Goal: Transaction & Acquisition: Purchase product/service

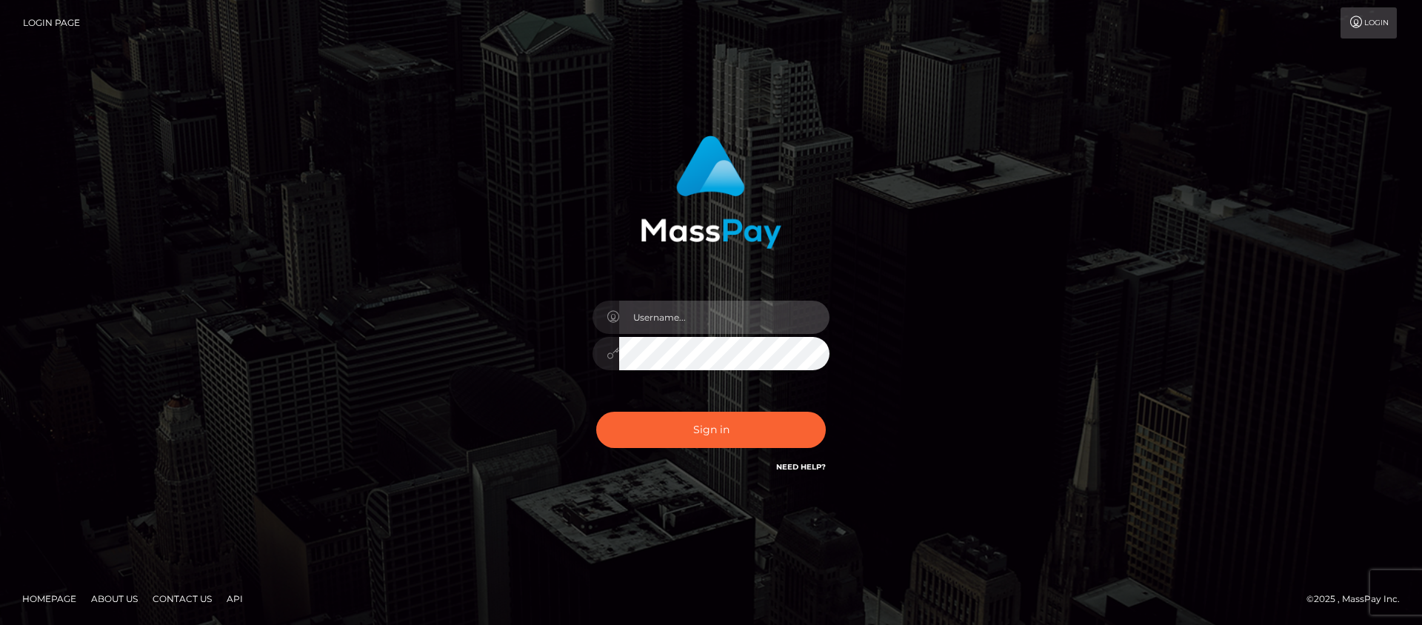
type input "[PERSON_NAME][EMAIL_ADDRESS][PERSON_NAME][DOMAIN_NAME]"
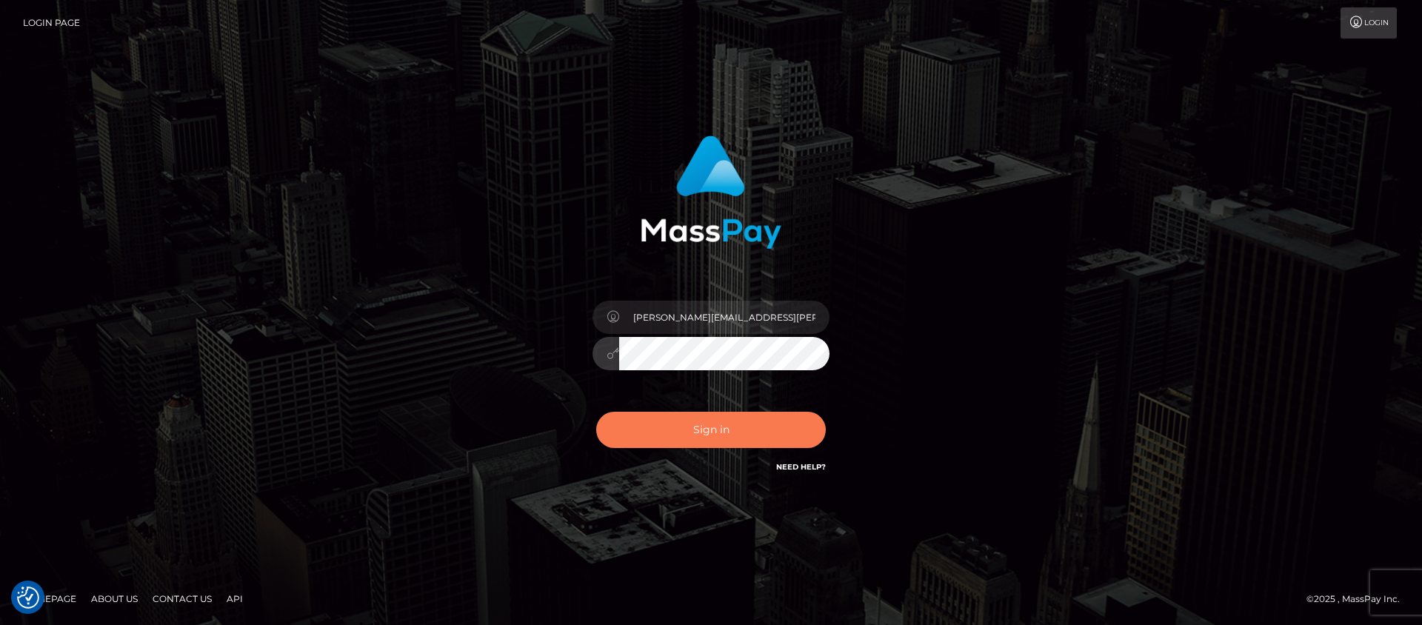
click at [640, 438] on button "Sign in" at bounding box center [711, 430] width 230 height 36
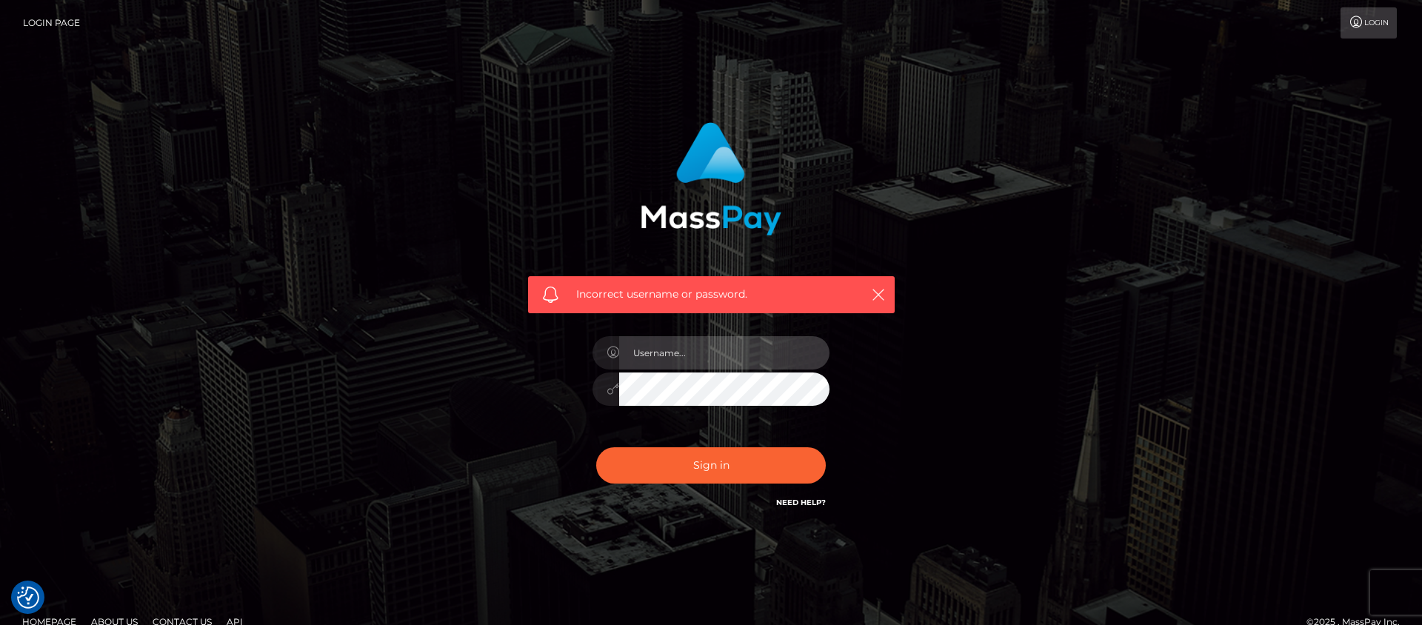
type input "[PERSON_NAME][EMAIL_ADDRESS][PERSON_NAME][DOMAIN_NAME]"
click at [545, 439] on div "Incorrect username or password. frank.minyon@cforth.com" at bounding box center [711, 316] width 389 height 411
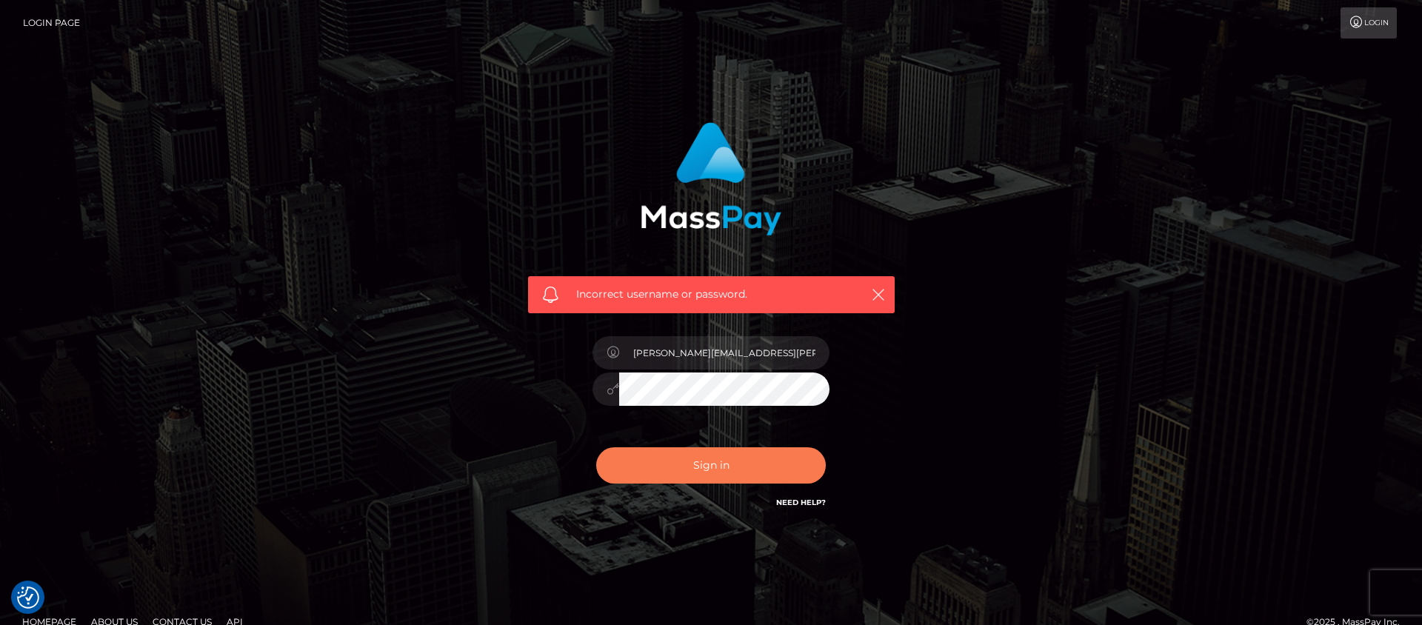
click at [643, 458] on button "Sign in" at bounding box center [711, 465] width 230 height 36
checkbox input "true"
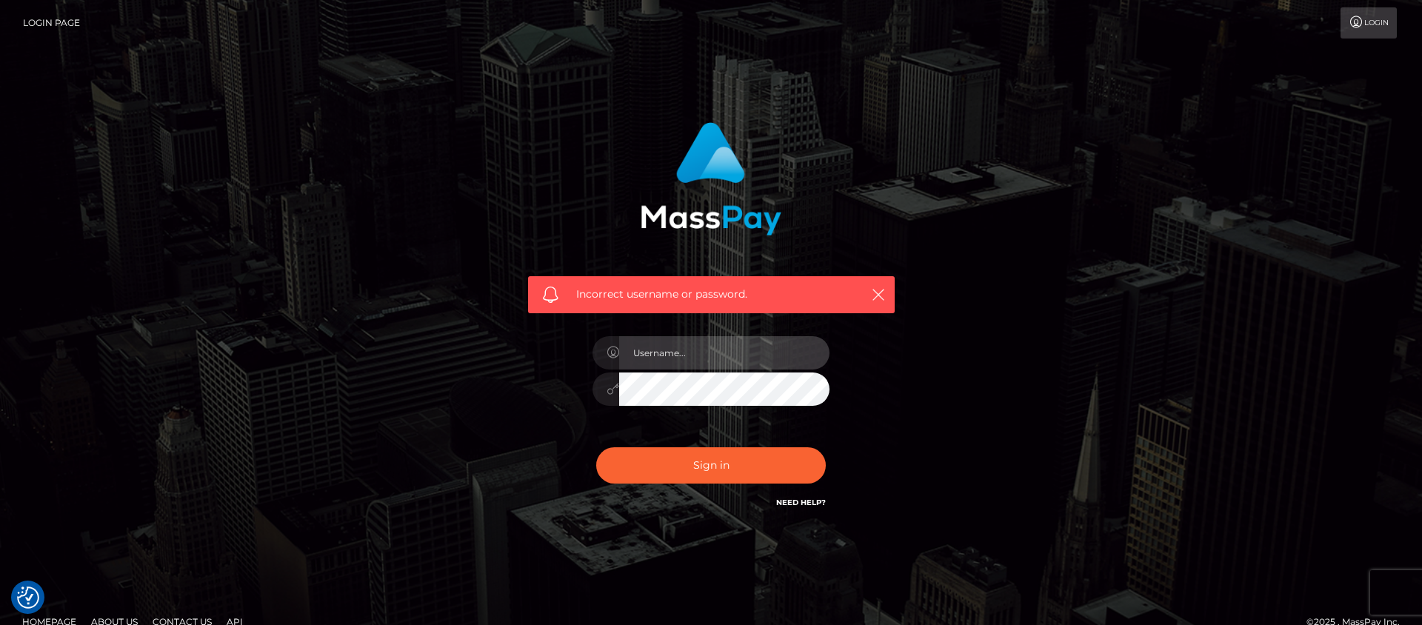
type input "[PERSON_NAME][EMAIL_ADDRESS][PERSON_NAME][DOMAIN_NAME]"
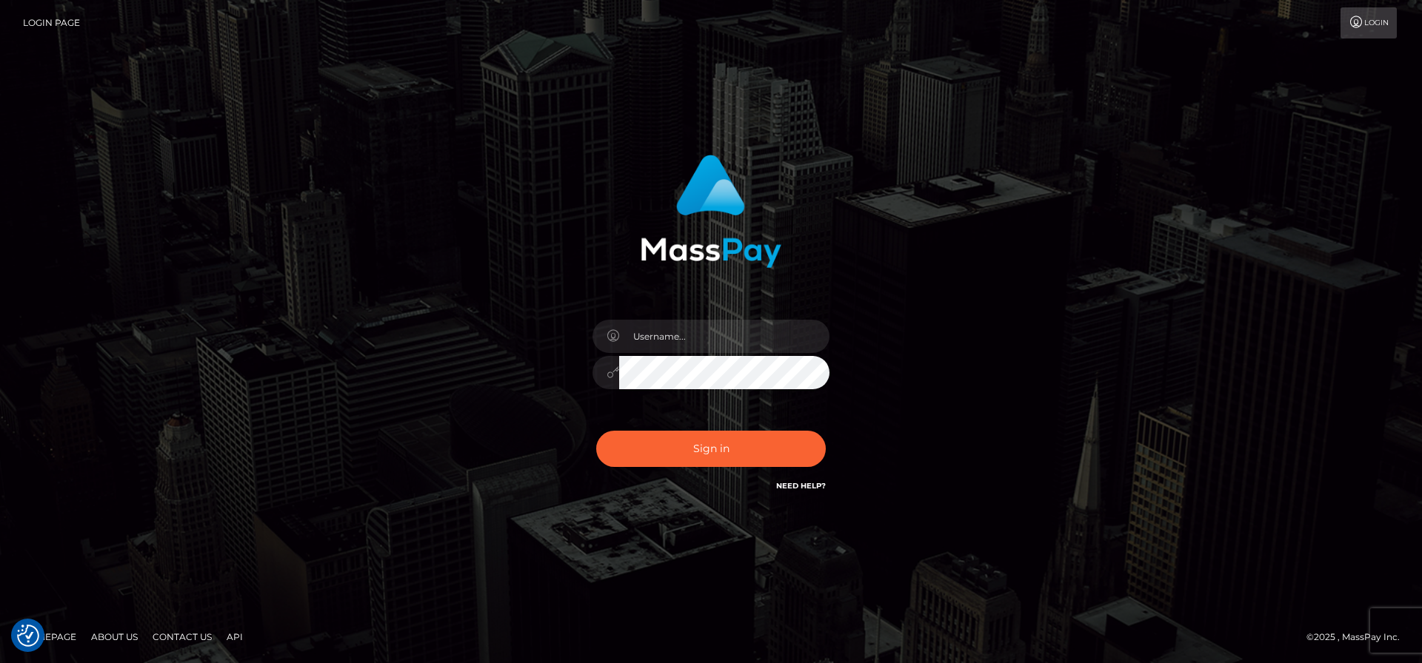
checkbox input "true"
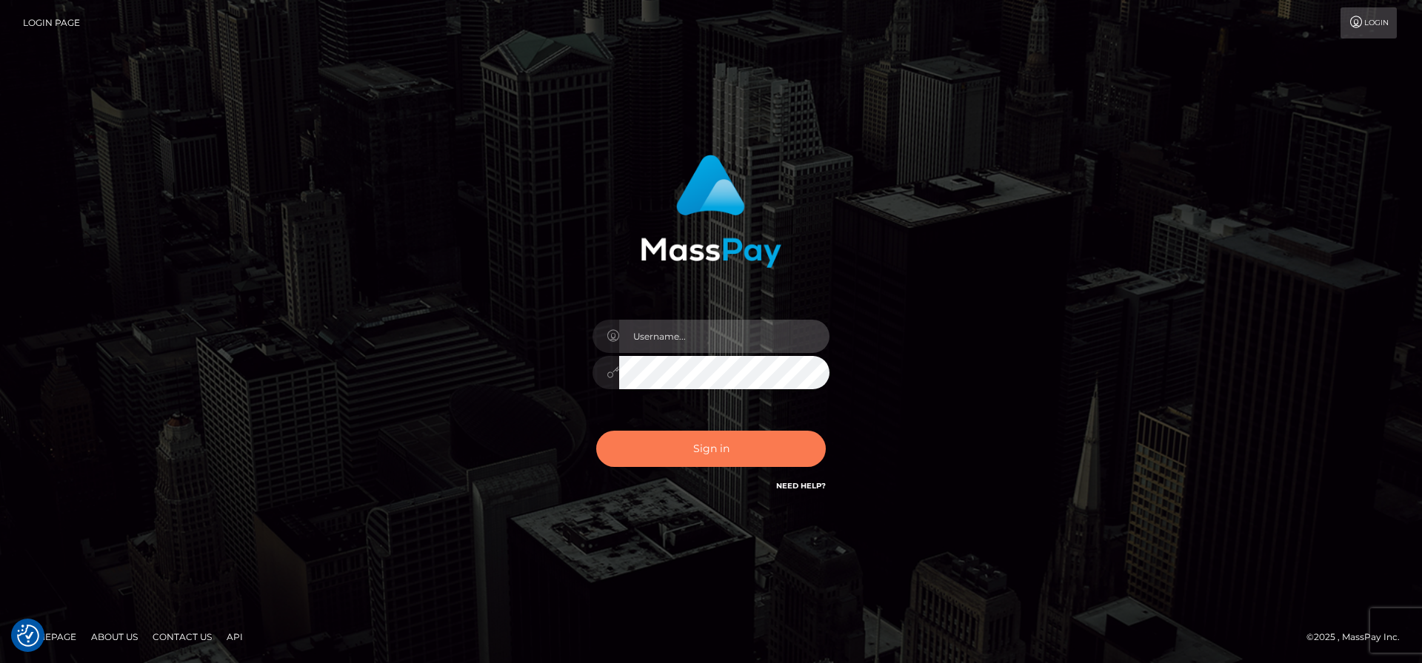
type input "[PERSON_NAME][EMAIL_ADDRESS][PERSON_NAME][DOMAIN_NAME]"
click at [705, 451] on button "Sign in" at bounding box center [711, 449] width 230 height 36
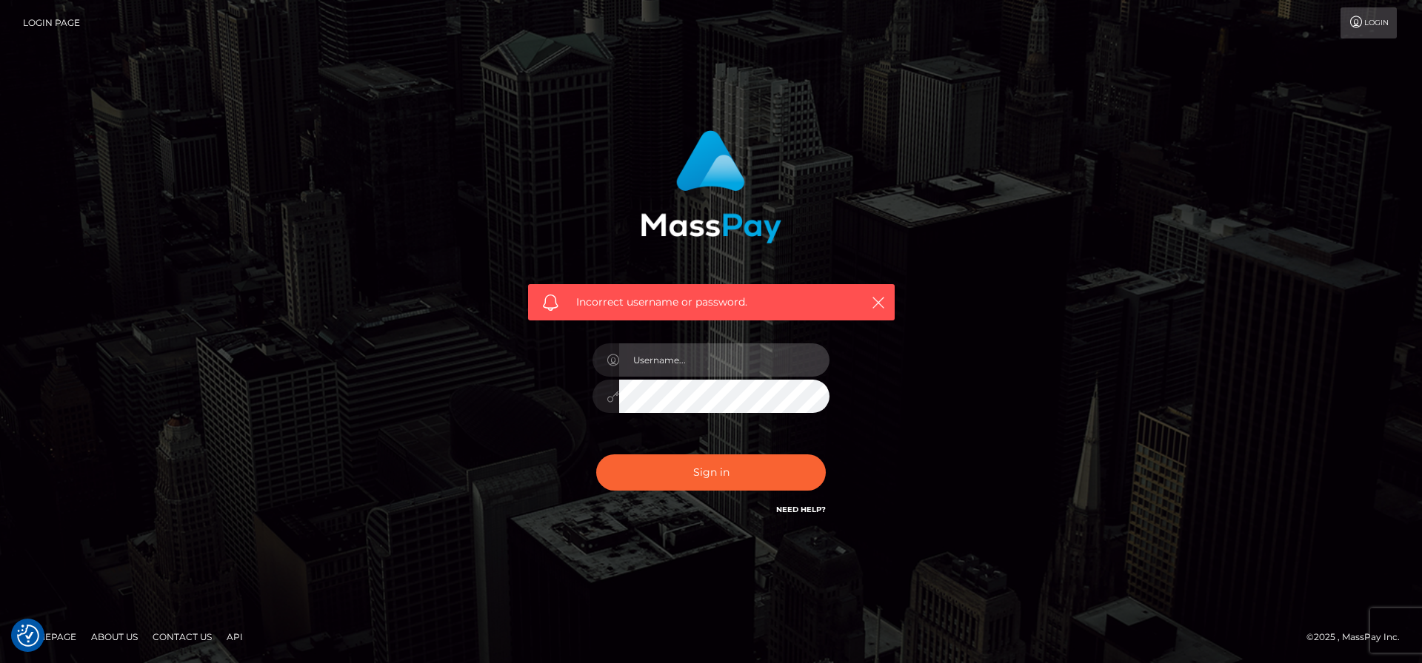
type input "[PERSON_NAME][EMAIL_ADDRESS][PERSON_NAME][DOMAIN_NAME]"
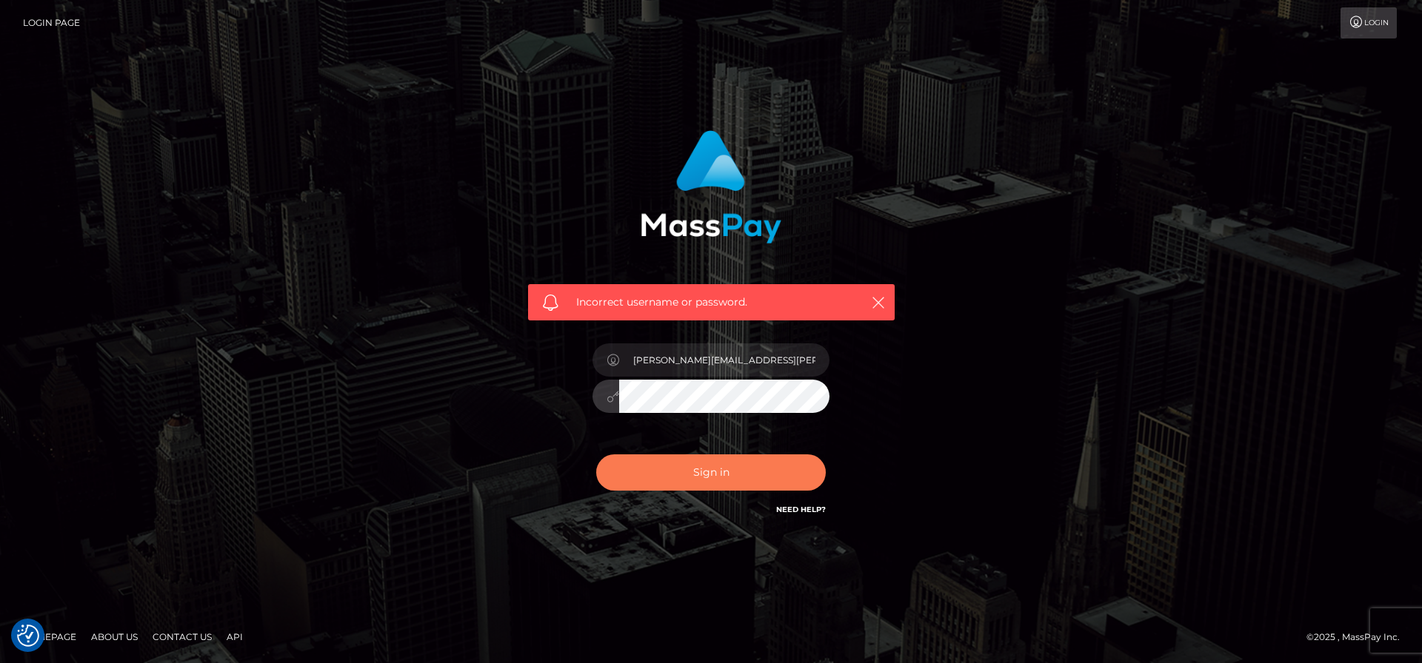
click at [652, 474] on button "Sign in" at bounding box center [711, 473] width 230 height 36
type input "[PERSON_NAME][EMAIL_ADDRESS][PERSON_NAME][DOMAIN_NAME]"
click at [546, 473] on div "Incorrect username or password. [PERSON_NAME][EMAIL_ADDRESS][PERSON_NAME][DOMAI…" at bounding box center [711, 324] width 389 height 411
click at [637, 468] on button "Sign in" at bounding box center [711, 473] width 230 height 36
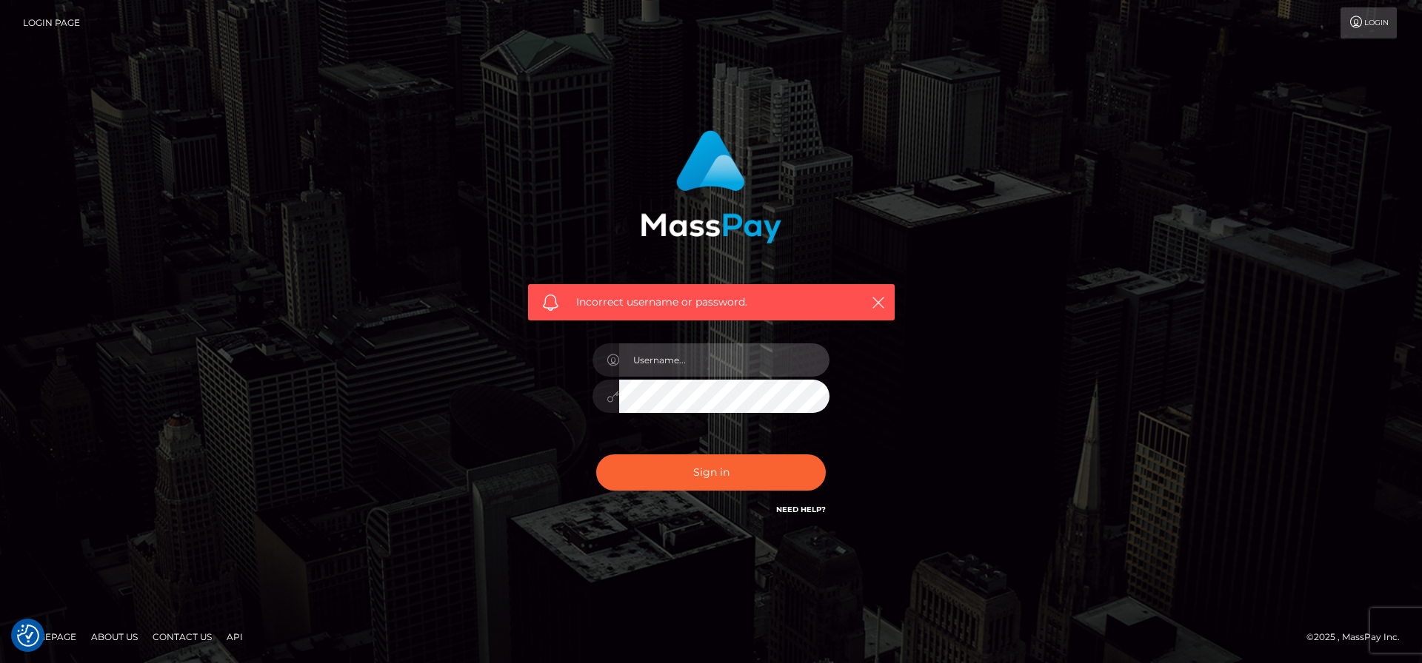
type input "[PERSON_NAME][EMAIL_ADDRESS][PERSON_NAME][DOMAIN_NAME]"
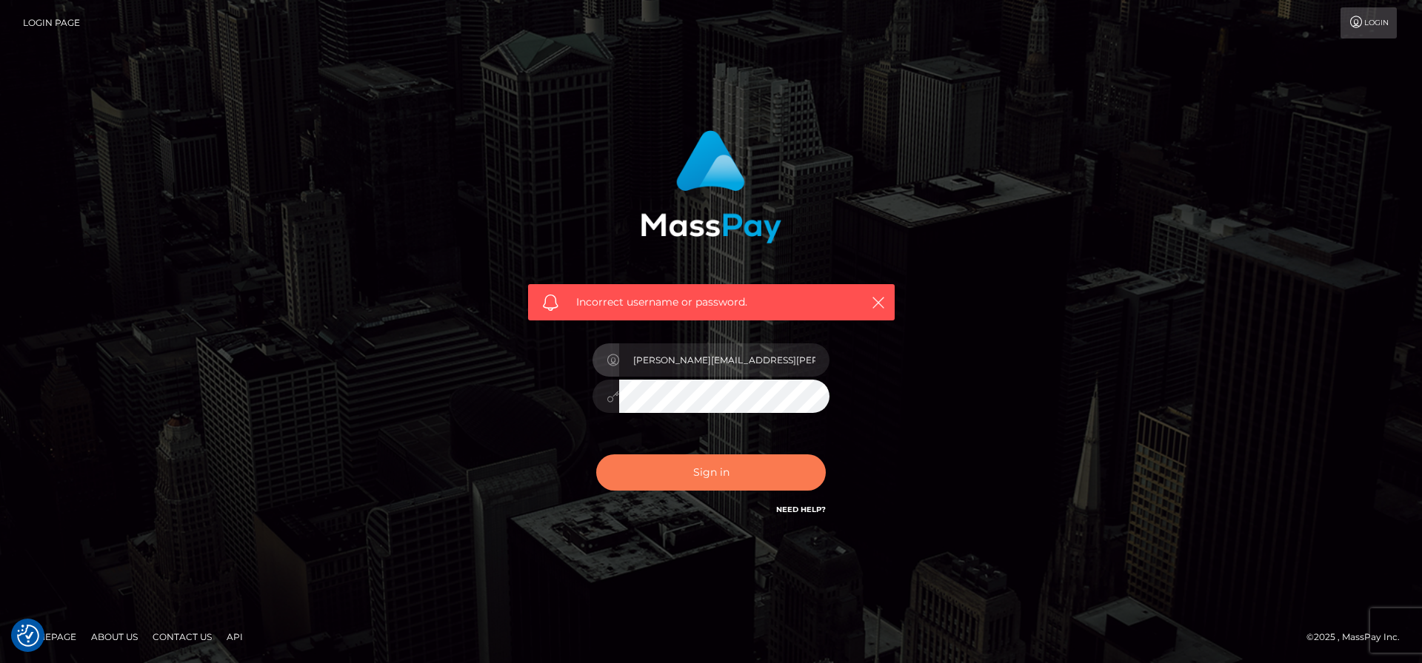
click at [709, 466] on button "Sign in" at bounding box center [711, 473] width 230 height 36
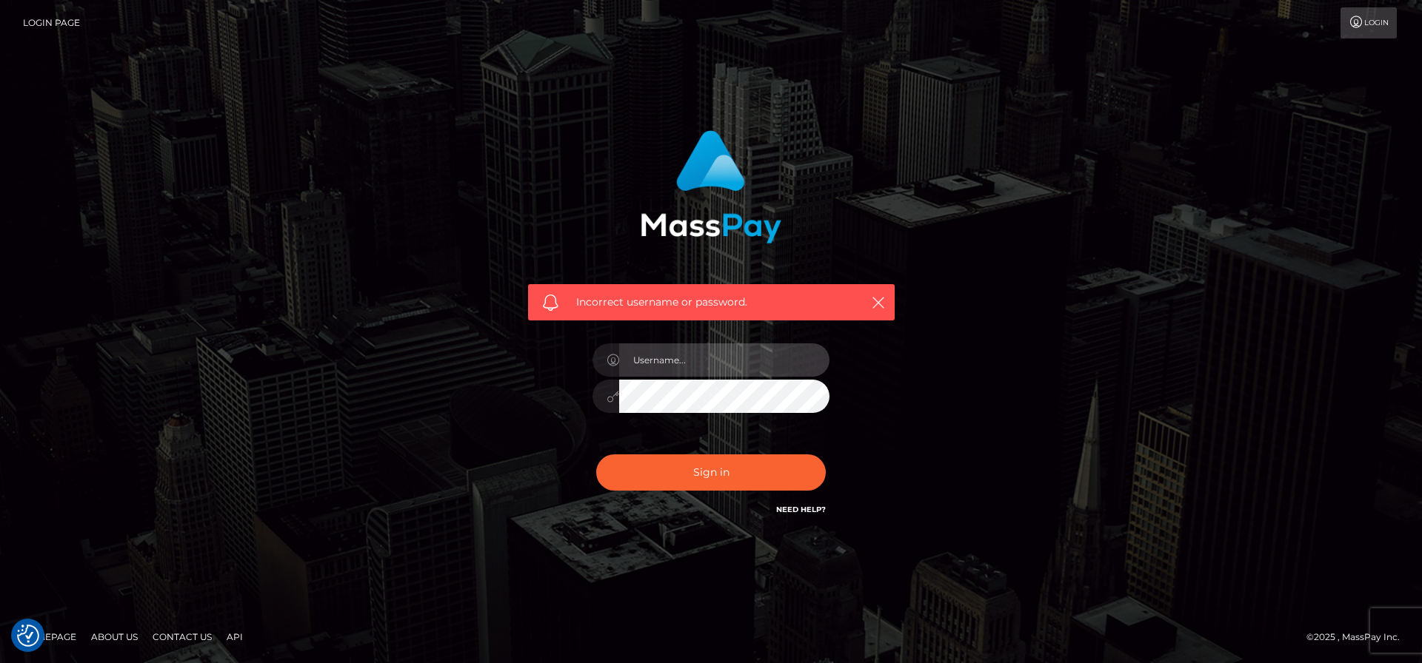
type input "[PERSON_NAME][EMAIL_ADDRESS][PERSON_NAME][DOMAIN_NAME]"
click at [753, 364] on input "[PERSON_NAME][EMAIL_ADDRESS][PERSON_NAME][DOMAIN_NAME]" at bounding box center [724, 360] width 210 height 33
click at [415, 347] on div "Incorrect username or password. frank.minyon@cforth.com" at bounding box center [711, 332] width 844 height 426
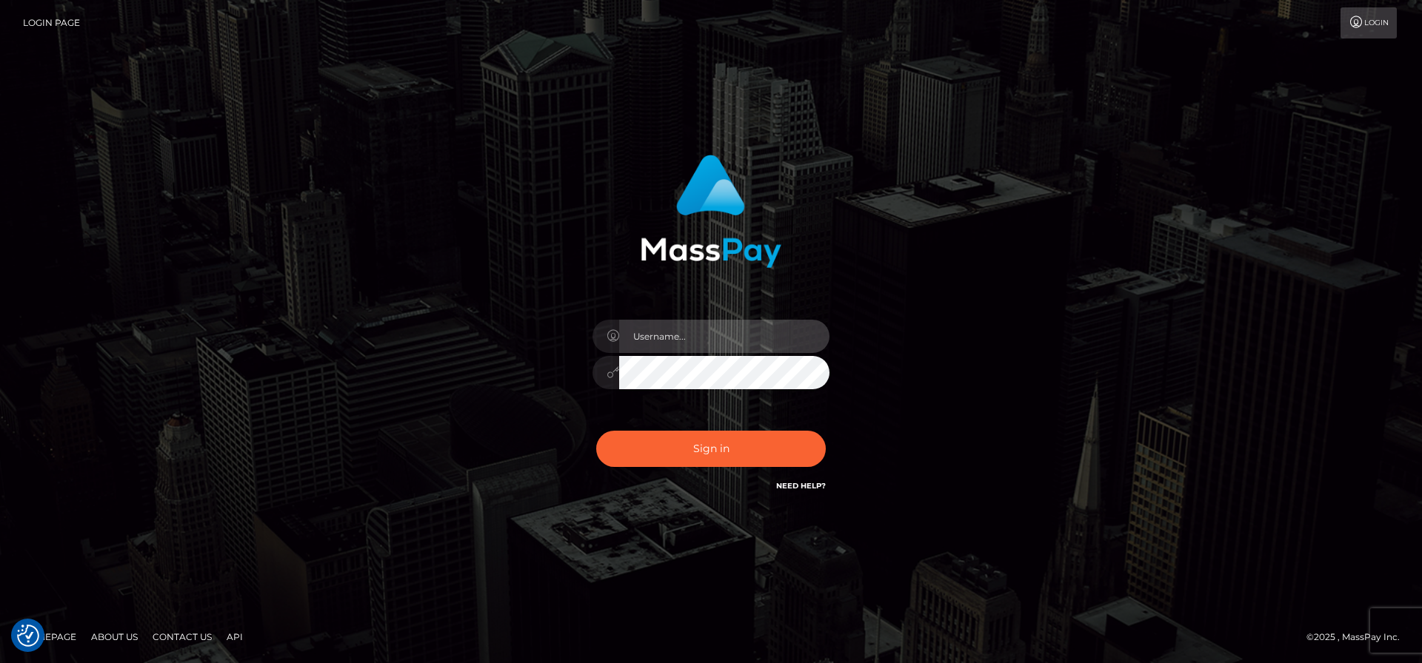
type input "[PERSON_NAME][EMAIL_ADDRESS][PERSON_NAME][DOMAIN_NAME]"
click at [732, 341] on input "[PERSON_NAME][EMAIL_ADDRESS][PERSON_NAME][DOMAIN_NAME]" at bounding box center [724, 336] width 210 height 33
click at [509, 344] on div "frank.minyon@cforth.com Sign in" at bounding box center [711, 332] width 411 height 377
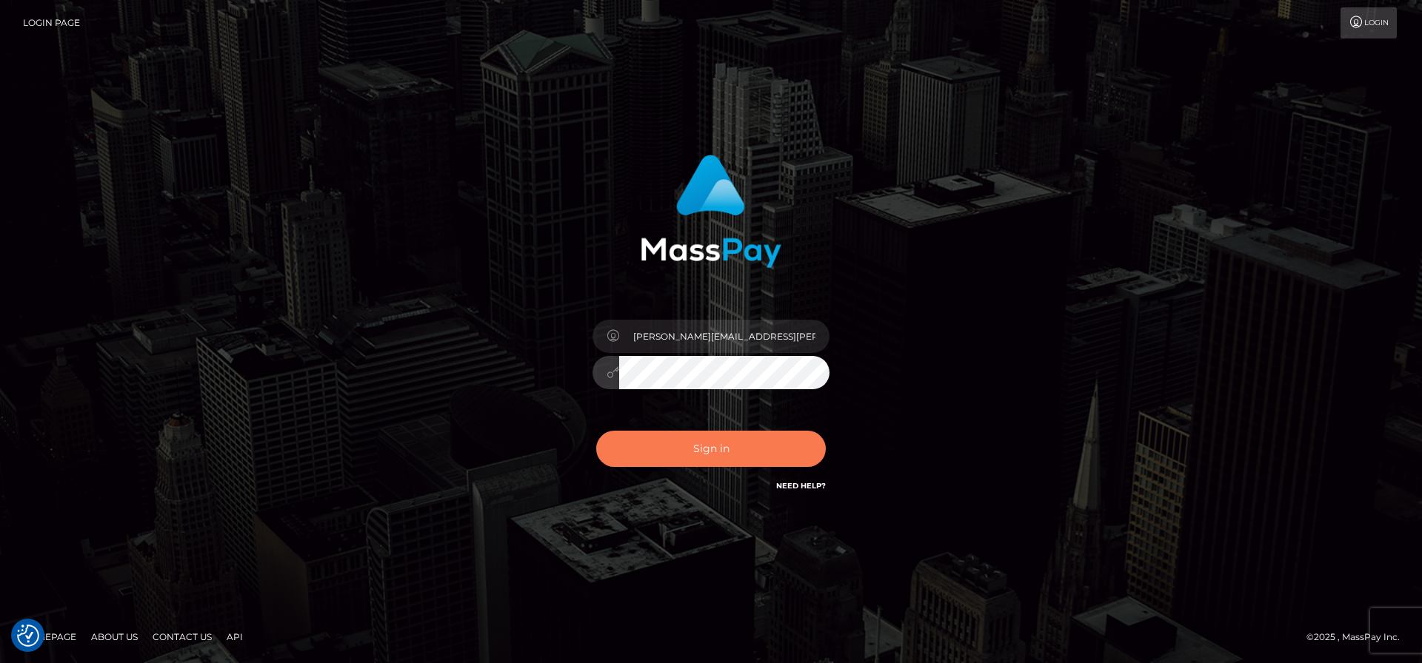
click at [692, 443] on button "Sign in" at bounding box center [711, 449] width 230 height 36
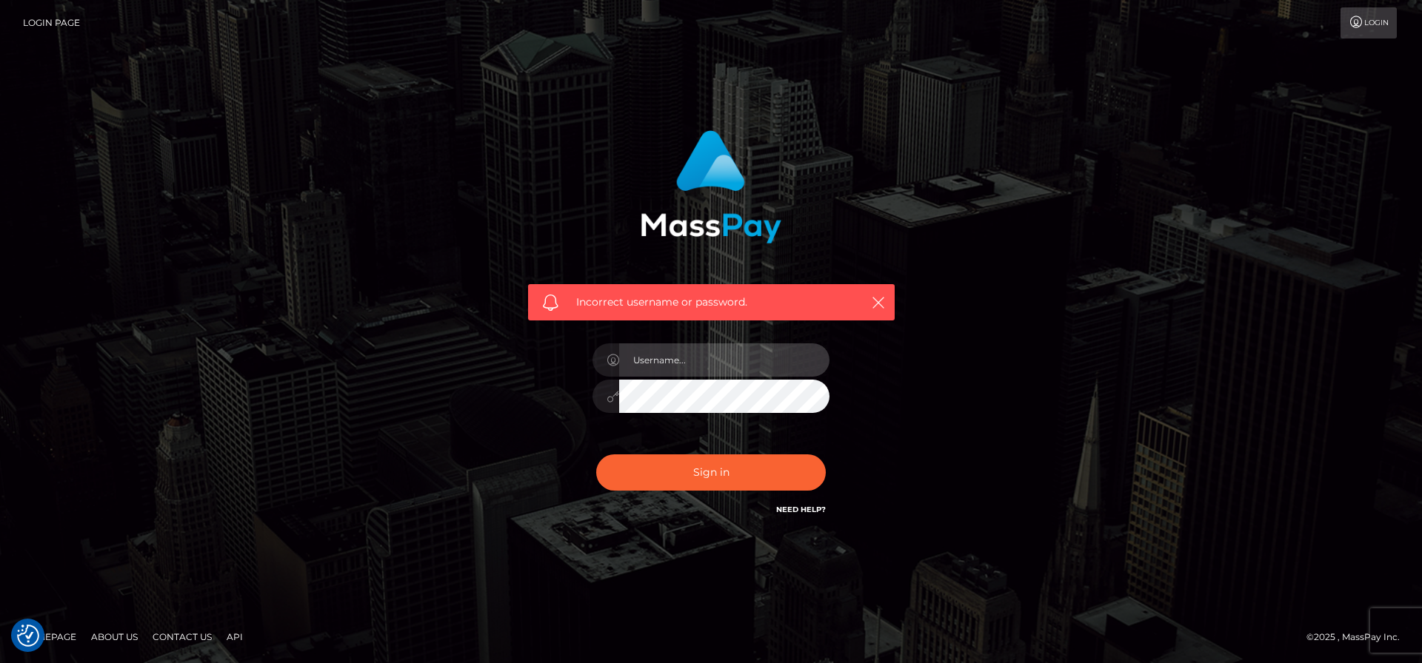
type input "[PERSON_NAME][EMAIL_ADDRESS][PERSON_NAME][DOMAIN_NAME]"
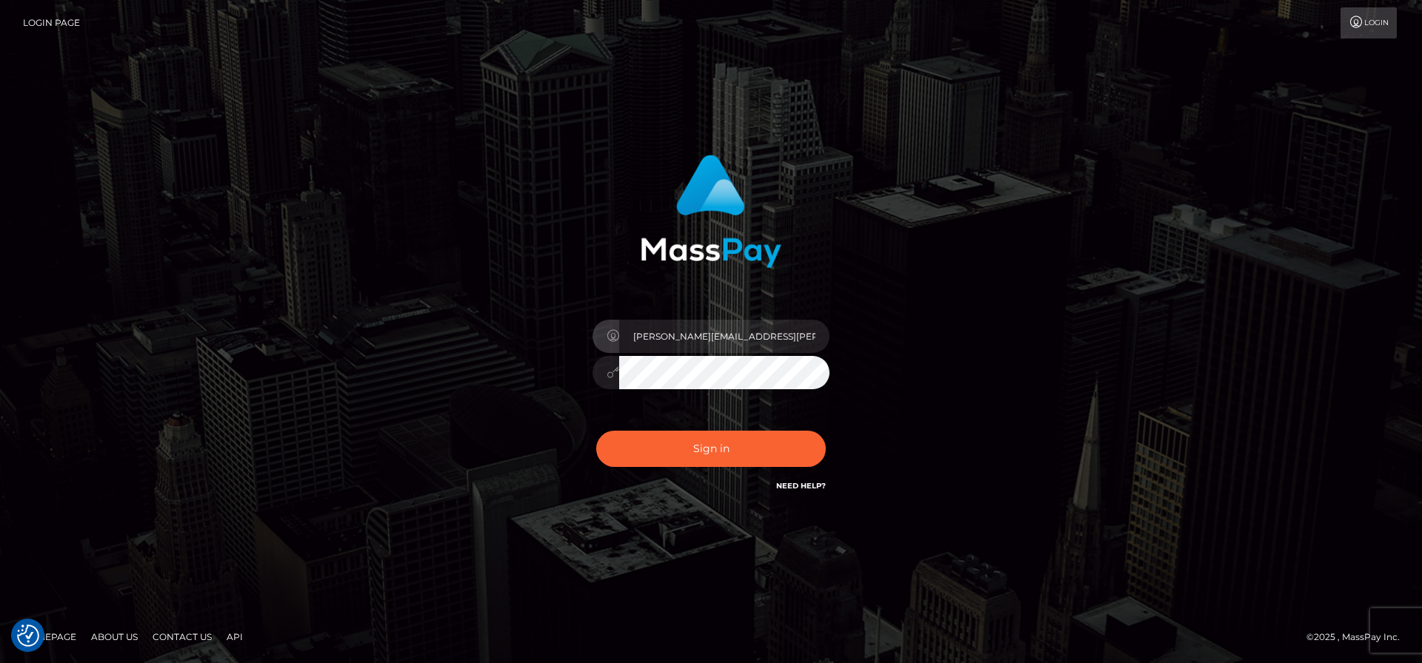
type input "[PERSON_NAME][EMAIL_ADDRESS][PERSON_NAME]"
click at [453, 407] on div "[PERSON_NAME][EMAIL_ADDRESS][PERSON_NAME]" at bounding box center [711, 332] width 844 height 377
click at [617, 375] on div at bounding box center [710, 370] width 237 height 29
click at [671, 459] on button "Sign in" at bounding box center [711, 449] width 230 height 36
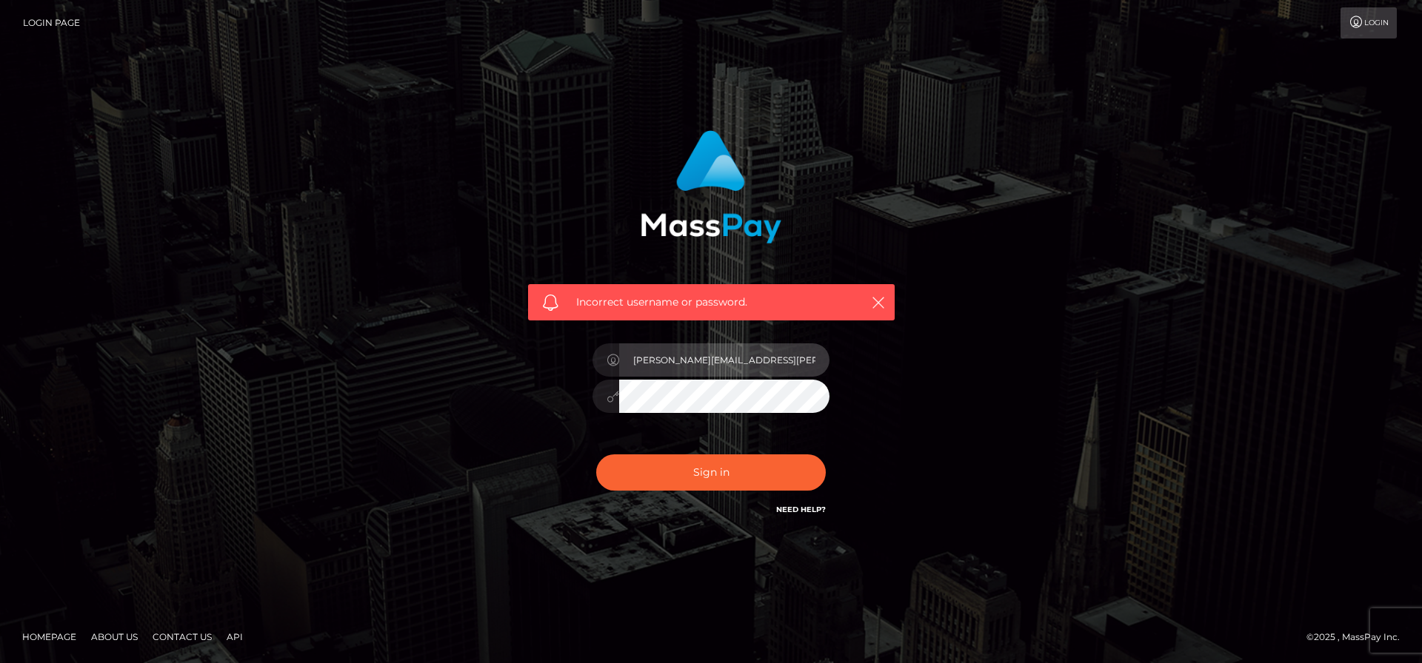
click at [756, 359] on input "[PERSON_NAME][EMAIL_ADDRESS][PERSON_NAME][DOMAIN_NAME]" at bounding box center [724, 360] width 210 height 33
type input "[PERSON_NAME][EMAIL_ADDRESS][PERSON_NAME]"
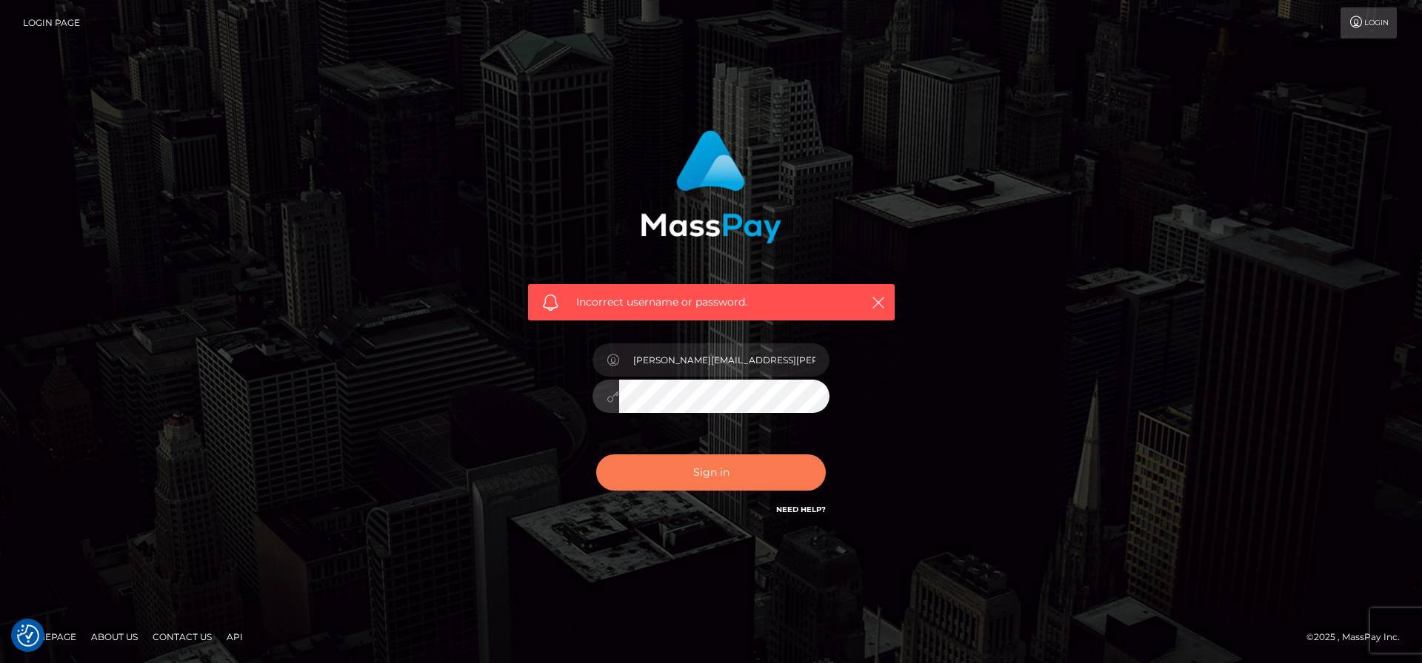
click at [707, 471] on button "Sign in" at bounding box center [711, 473] width 230 height 36
checkbox input "true"
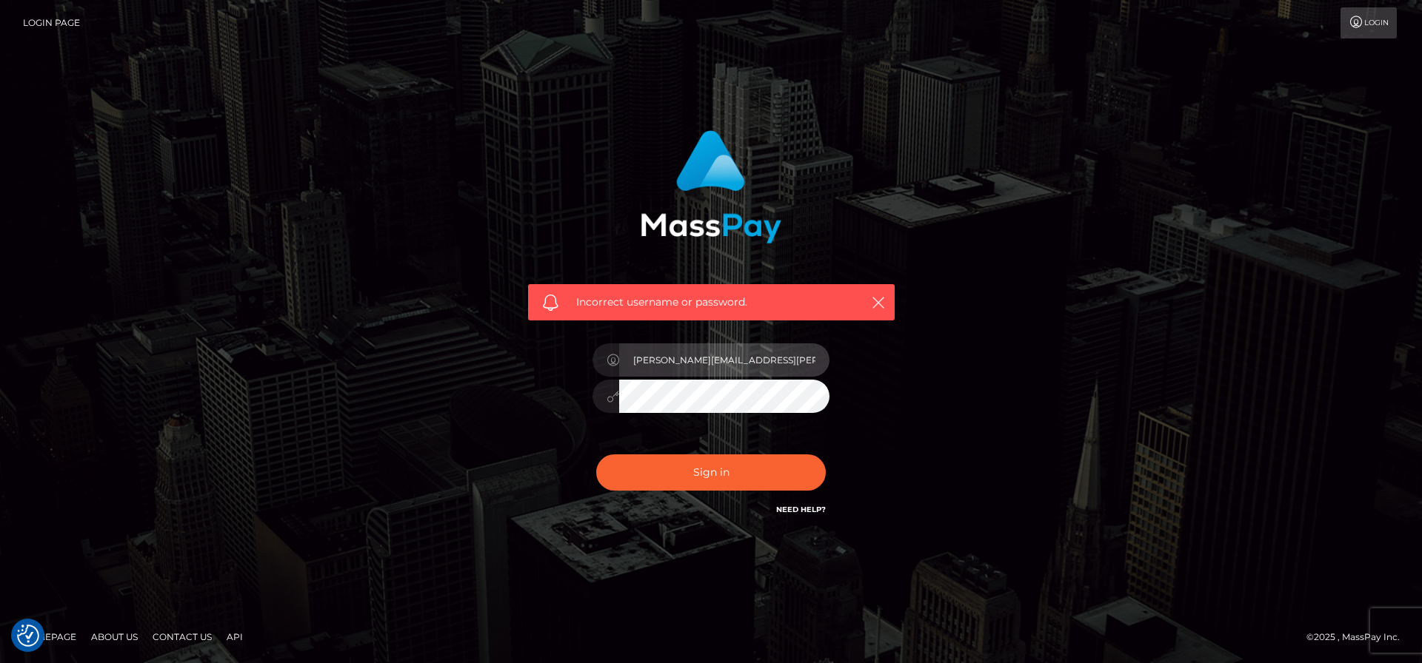
click at [761, 360] on input "frank.minyon@cforth.com" at bounding box center [724, 360] width 210 height 33
type input "[PERSON_NAME][EMAIL_ADDRESS][PERSON_NAME]"
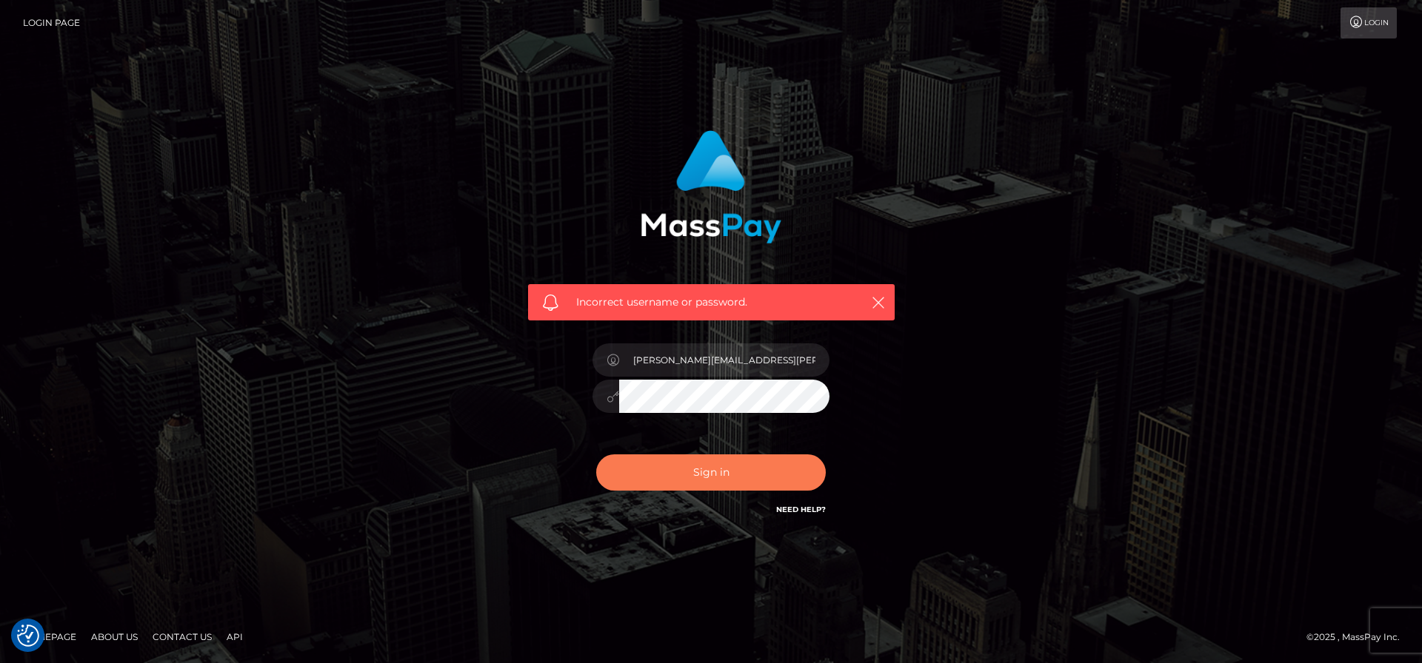
click at [734, 466] on button "Sign in" at bounding box center [711, 473] width 230 height 36
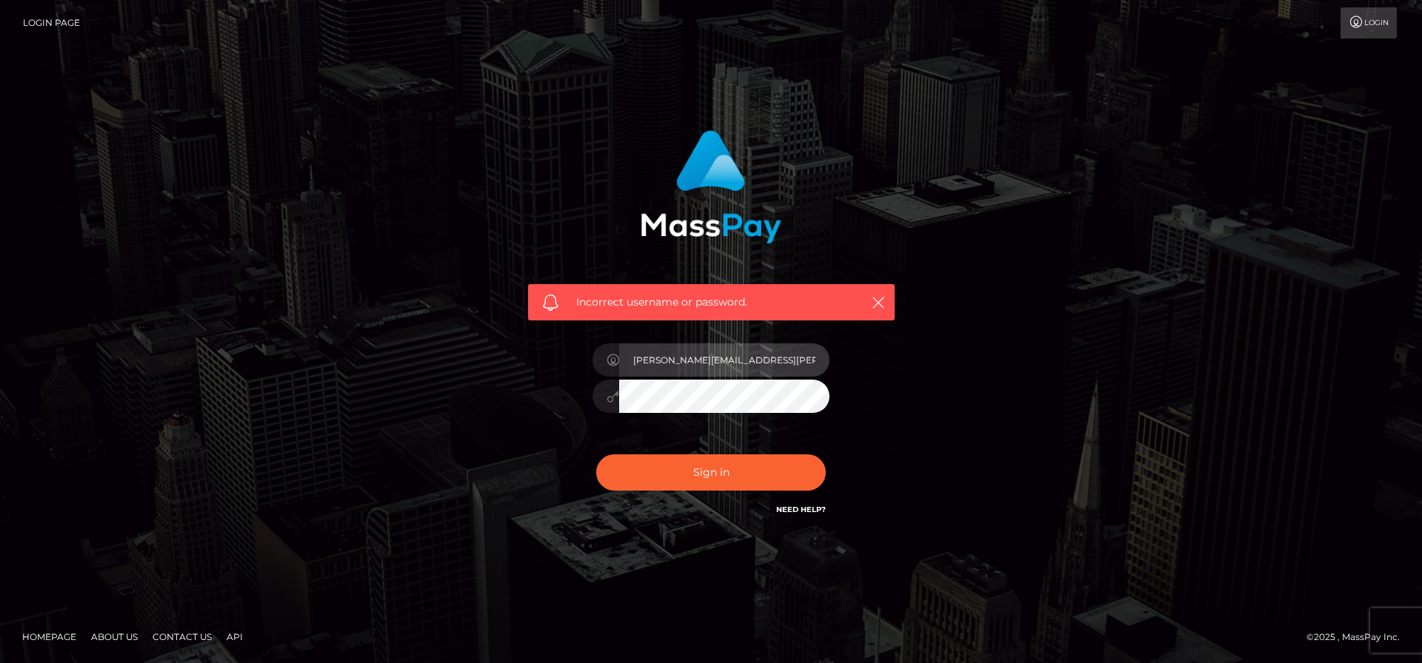
click at [749, 358] on input "[PERSON_NAME][EMAIL_ADDRESS][PERSON_NAME][DOMAIN_NAME]" at bounding box center [724, 360] width 210 height 33
type input "[PERSON_NAME][EMAIL_ADDRESS][PERSON_NAME]"
checkbox input "true"
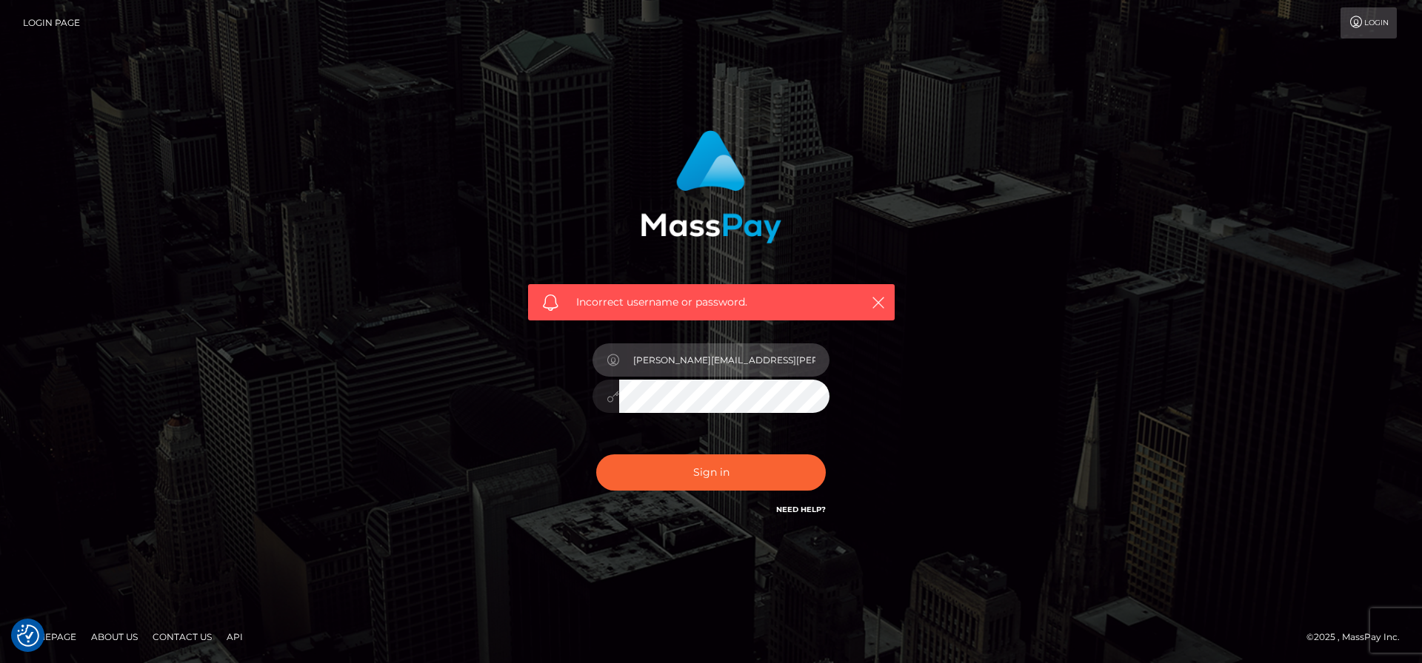
checkbox input "true"
type input "[PERSON_NAME][EMAIL_ADDRESS][PERSON_NAME]"
click at [1000, 376] on div "Incorrect username or password. [PERSON_NAME][EMAIL_ADDRESS][PERSON_NAME]" at bounding box center [711, 332] width 844 height 426
click at [616, 396] on div at bounding box center [710, 394] width 237 height 29
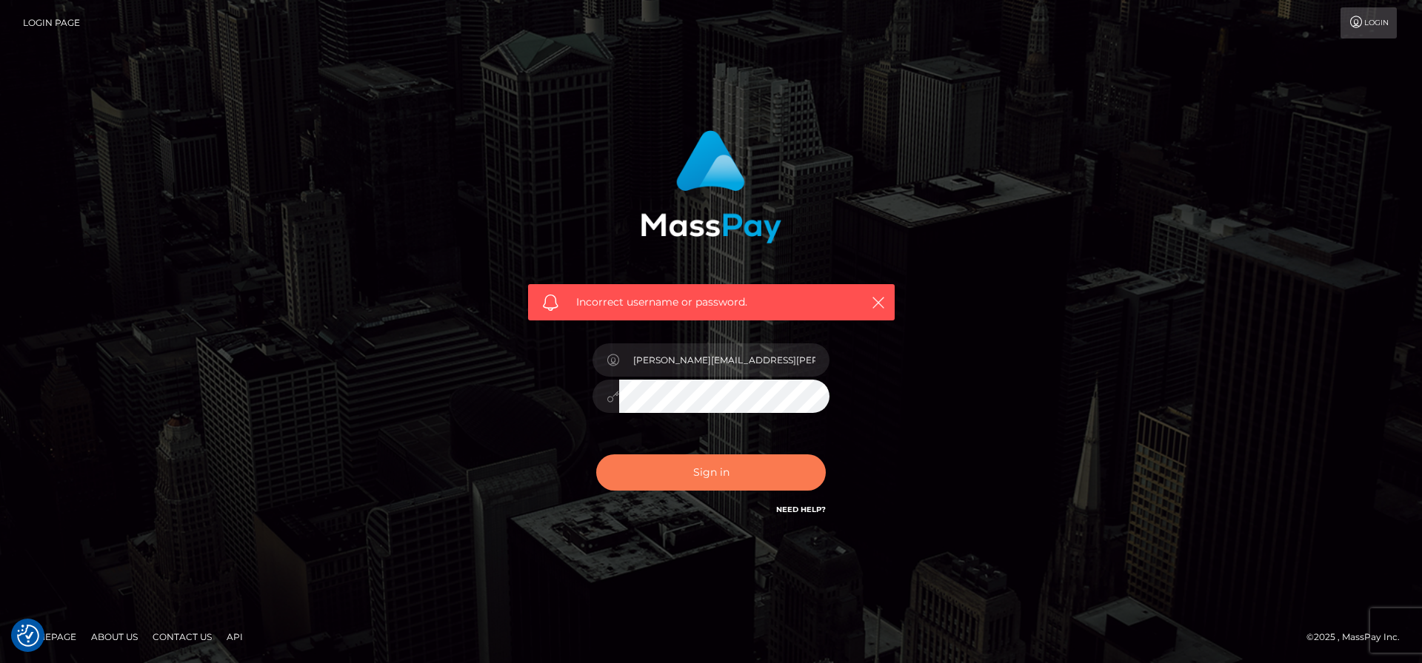
click at [719, 474] on button "Sign in" at bounding box center [711, 473] width 230 height 36
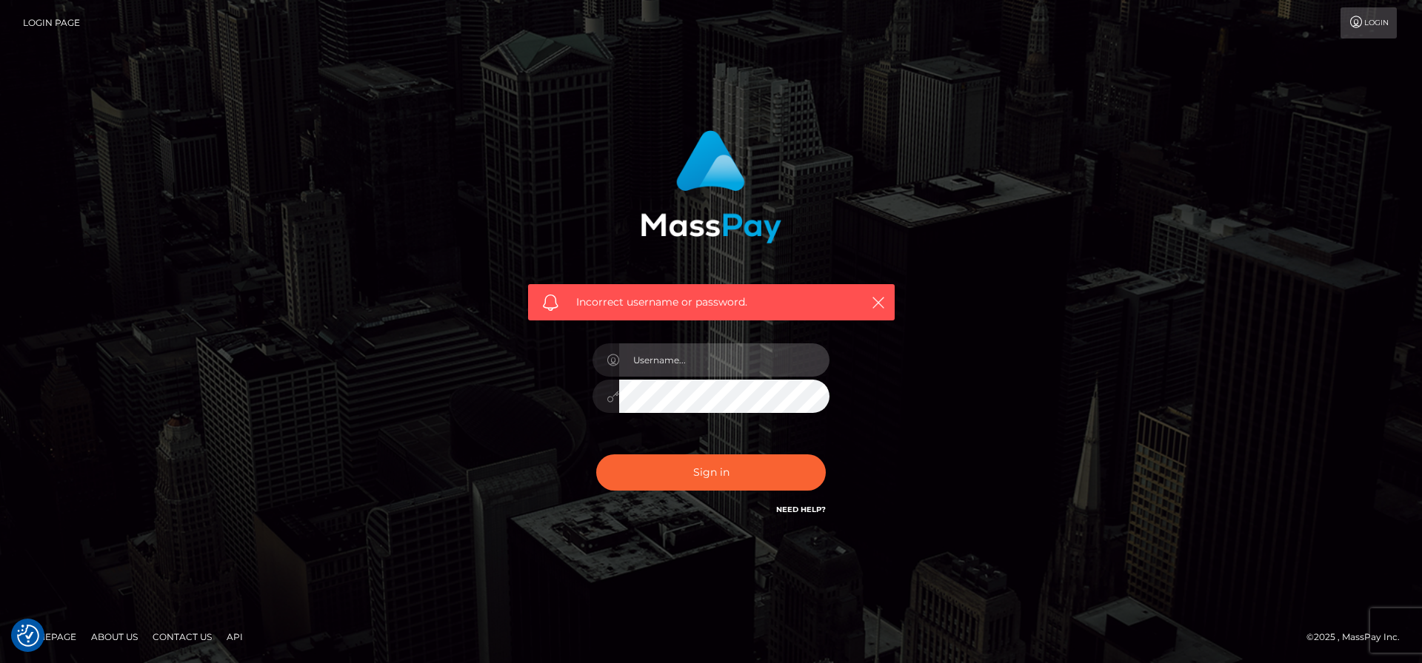
type input "[PERSON_NAME][EMAIL_ADDRESS][PERSON_NAME][DOMAIN_NAME]"
click at [760, 360] on input "[PERSON_NAME][EMAIL_ADDRESS][PERSON_NAME][DOMAIN_NAME]" at bounding box center [724, 360] width 210 height 33
checkbox input "true"
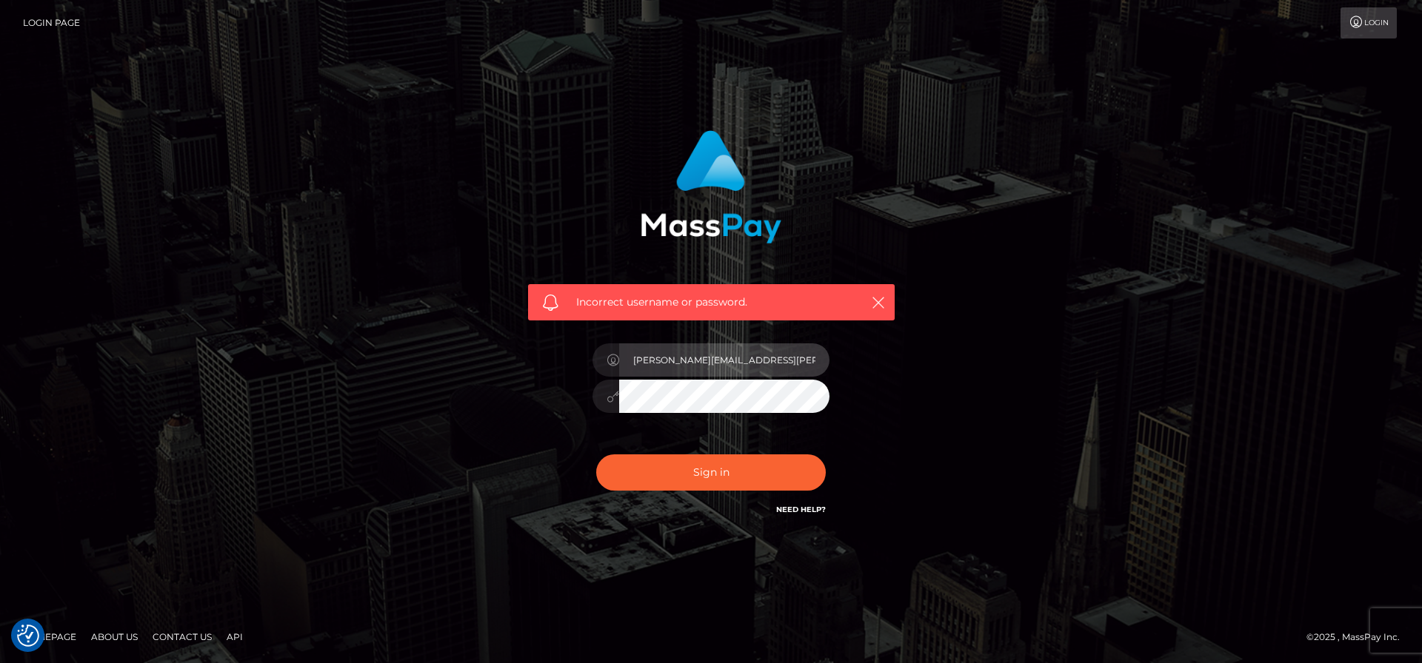
checkbox input "true"
click at [766, 362] on input "[PERSON_NAME][EMAIL_ADDRESS][PERSON_NAME][DOMAIN_NAME]" at bounding box center [724, 360] width 210 height 33
click at [934, 365] on div "Incorrect username or password. [PERSON_NAME][EMAIL_ADDRESS][PERSON_NAME][DOMAI…" at bounding box center [711, 332] width 844 height 426
click at [729, 351] on input "[PERSON_NAME][EMAIL_ADDRESS][PERSON_NAME][DOMAIN_NAME]" at bounding box center [724, 360] width 210 height 33
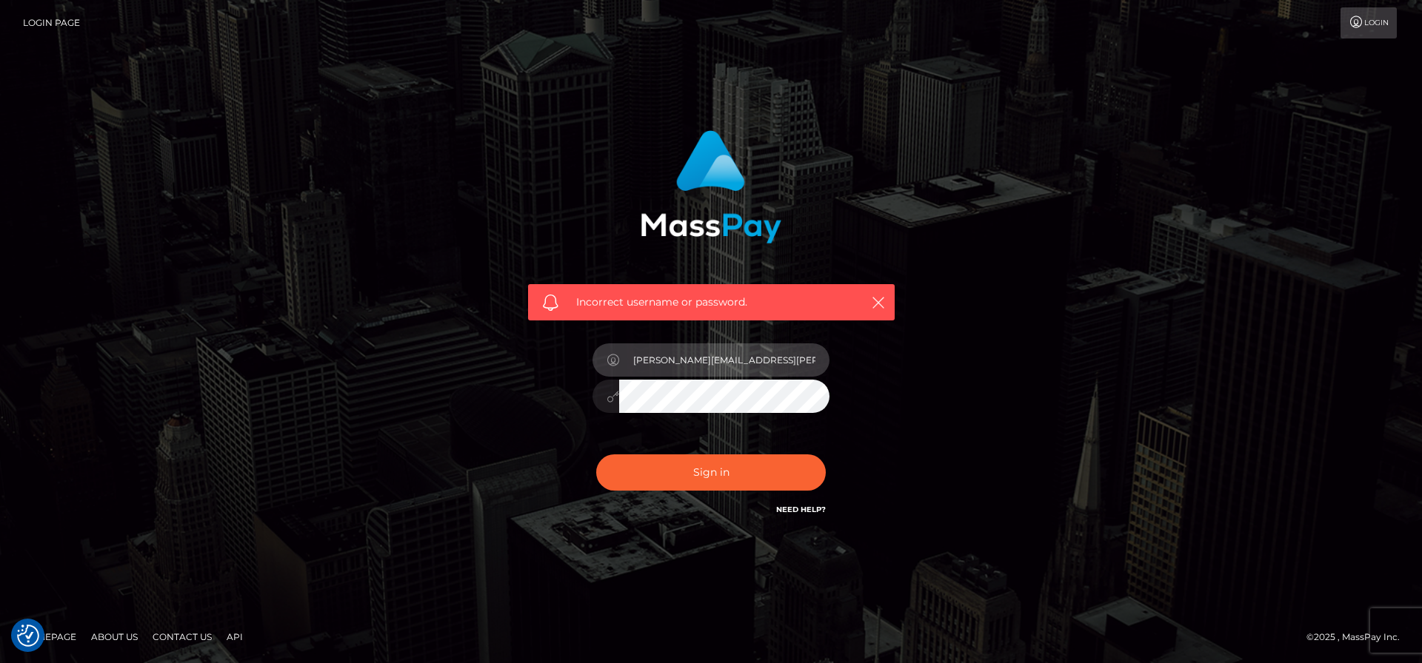
click at [729, 351] on input "[PERSON_NAME][EMAIL_ADDRESS][PERSON_NAME][DOMAIN_NAME]" at bounding box center [724, 360] width 210 height 33
click at [1031, 329] on div "Incorrect username or password." at bounding box center [711, 332] width 844 height 426
click at [692, 367] on input "text" at bounding box center [724, 360] width 210 height 33
click at [746, 358] on input "text" at bounding box center [724, 360] width 210 height 33
click at [743, 353] on input "text" at bounding box center [724, 360] width 210 height 33
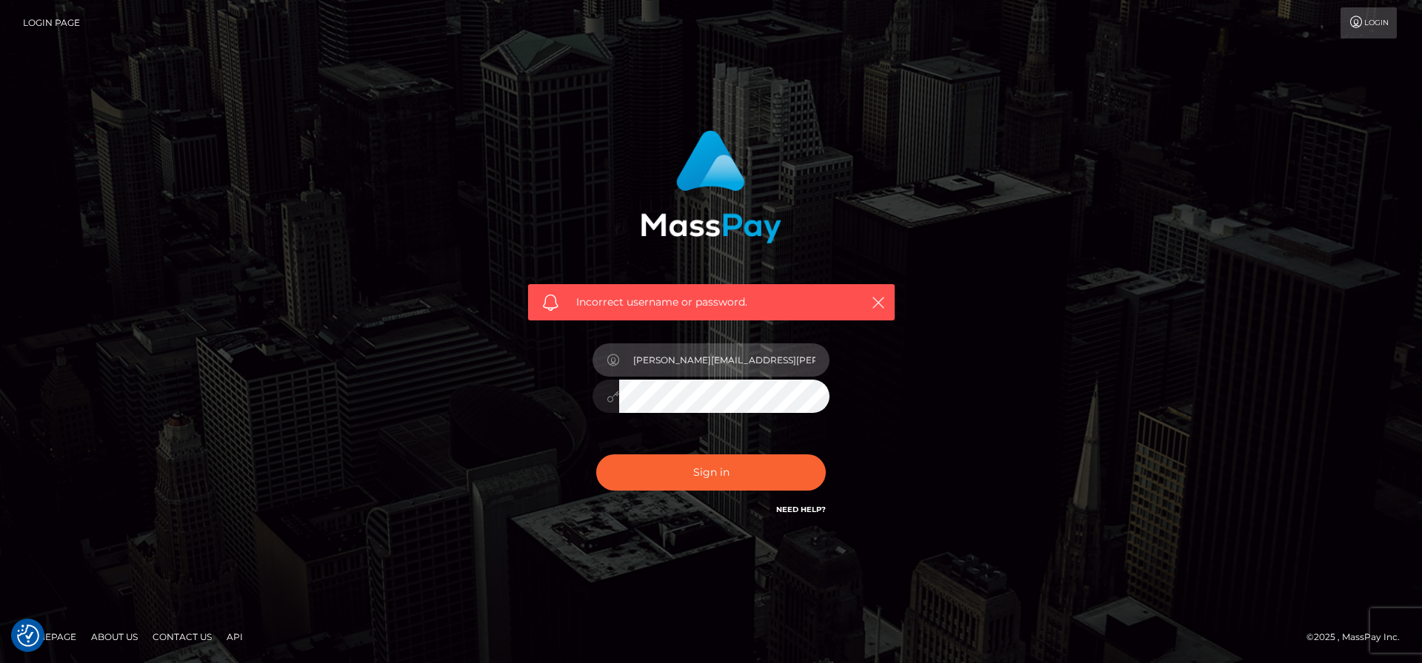
type input "[PERSON_NAME][EMAIL_ADDRESS][PERSON_NAME]"
click at [949, 389] on div "Incorrect username or password. [PERSON_NAME][EMAIL_ADDRESS][PERSON_NAME]" at bounding box center [711, 332] width 844 height 426
click at [476, 409] on div "Incorrect username or password. frank.minyon@cforth.com2" at bounding box center [711, 332] width 844 height 426
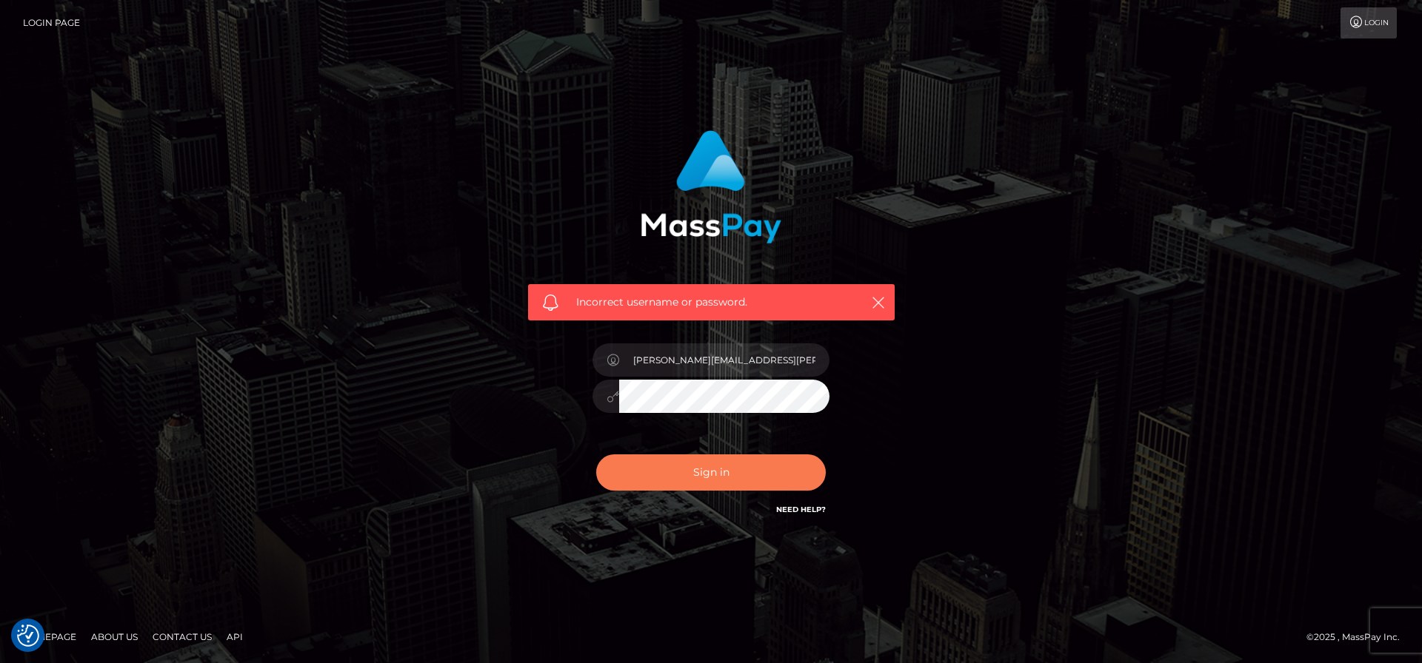
drag, startPoint x: 725, startPoint y: 476, endPoint x: 742, endPoint y: 497, distance: 26.8
click at [725, 476] on button "Sign in" at bounding box center [711, 473] width 230 height 36
checkbox input "true"
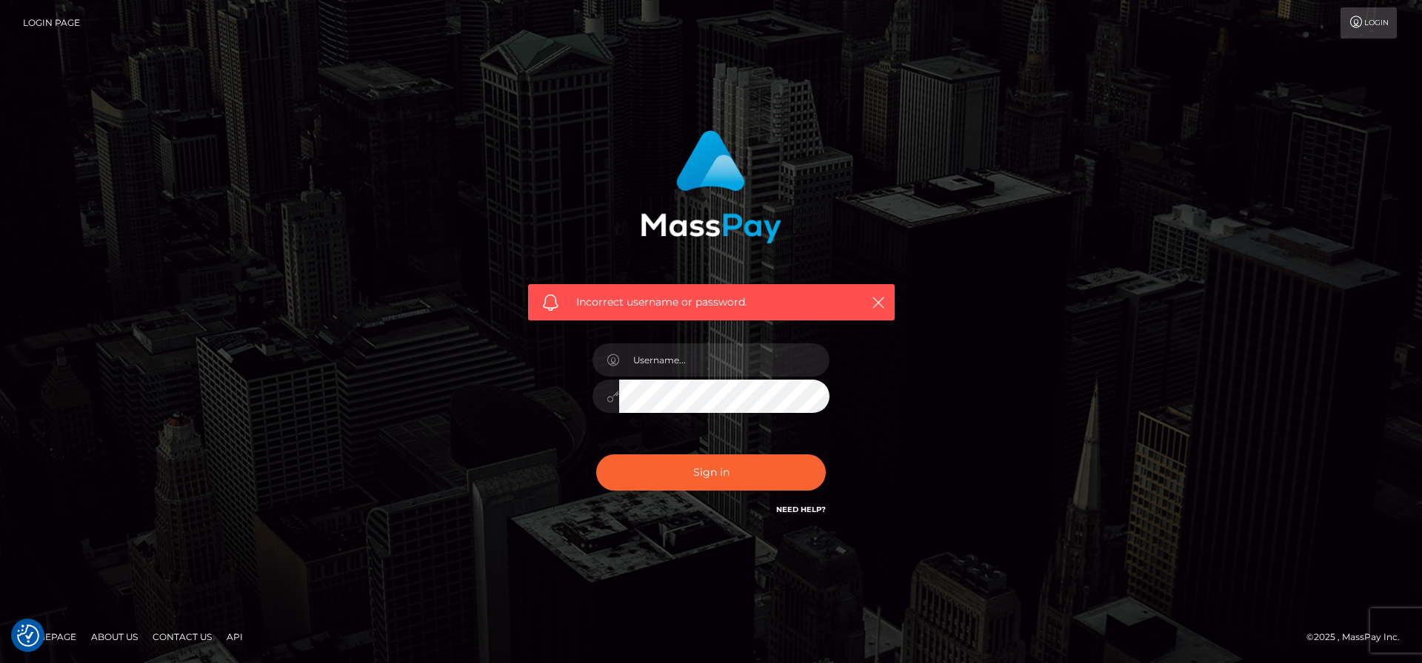
checkbox input "true"
type input "frank.minyon@cforth.com2"
click at [743, 481] on button "Sign in" at bounding box center [711, 473] width 230 height 36
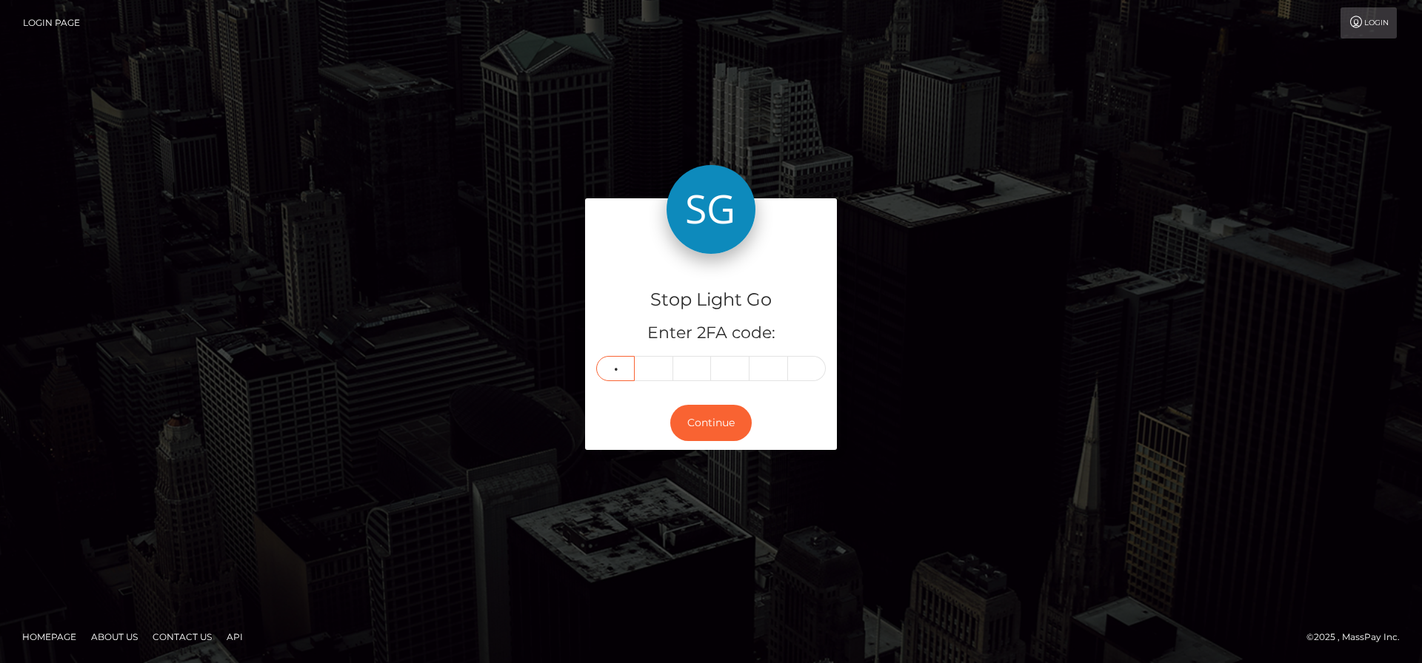
type input "4"
type input "8"
type input "5"
type input "2"
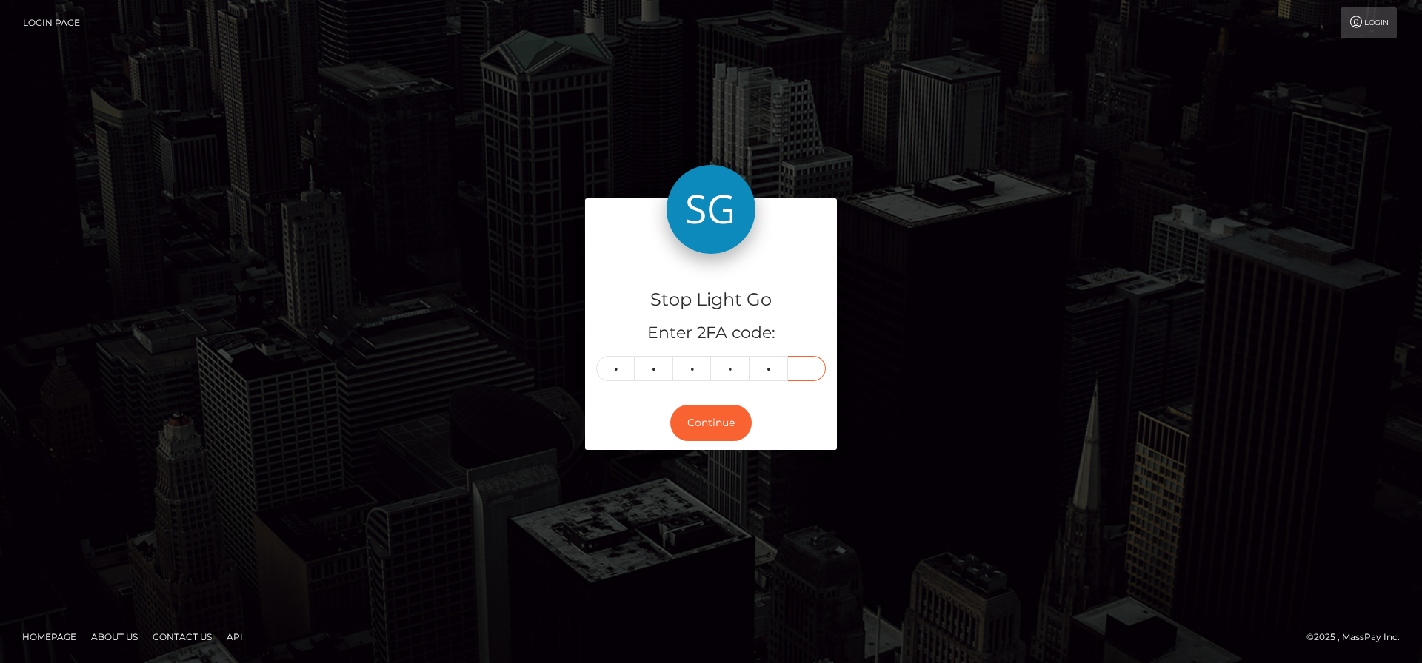
type input "7"
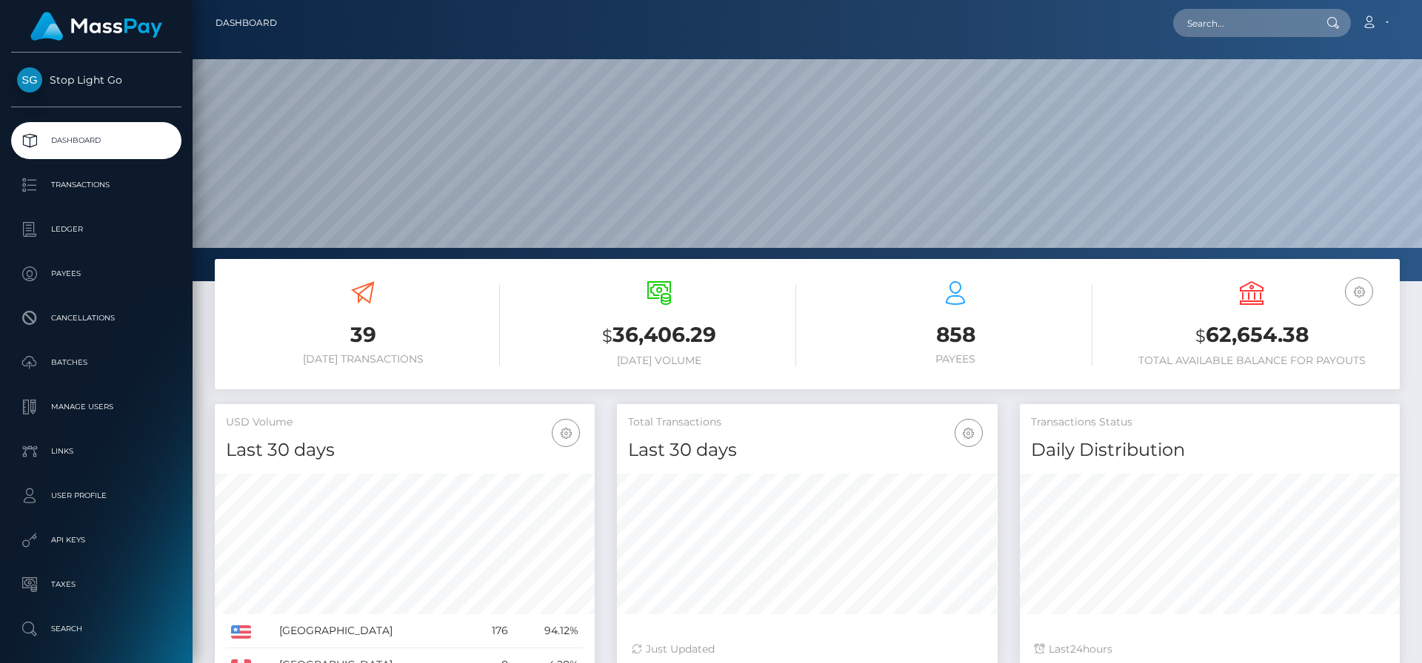
scroll to position [263, 381]
click at [81, 498] on p "User Profile" at bounding box center [96, 496] width 158 height 22
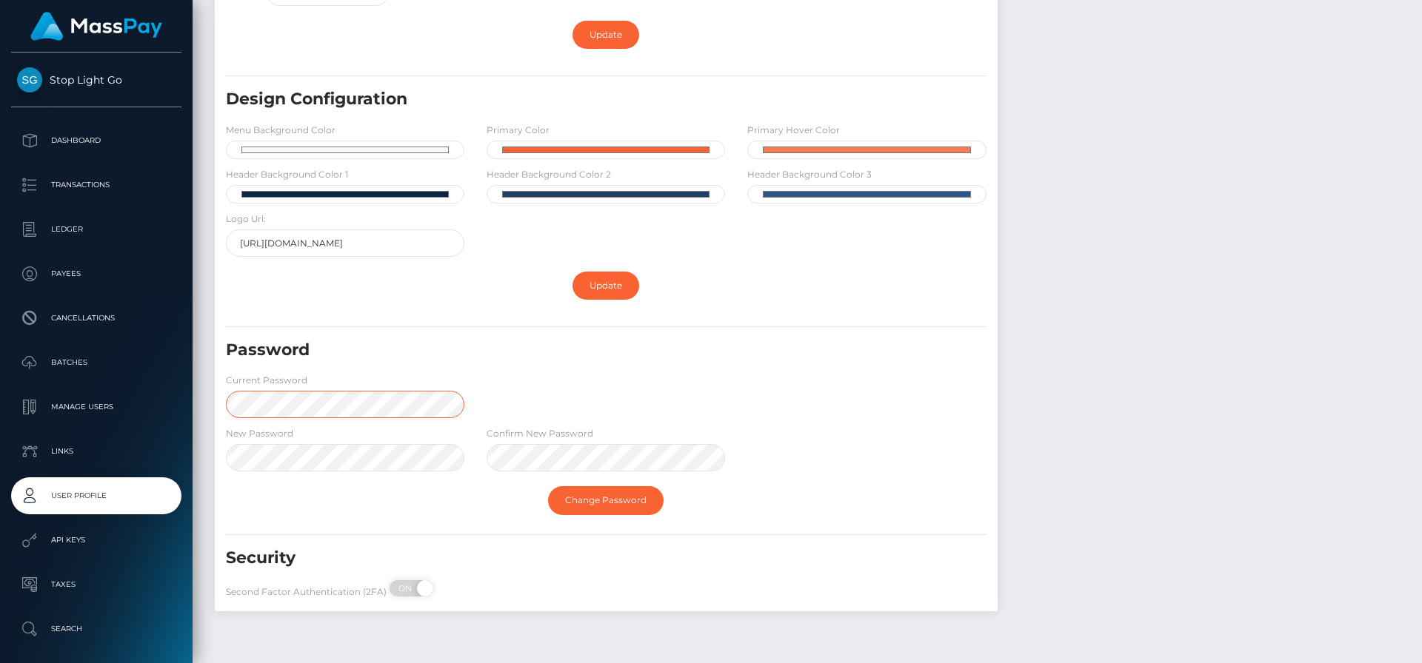
scroll to position [397, 0]
click at [732, 382] on div "Password Current Password" at bounding box center [606, 382] width 783 height 87
click at [623, 511] on link "Change Password" at bounding box center [606, 500] width 116 height 28
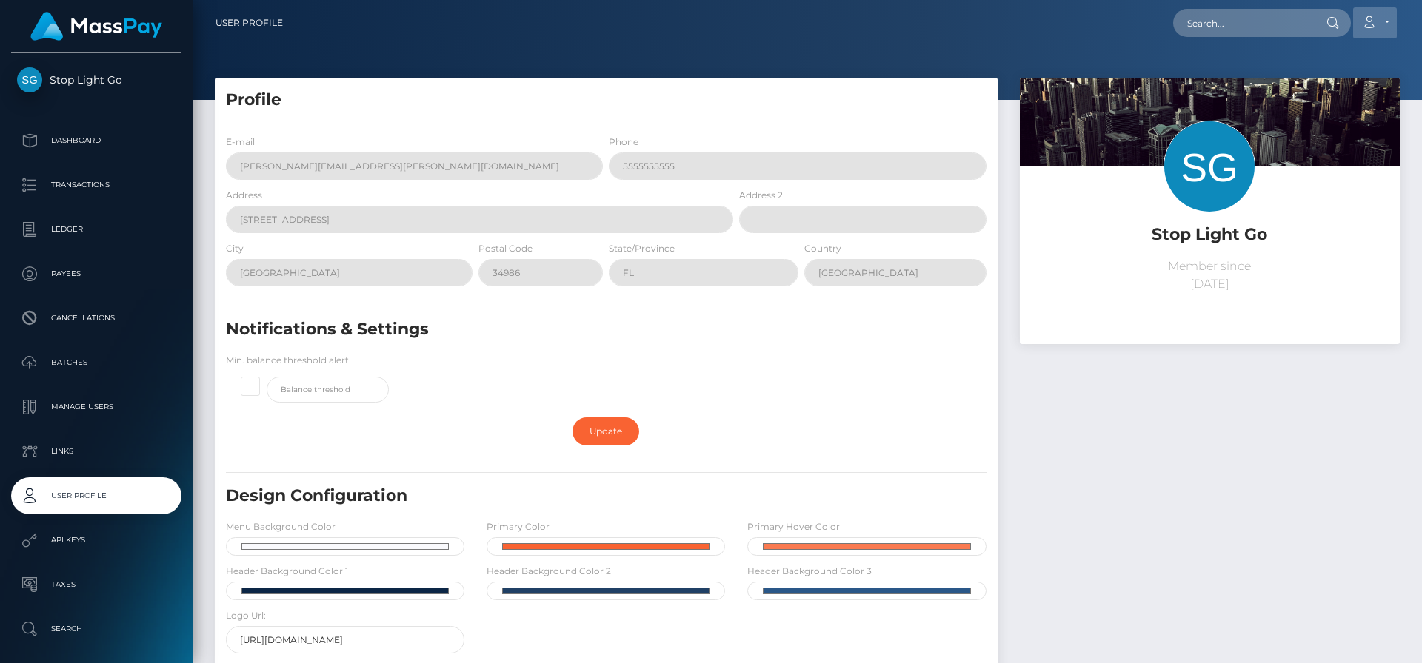
click at [1366, 21] on icon at bounding box center [1369, 22] width 16 height 12
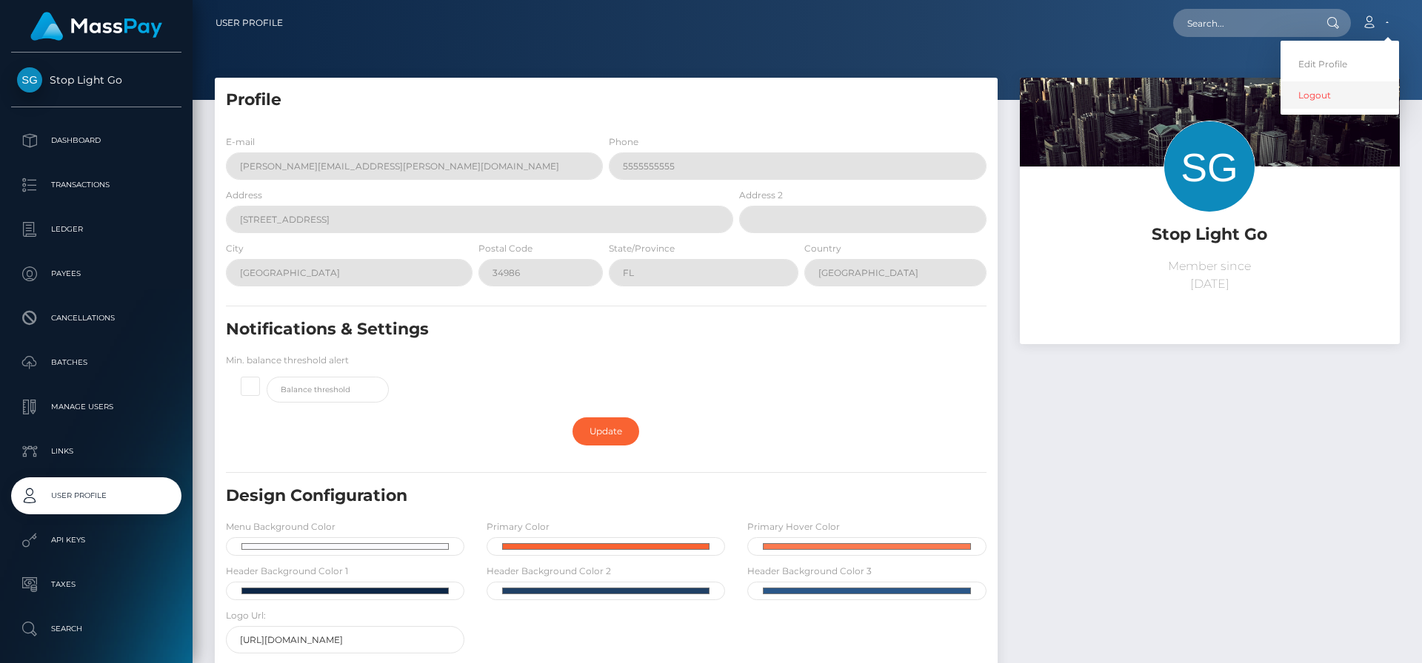
click at [1324, 95] on link "Logout" at bounding box center [1339, 94] width 118 height 27
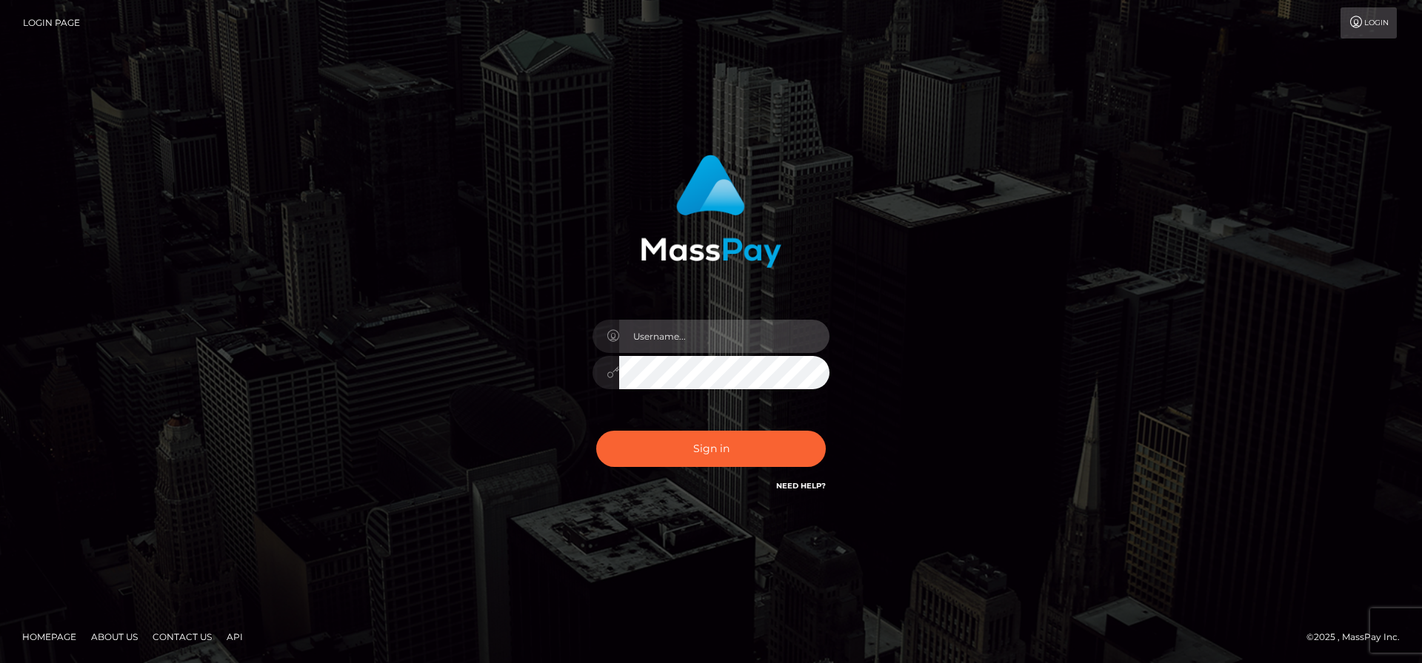
drag, startPoint x: 0, startPoint y: 0, endPoint x: 734, endPoint y: 353, distance: 814.4
click at [722, 342] on input "text" at bounding box center [724, 336] width 210 height 33
type input "[PERSON_NAME][EMAIL_ADDRESS][PERSON_NAME]"
checkbox input "true"
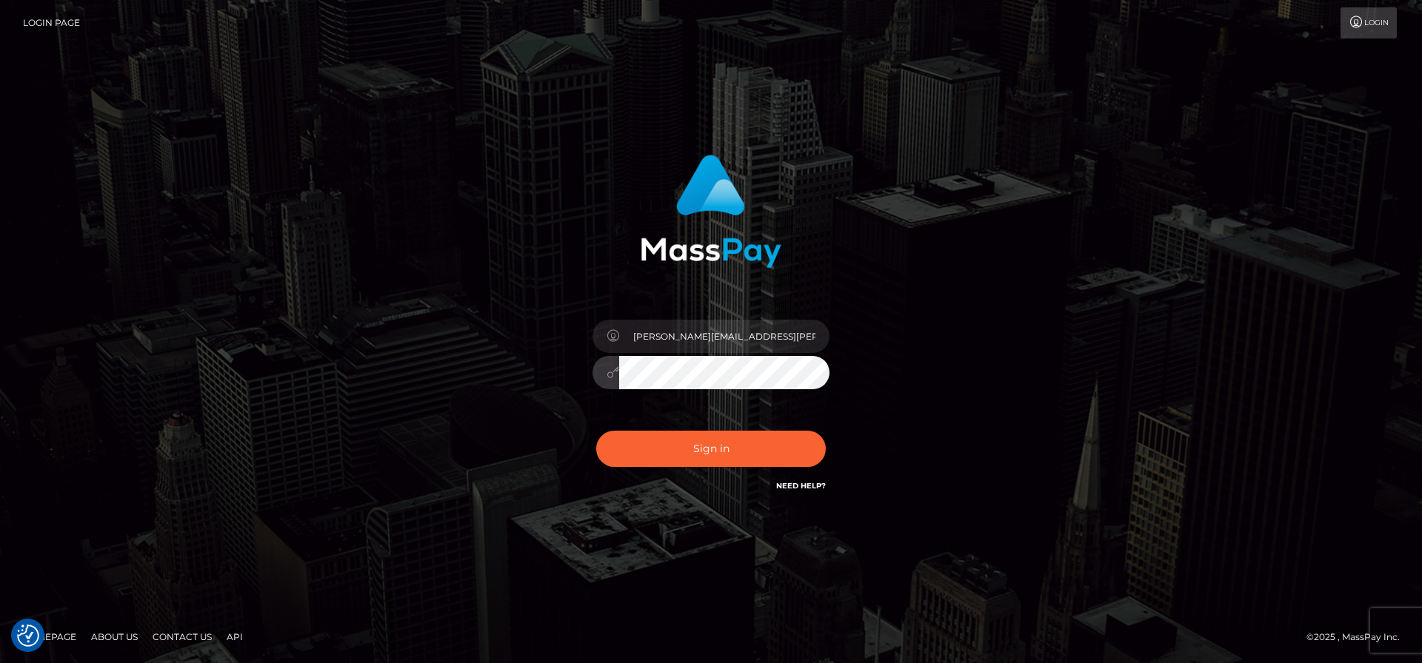
checkbox input "true"
click at [596, 431] on button "Sign in" at bounding box center [711, 449] width 230 height 36
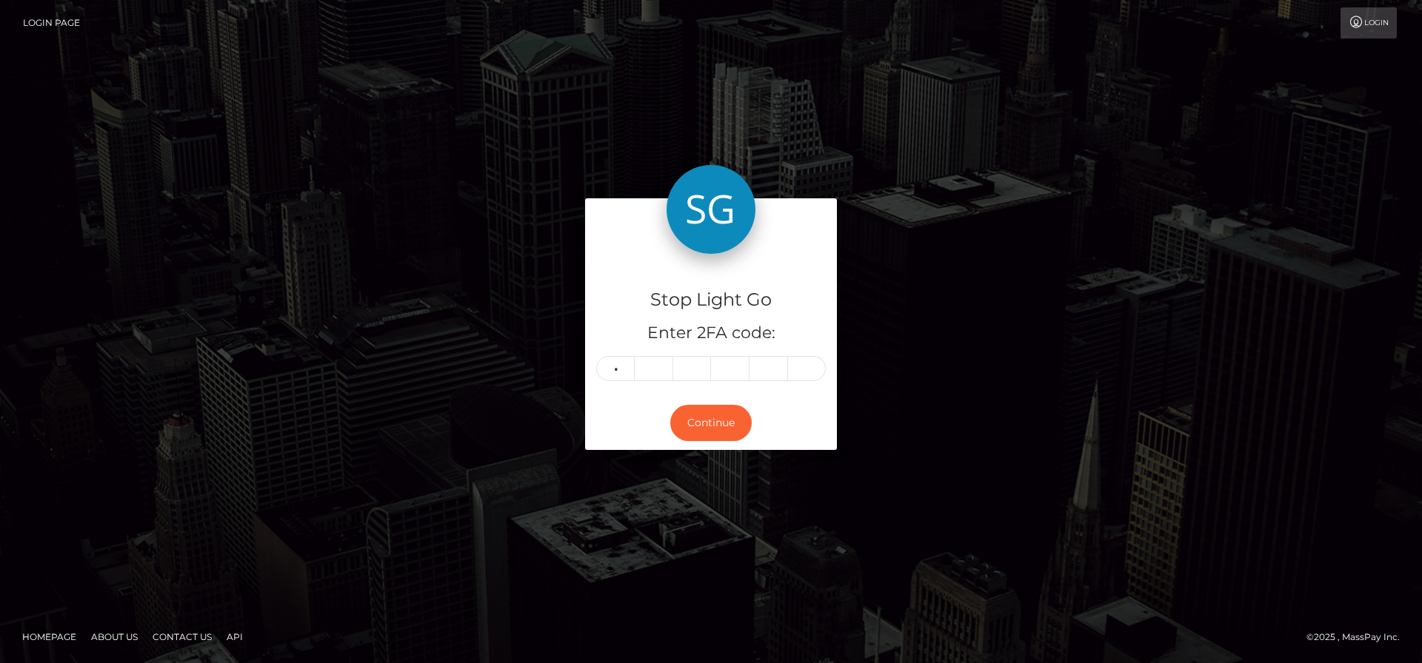
type input "7"
type input "4"
type input "2"
type input "0"
type input "2"
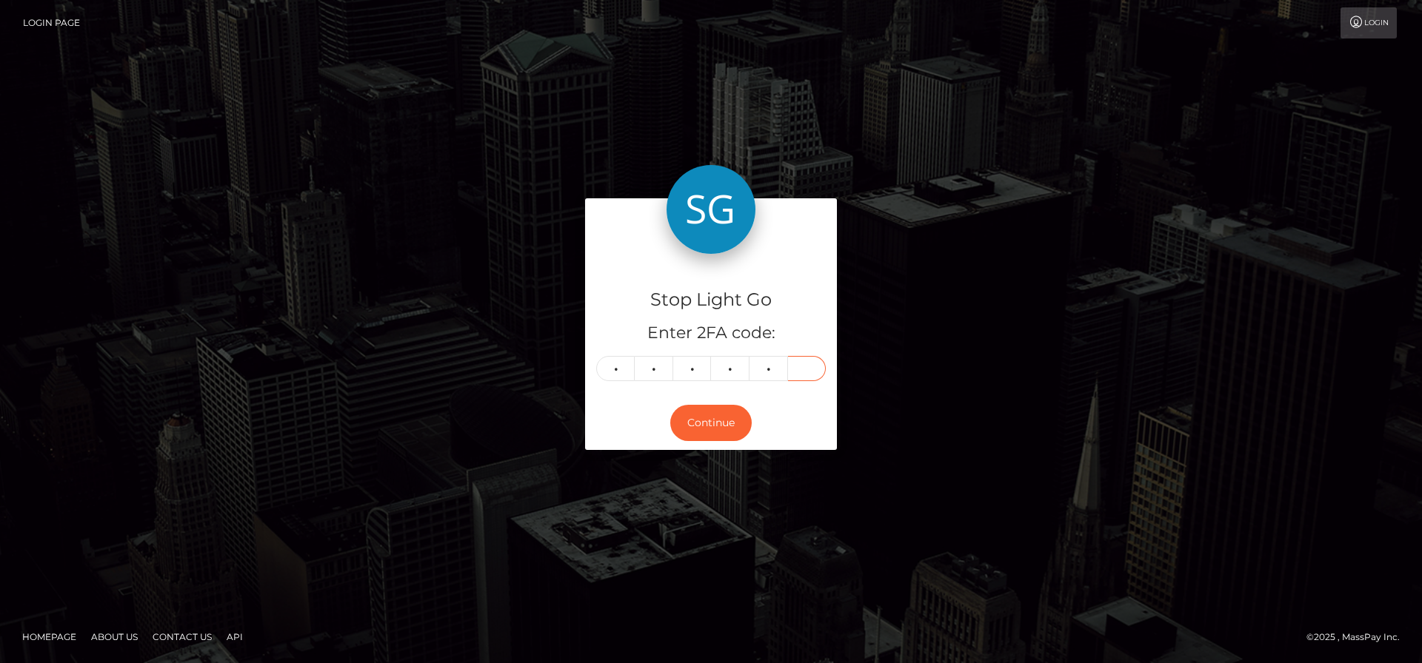
type input "1"
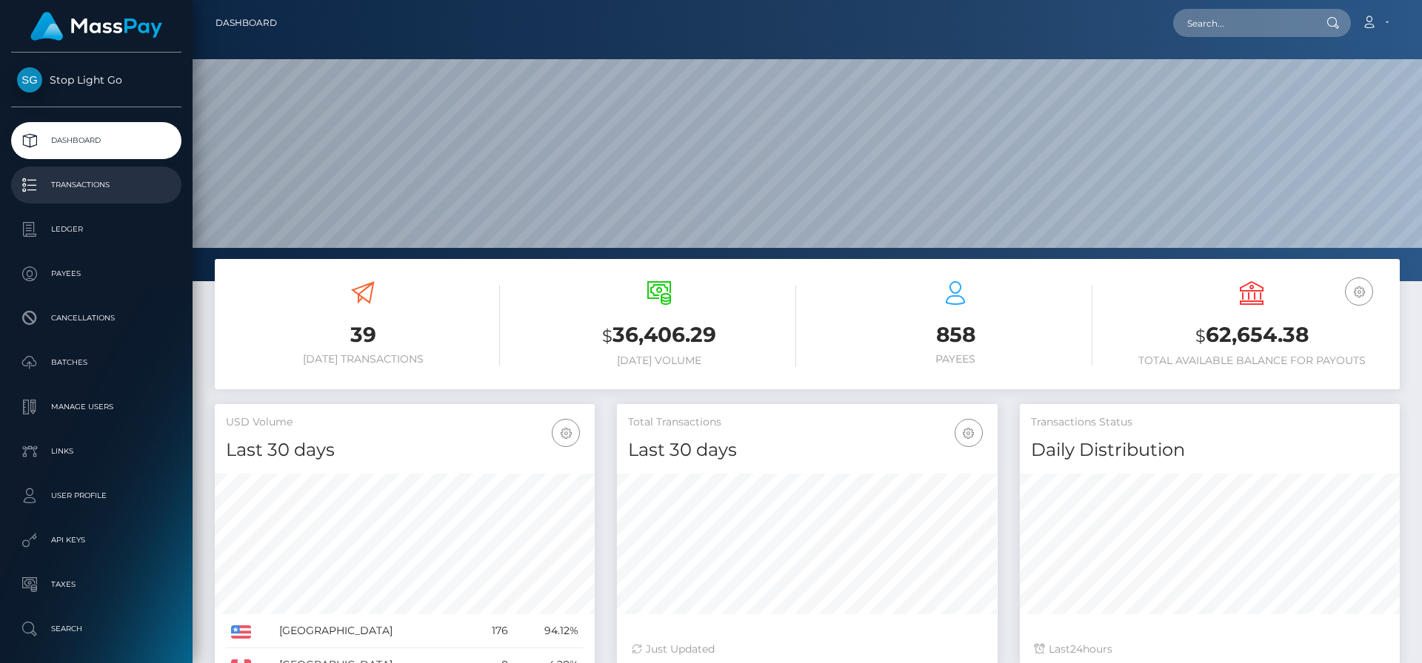
click at [87, 191] on p "Transactions" at bounding box center [96, 185] width 158 height 22
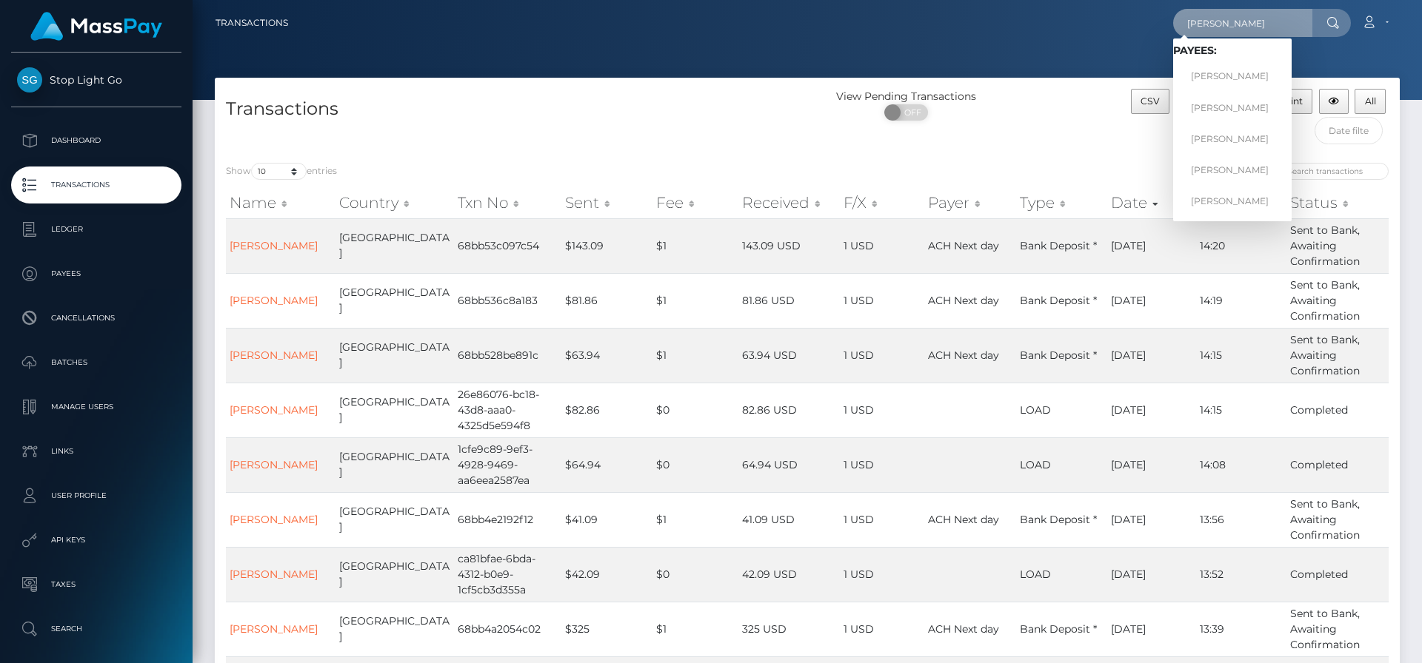
click at [1225, 23] on input "frank" at bounding box center [1242, 23] width 139 height 28
type input "frank j"
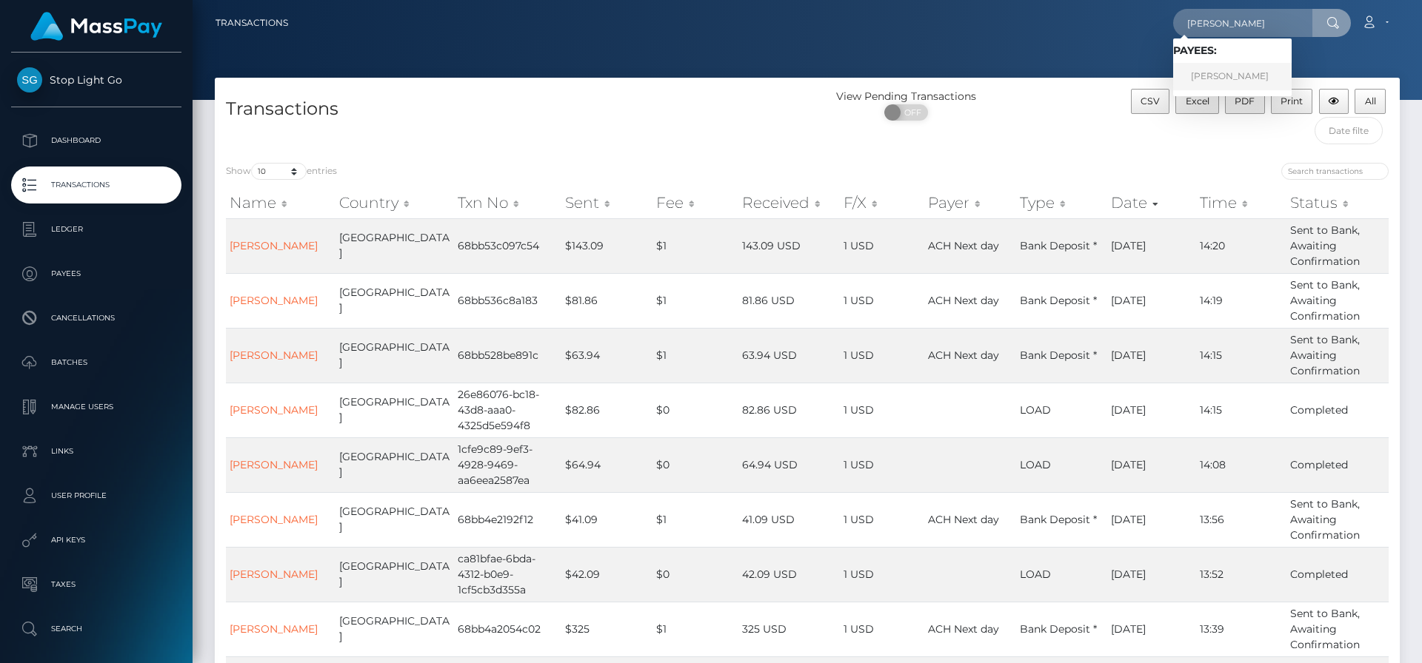
click at [1231, 77] on link "Frank J Minyon" at bounding box center [1232, 76] width 118 height 27
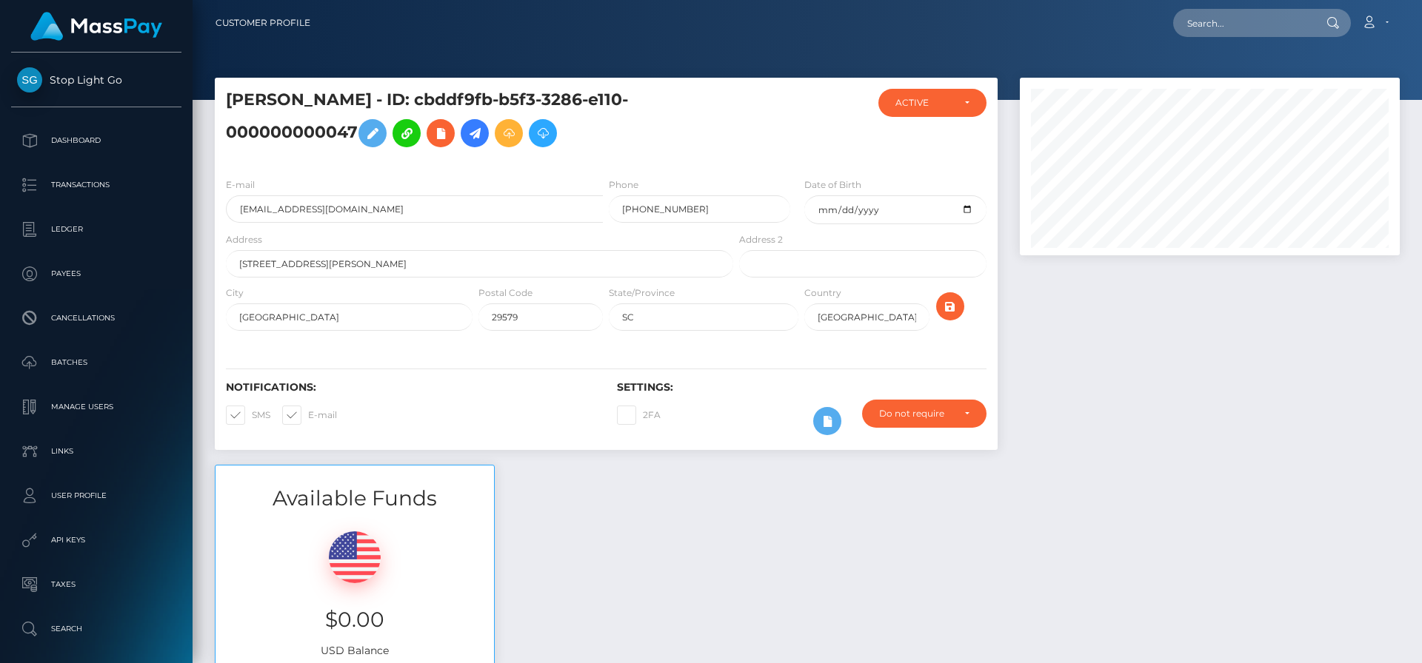
click at [483, 133] on icon at bounding box center [475, 133] width 18 height 19
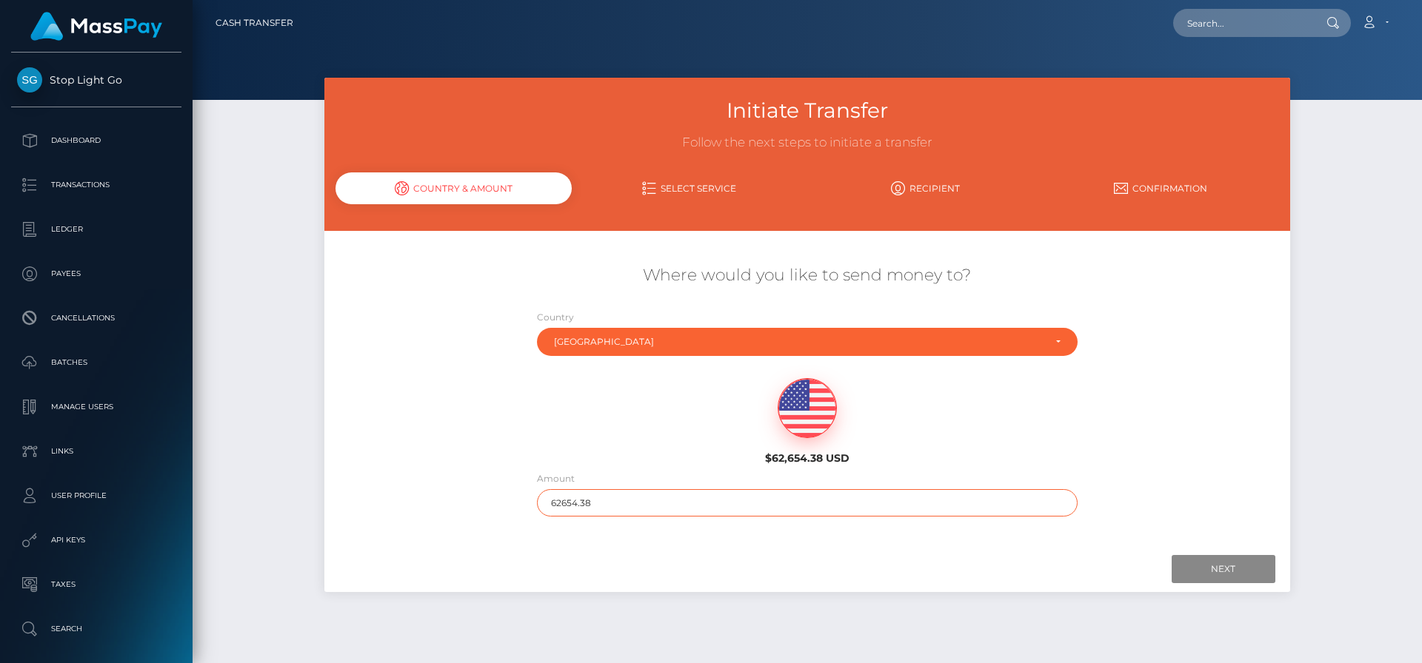
click at [606, 502] on input "62654.38" at bounding box center [807, 502] width 541 height 27
type input "3169.69"
click at [1245, 567] on input "Next" at bounding box center [1223, 569] width 104 height 28
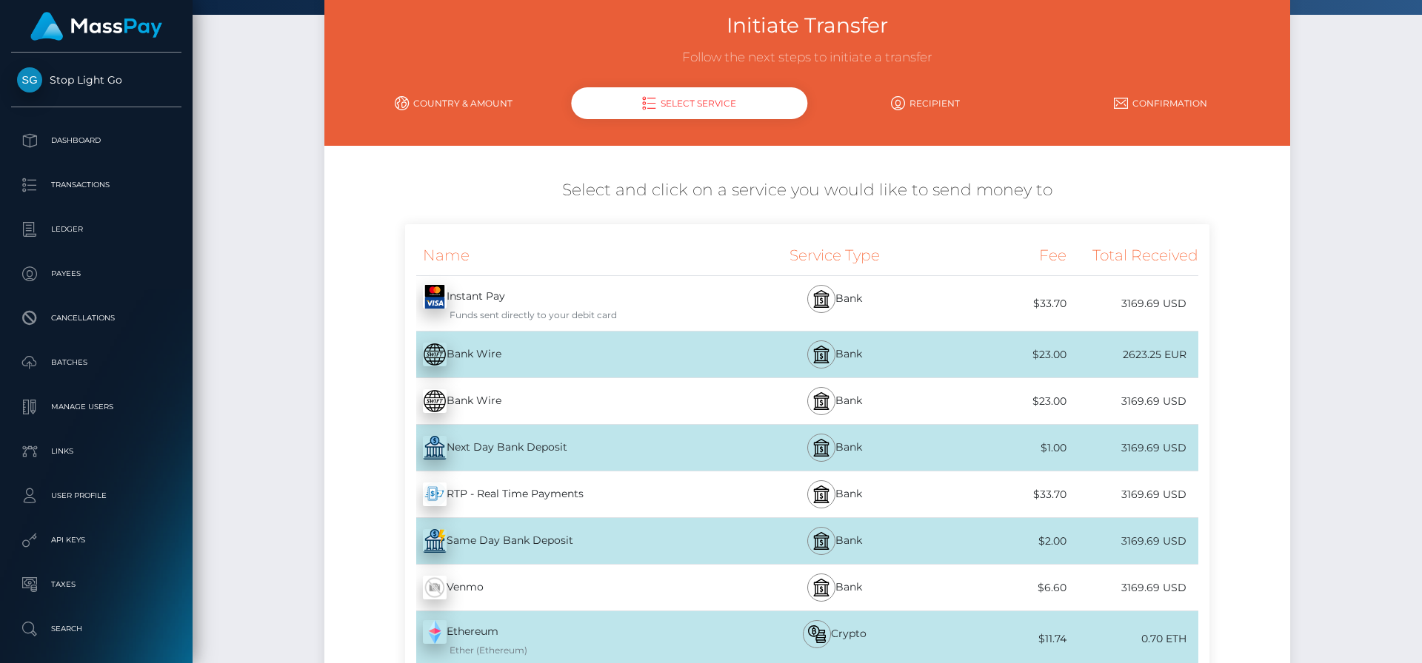
scroll to position [113, 0]
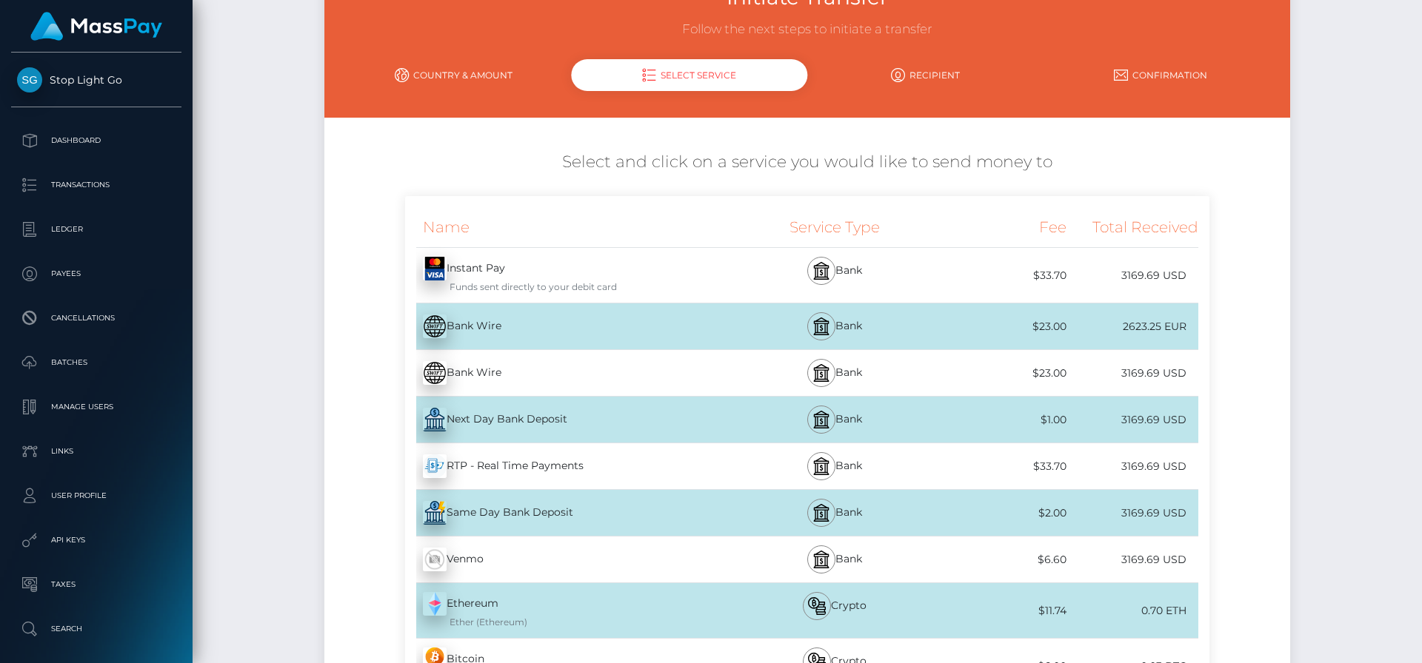
click at [567, 514] on div "Same Day Bank Deposit - USD" at bounding box center [570, 512] width 330 height 41
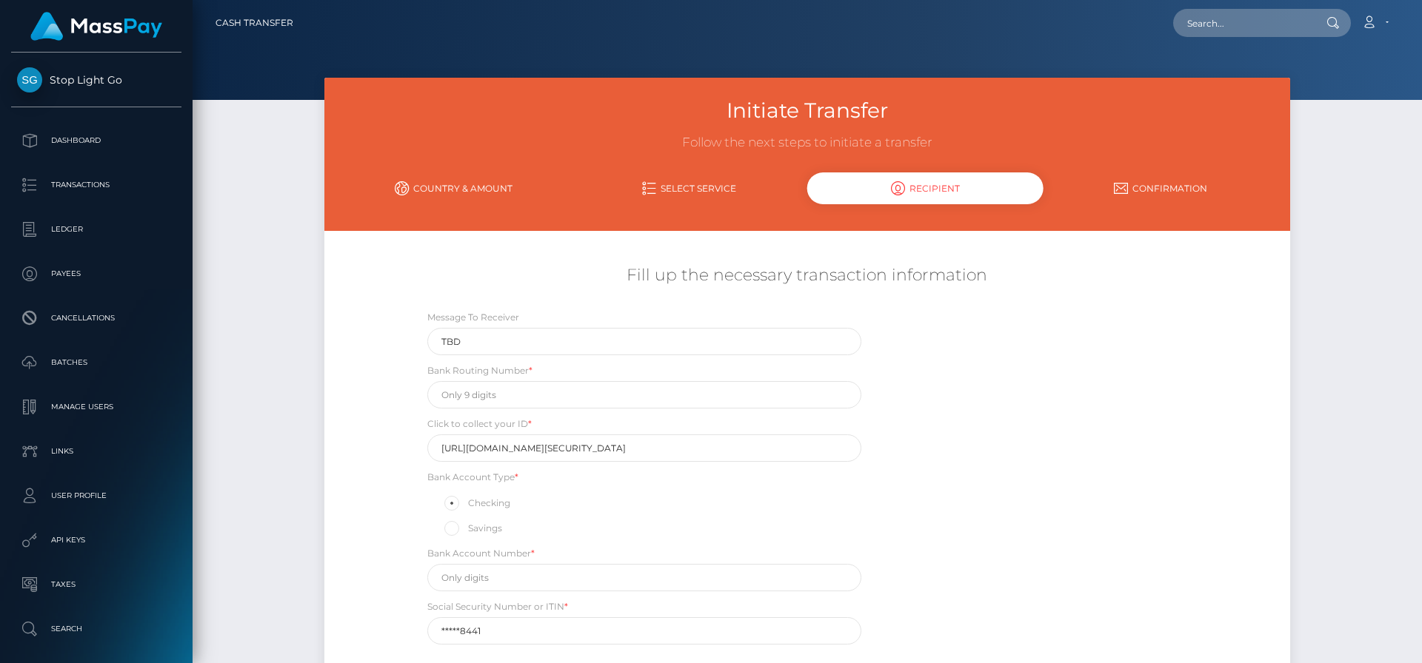
scroll to position [70, 0]
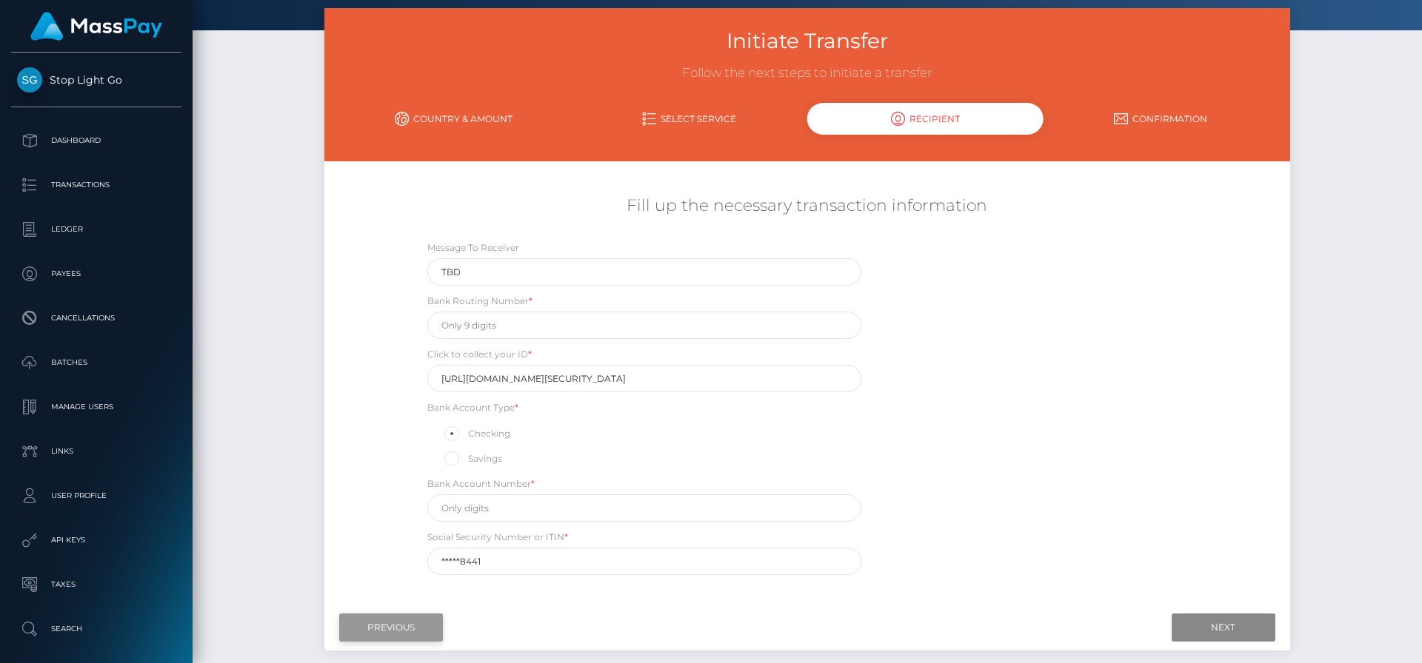
click at [406, 630] on input "Previous" at bounding box center [391, 628] width 104 height 28
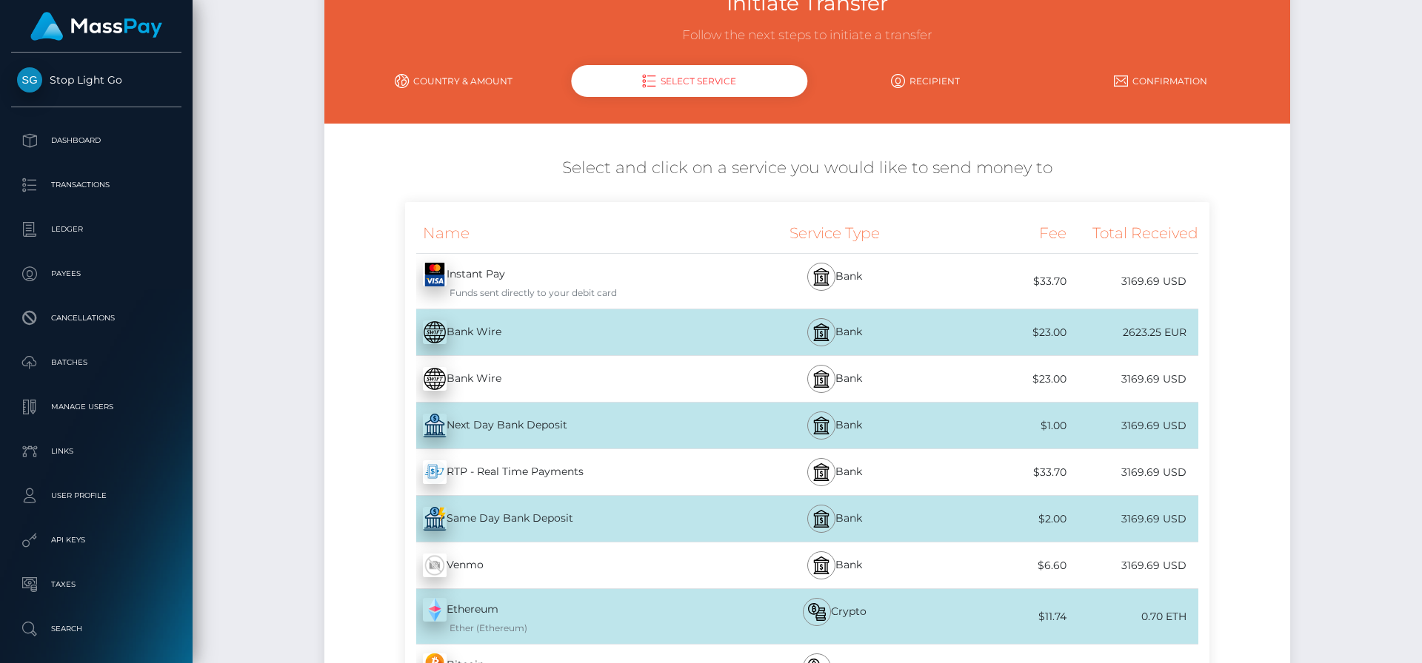
scroll to position [122, 0]
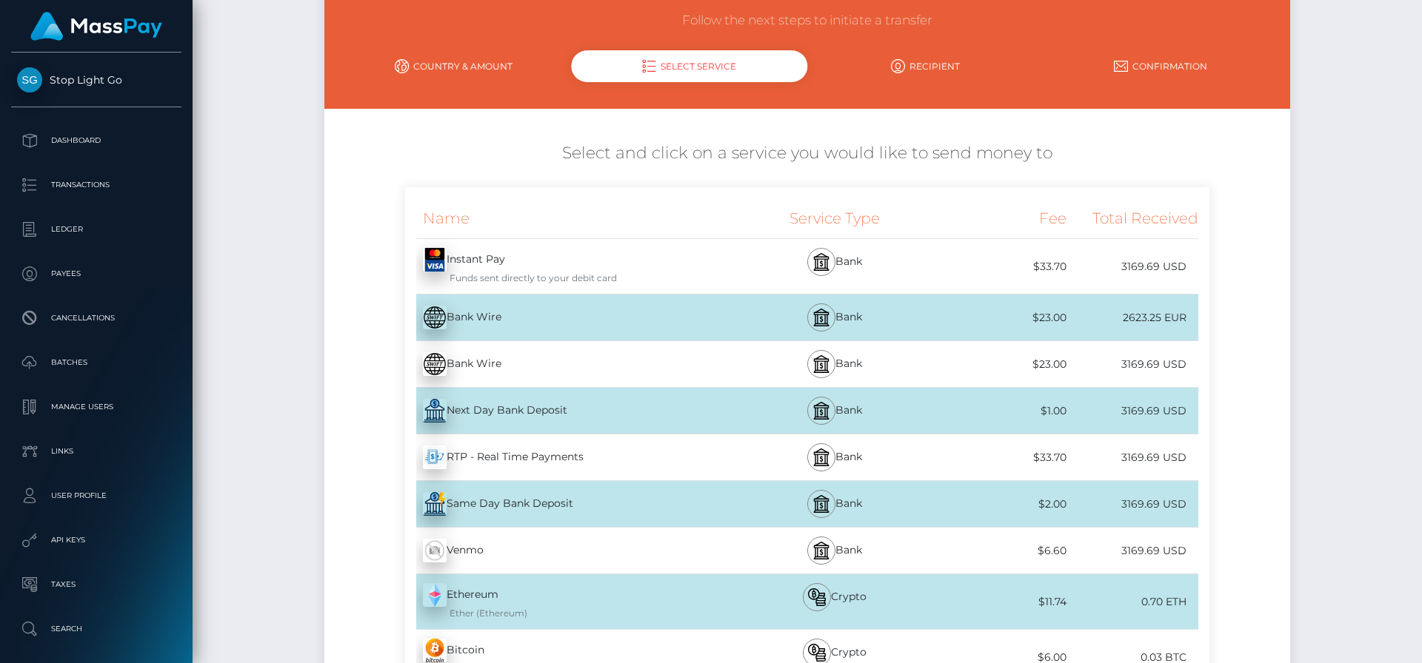
click at [903, 261] on div "Bank" at bounding box center [834, 266] width 198 height 55
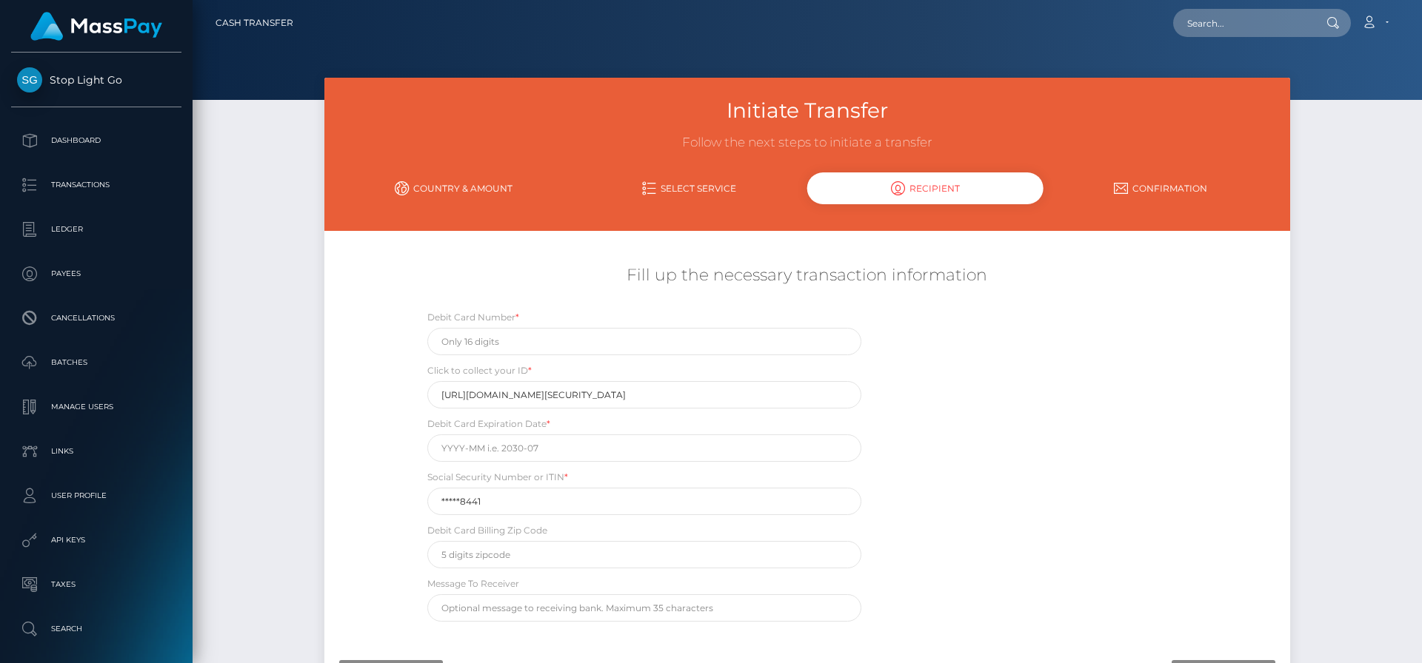
scroll to position [123, 0]
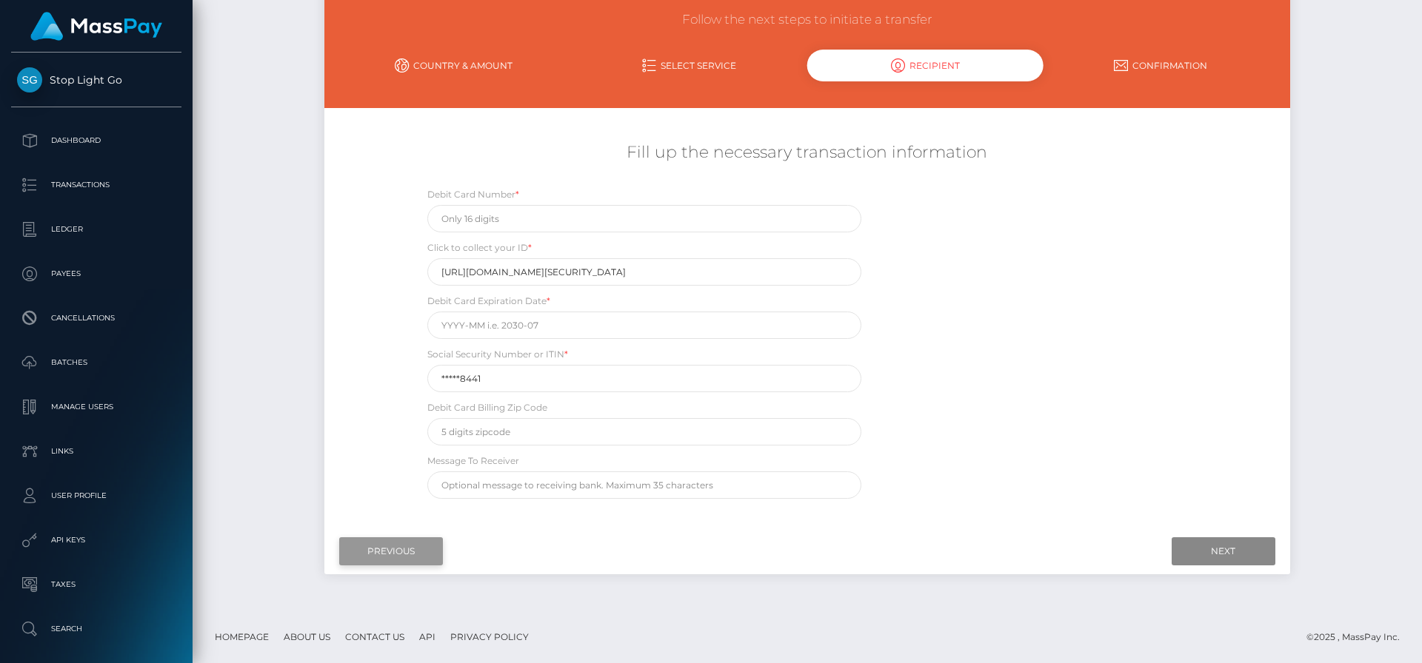
click at [395, 552] on input "Previous" at bounding box center [391, 552] width 104 height 28
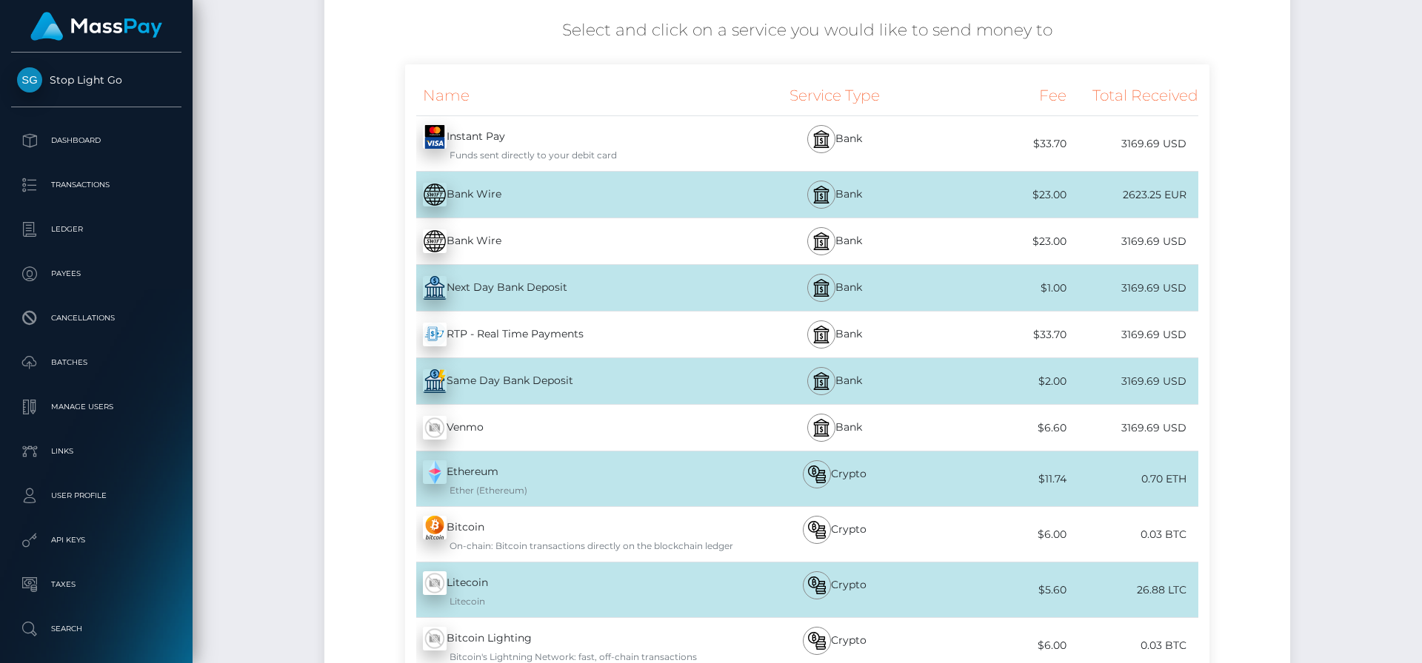
scroll to position [244, 0]
click at [592, 148] on div "Instant Pay - USD Funds sent directly to your debit card" at bounding box center [570, 144] width 330 height 55
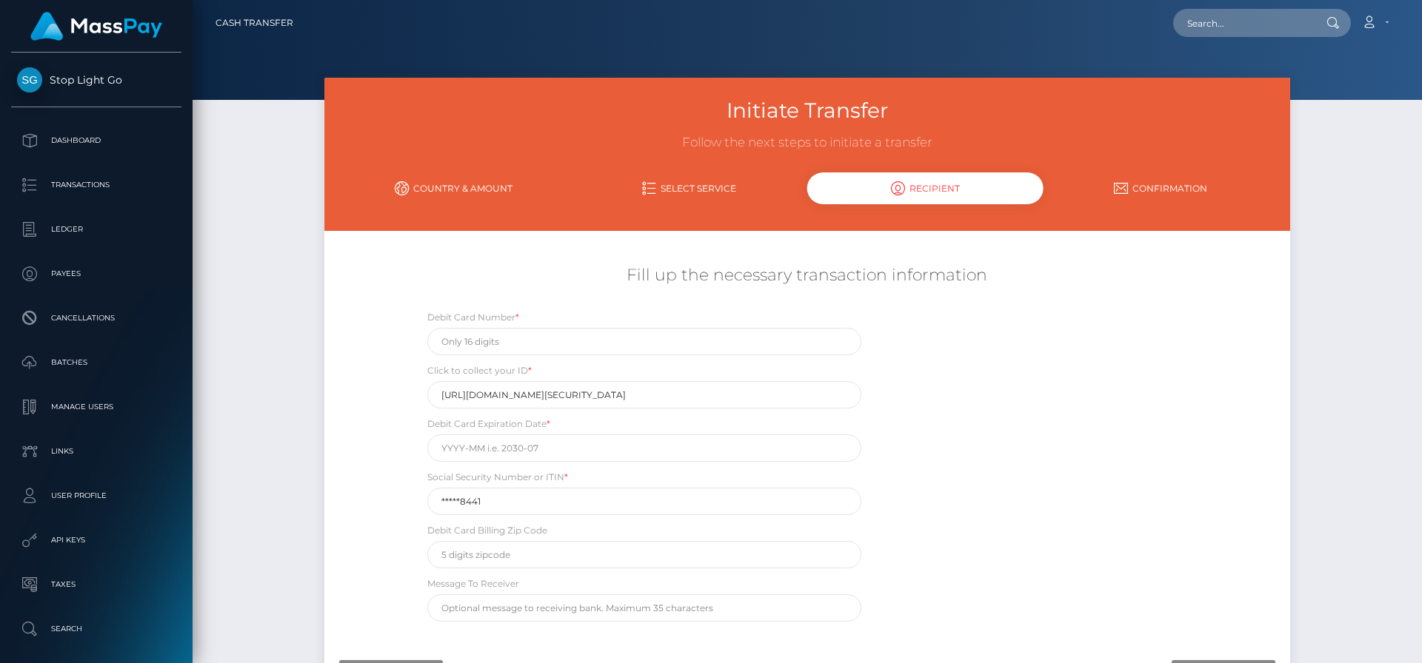
scroll to position [107, 0]
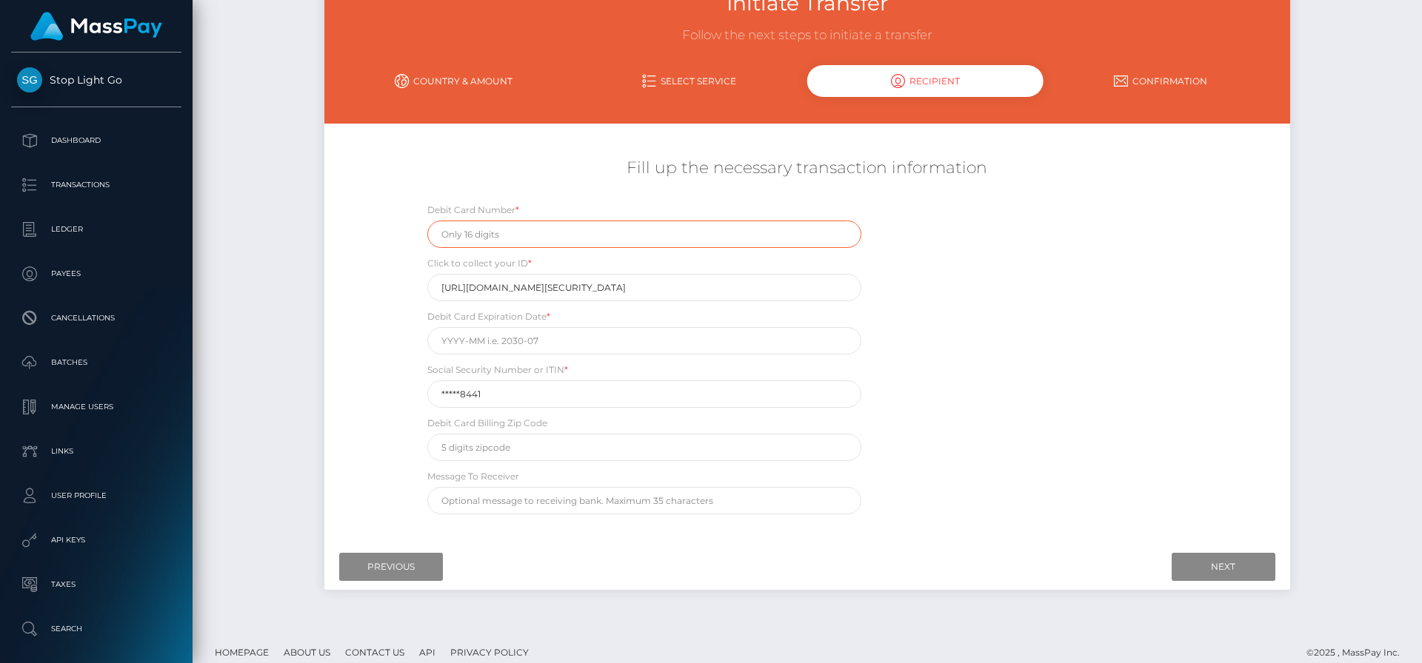
click at [535, 237] on input "text" at bounding box center [644, 234] width 434 height 27
type input "4737023066520788"
click at [1129, 274] on div "Debit Card Number * 4737023066520788 Click to collect your ID * https://magic.v…" at bounding box center [807, 362] width 804 height 320
click at [537, 344] on input "text" at bounding box center [644, 340] width 434 height 27
type input "05/26"
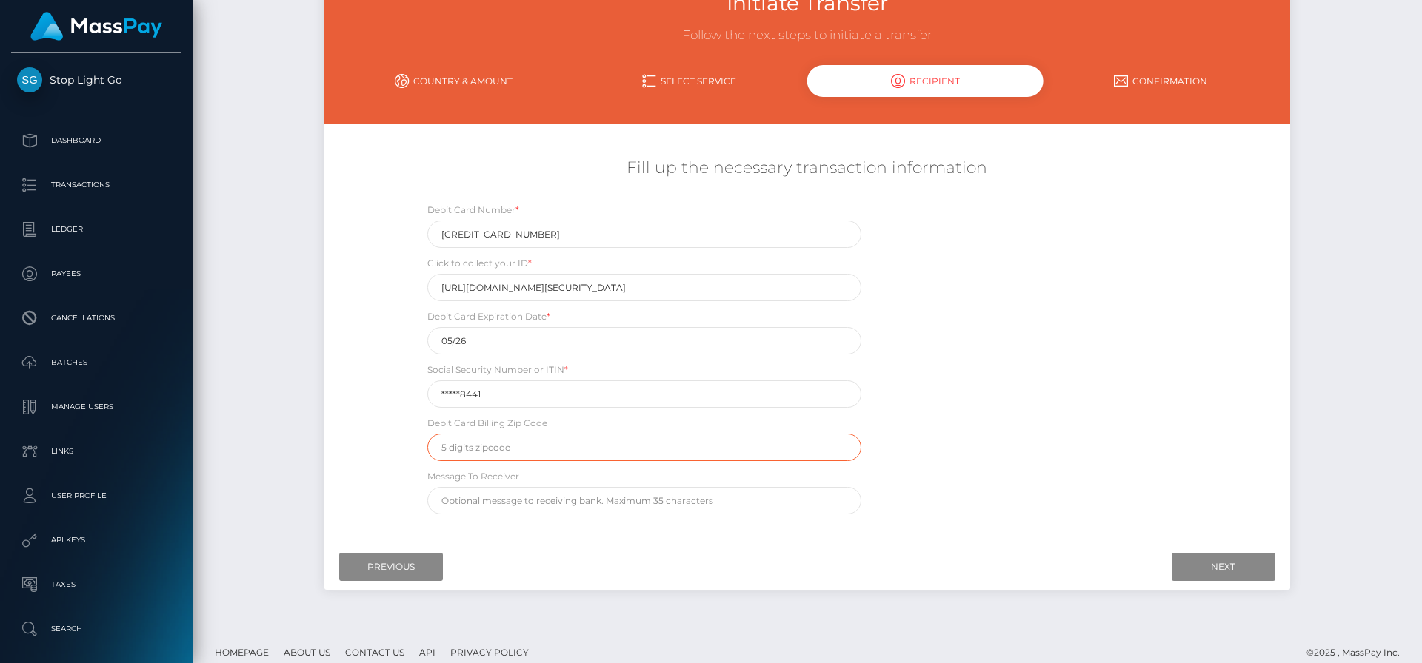
click at [552, 447] on input "text" at bounding box center [644, 447] width 434 height 27
type input "29579"
click at [1034, 301] on div "Debit Card Number * 4737023066520788 Click to collect your ID * https://magic.v…" at bounding box center [807, 362] width 804 height 320
click at [478, 338] on input "05/26" at bounding box center [644, 340] width 434 height 27
type input "0"
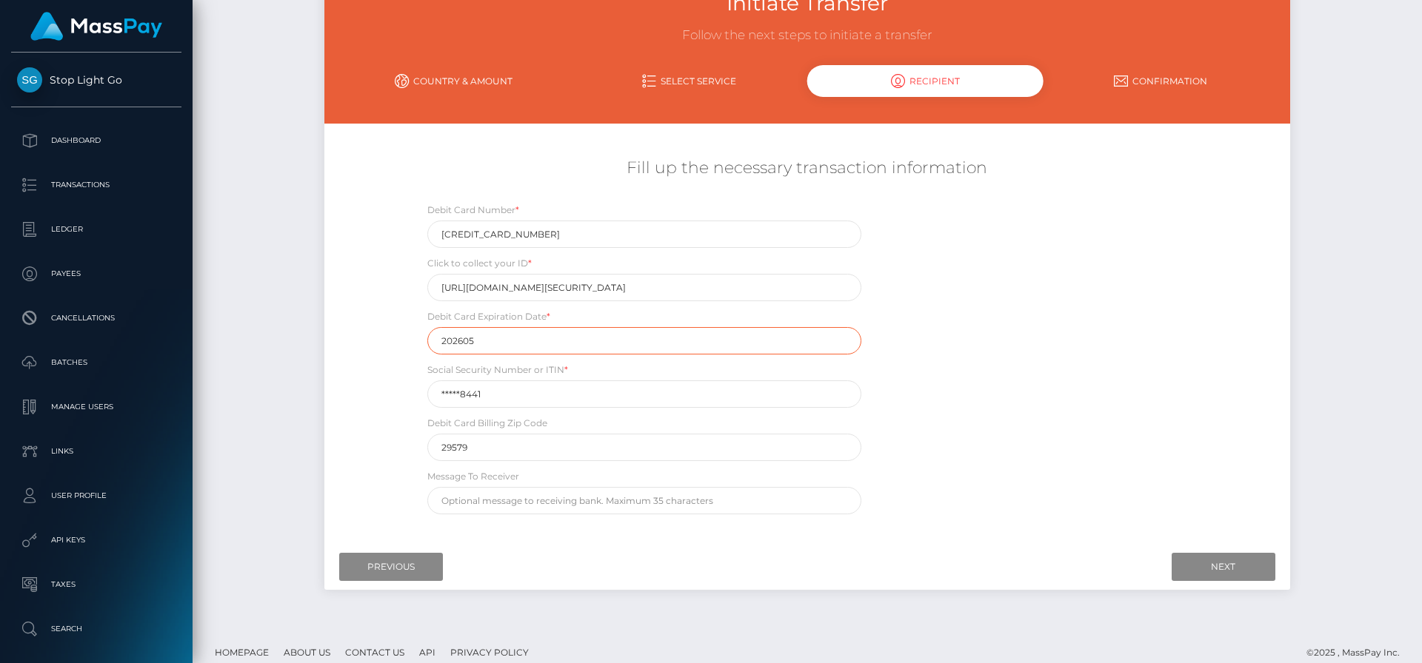
drag, startPoint x: 463, startPoint y: 340, endPoint x: 477, endPoint y: 355, distance: 20.4
click at [464, 341] on input "202605" at bounding box center [644, 340] width 434 height 27
type input "2026/05"
click at [663, 392] on input "*****8441" at bounding box center [644, 394] width 434 height 27
click at [644, 336] on input "2026/05" at bounding box center [644, 340] width 434 height 27
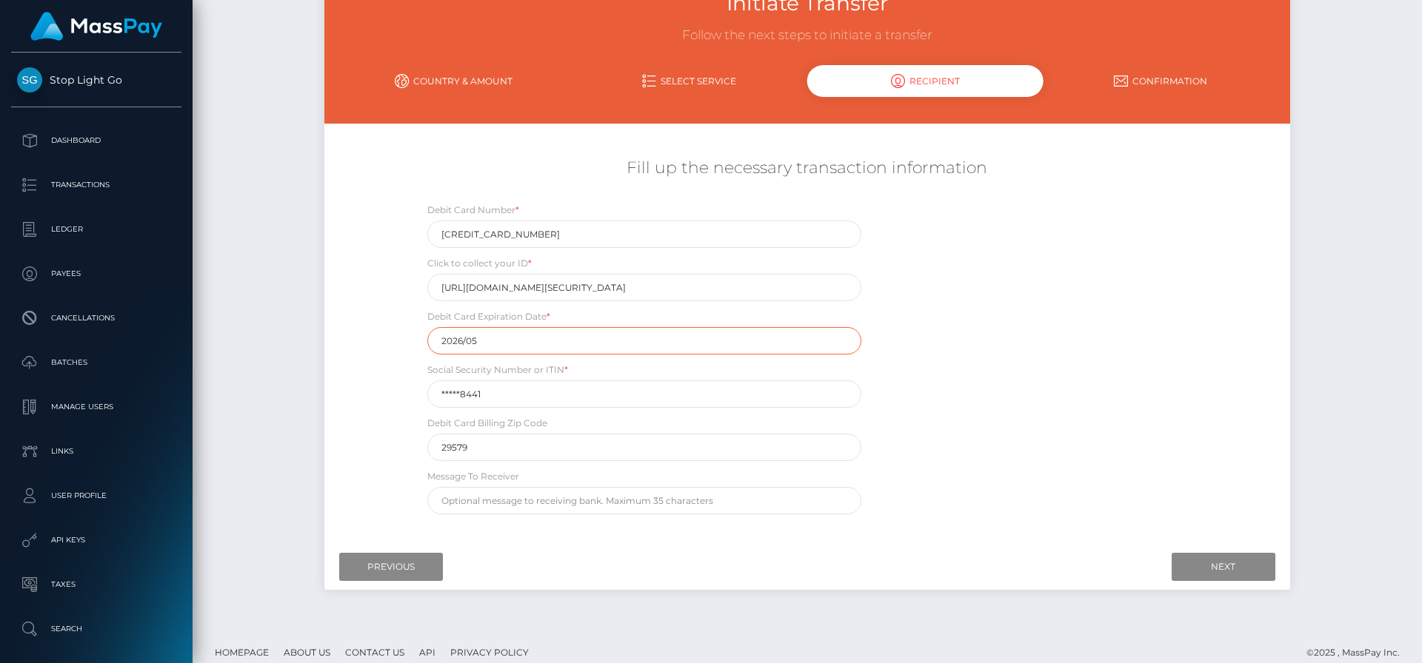
drag, startPoint x: 645, startPoint y: 336, endPoint x: 372, endPoint y: 341, distance: 272.5
click at [372, 341] on div "Fill up the necessary transaction information Debit Card Number * 4737023066520…" at bounding box center [806, 336] width 965 height 372
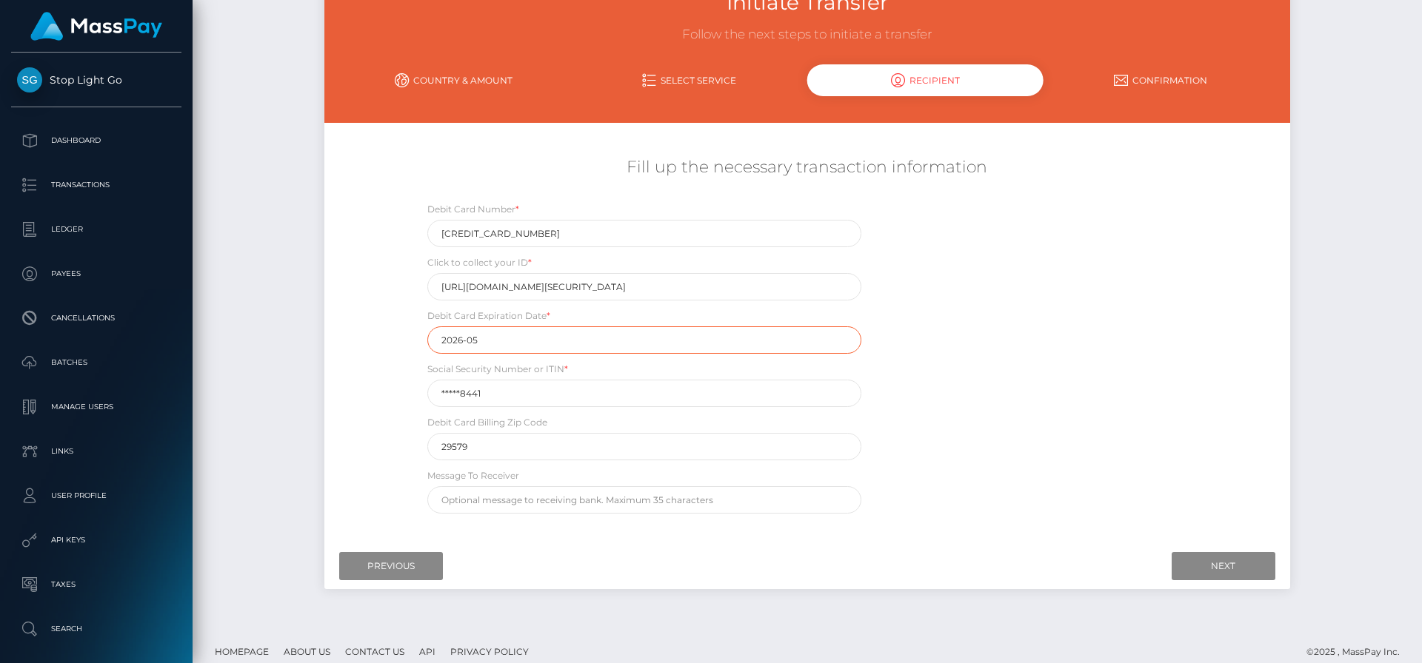
type input "2026-05"
click at [557, 386] on input "*****8441" at bounding box center [644, 393] width 434 height 27
click at [971, 369] on div "Debit Card Number * 4737023066520788 Click to collect your ID * https://magic.v…" at bounding box center [807, 361] width 804 height 320
click at [549, 448] on input "29579" at bounding box center [644, 446] width 434 height 27
click at [1086, 361] on div "Debit Card Number * 4737023066520788 Click to collect your ID * https://magic.v…" at bounding box center [807, 361] width 804 height 320
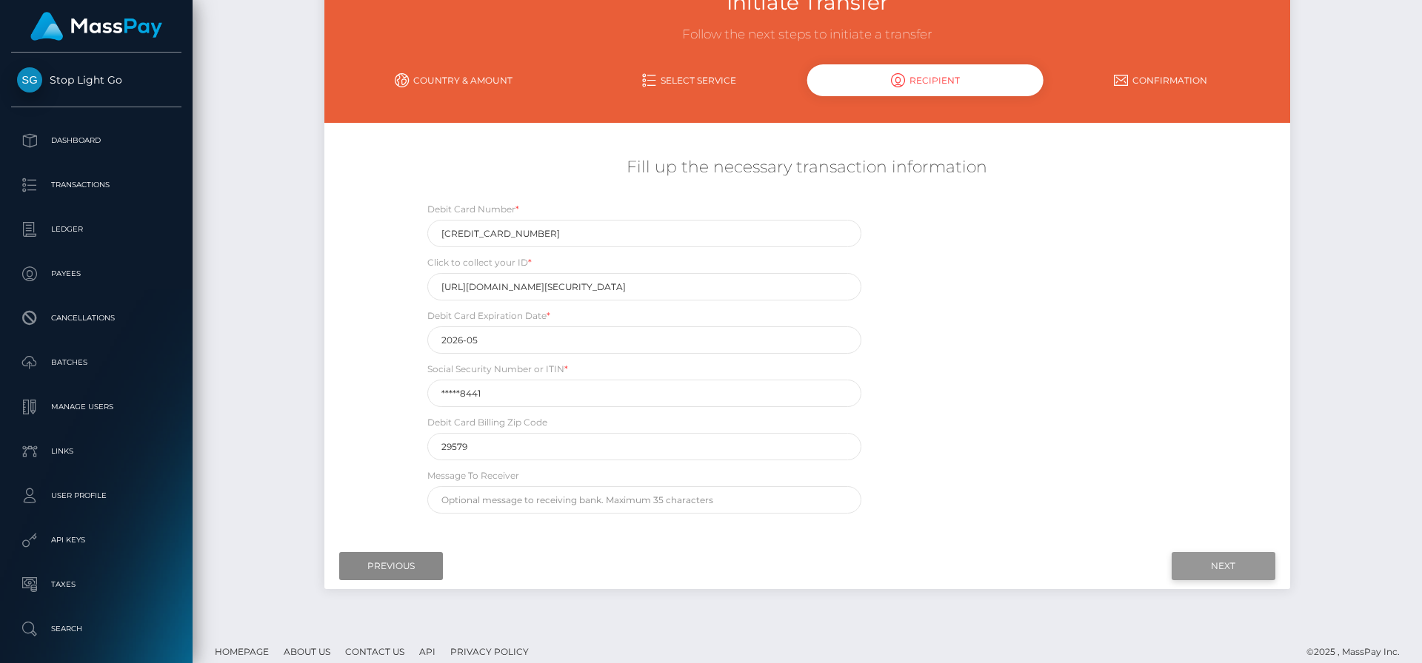
click at [1219, 576] on input "Next" at bounding box center [1223, 566] width 104 height 28
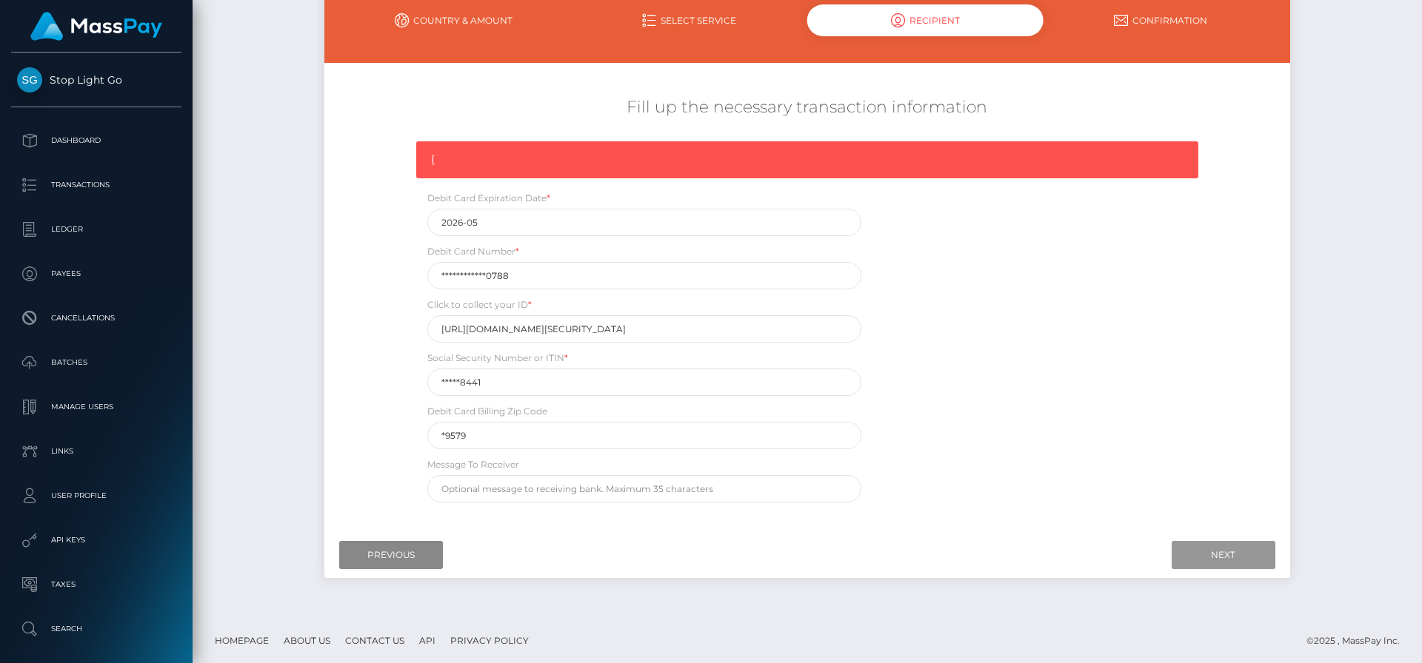
scroll to position [171, 0]
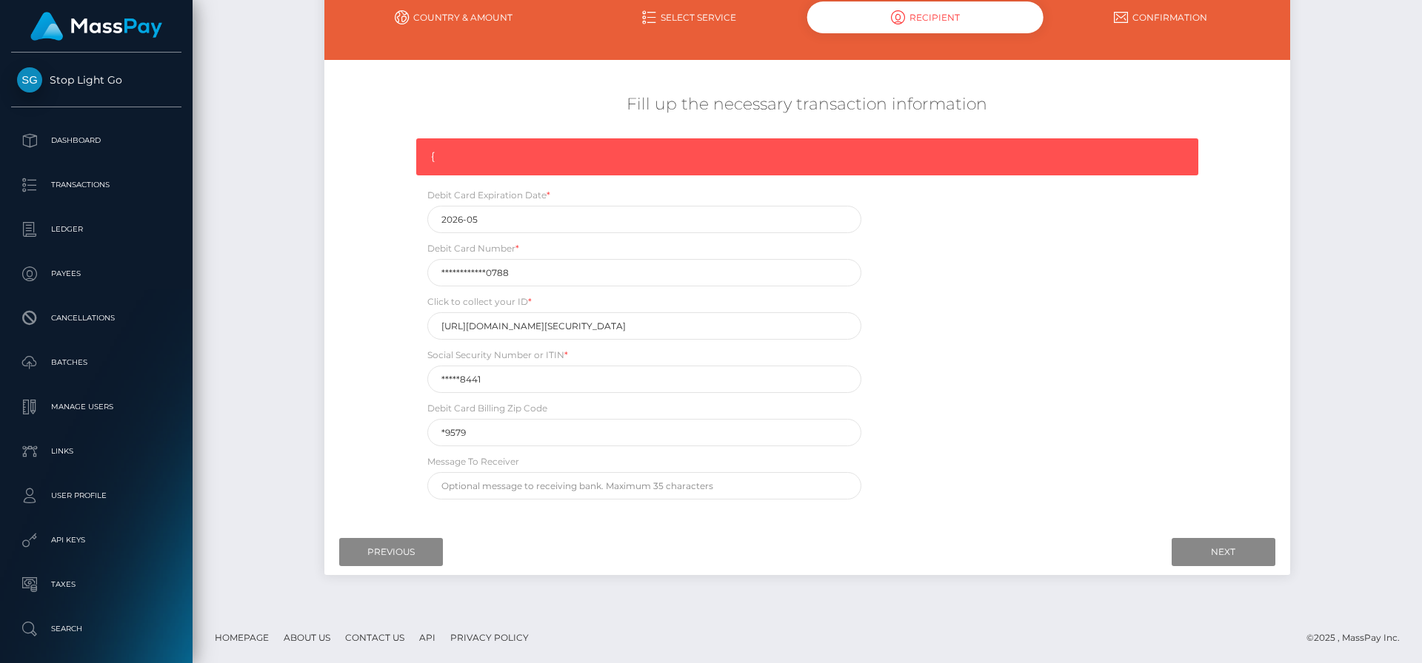
click at [247, 300] on div "Initiate Transfer Follow the next steps to initiate a transfer Country & Amount…" at bounding box center [807, 260] width 1229 height 706
click at [78, 127] on link "Dashboard" at bounding box center [96, 140] width 170 height 37
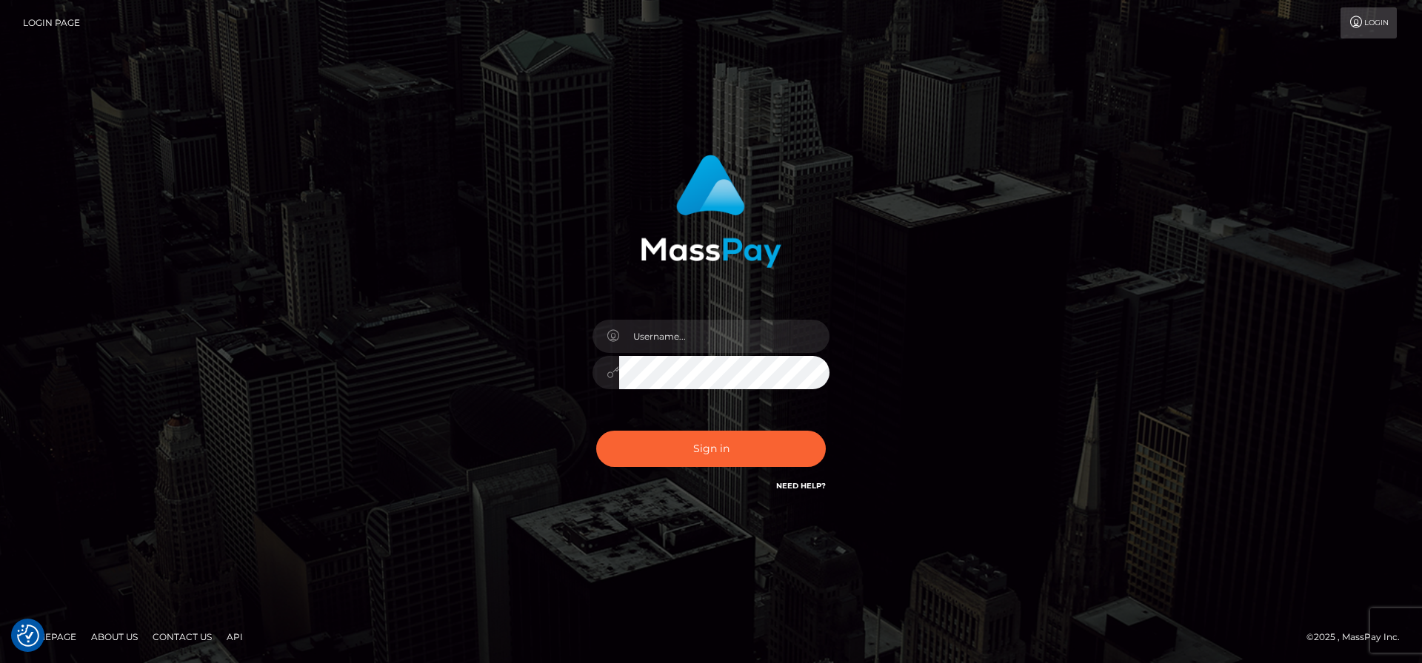
checkbox input "true"
type input "frank.minyon@cforth.com2"
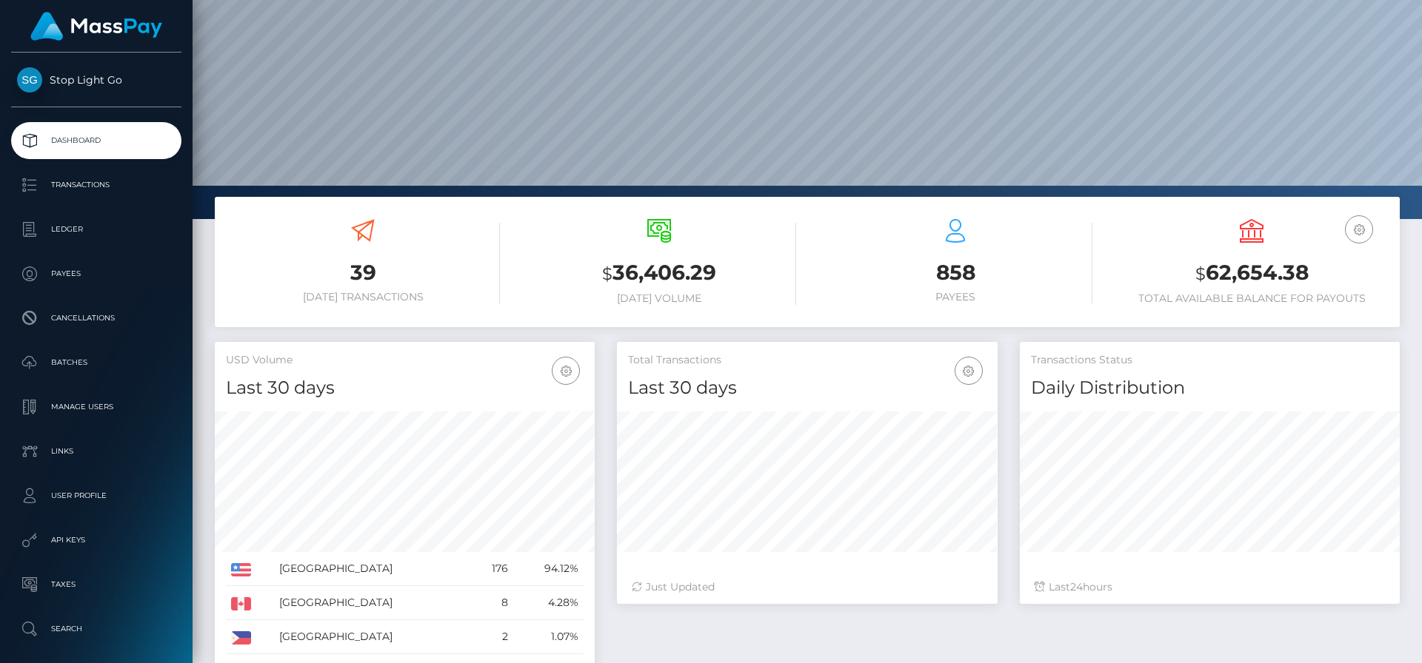
scroll to position [67, 0]
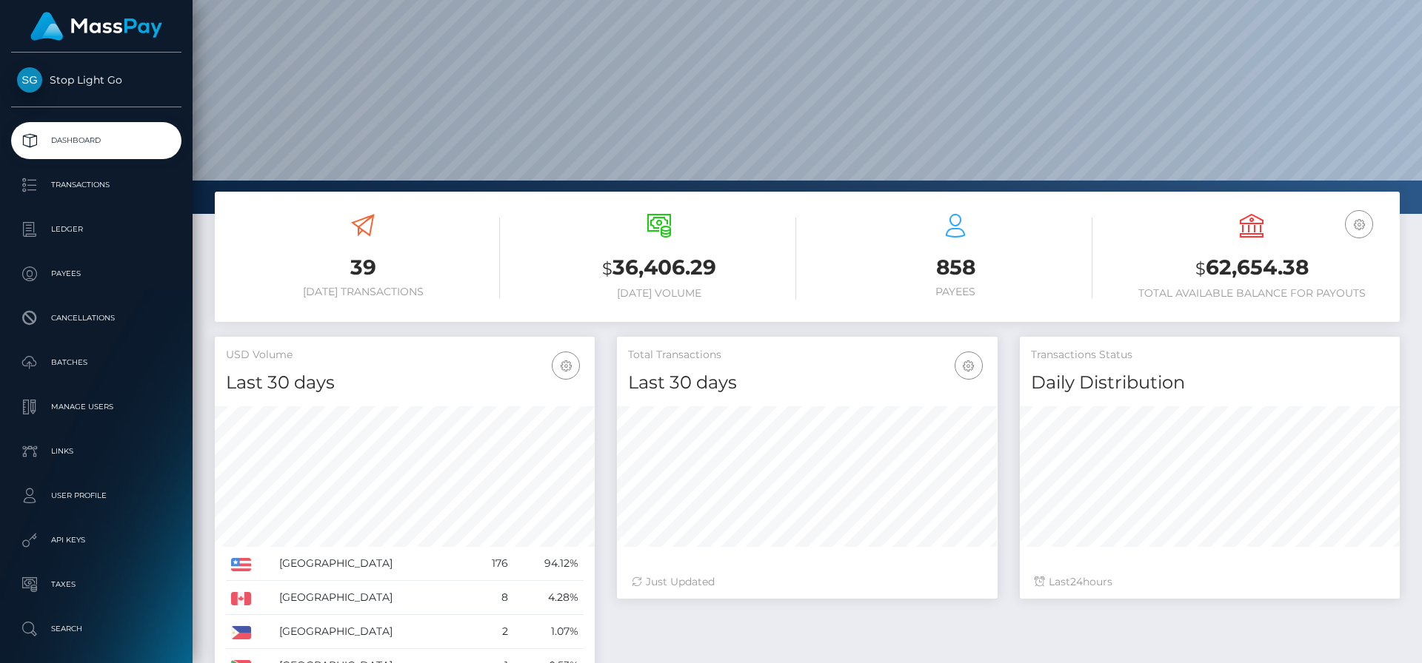
click at [359, 268] on h3 "39" at bounding box center [363, 267] width 274 height 29
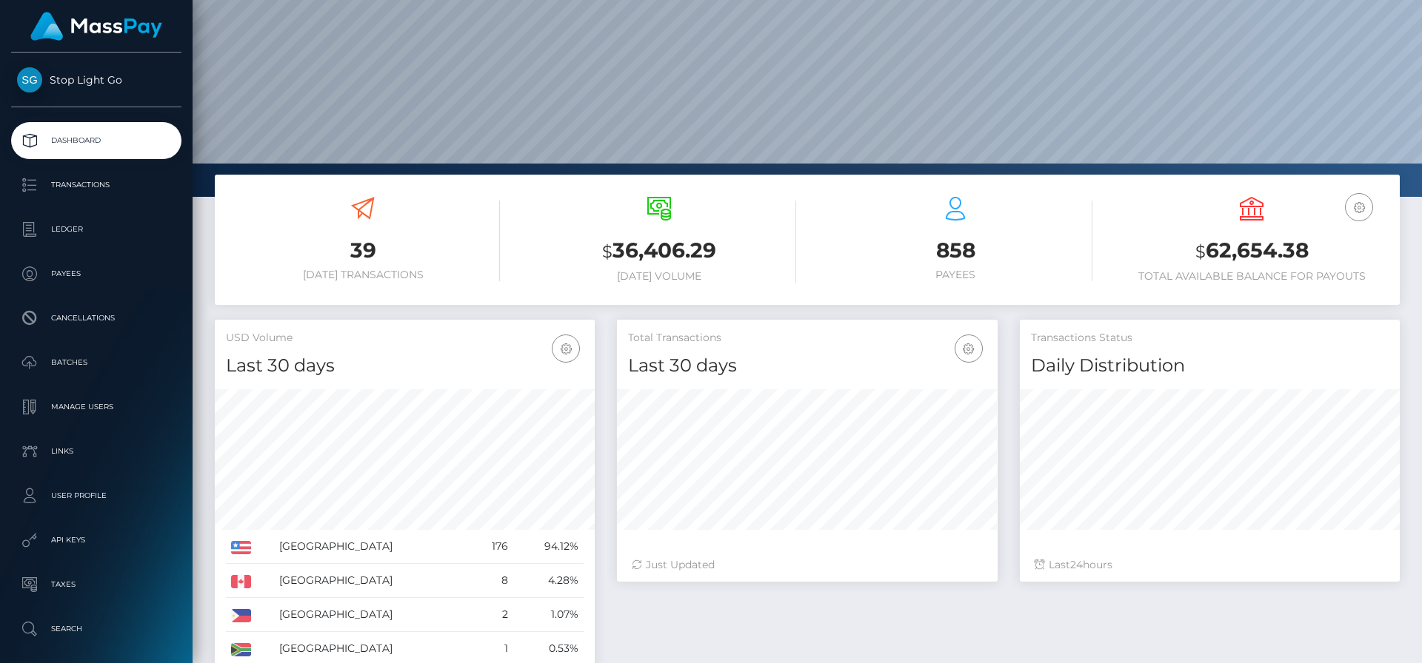
scroll to position [84, 0]
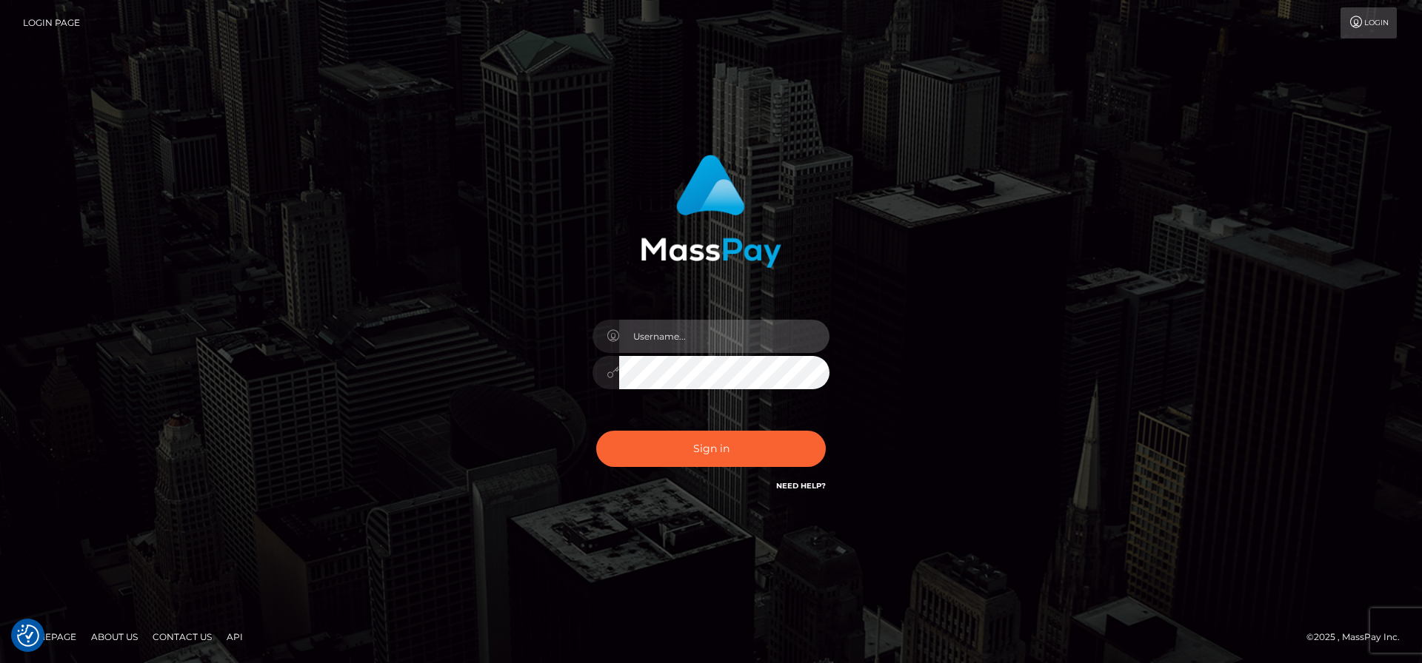
type input "frank.minyon@cforth.com2"
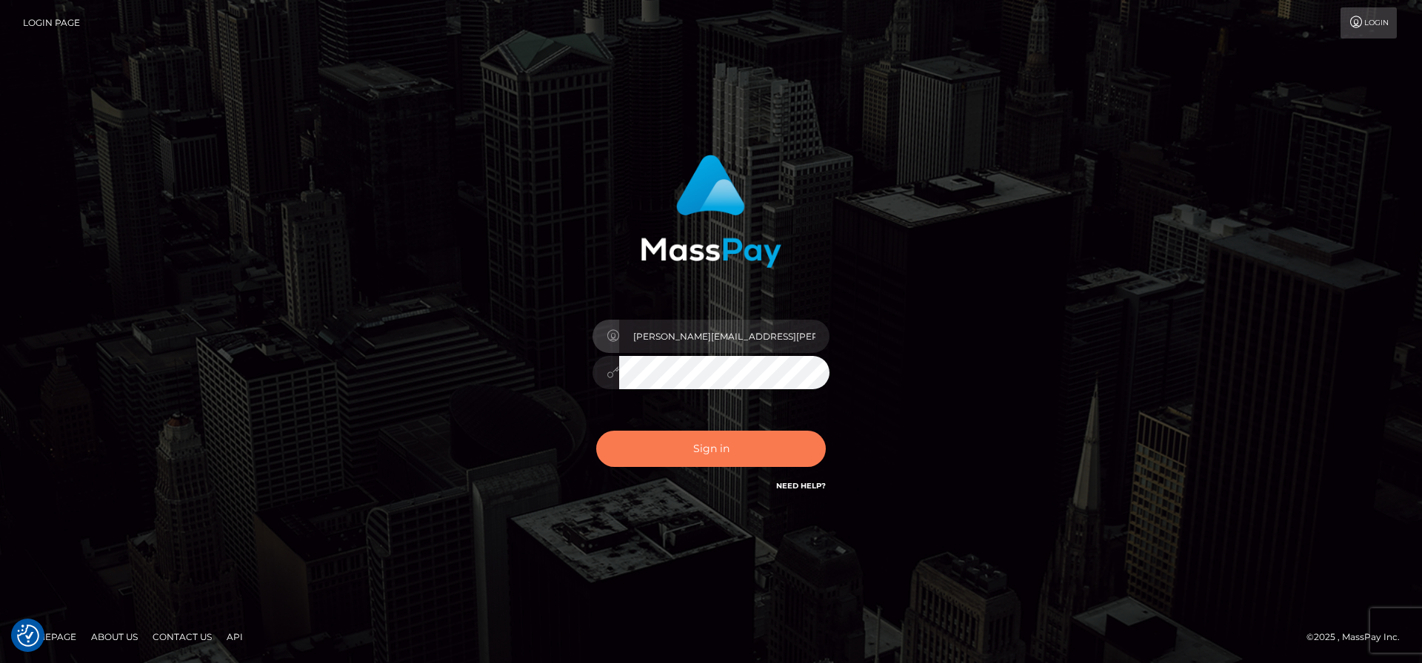
click at [750, 448] on button "Sign in" at bounding box center [711, 449] width 230 height 36
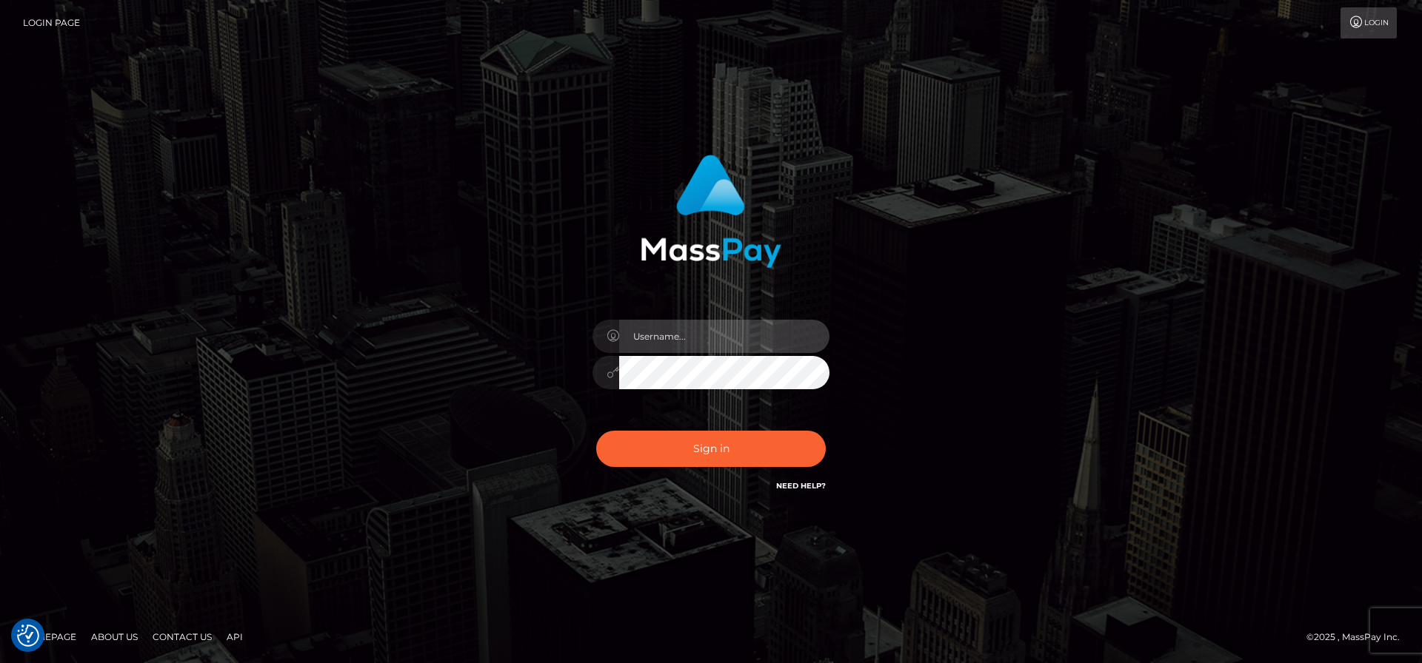
type input "[PERSON_NAME][EMAIL_ADDRESS][PERSON_NAME]"
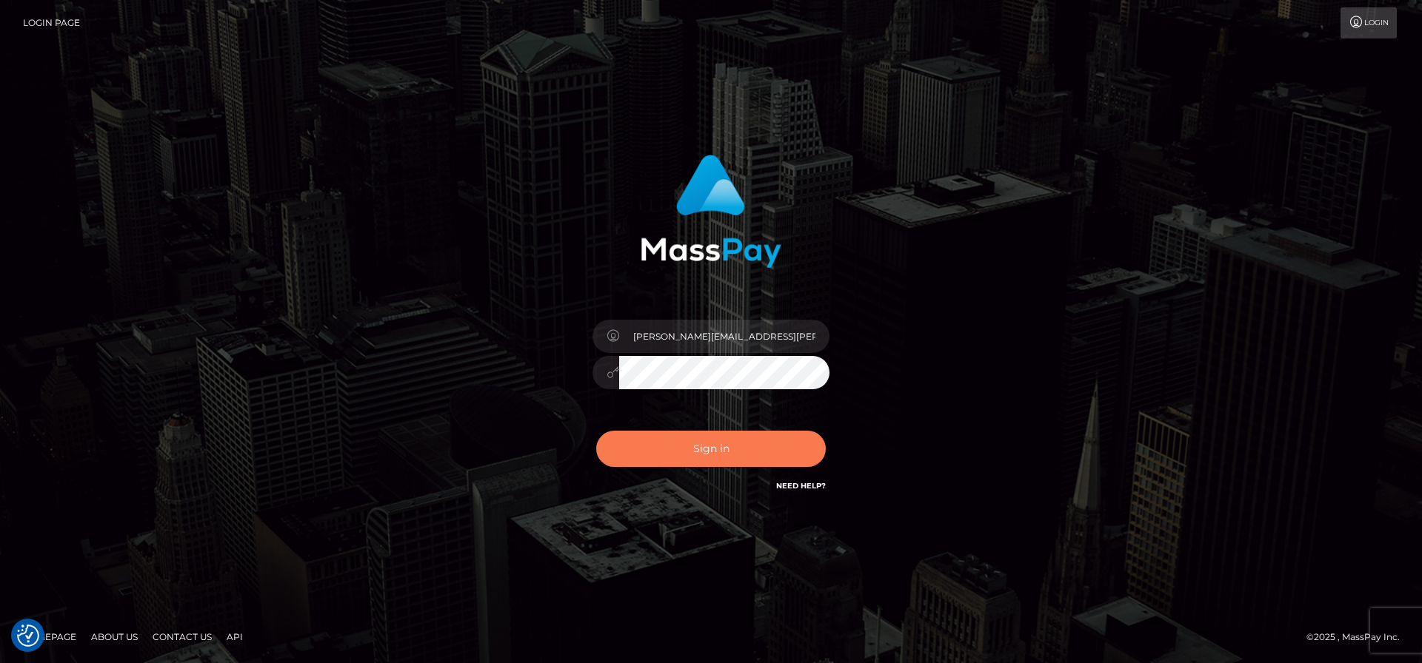
click at [750, 448] on button "Sign in" at bounding box center [711, 449] width 230 height 36
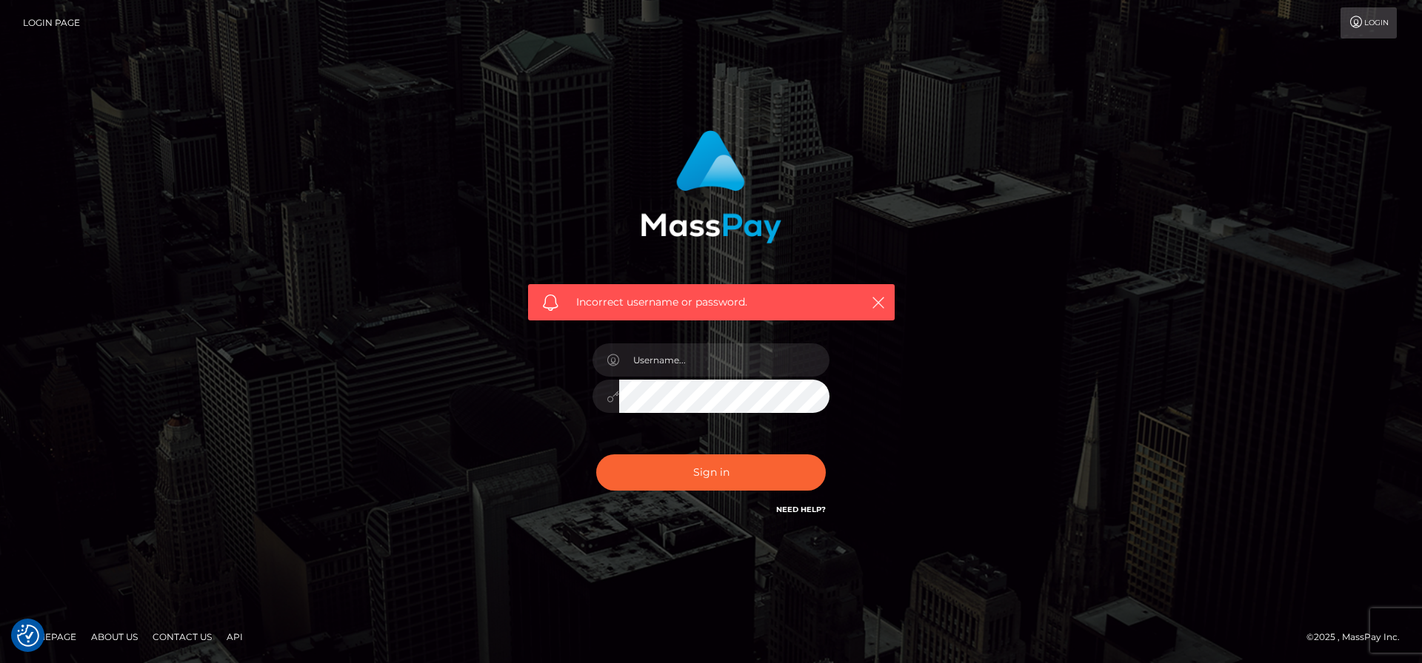
checkbox input "true"
type input "frank.minyon@cforth.com2"
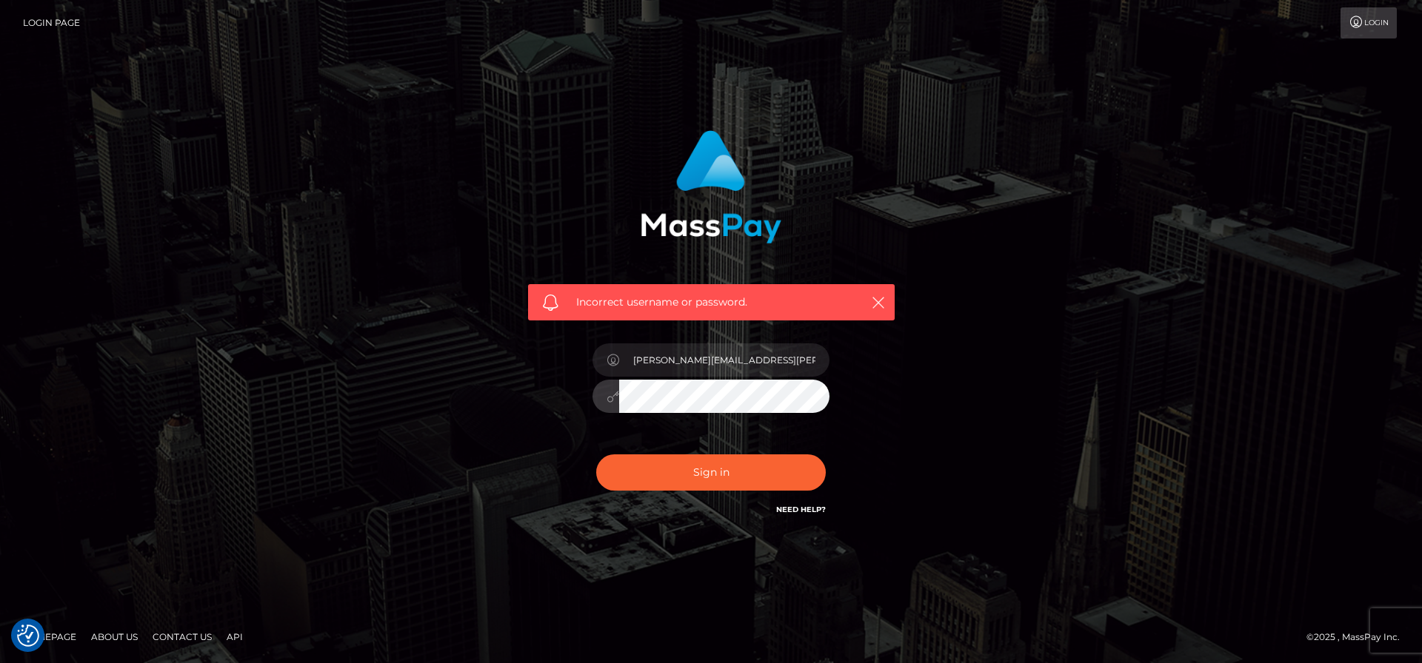
click at [596, 455] on button "Sign in" at bounding box center [711, 473] width 230 height 36
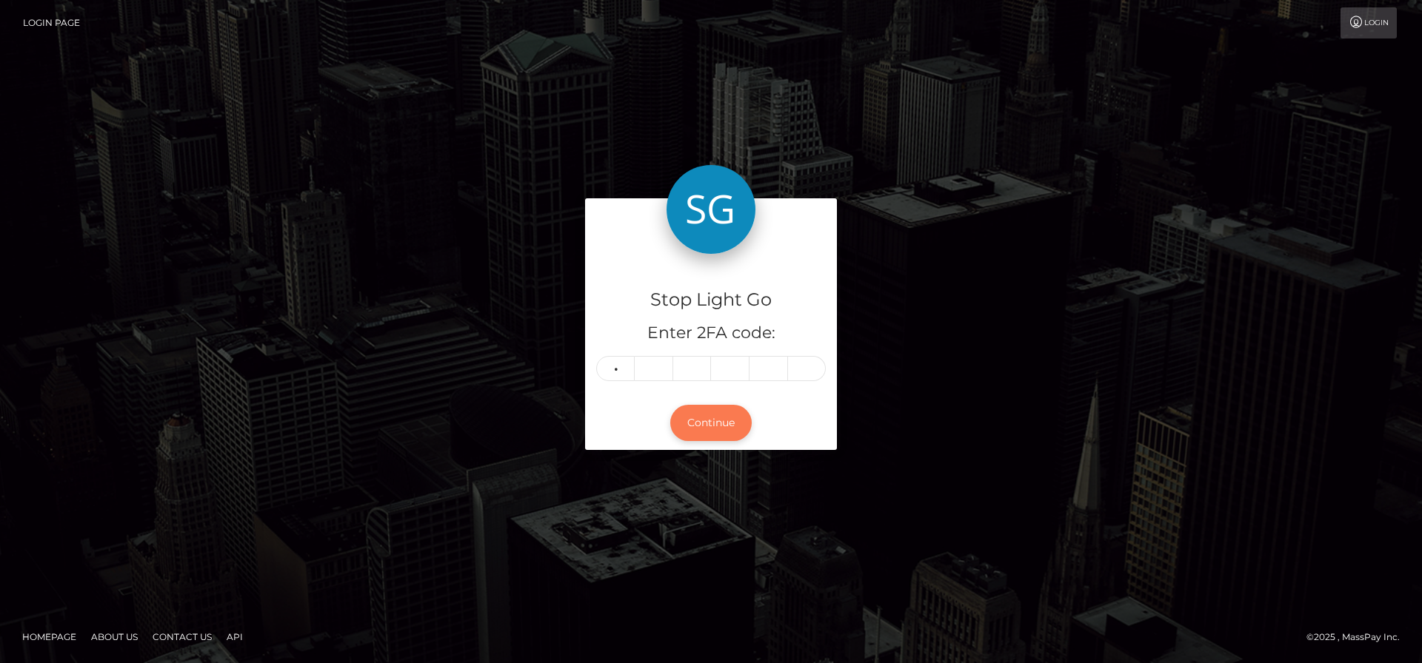
type input "8"
type input "0"
type input "2"
type input "5"
type input "6"
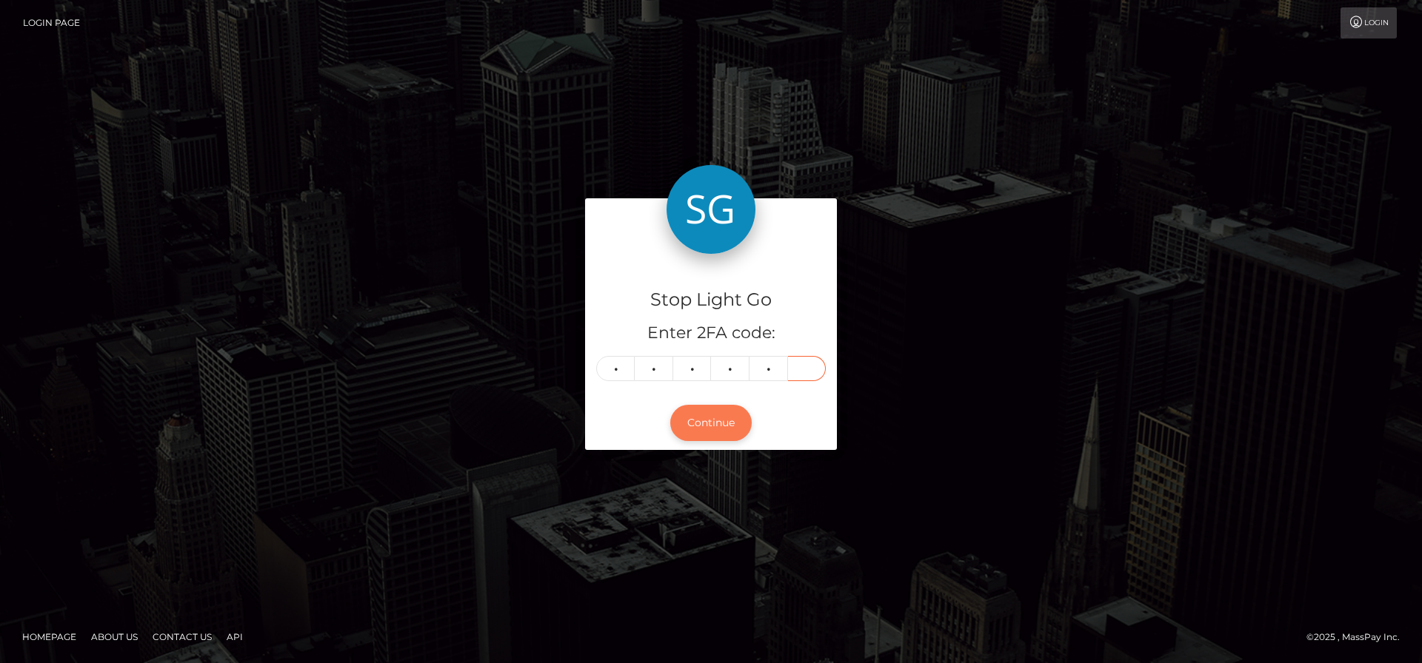
type input "6"
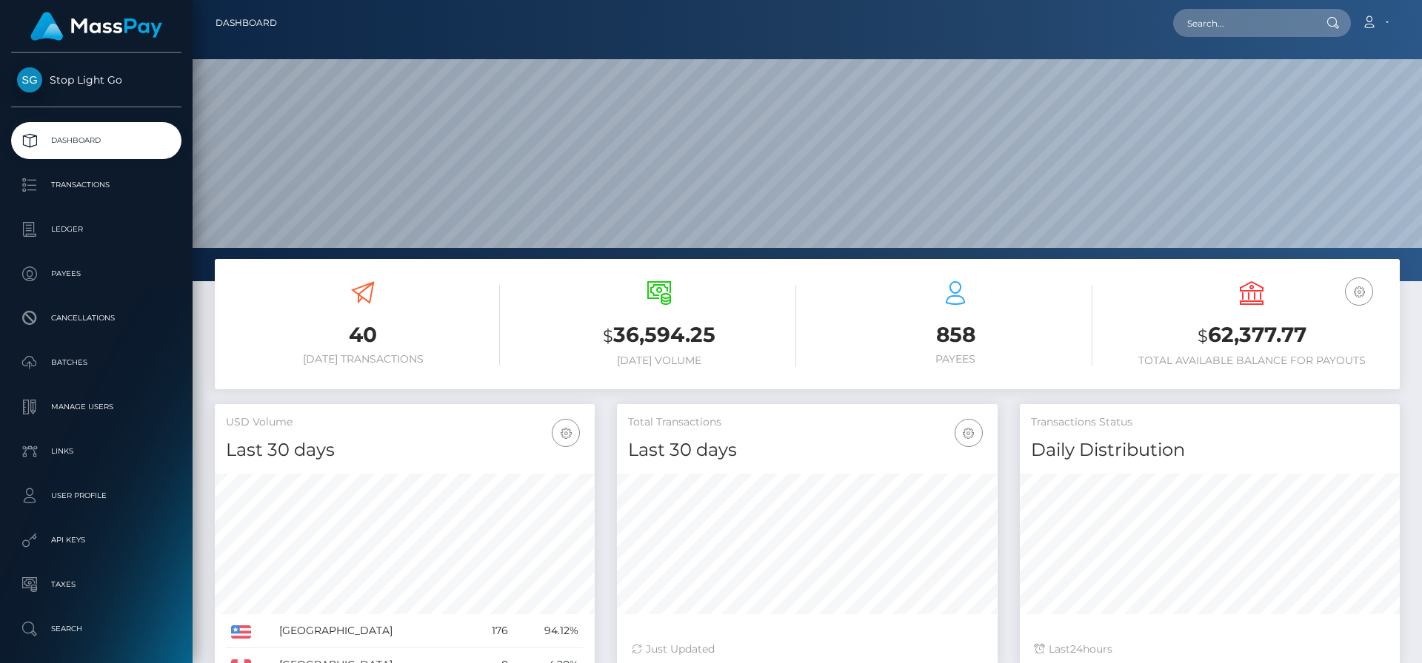
scroll to position [263, 381]
click at [1294, 27] on input "text" at bounding box center [1242, 23] width 139 height 28
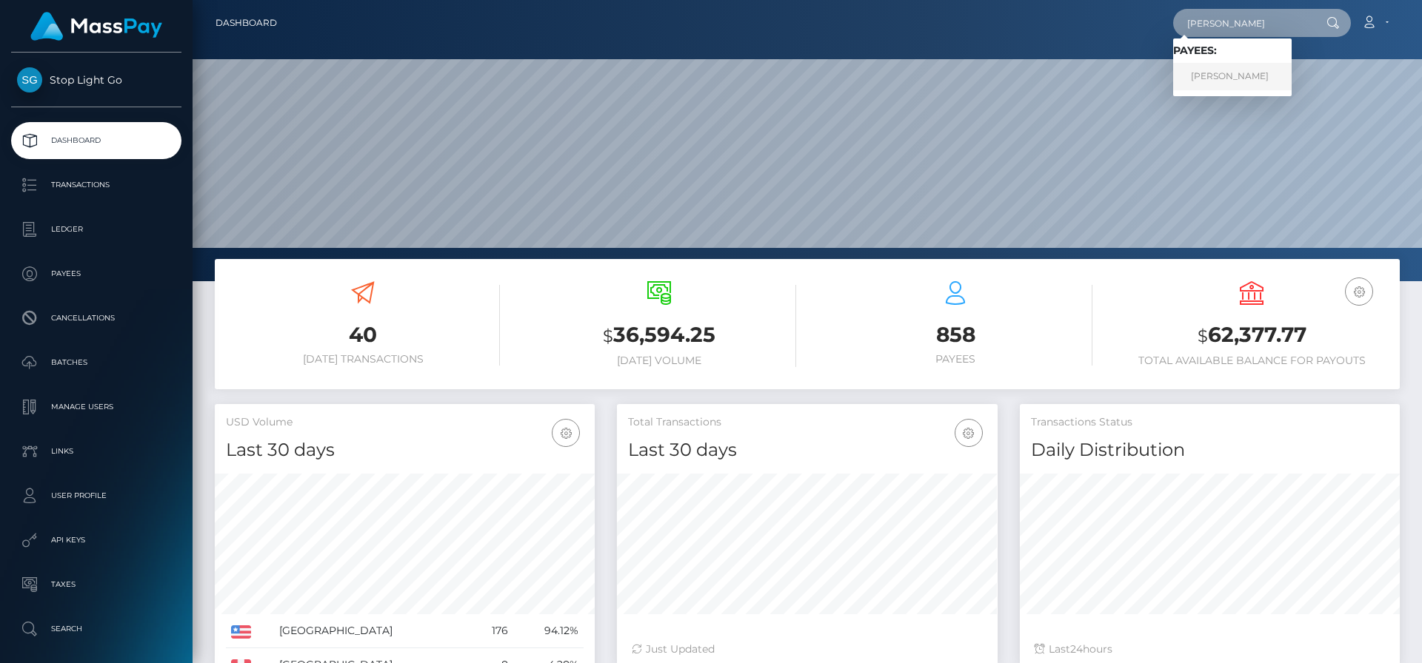
type input "[PERSON_NAME]"
click at [1262, 68] on link "[PERSON_NAME]" at bounding box center [1232, 76] width 118 height 27
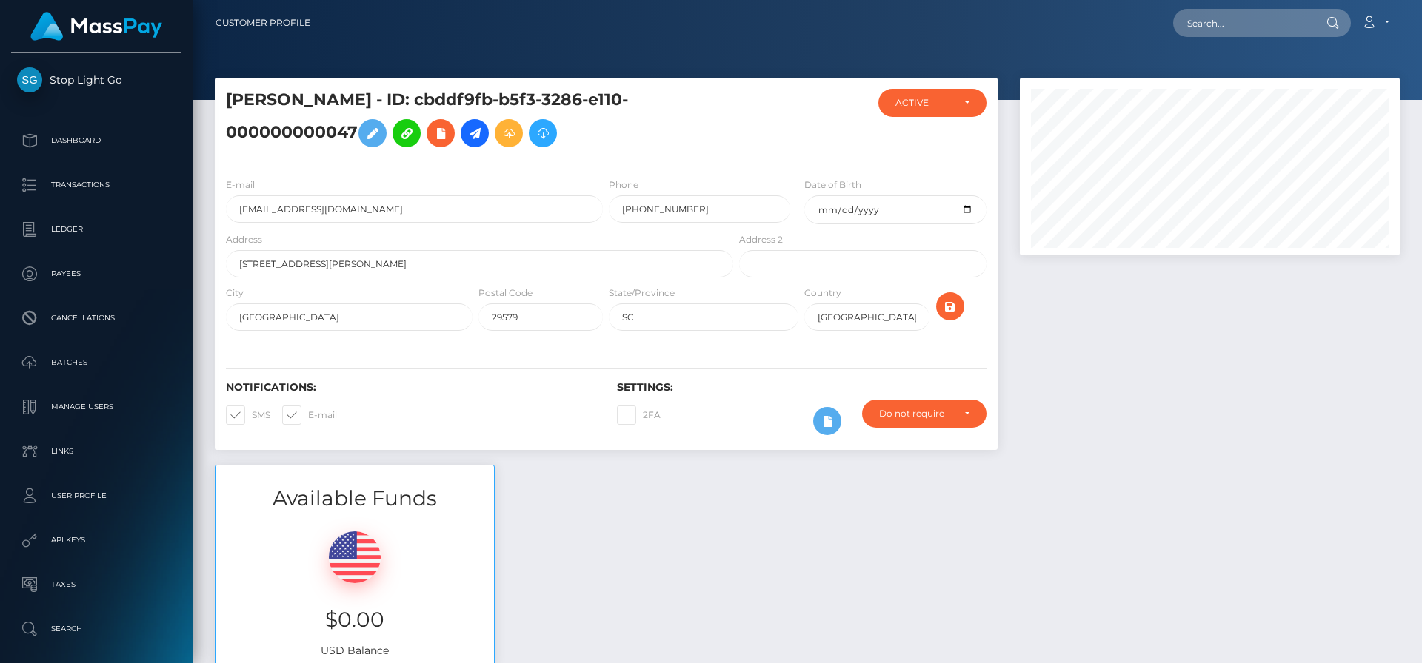
scroll to position [178, 381]
click at [481, 130] on icon at bounding box center [475, 133] width 18 height 19
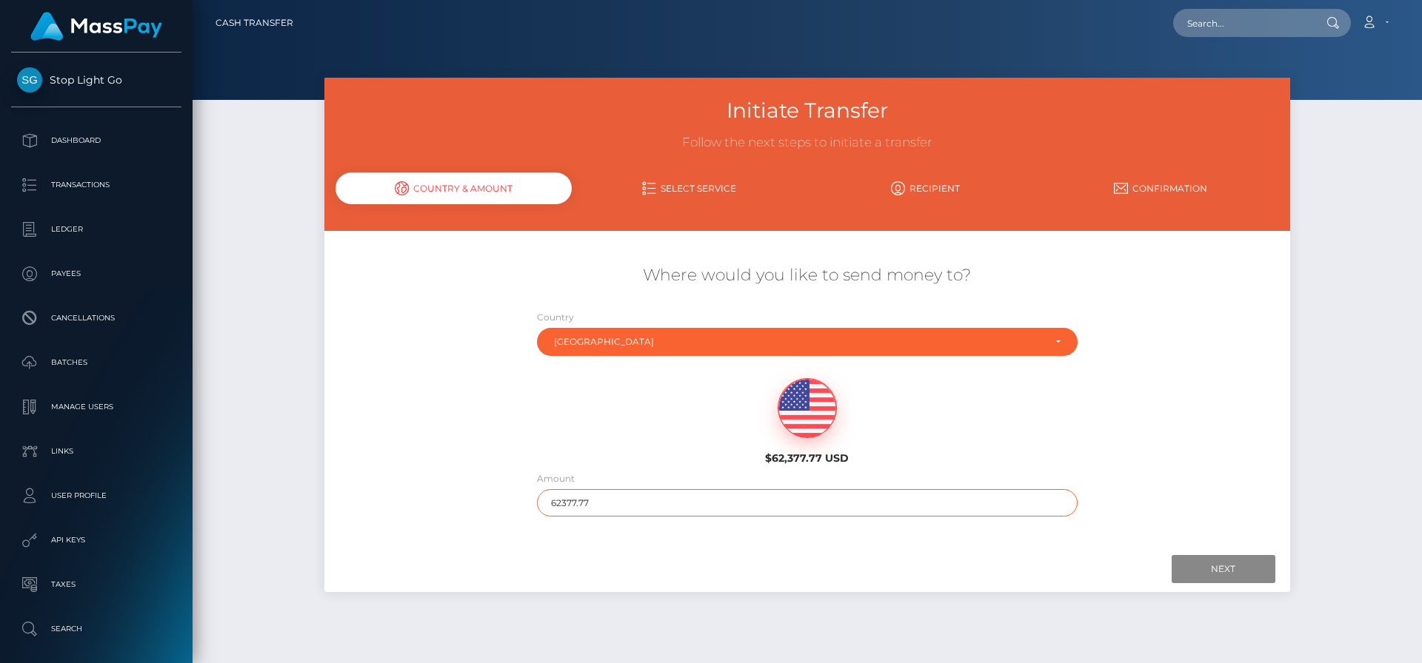
click at [620, 504] on input "62377.77" at bounding box center [807, 502] width 541 height 27
type input "3169.69"
click at [1214, 566] on input "Next" at bounding box center [1223, 569] width 104 height 28
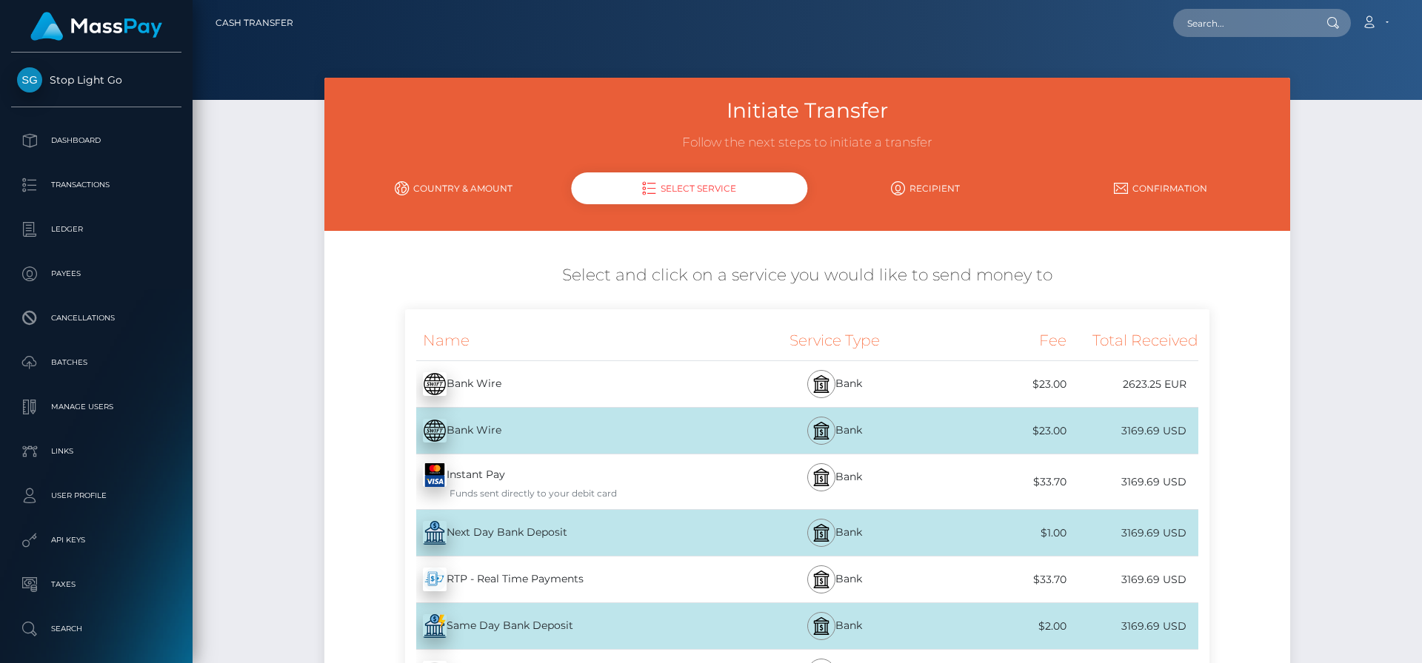
click at [718, 479] on div "Instant Pay - USD Funds sent directly to your debit card" at bounding box center [570, 482] width 330 height 55
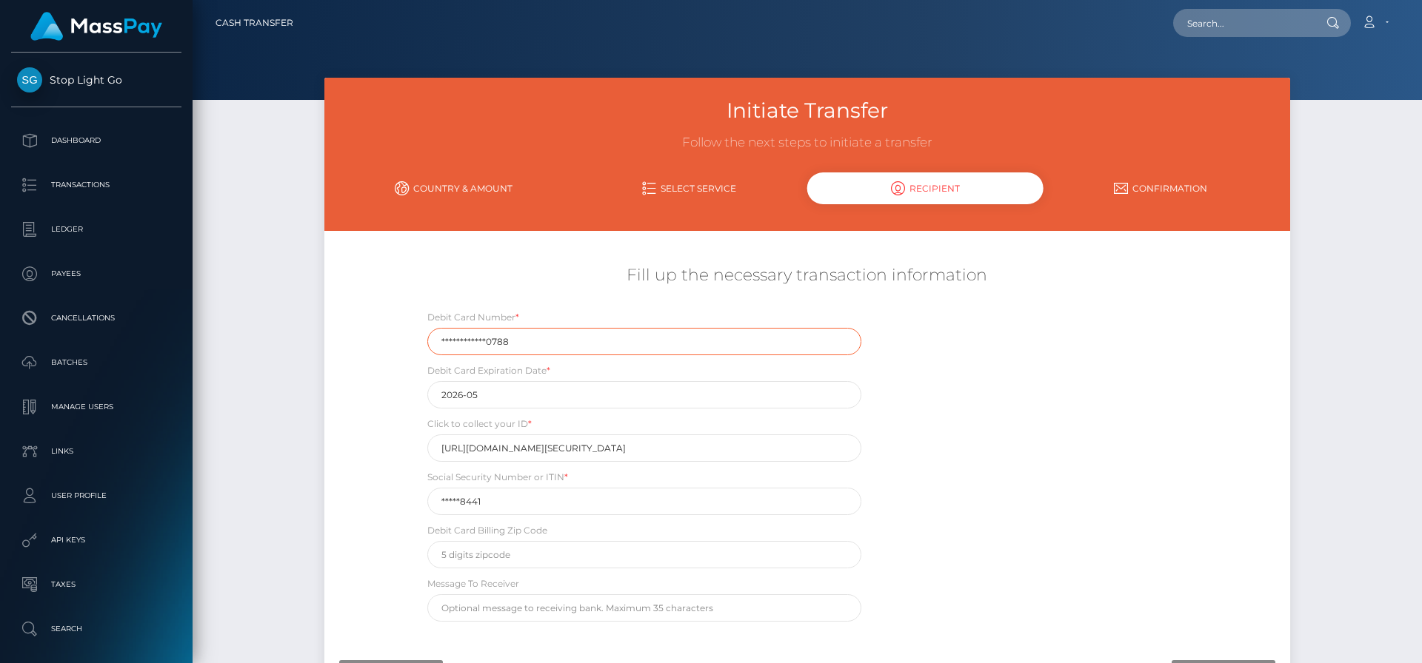
click at [582, 344] on input "**********" at bounding box center [644, 341] width 434 height 27
type input "473723066520788"
click at [460, 398] on input "2026-05" at bounding box center [644, 394] width 434 height 27
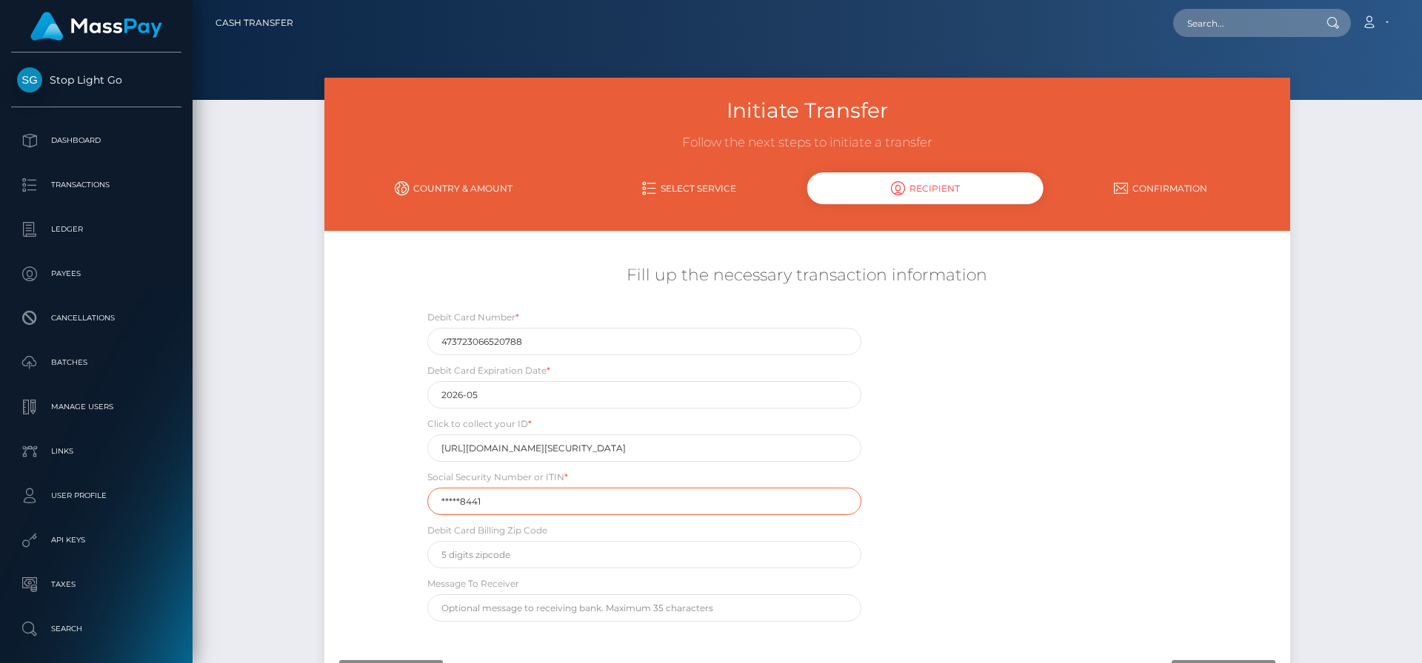
click at [509, 506] on input "*****8441" at bounding box center [644, 501] width 434 height 27
type input "155628441"
click at [455, 550] on input "text" at bounding box center [644, 554] width 434 height 27
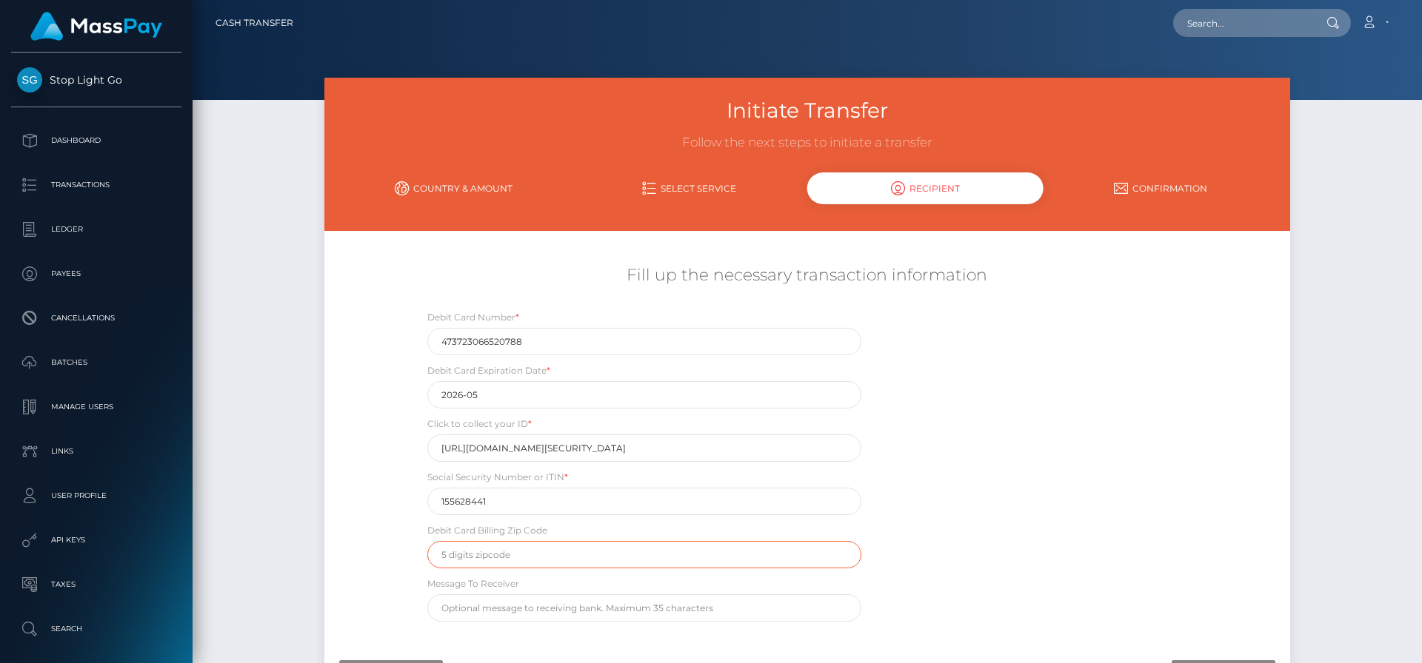
scroll to position [61, 0]
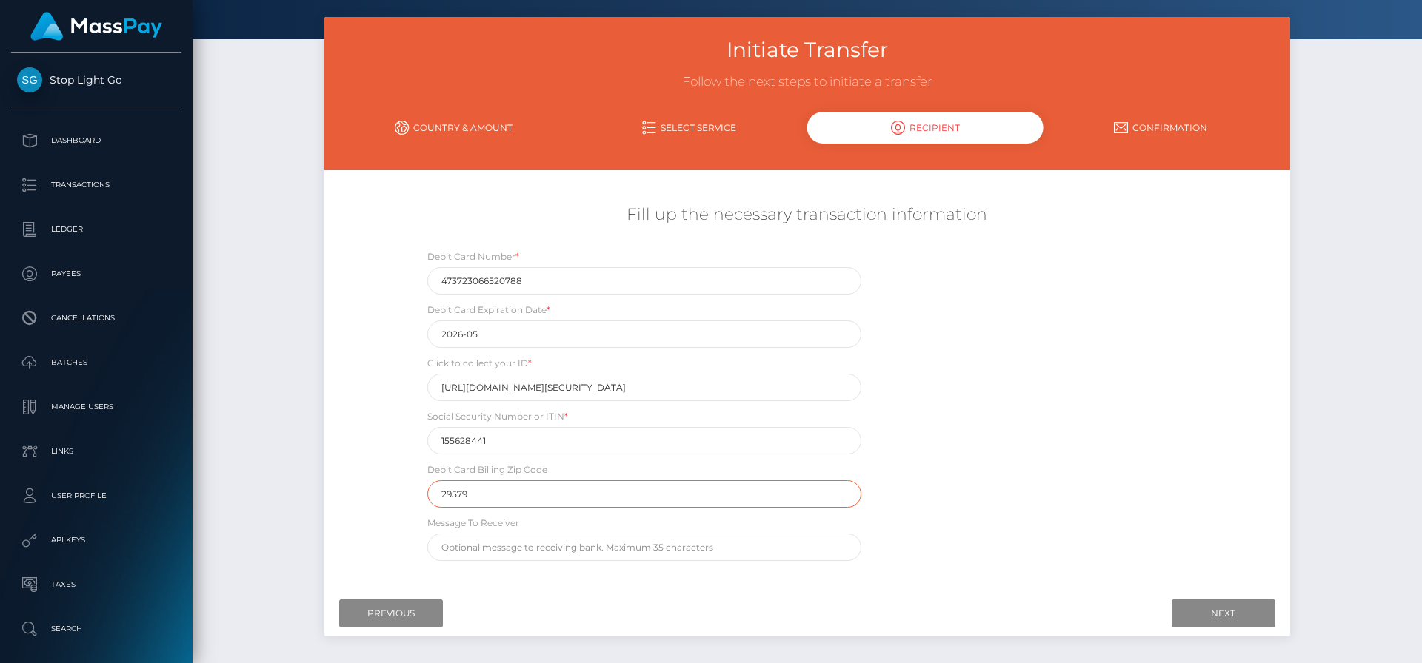
type input "29579"
click at [349, 445] on div "Fill up the necessary transaction information Debit Card Number * 4737230665207…" at bounding box center [806, 382] width 965 height 372
click at [1229, 618] on input "Next" at bounding box center [1223, 614] width 104 height 28
click at [586, 278] on input "473723066520788" at bounding box center [644, 280] width 434 height 27
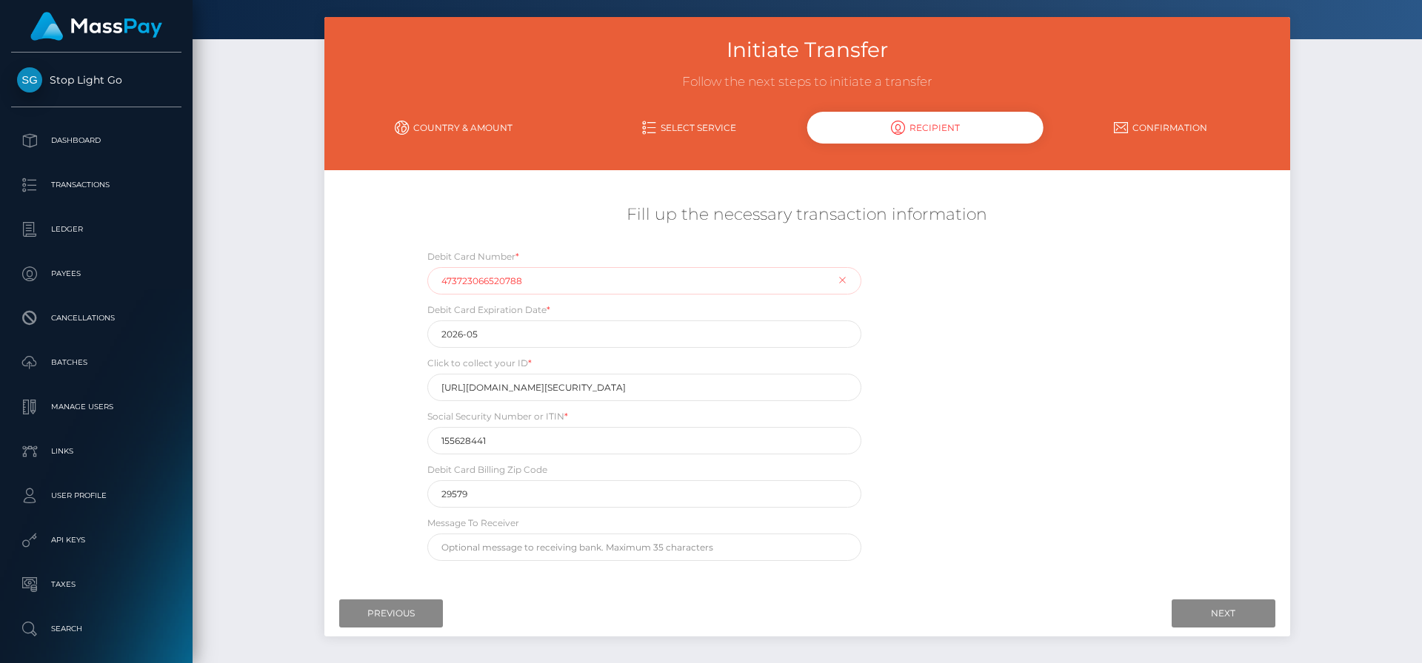
click at [586, 278] on input "473723066520788" at bounding box center [644, 280] width 434 height 27
click at [911, 340] on div "Debit Card Number * 4737023066520788 Debit Card Expiration Date * 2026-05 Click…" at bounding box center [807, 409] width 804 height 320
click at [613, 326] on input "2026-05" at bounding box center [644, 334] width 434 height 27
click at [602, 286] on input "4737023066520788" at bounding box center [644, 280] width 434 height 27
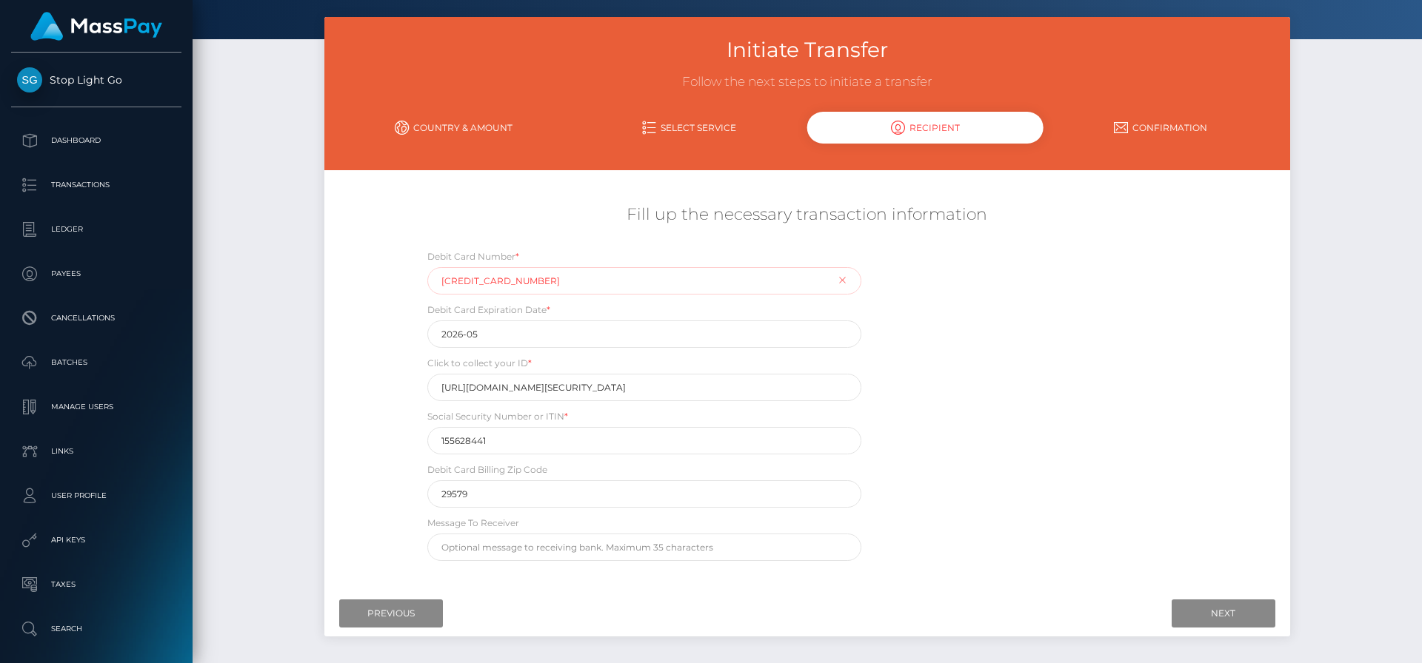
click at [602, 286] on input "4737023066520788" at bounding box center [644, 280] width 434 height 27
click at [600, 283] on input "47370230665207" at bounding box center [644, 280] width 434 height 27
click at [600, 282] on input "47370230665207" at bounding box center [644, 280] width 434 height 27
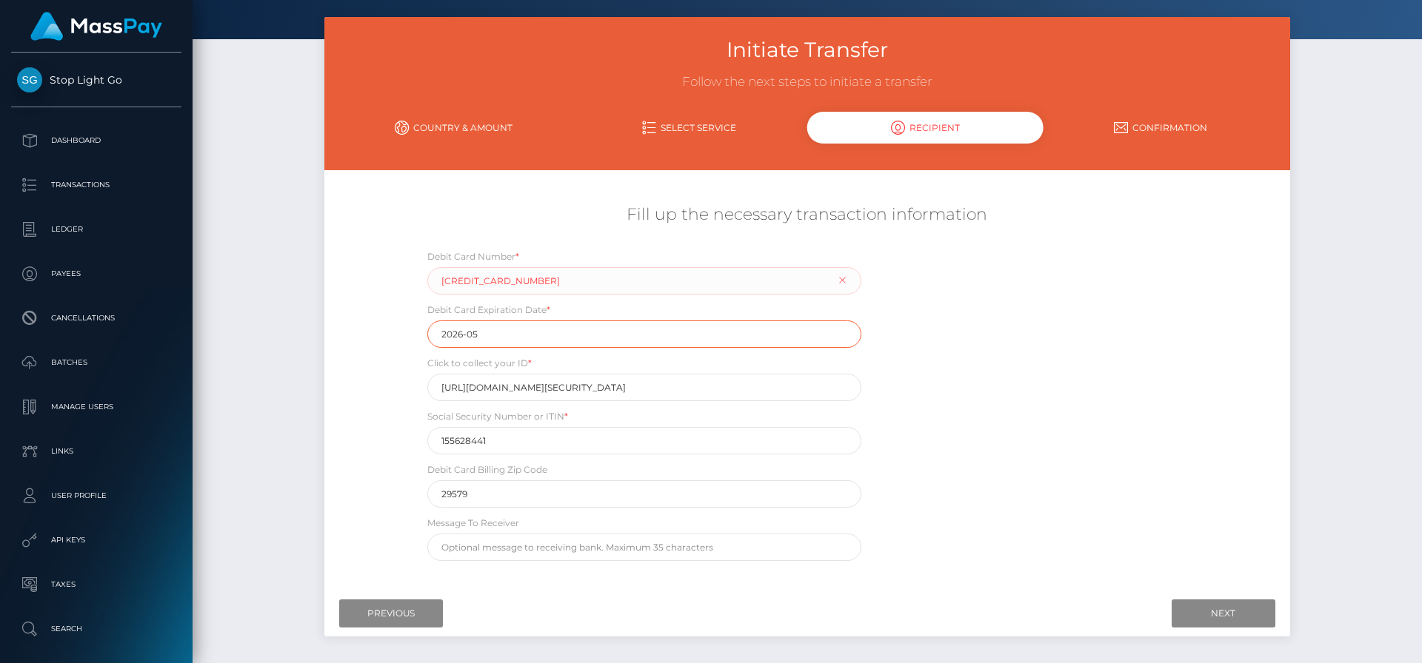
click at [823, 324] on input "2026-05" at bounding box center [644, 334] width 434 height 27
click at [707, 345] on input "2026-05" at bounding box center [644, 334] width 434 height 27
click at [645, 442] on input "155628441" at bounding box center [644, 440] width 434 height 27
click at [709, 500] on input "29579" at bounding box center [644, 494] width 434 height 27
click at [1062, 409] on div "Debit Card Number * 4737023066520788 Debit Card Expiration Date * 2026-05 Click…" at bounding box center [807, 409] width 804 height 320
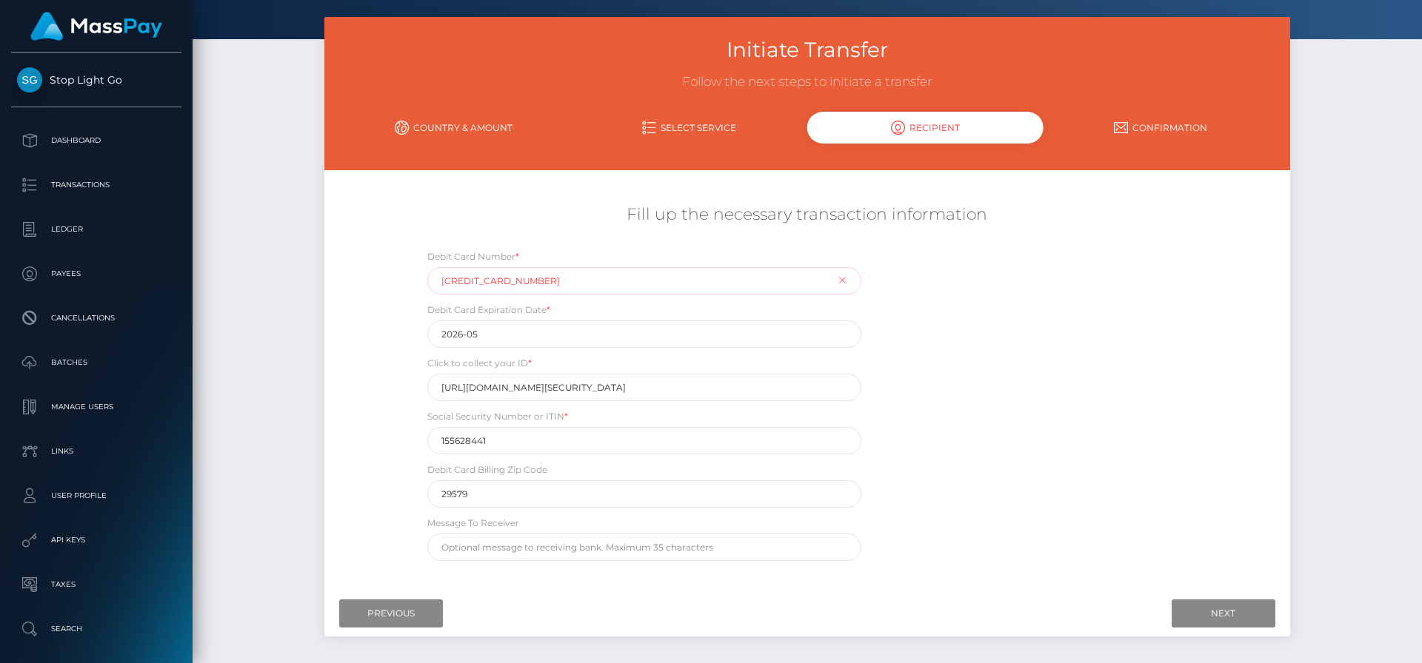
click at [754, 281] on input "4737023066520788" at bounding box center [644, 280] width 434 height 27
click at [842, 281] on div "Debit Card Number * 4737023066520788" at bounding box center [644, 272] width 434 height 46
click at [845, 278] on div "Debit Card Number * 4737023066520788" at bounding box center [644, 272] width 434 height 46
click at [843, 281] on div "Debit Card Number * 4737023066520788" at bounding box center [644, 272] width 434 height 46
click at [583, 283] on input "4737023066520788" at bounding box center [644, 280] width 434 height 27
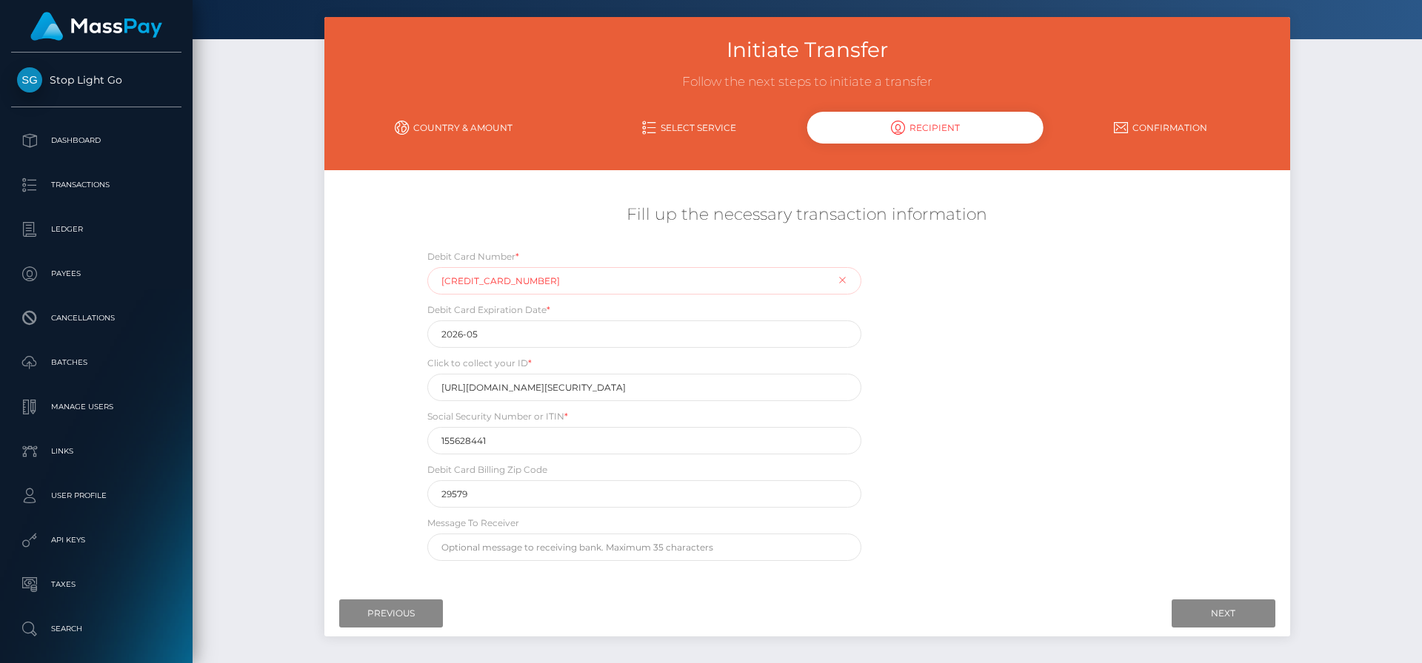
click at [583, 283] on input "4737023066520788" at bounding box center [644, 280] width 434 height 27
click at [584, 283] on input "4737023066520788" at bounding box center [644, 280] width 434 height 27
type input "4737023066520788"
click at [822, 333] on input "2026-05" at bounding box center [644, 334] width 434 height 27
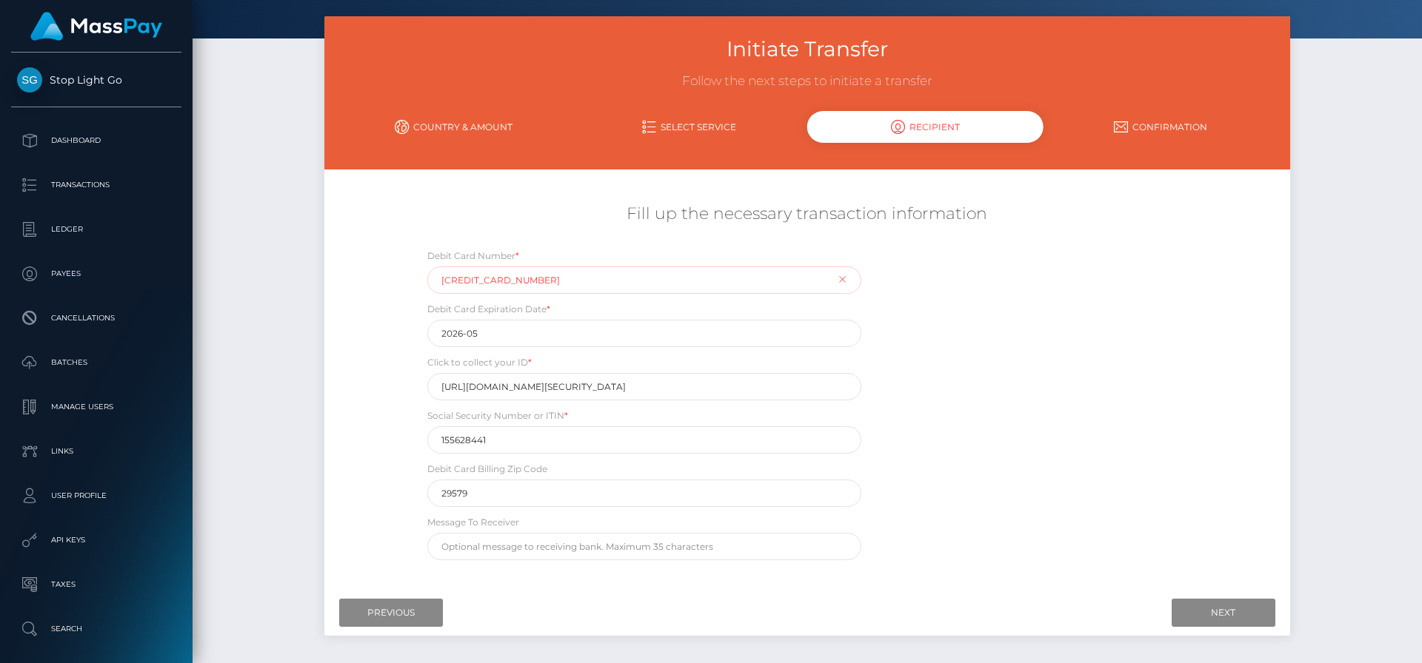
click at [843, 278] on div "Debit Card Number * 4737023066520788" at bounding box center [644, 271] width 434 height 46
click at [383, 606] on input "Previous" at bounding box center [391, 613] width 104 height 28
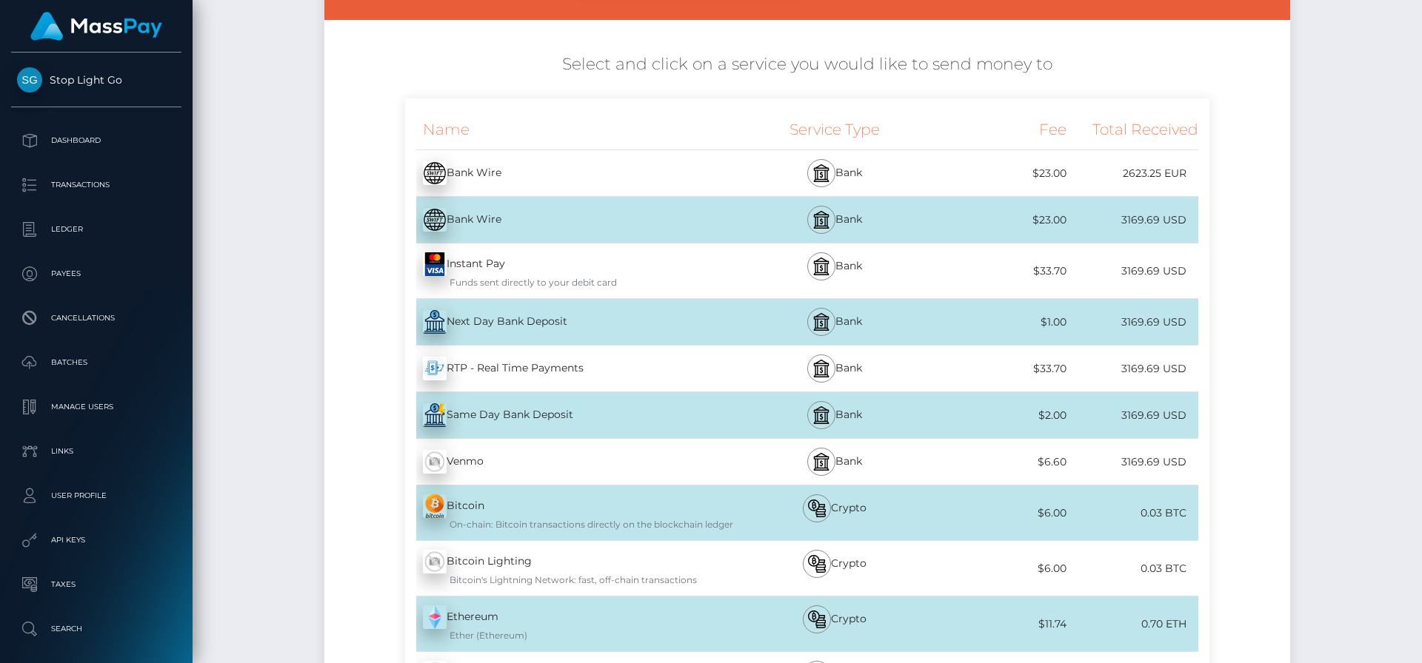
scroll to position [213, 0]
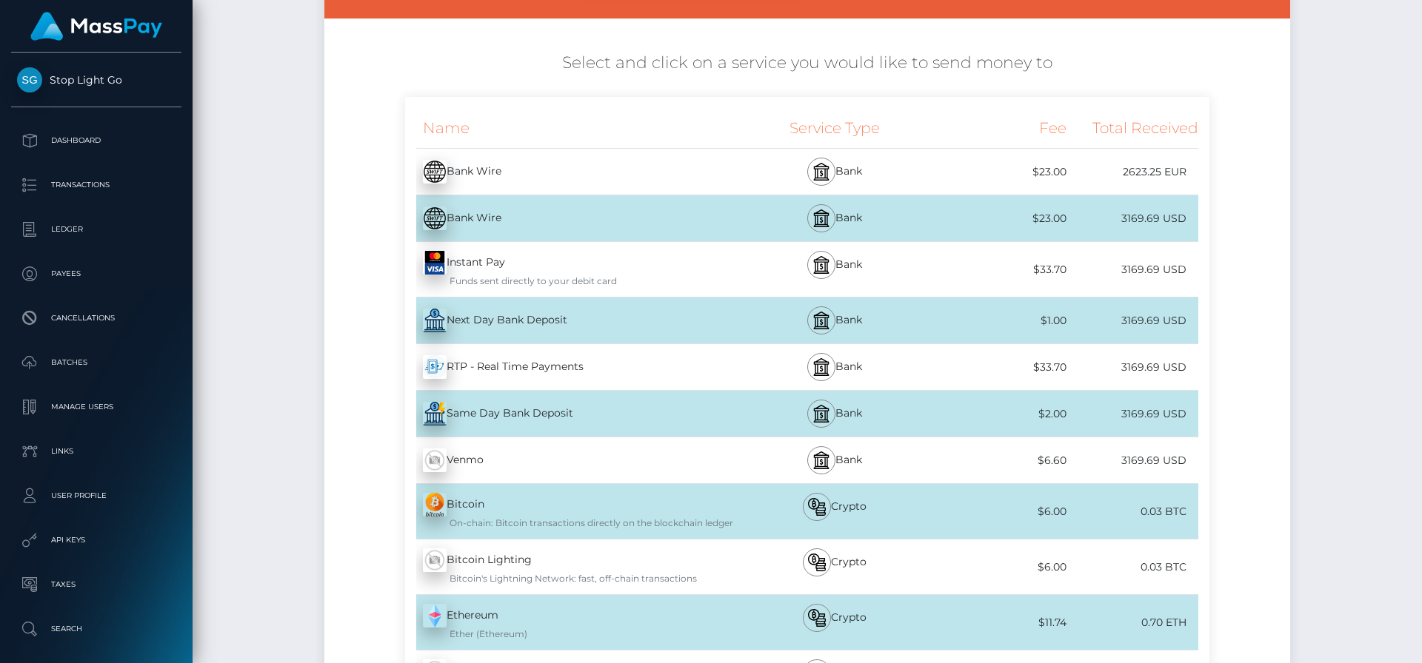
click at [257, 437] on div "Initiate Transfer Follow the next steps to initiate a transfer Country & Amount…" at bounding box center [807, 437] width 1229 height 1145
click at [90, 144] on p "Dashboard" at bounding box center [96, 141] width 158 height 22
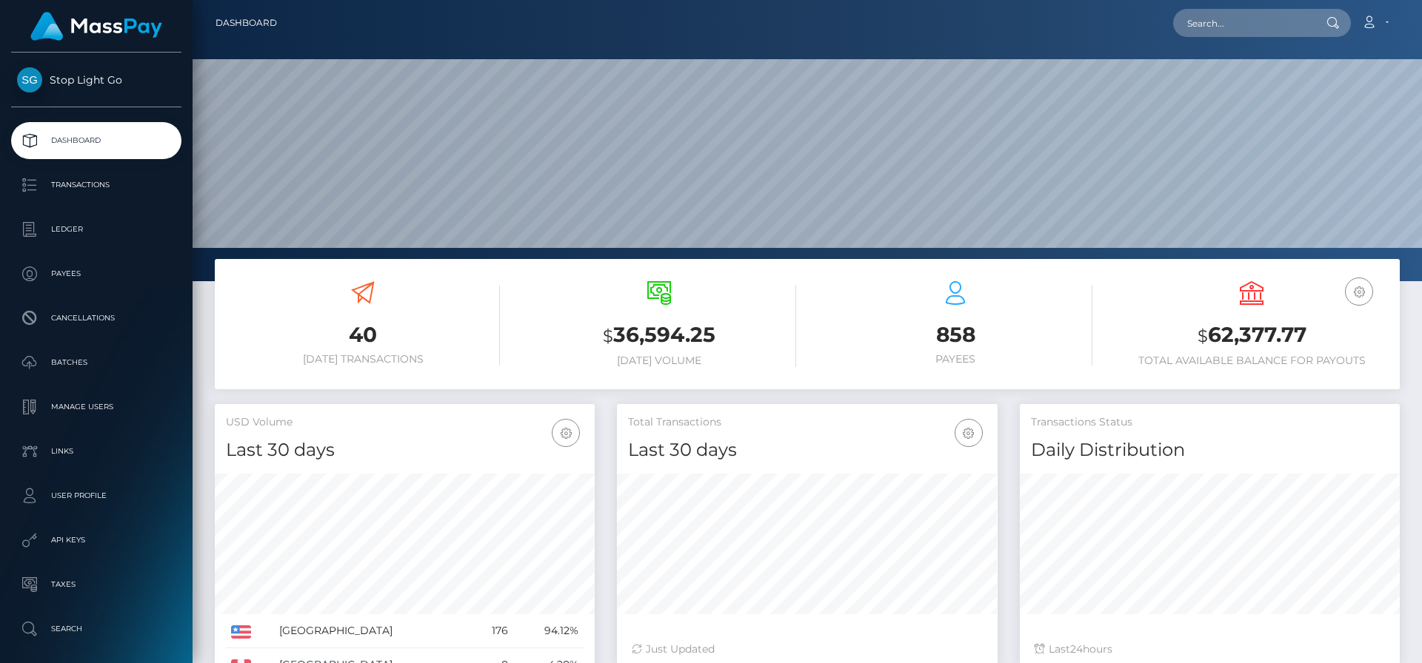
scroll to position [263, 381]
click at [96, 181] on p "Transactions" at bounding box center [96, 185] width 158 height 22
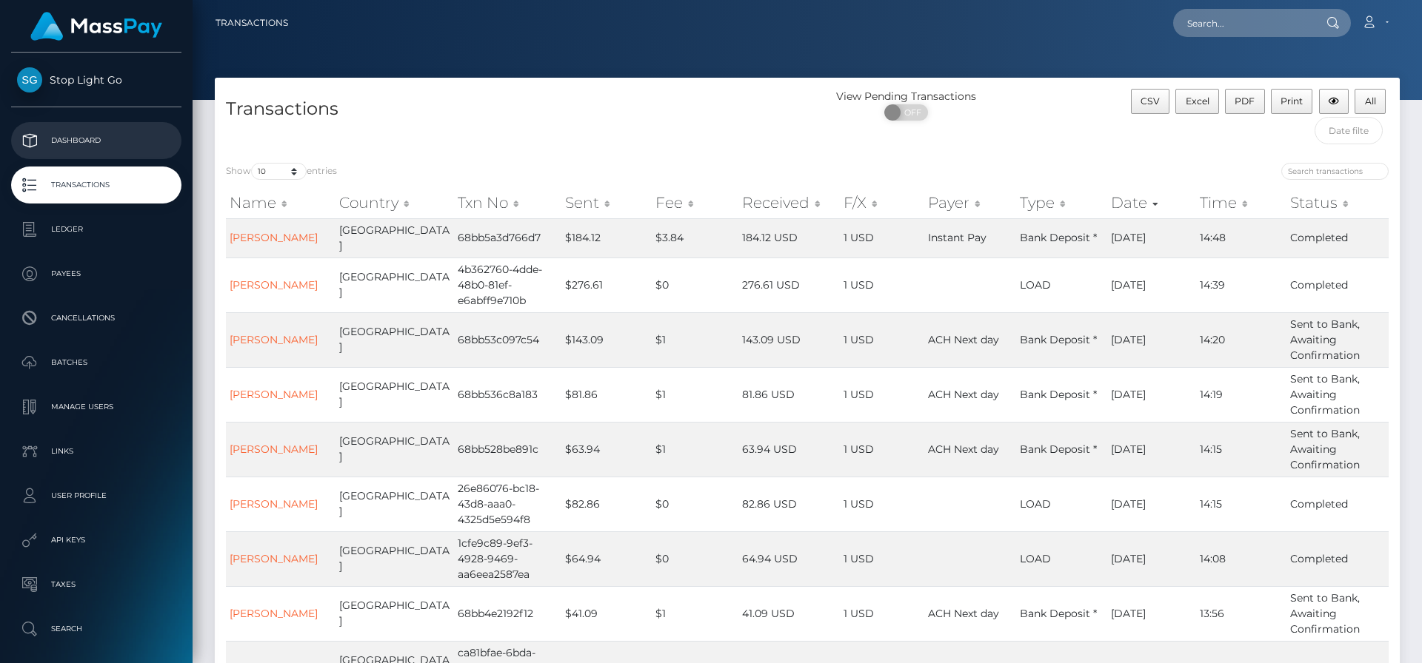
click at [87, 140] on p "Dashboard" at bounding box center [96, 141] width 158 height 22
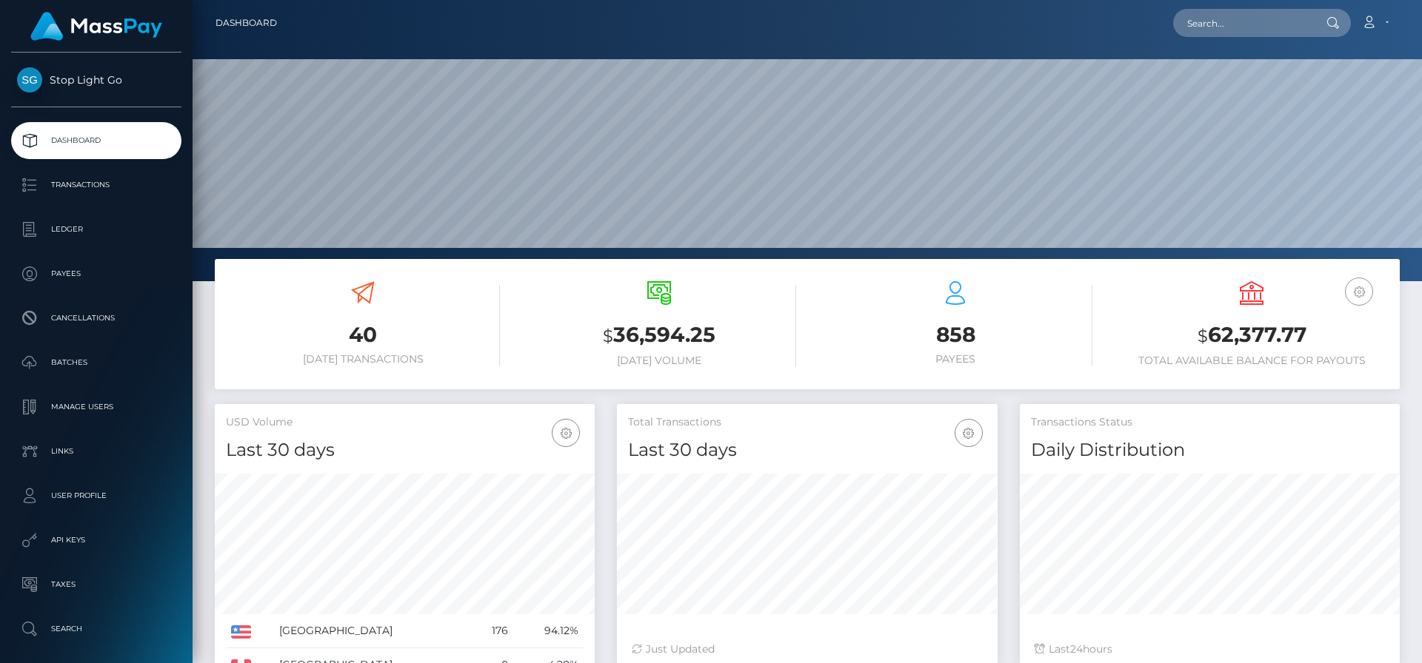
click at [1358, 295] on icon "button" at bounding box center [1359, 292] width 18 height 19
click at [1085, 283] on div "858 Payees" at bounding box center [955, 323] width 274 height 84
click at [98, 183] on p "Transactions" at bounding box center [96, 185] width 158 height 22
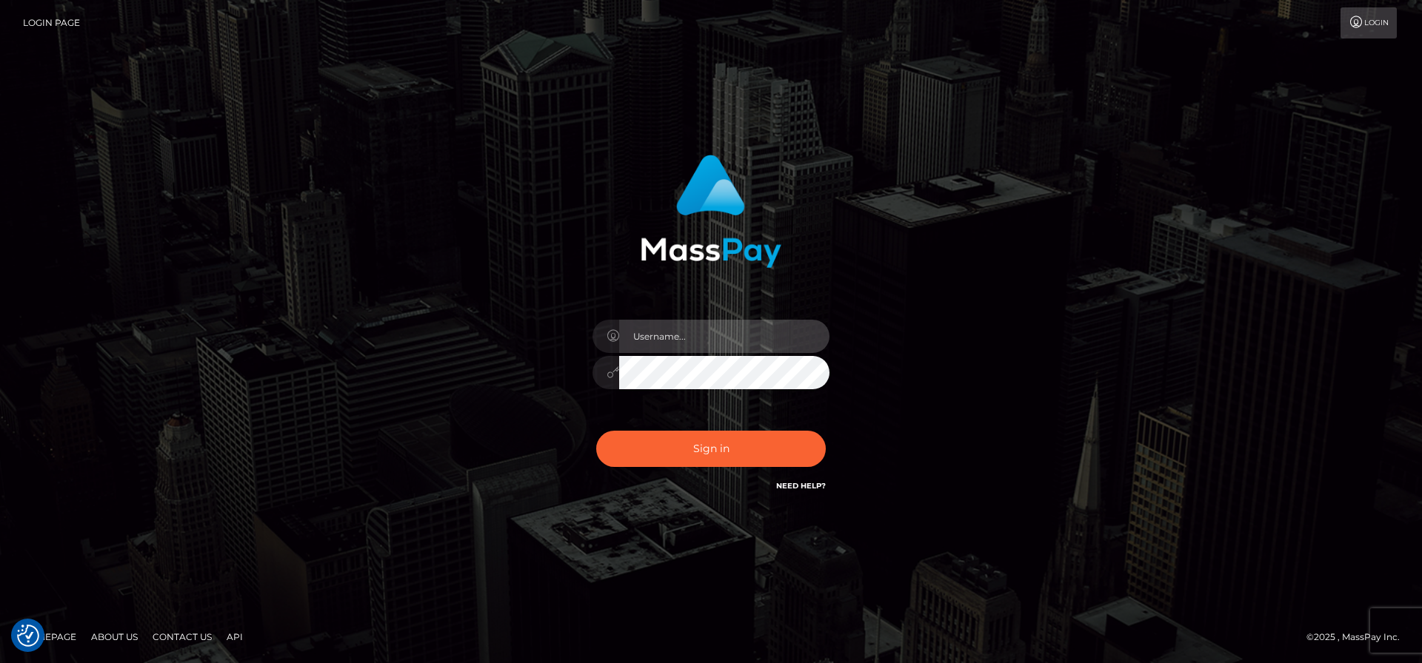
type input "[PERSON_NAME][EMAIL_ADDRESS][PERSON_NAME]"
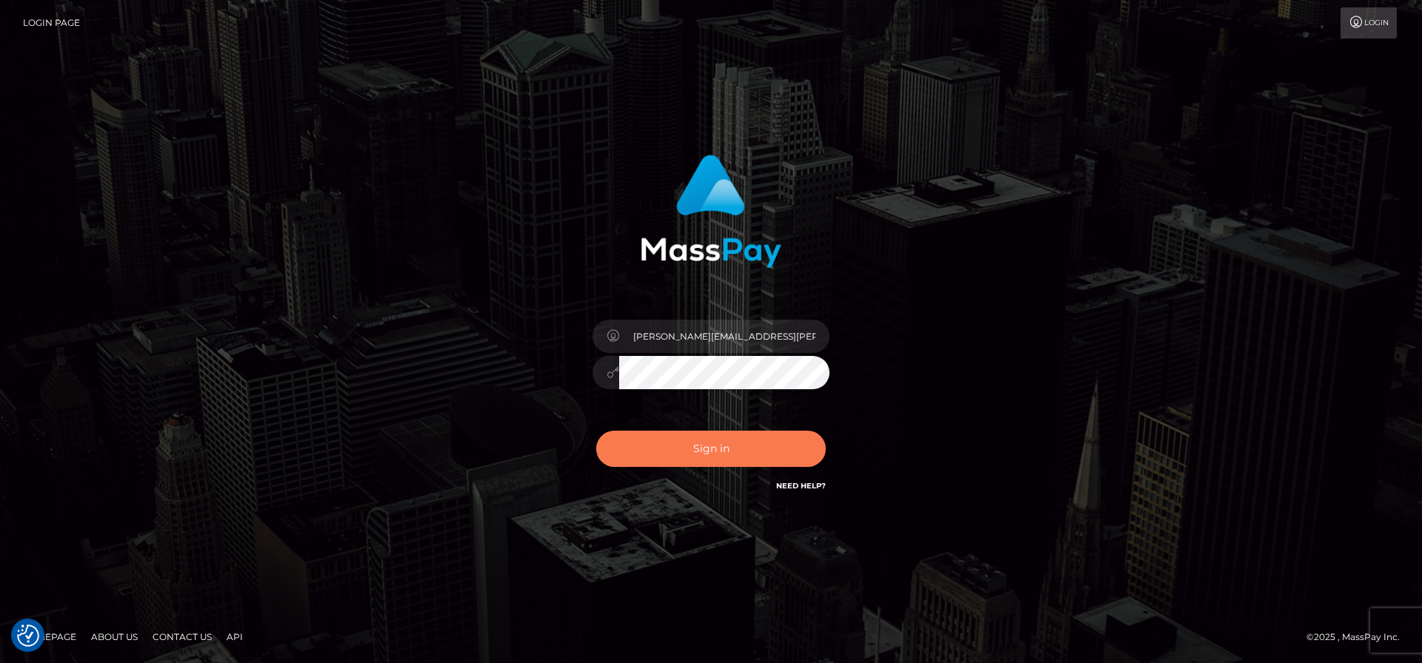
drag, startPoint x: 692, startPoint y: 432, endPoint x: 700, endPoint y: 435, distance: 8.9
click at [693, 433] on button "Sign in" at bounding box center [711, 449] width 230 height 36
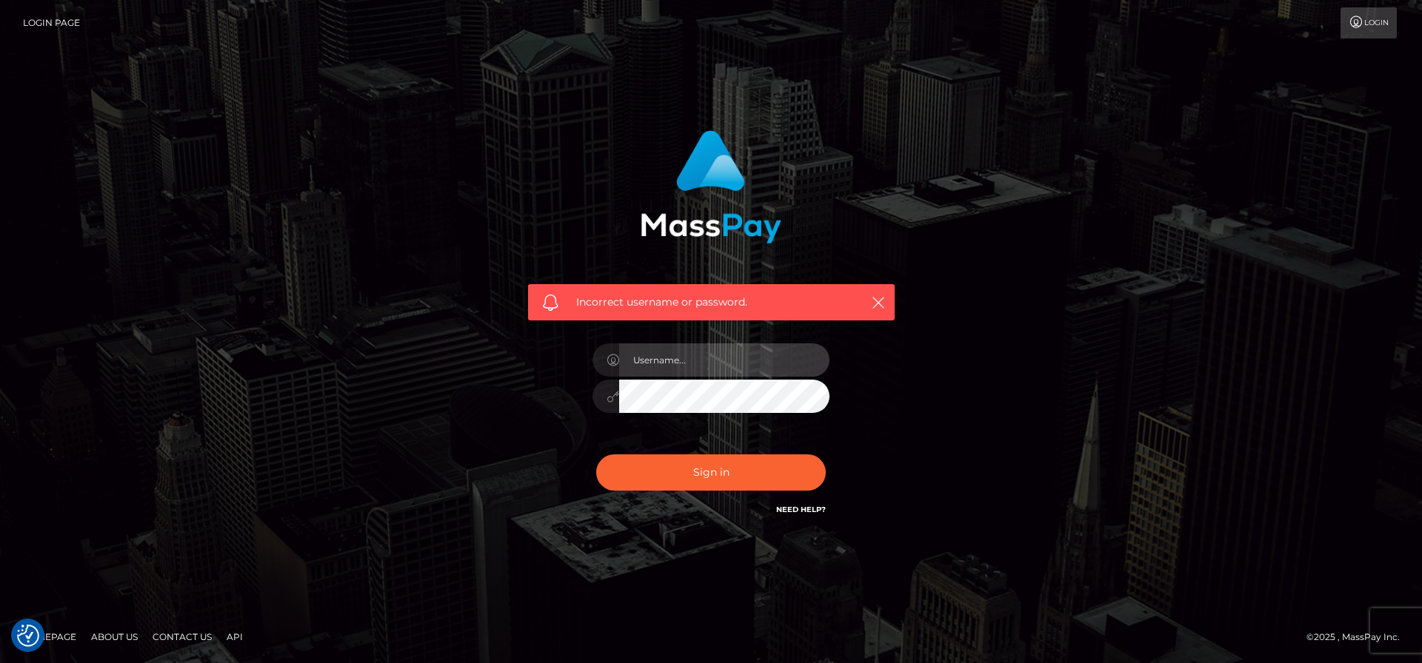
type input "[PERSON_NAME][EMAIL_ADDRESS][PERSON_NAME]"
click at [596, 455] on button "Sign in" at bounding box center [711, 473] width 230 height 36
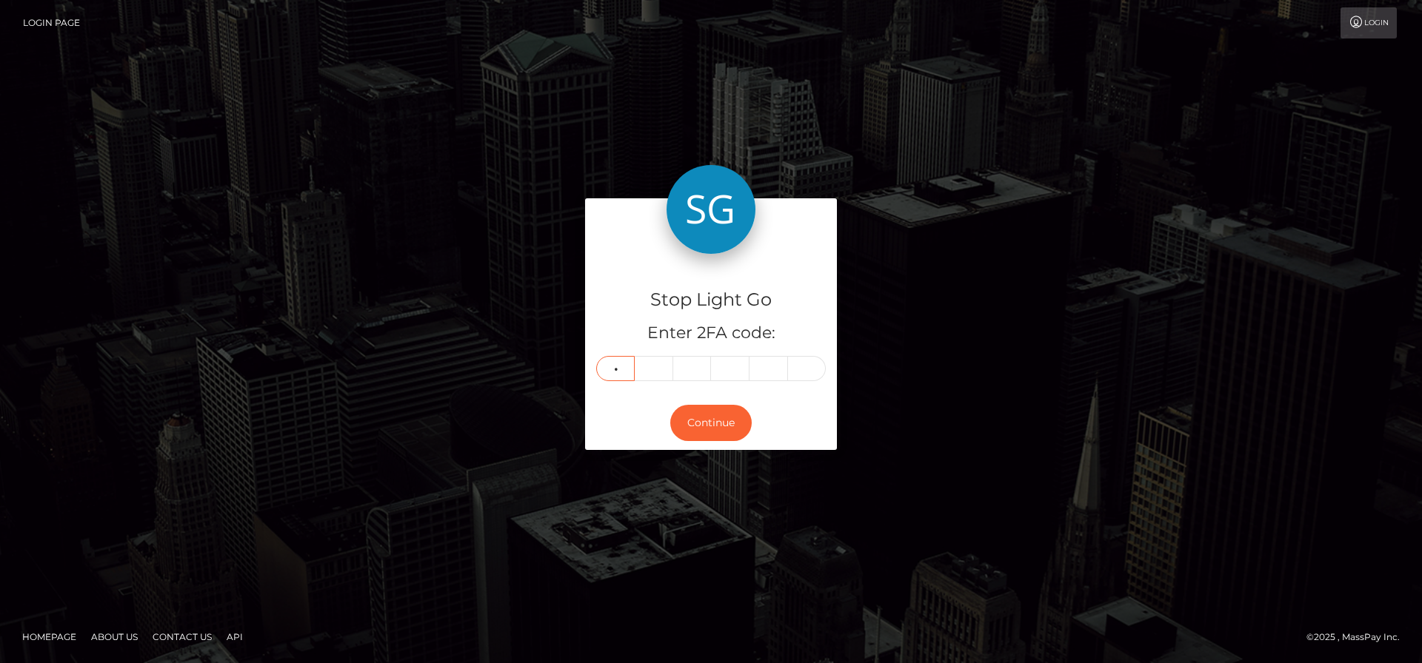
type input "2"
type input "1"
type input "4"
type input "6"
type input "3"
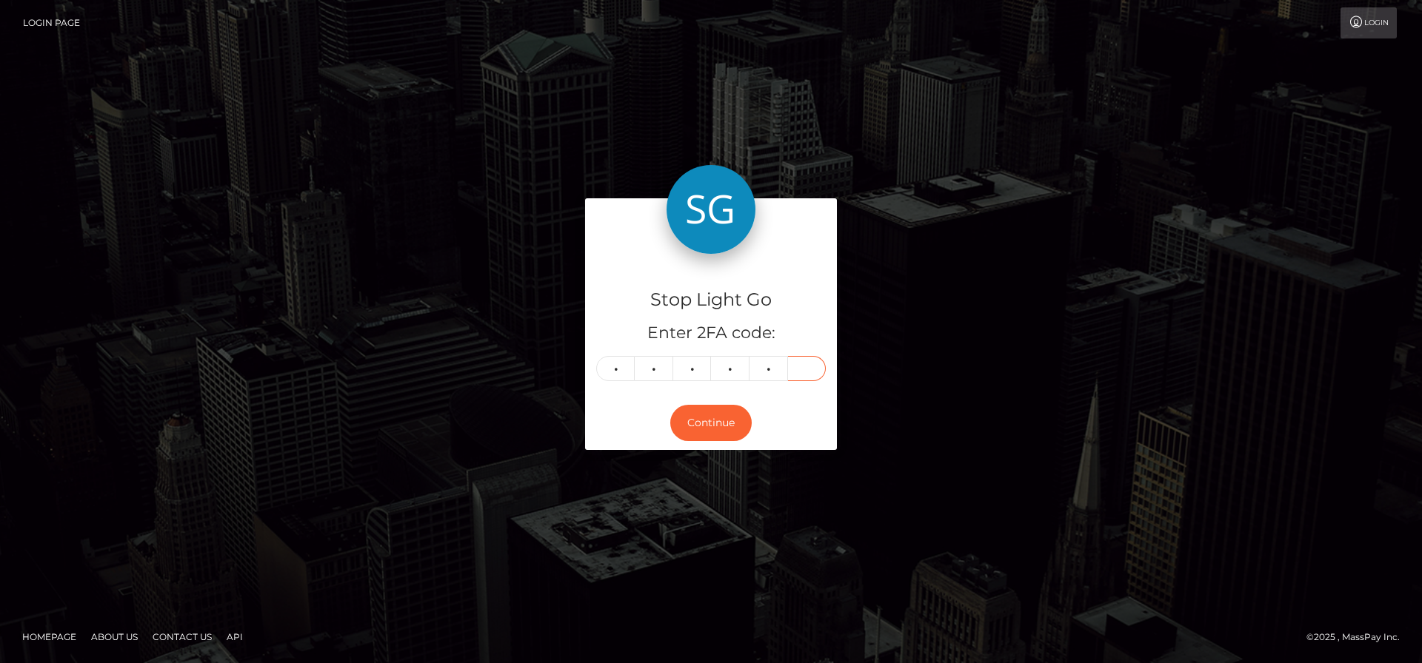
type input "1"
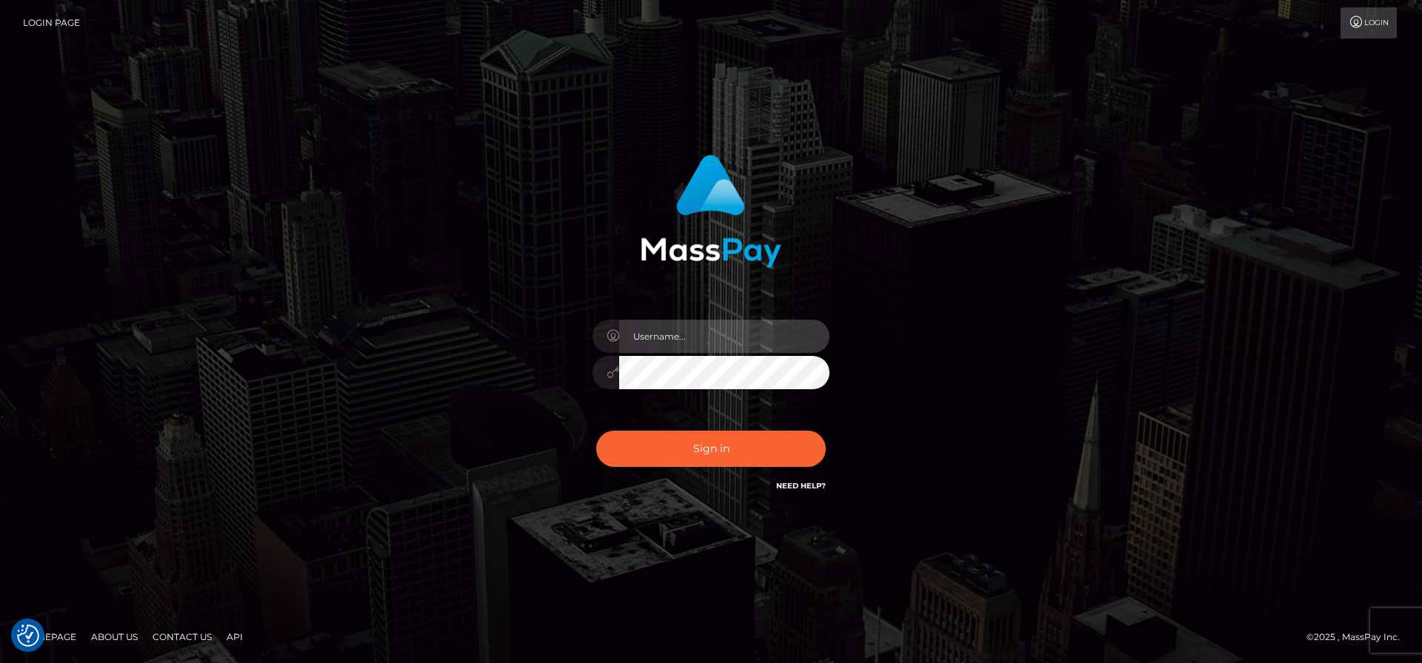
type input "frank.minyon@cforth.com2"
click at [683, 328] on input "frank.minyon@cforth.com2" at bounding box center [724, 336] width 210 height 33
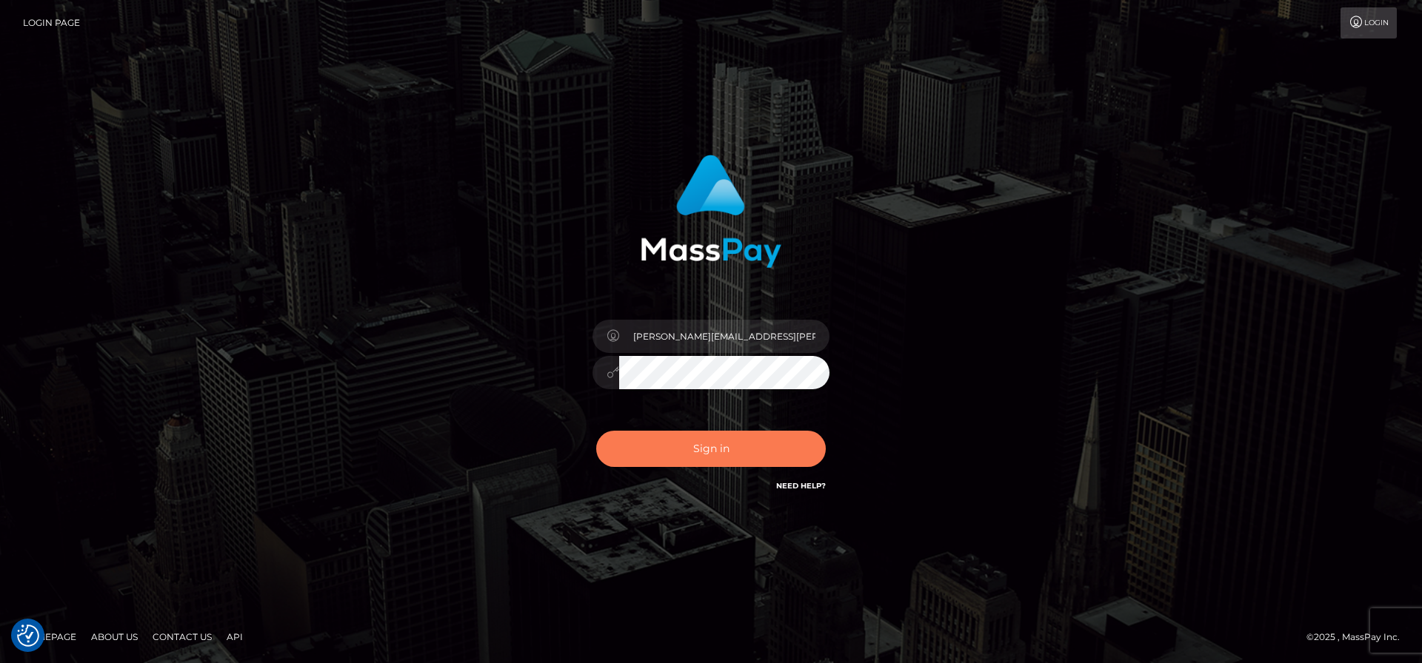
click at [663, 450] on button "Sign in" at bounding box center [711, 449] width 230 height 36
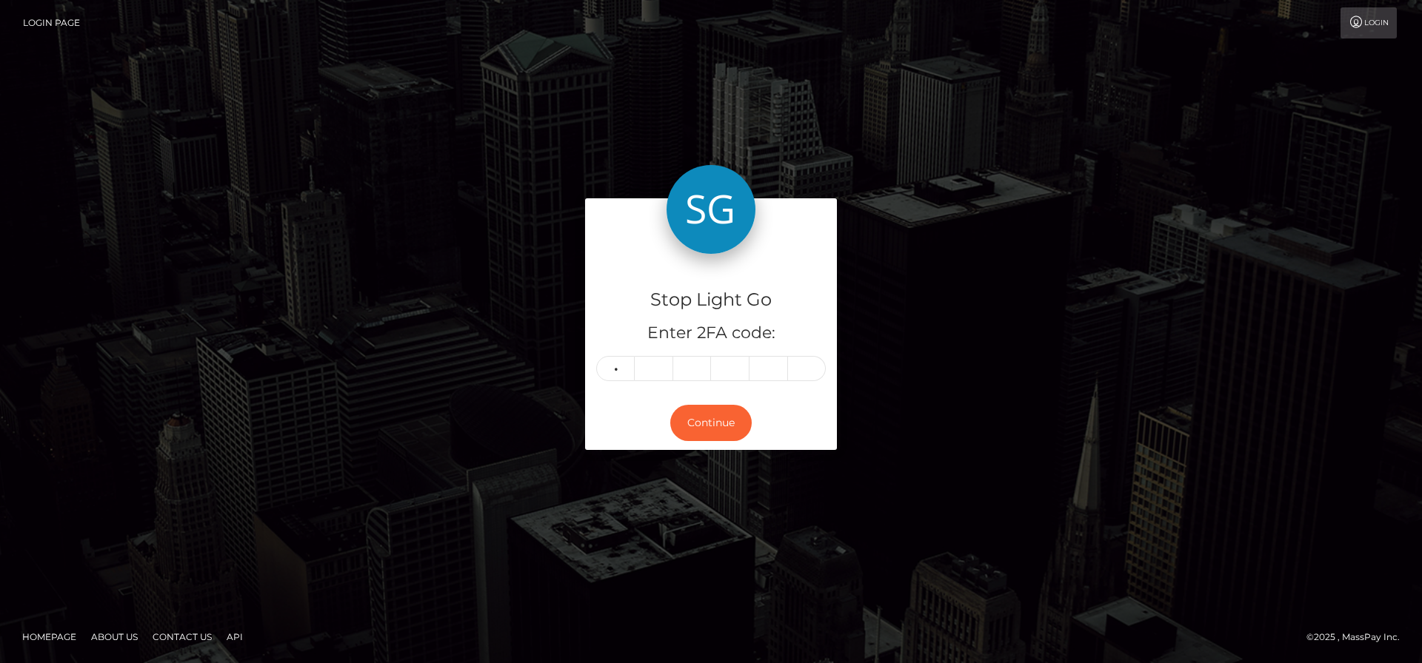
type input "2"
type input "1"
type input "4"
type input "6"
type input "3"
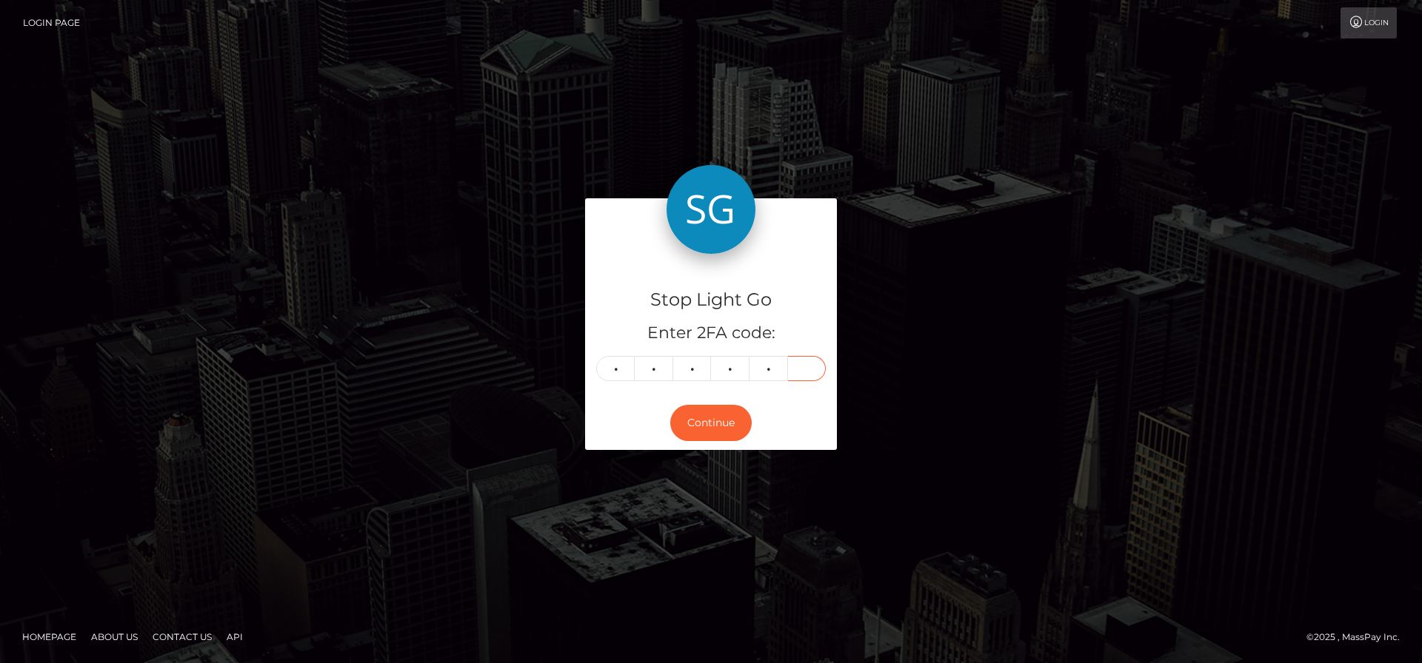
type input "1"
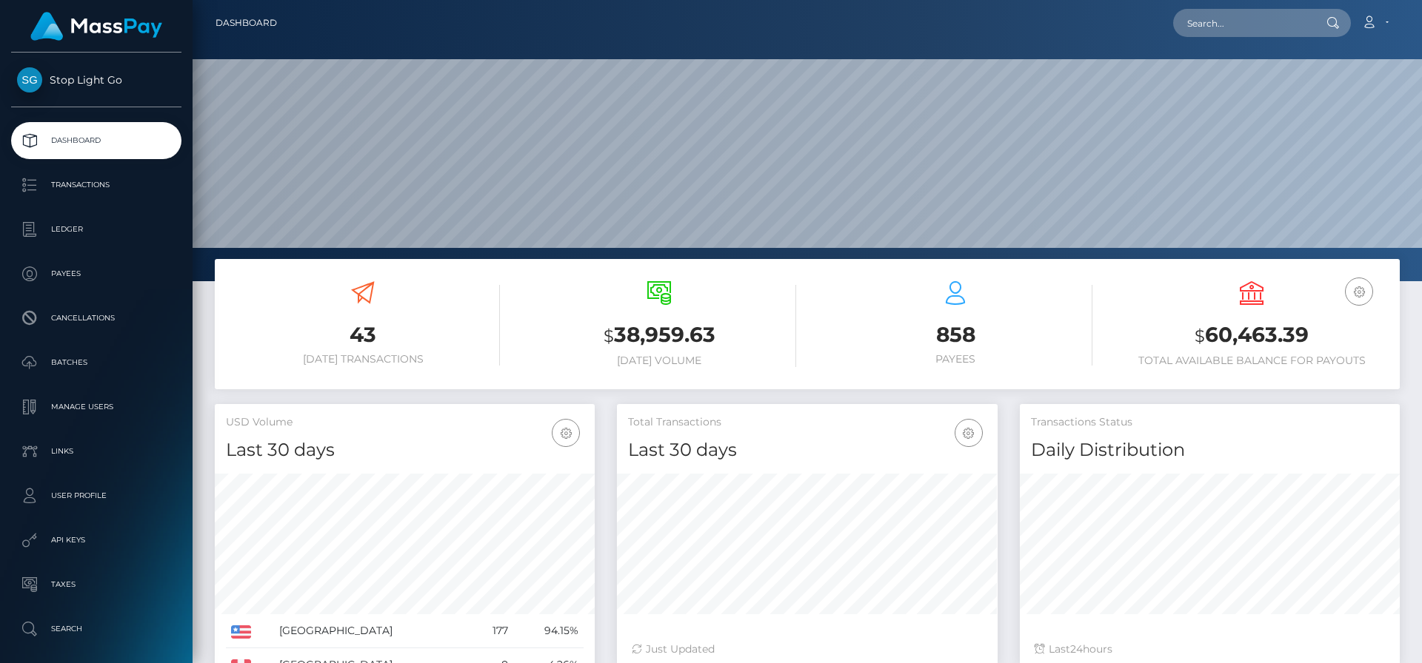
scroll to position [263, 381]
click at [1238, 18] on input "text" at bounding box center [1242, 23] width 139 height 28
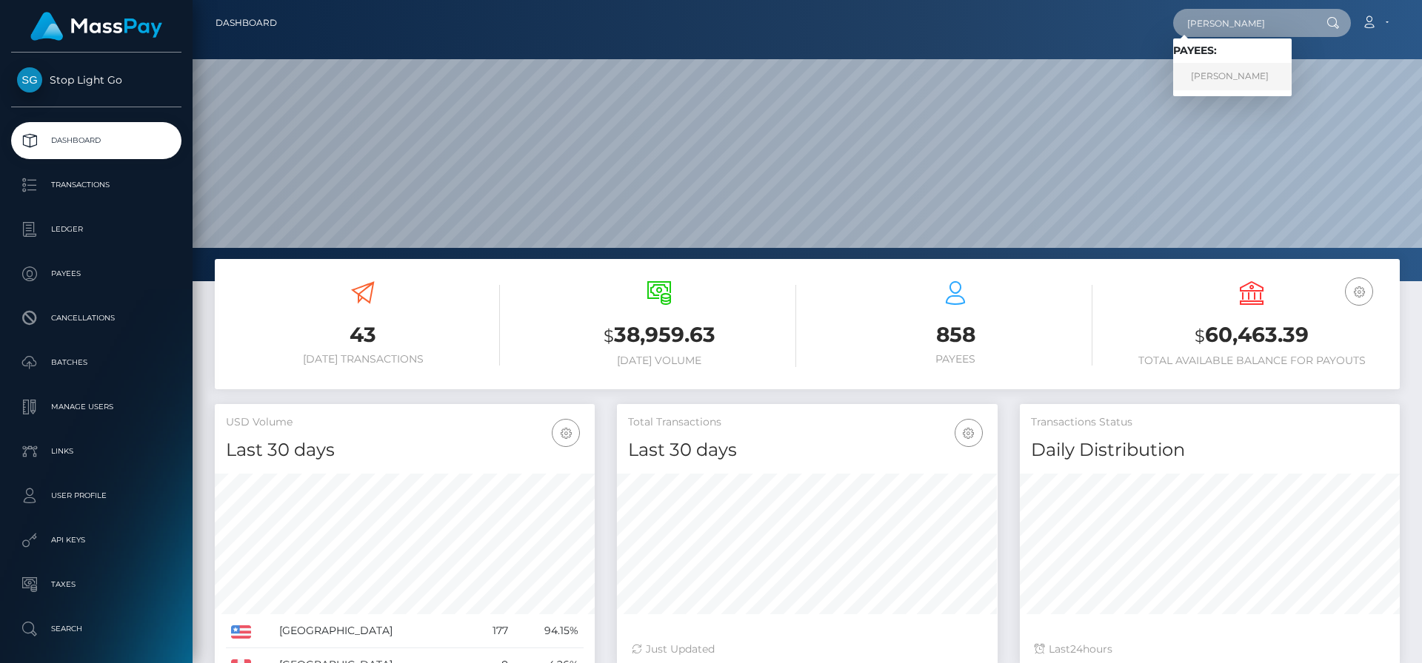
type input "frank j"
click at [1246, 73] on link "Frank J Minyon" at bounding box center [1232, 76] width 118 height 27
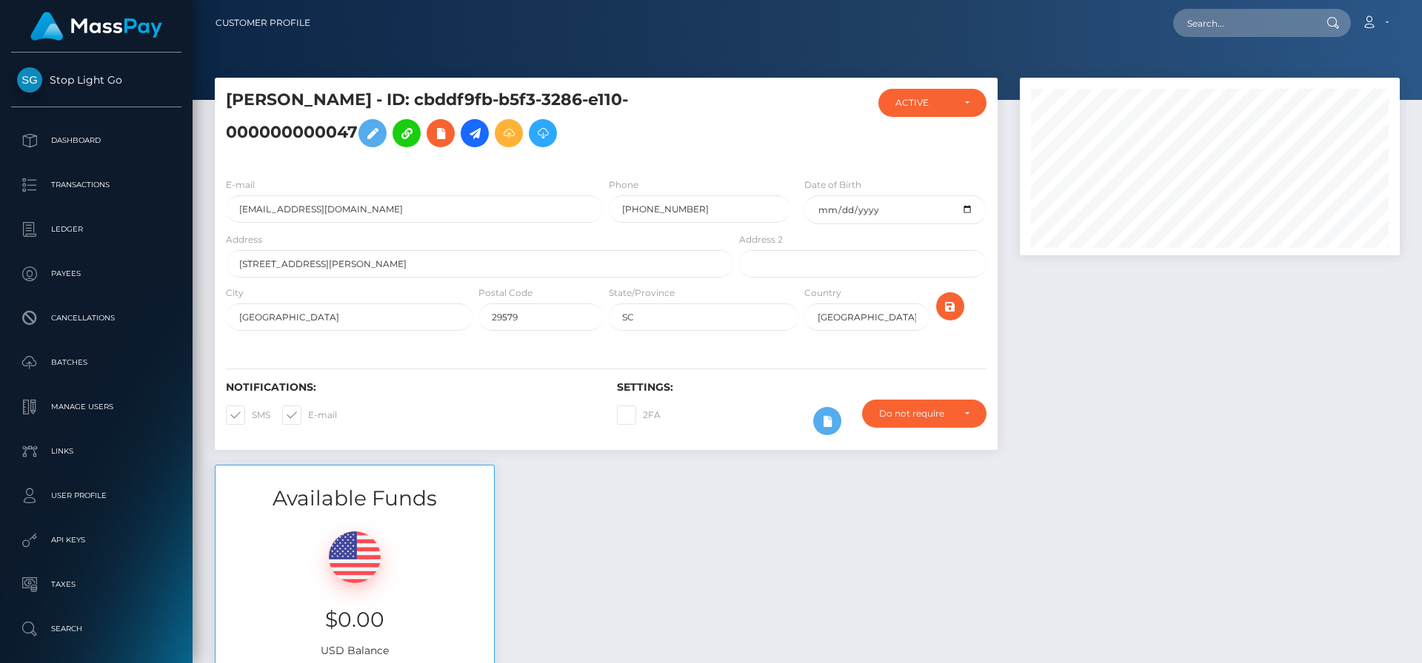
scroll to position [178, 381]
click at [488, 134] on link at bounding box center [475, 133] width 28 height 28
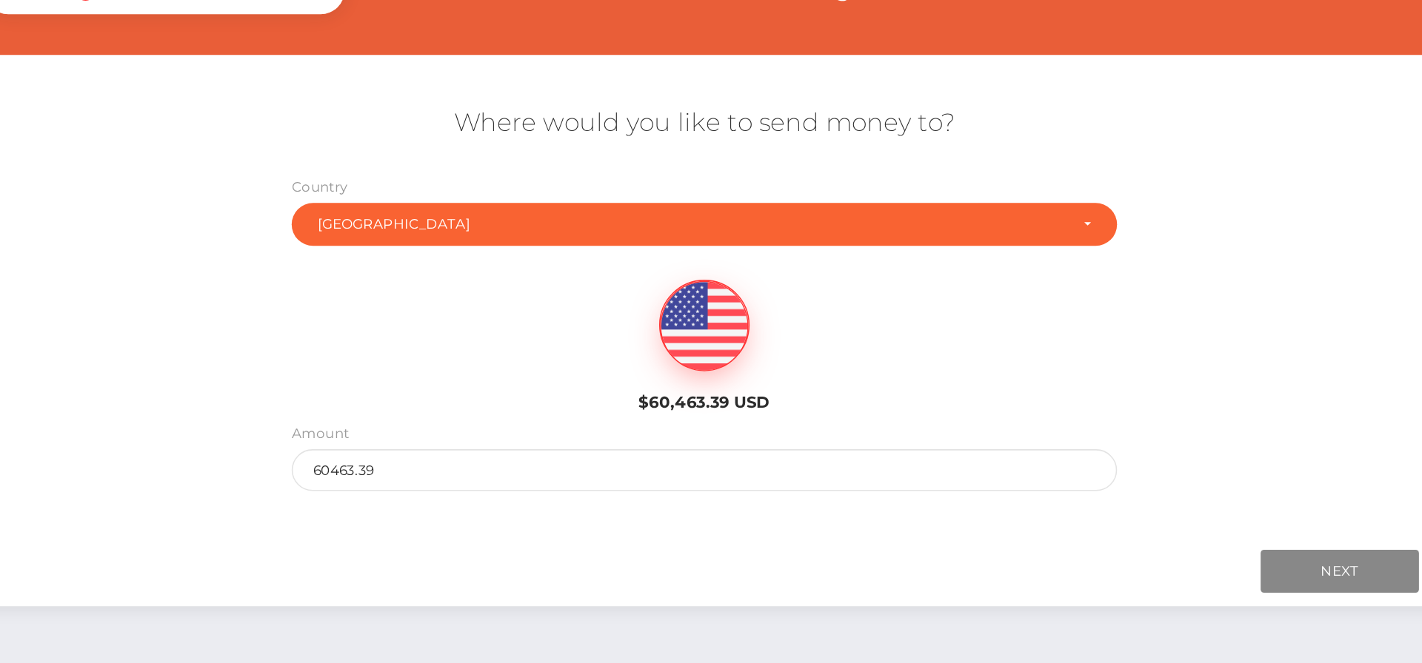
scroll to position [39, 0]
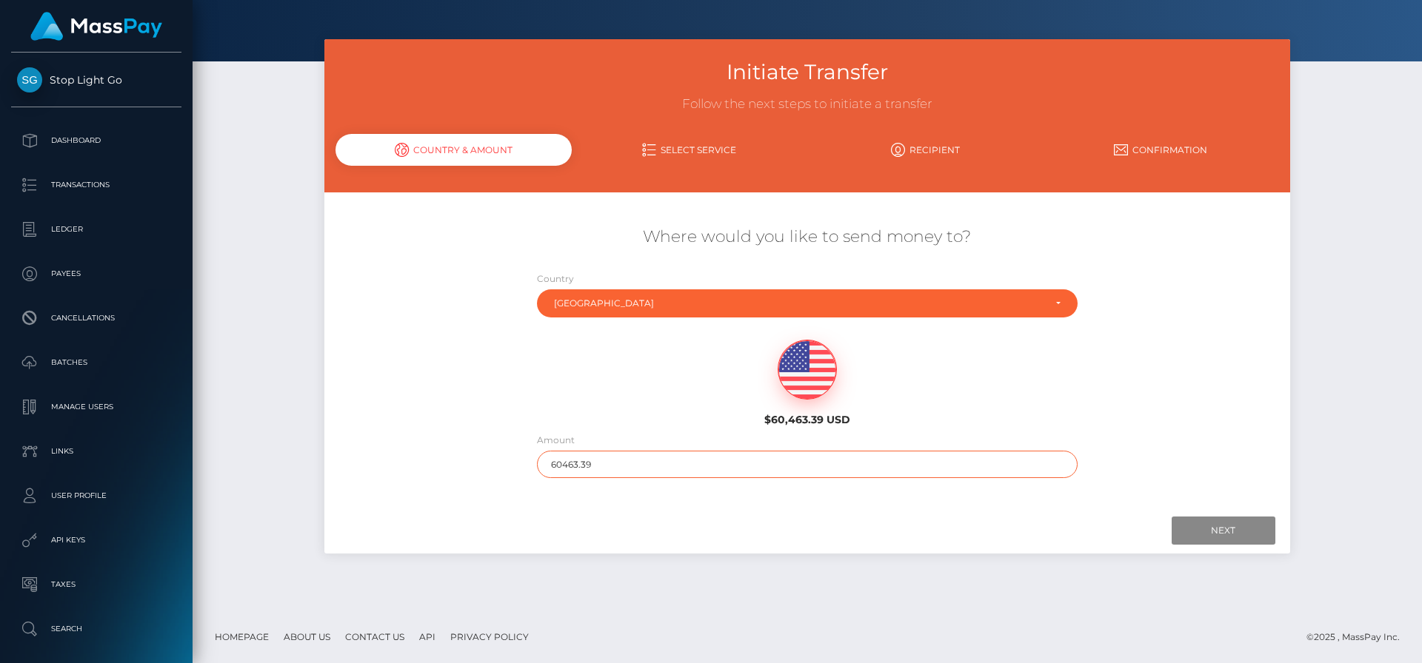
click at [584, 467] on input "60463.39" at bounding box center [807, 464] width 541 height 27
click at [585, 467] on input "60463.39" at bounding box center [807, 464] width 541 height 27
click at [585, 466] on input "60463.39" at bounding box center [807, 464] width 541 height 27
type input "3169.69"
click at [1222, 535] on input "Next" at bounding box center [1223, 531] width 104 height 28
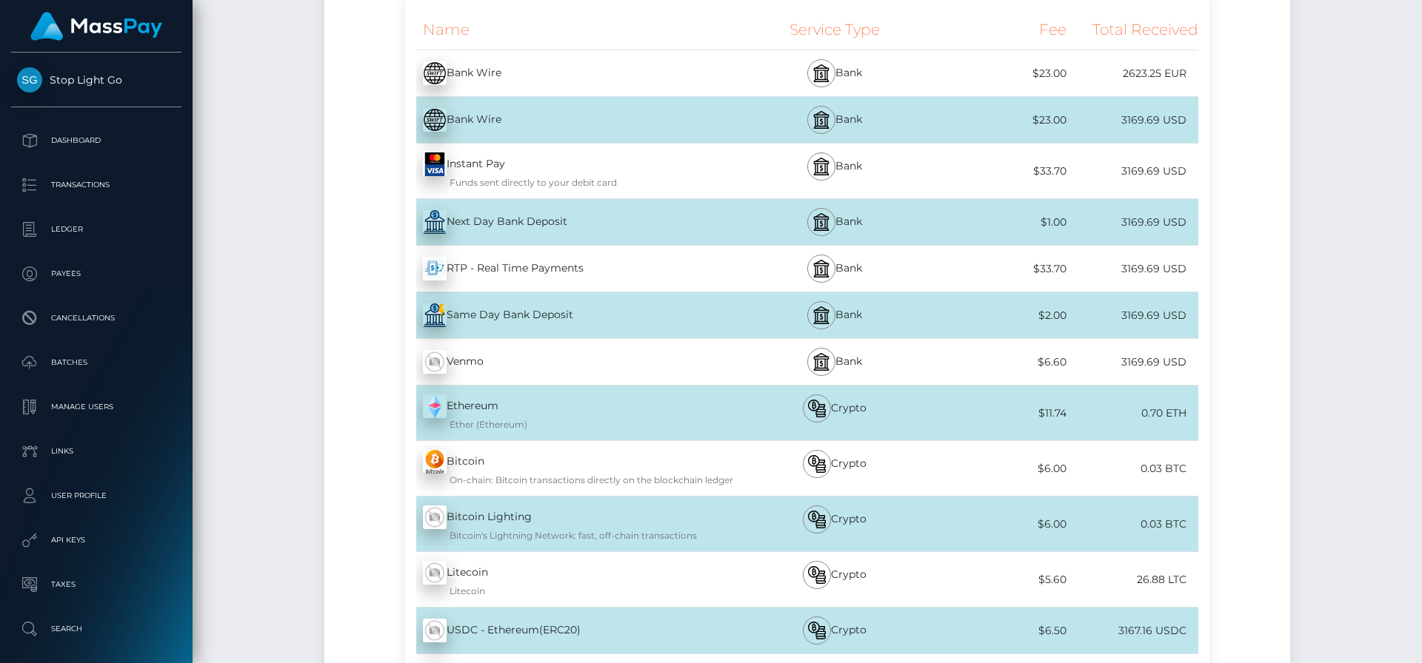
scroll to position [309, 0]
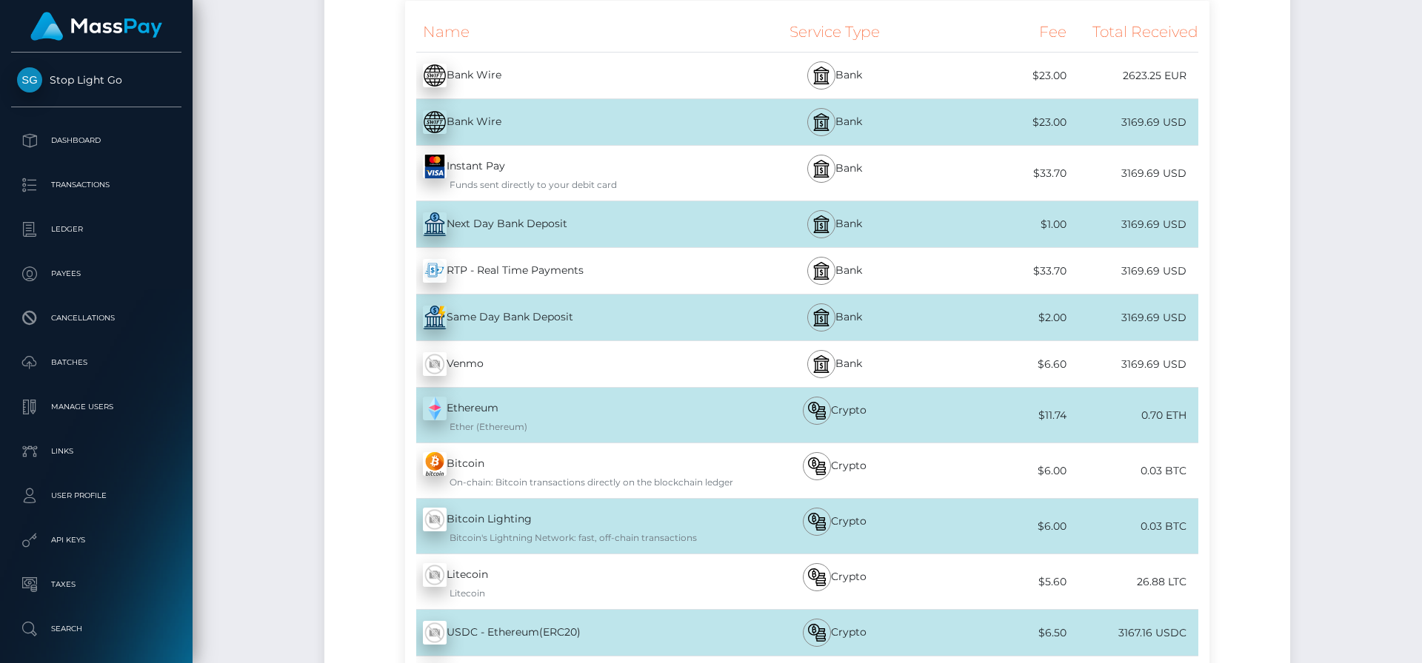
click at [666, 178] on div "Funds sent directly to your debit card" at bounding box center [579, 184] width 312 height 13
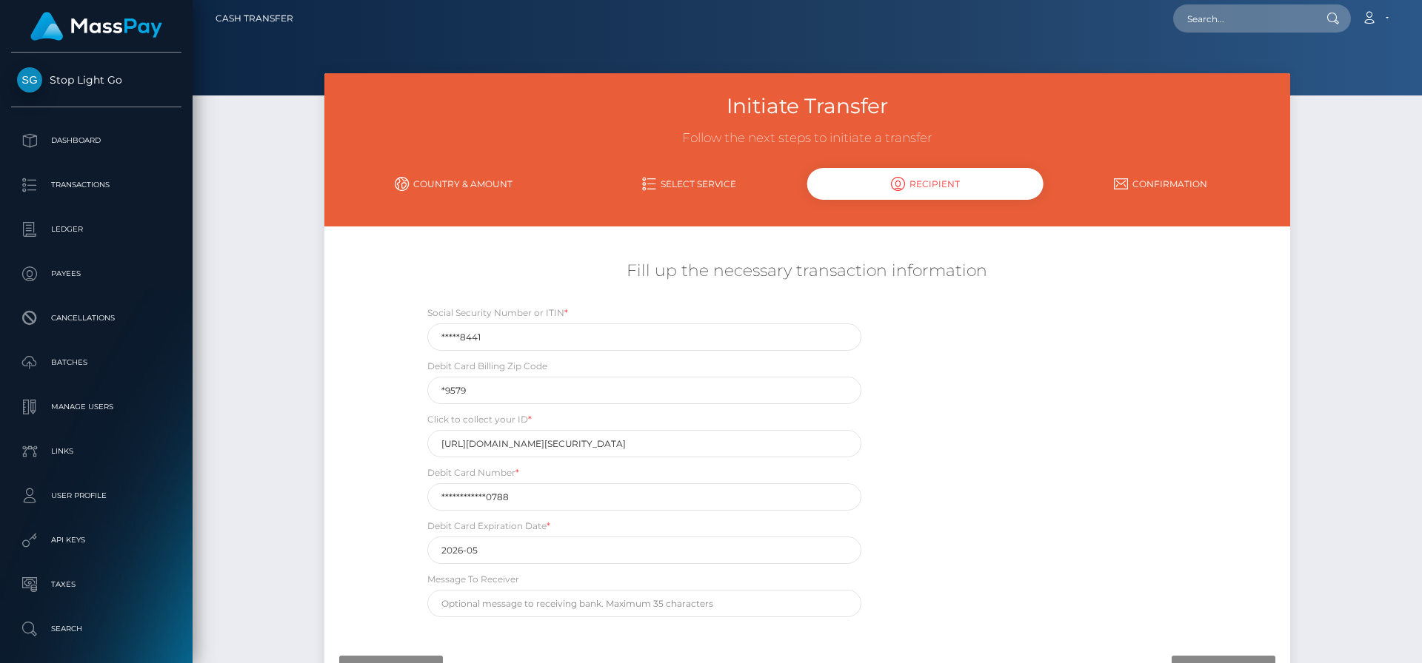
scroll to position [0, 0]
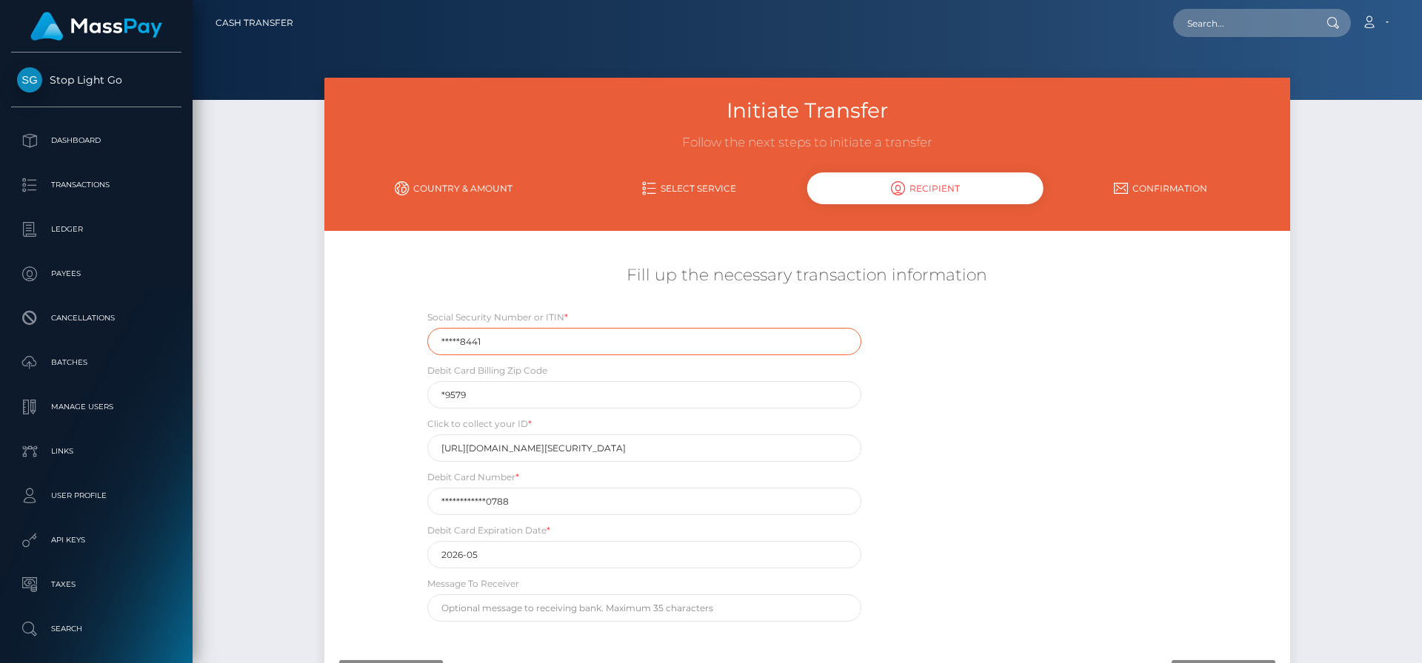
click at [600, 336] on input "*****8441" at bounding box center [644, 341] width 434 height 27
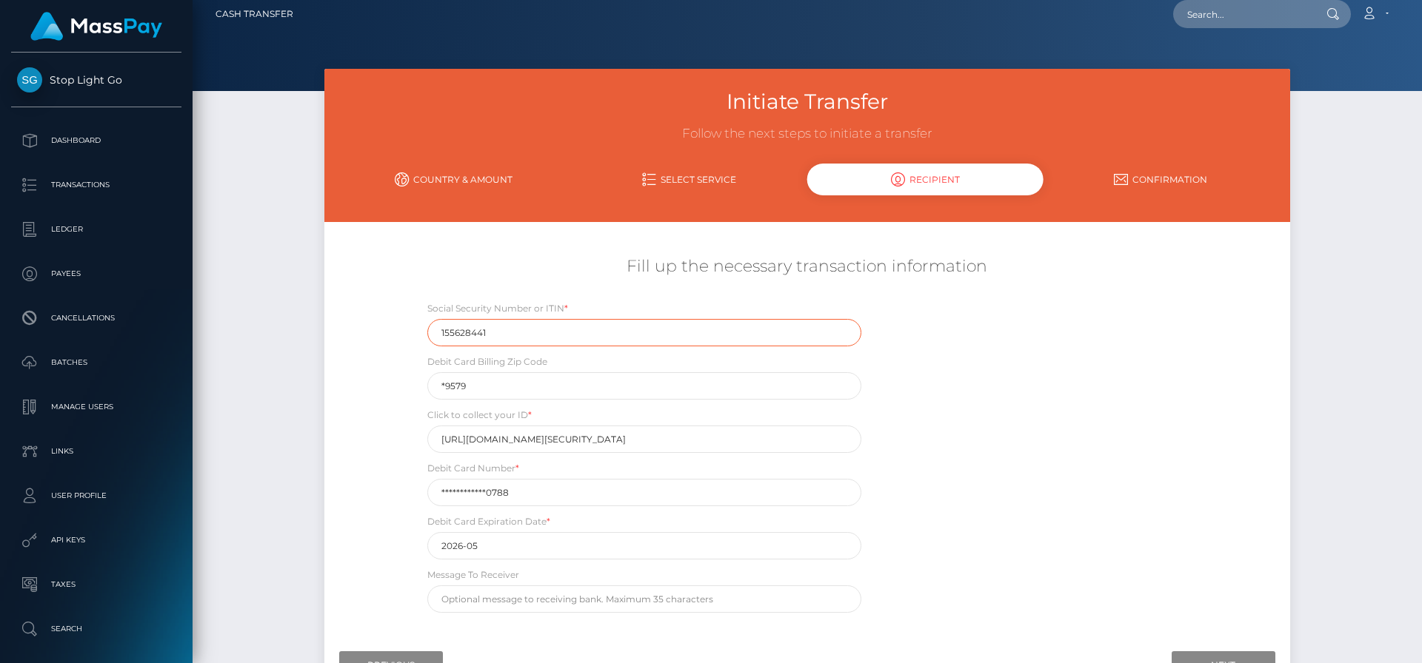
type input "155628441"
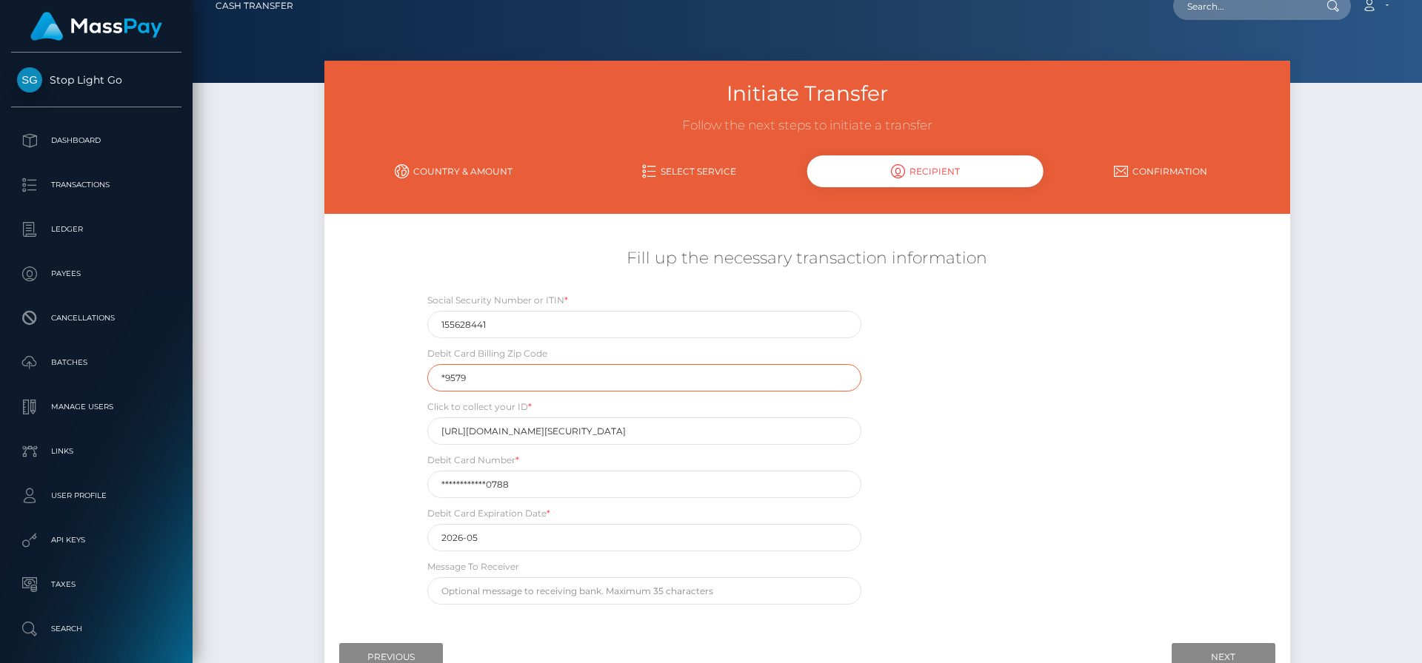
scroll to position [18, 0]
click at [572, 381] on input "*9579" at bounding box center [644, 377] width 434 height 27
type input "29579"
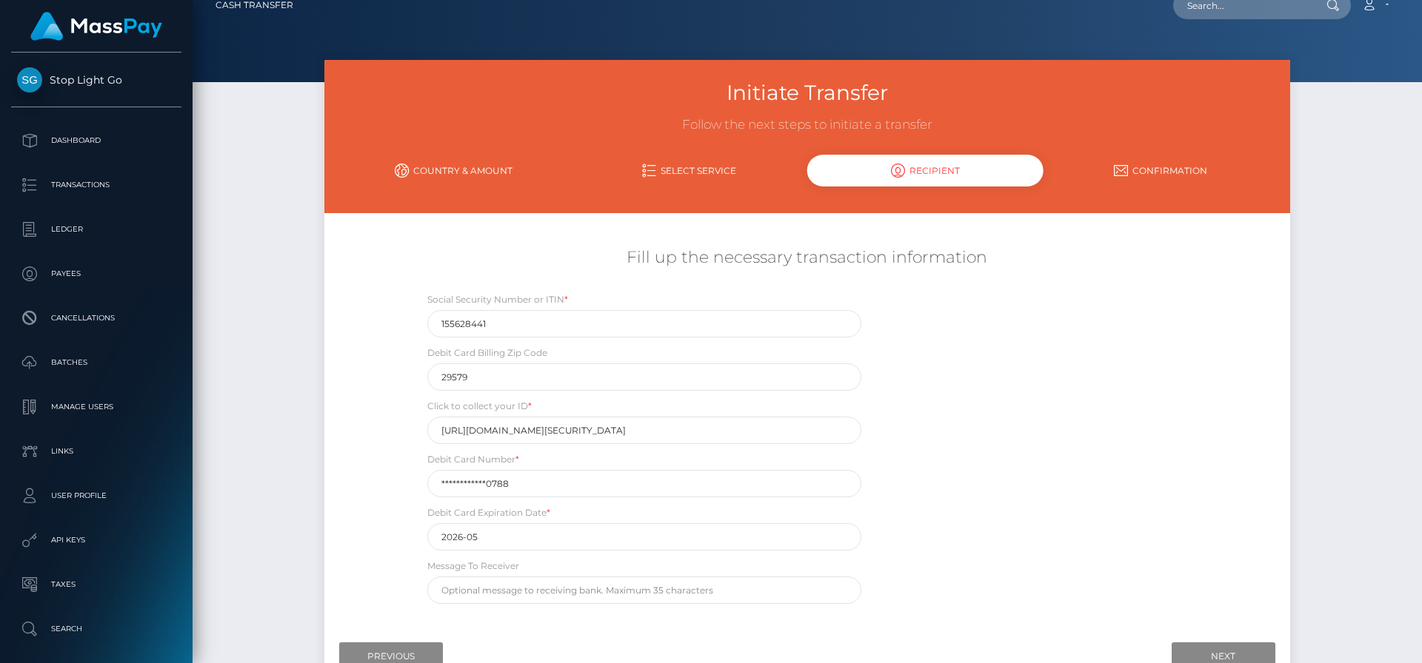
click at [1068, 370] on div "**********" at bounding box center [807, 452] width 804 height 320
click at [520, 484] on input "**********" at bounding box center [644, 483] width 434 height 27
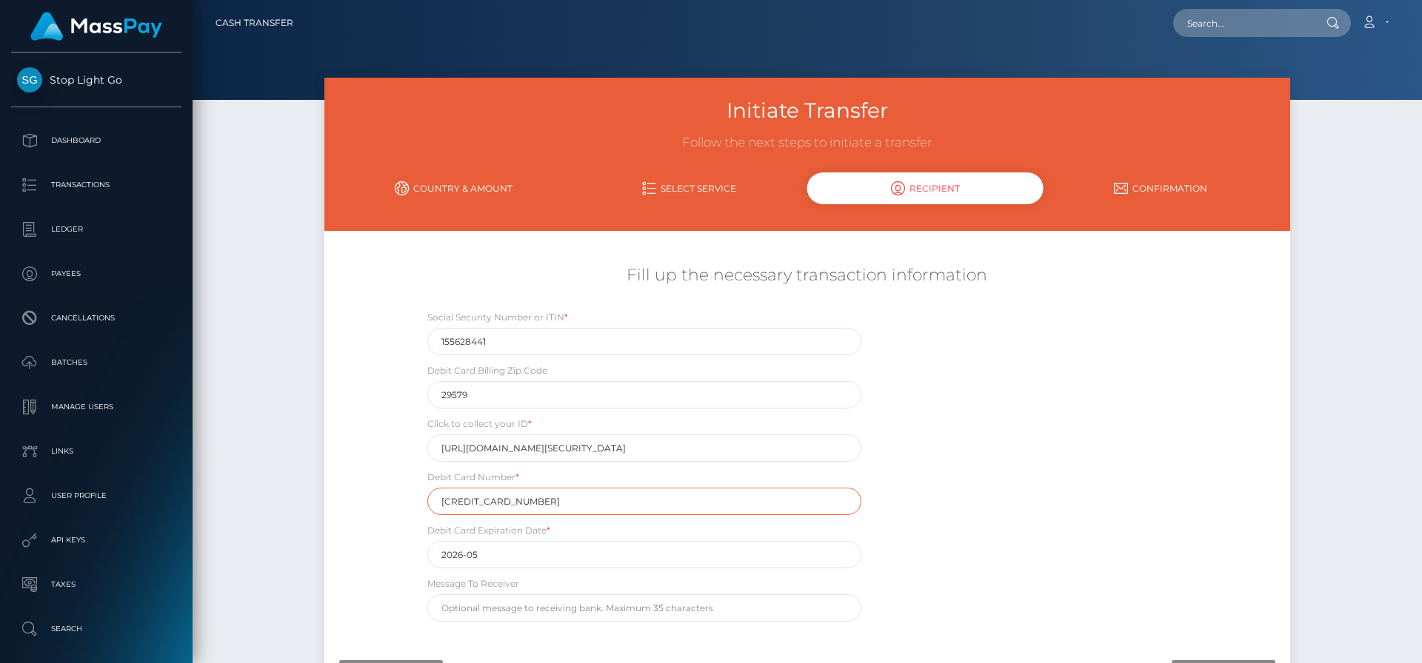
type input "4737023066520788"
click at [616, 563] on input "2026-05" at bounding box center [644, 554] width 434 height 27
click at [614, 557] on input "2026-05" at bounding box center [644, 554] width 434 height 27
drag, startPoint x: 926, startPoint y: 525, endPoint x: 937, endPoint y: 526, distance: 11.2
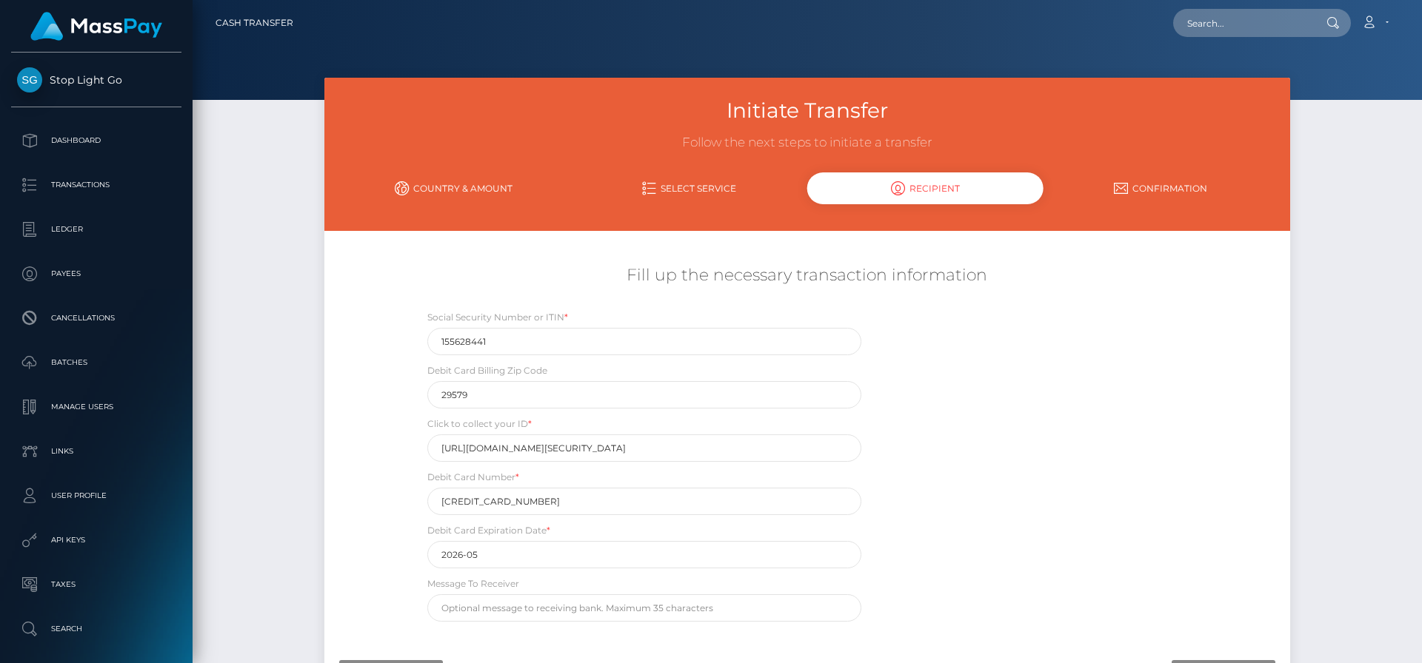
click at [928, 525] on div "Social Security Number or ITIN * 155628441 Debit Card Billing Zip Code 29579 Cl…" at bounding box center [807, 470] width 804 height 320
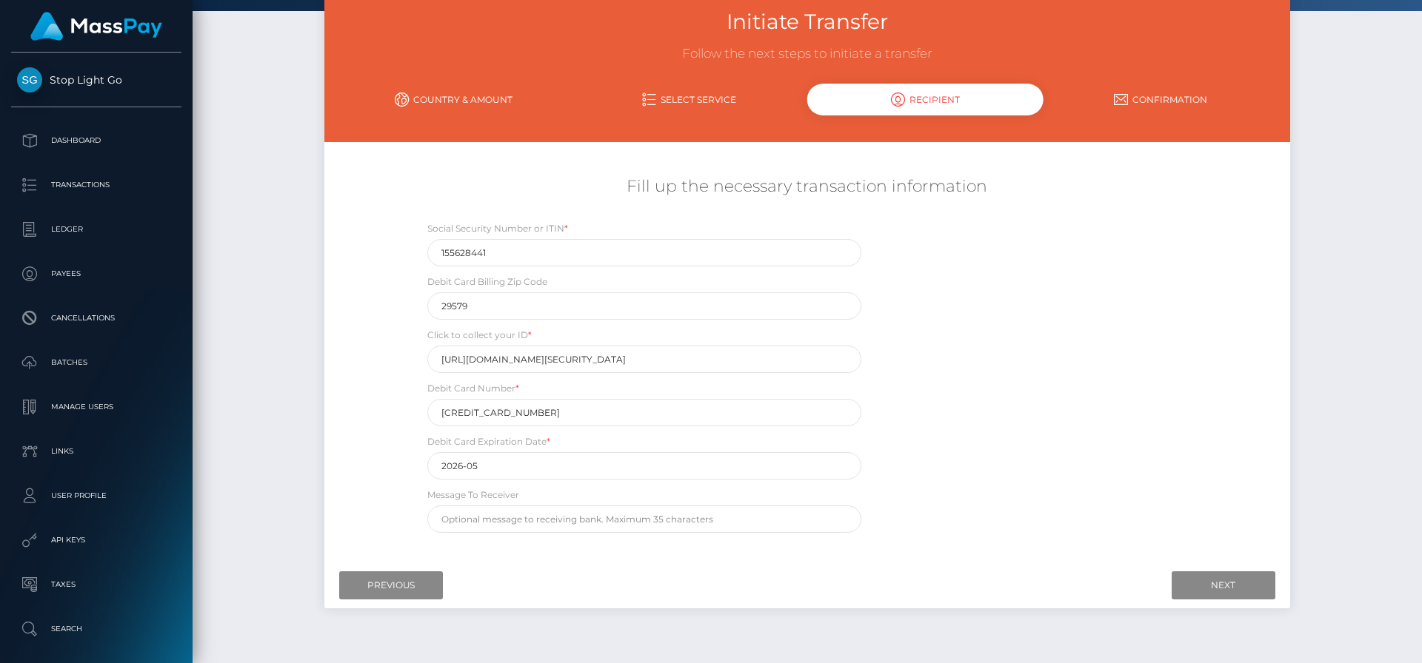
scroll to position [123, 0]
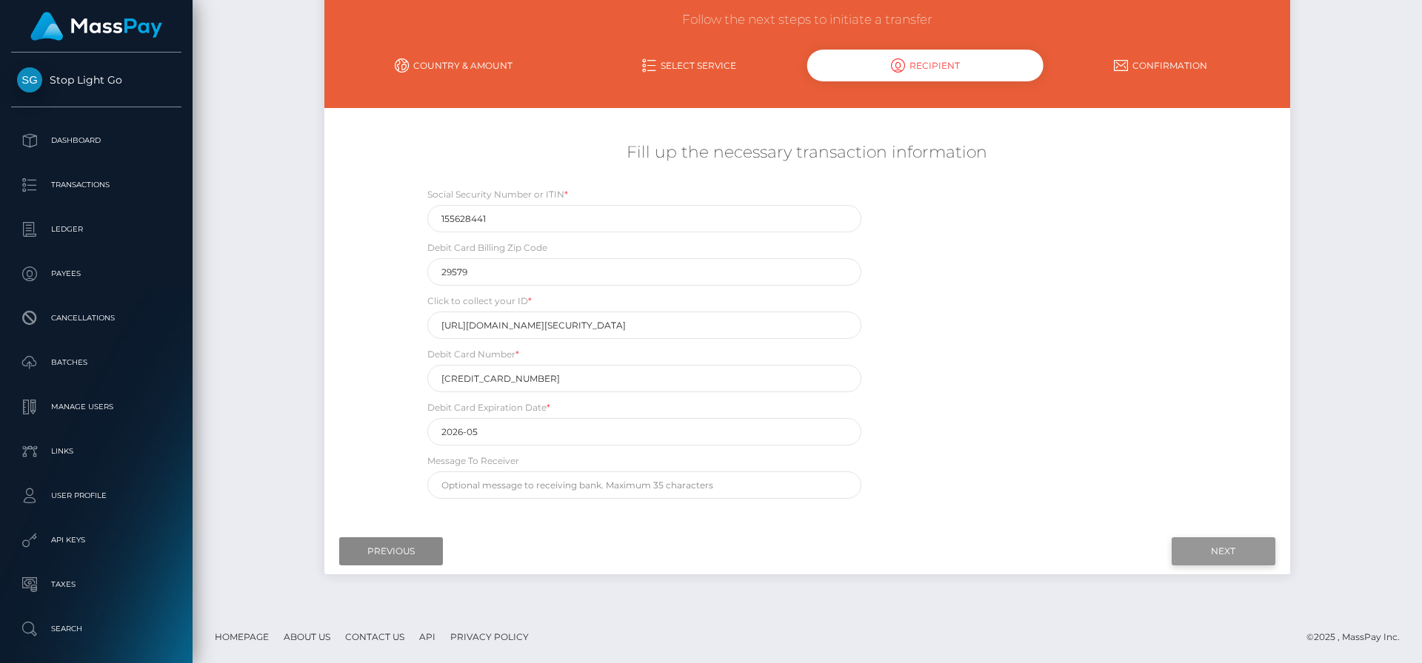
click at [1183, 552] on input "Next" at bounding box center [1223, 552] width 104 height 28
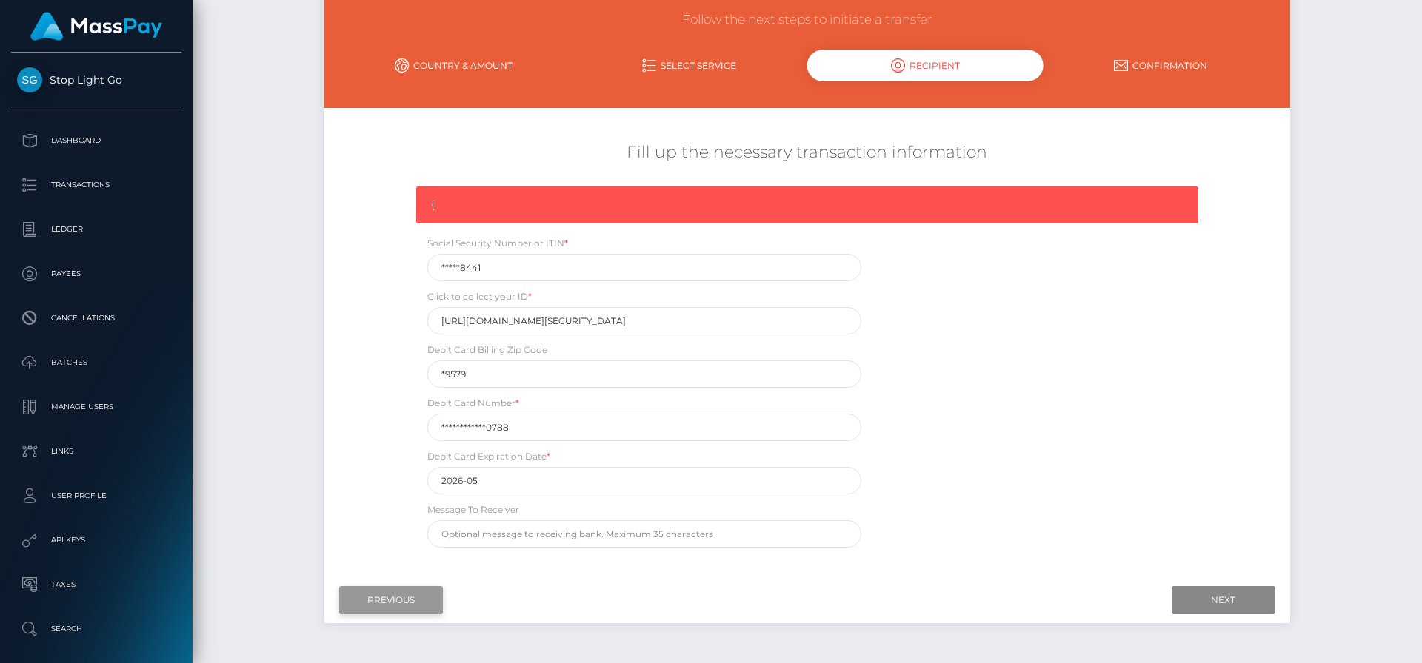
click at [398, 612] on input "Previous" at bounding box center [391, 600] width 104 height 28
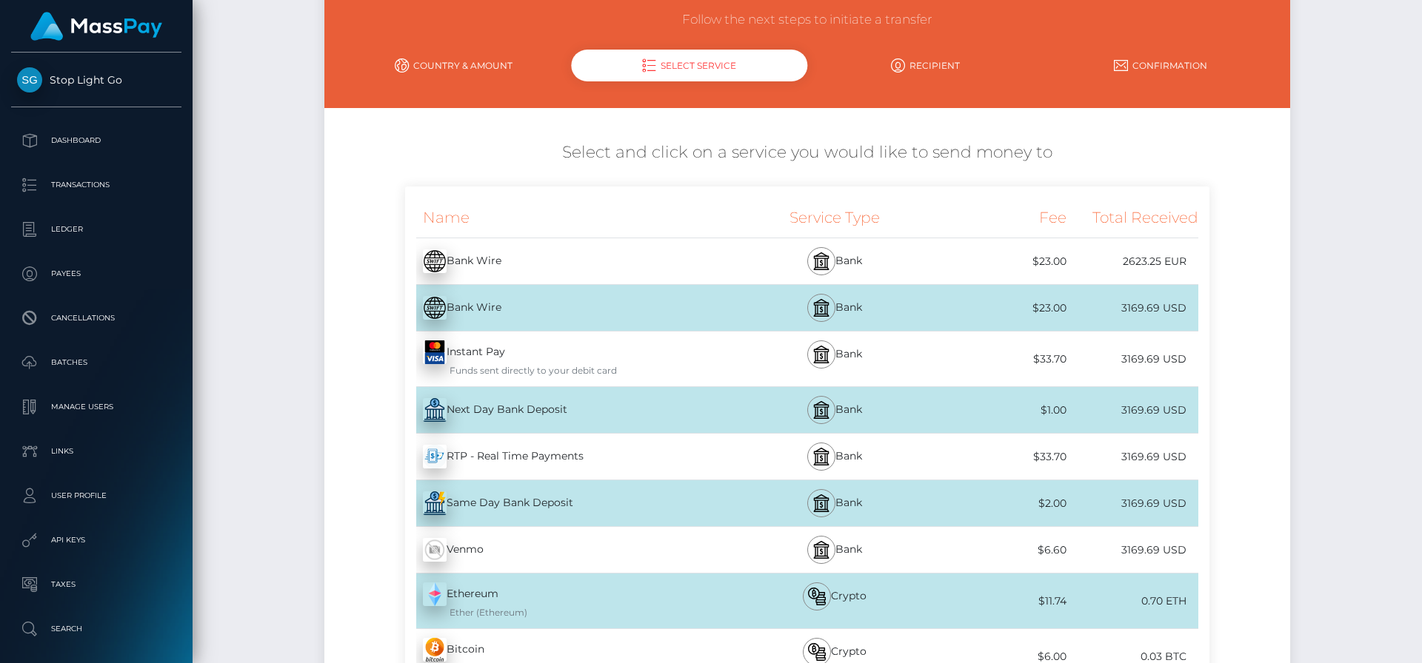
click at [567, 365] on div "Funds sent directly to your debit card" at bounding box center [579, 370] width 312 height 13
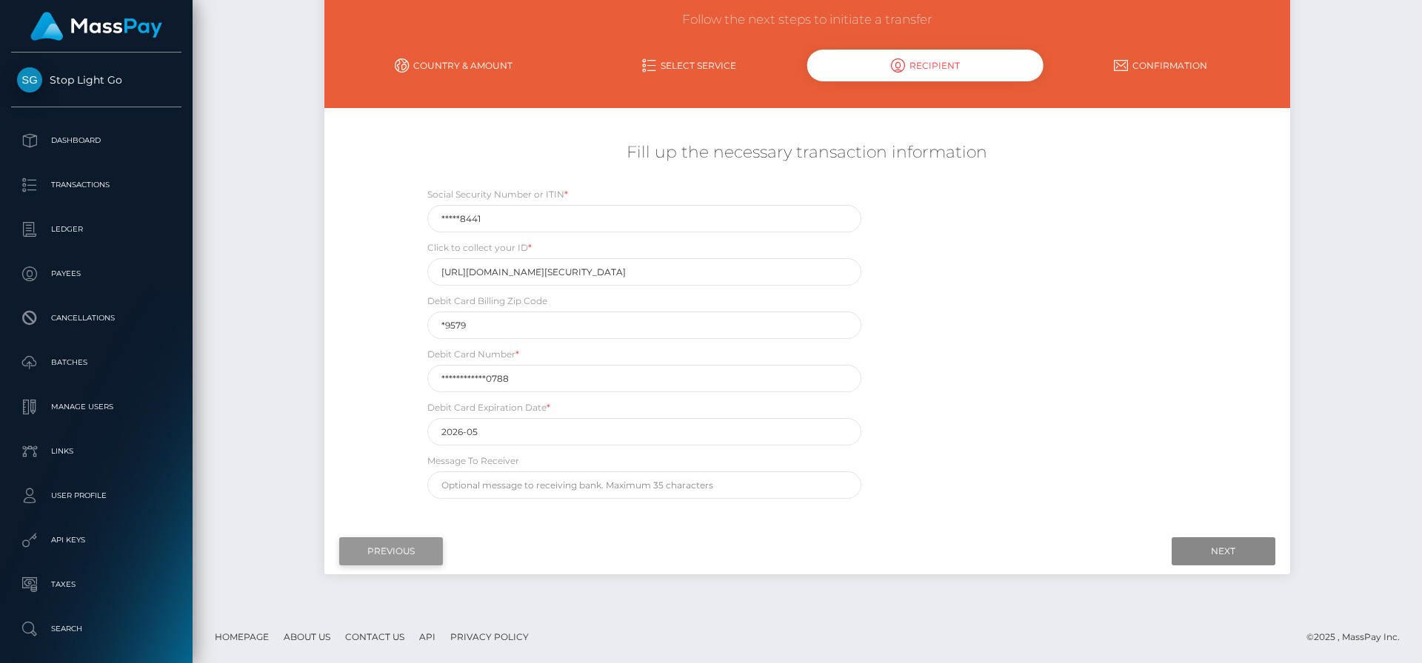
drag, startPoint x: 392, startPoint y: 551, endPoint x: 403, endPoint y: 543, distance: 13.3
click at [392, 551] on input "Previous" at bounding box center [391, 552] width 104 height 28
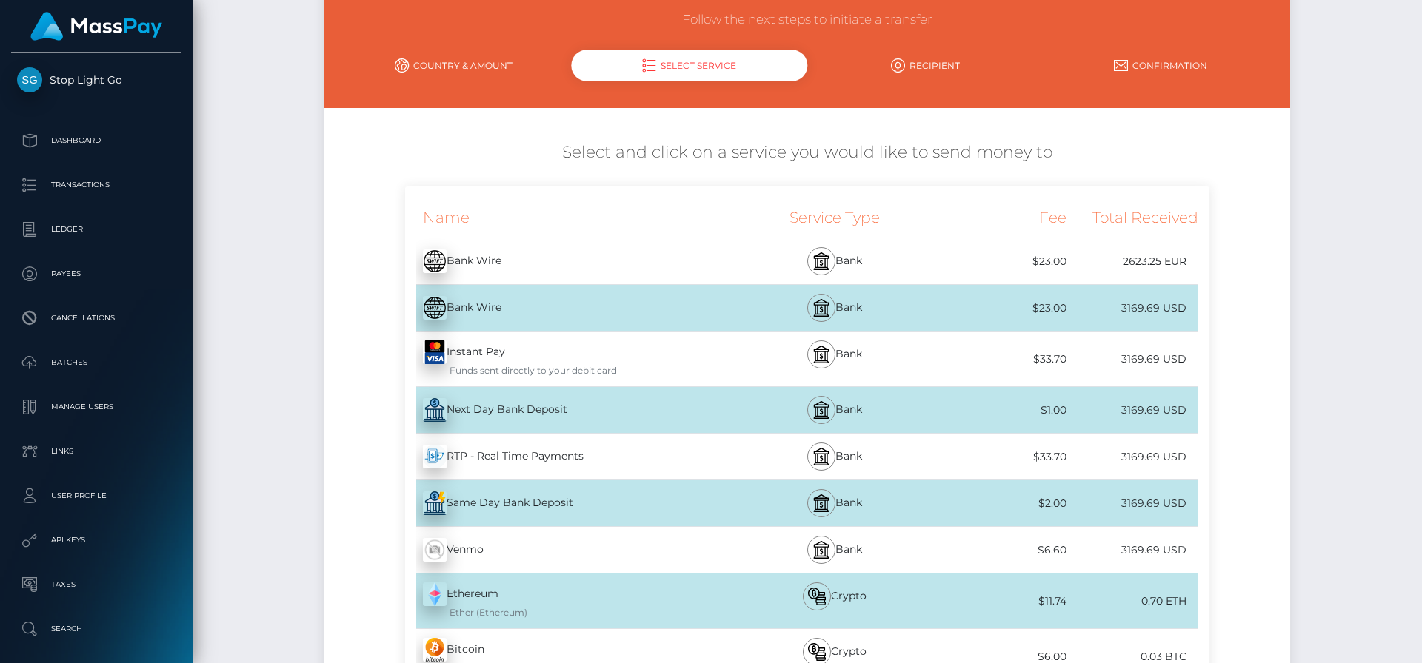
click at [535, 453] on div "RTP - Real Time Payments - USD" at bounding box center [570, 456] width 330 height 41
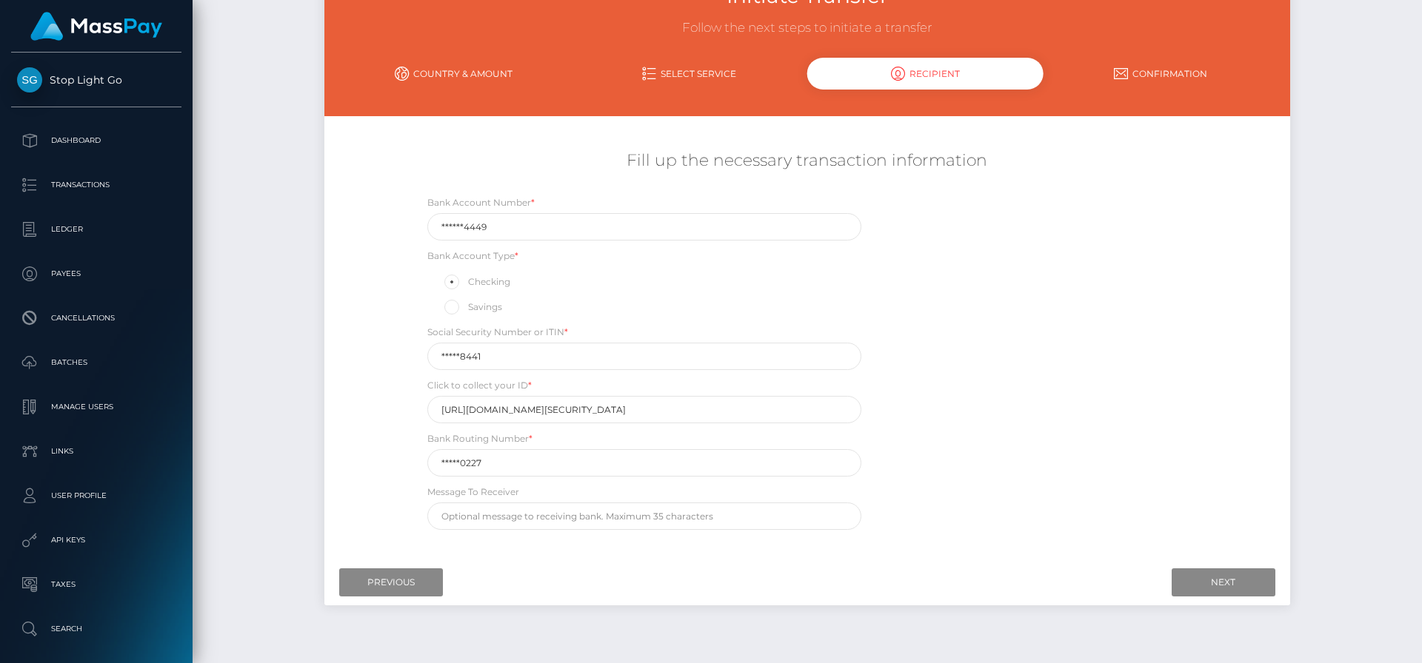
scroll to position [118, 0]
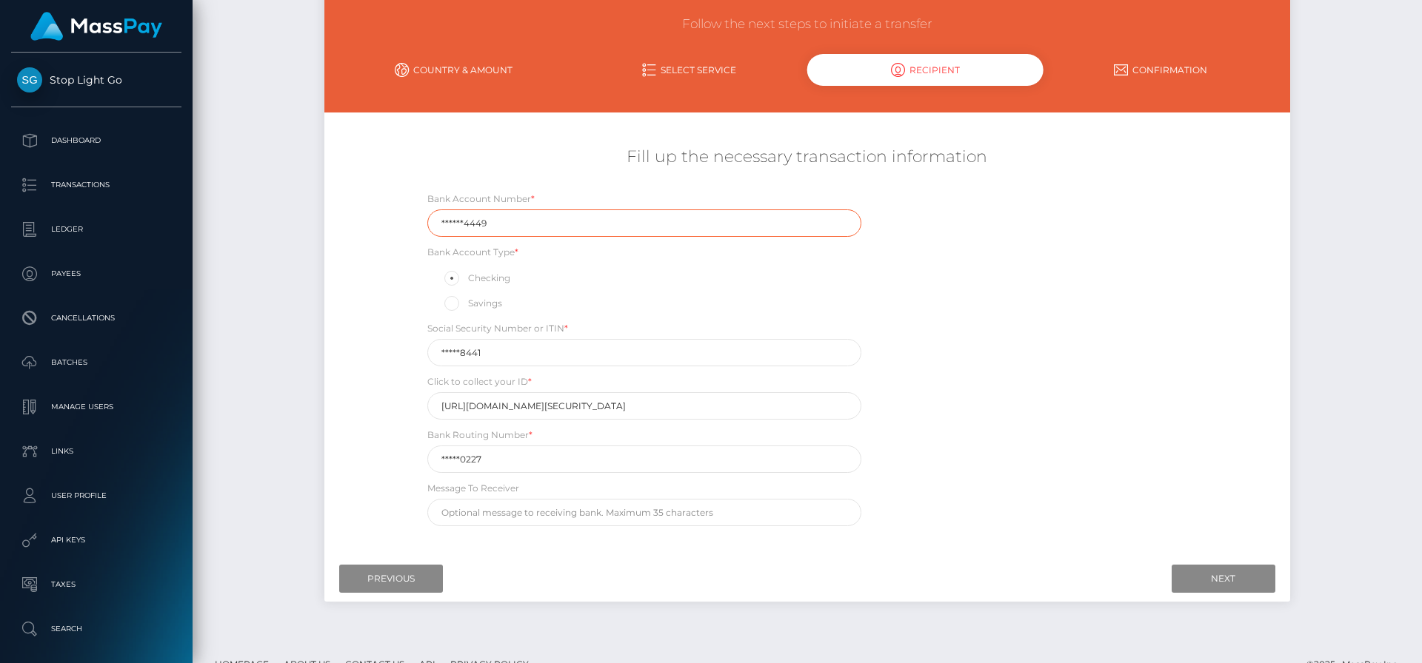
click at [552, 222] on input "******4449" at bounding box center [644, 223] width 434 height 27
click at [552, 227] on input "64" at bounding box center [644, 223] width 434 height 27
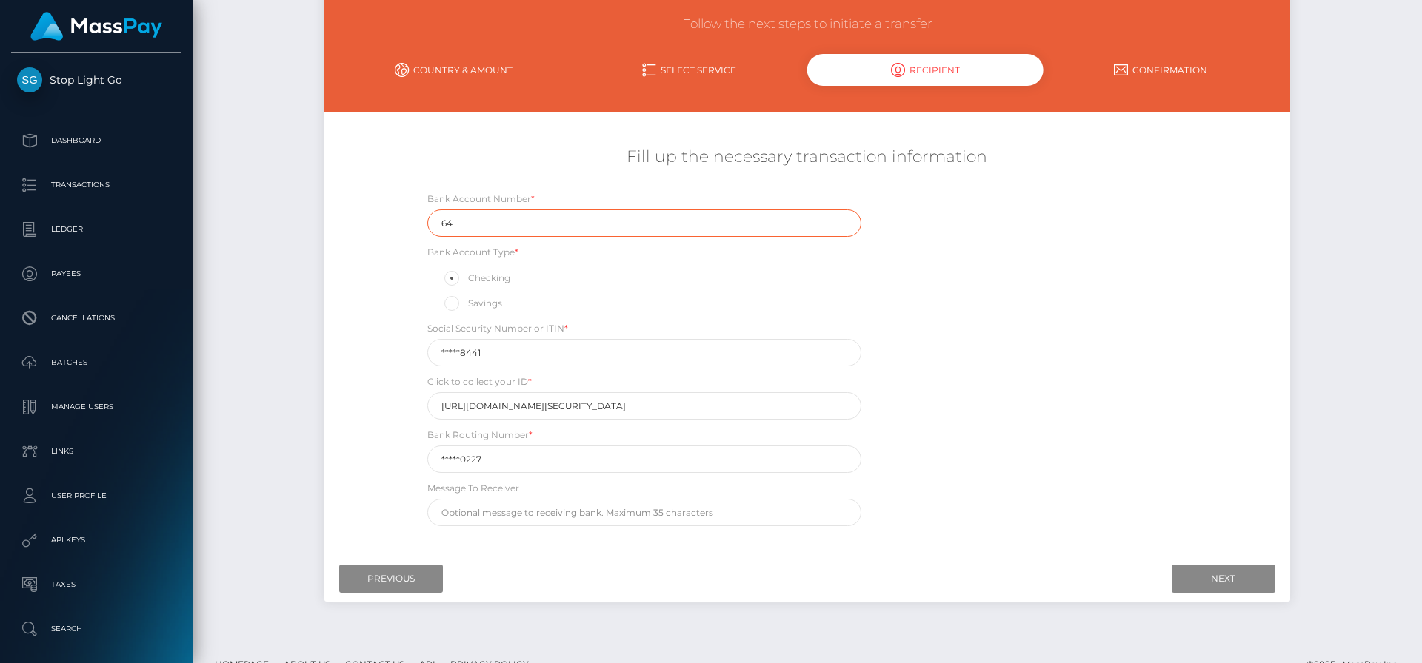
click at [552, 227] on input "64" at bounding box center [644, 223] width 434 height 27
type input "6436774449"
click at [528, 355] on input "*****8441" at bounding box center [644, 352] width 434 height 27
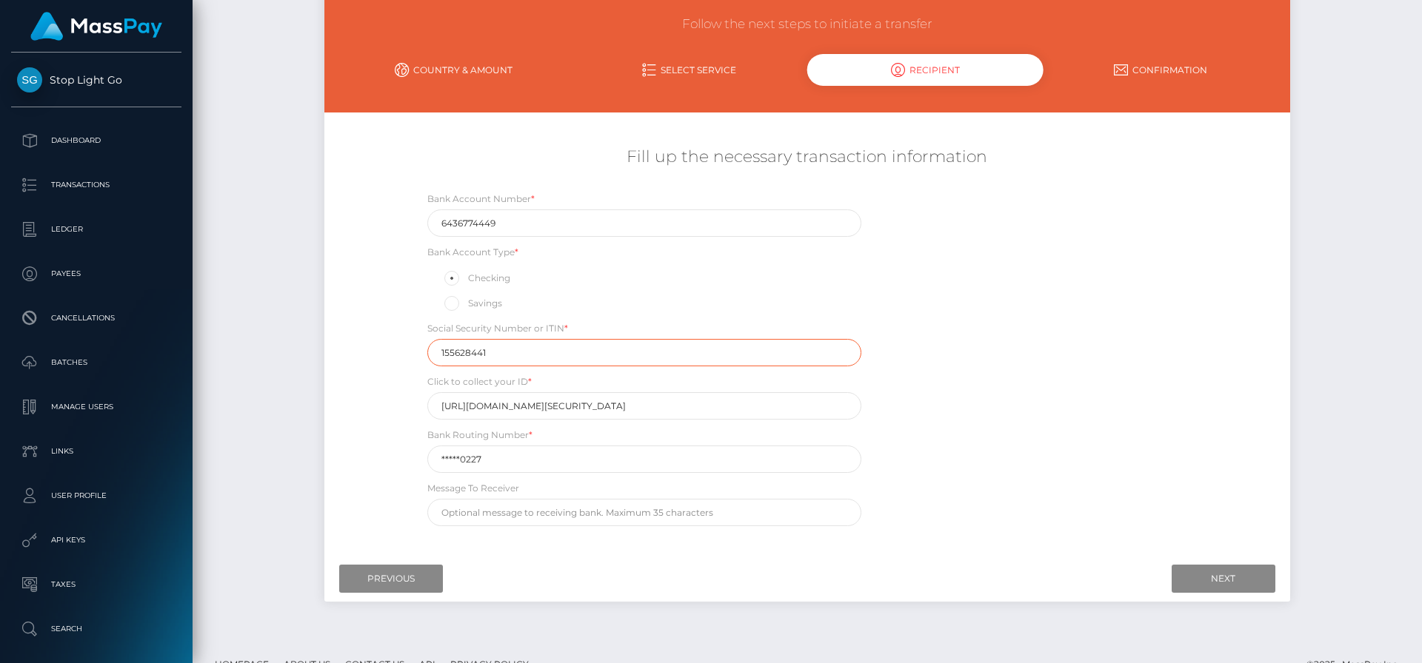
type input "155628441"
click at [518, 458] on input "*****0227" at bounding box center [644, 459] width 434 height 27
type input "061000227"
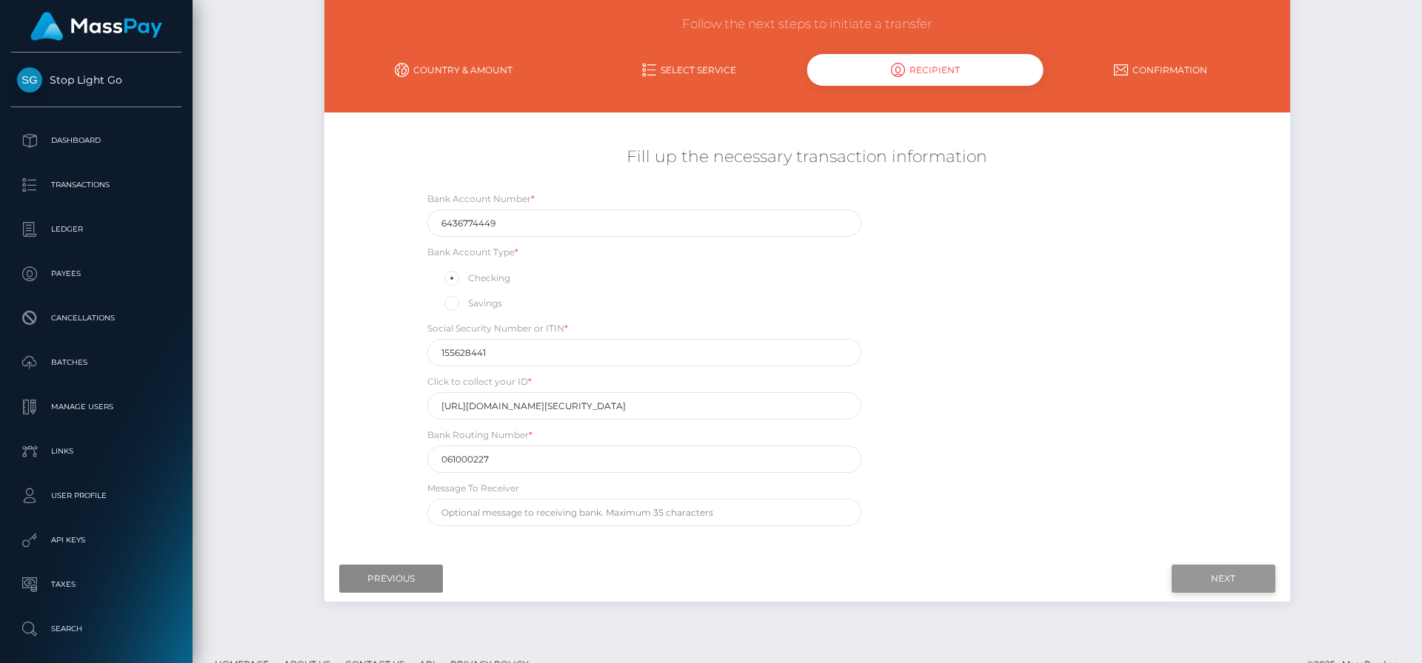
click at [1212, 576] on input "Next" at bounding box center [1223, 579] width 104 height 28
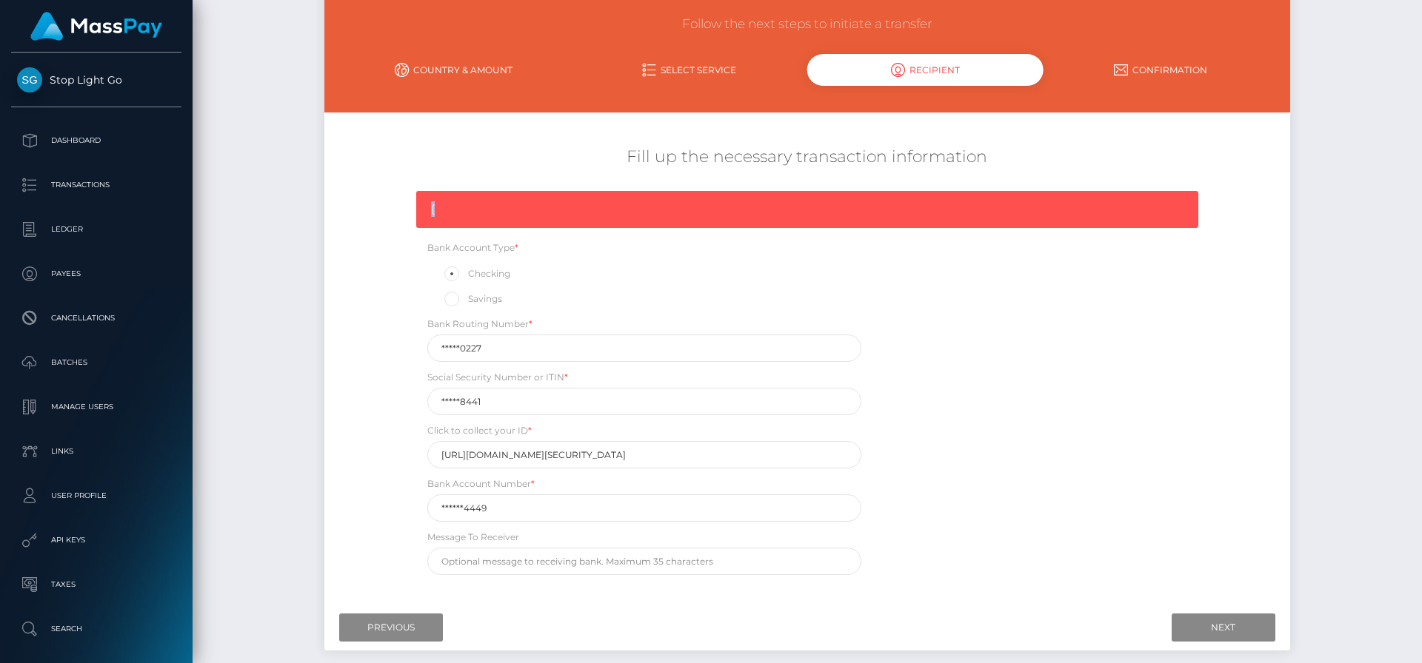
drag, startPoint x: 454, startPoint y: 221, endPoint x: 421, endPoint y: 210, distance: 34.4
click at [420, 210] on div "{" at bounding box center [807, 209] width 782 height 37
drag, startPoint x: 460, startPoint y: 213, endPoint x: 476, endPoint y: 213, distance: 16.3
click at [474, 213] on div "{" at bounding box center [807, 209] width 782 height 37
click at [424, 213] on div "{" at bounding box center [807, 209] width 782 height 37
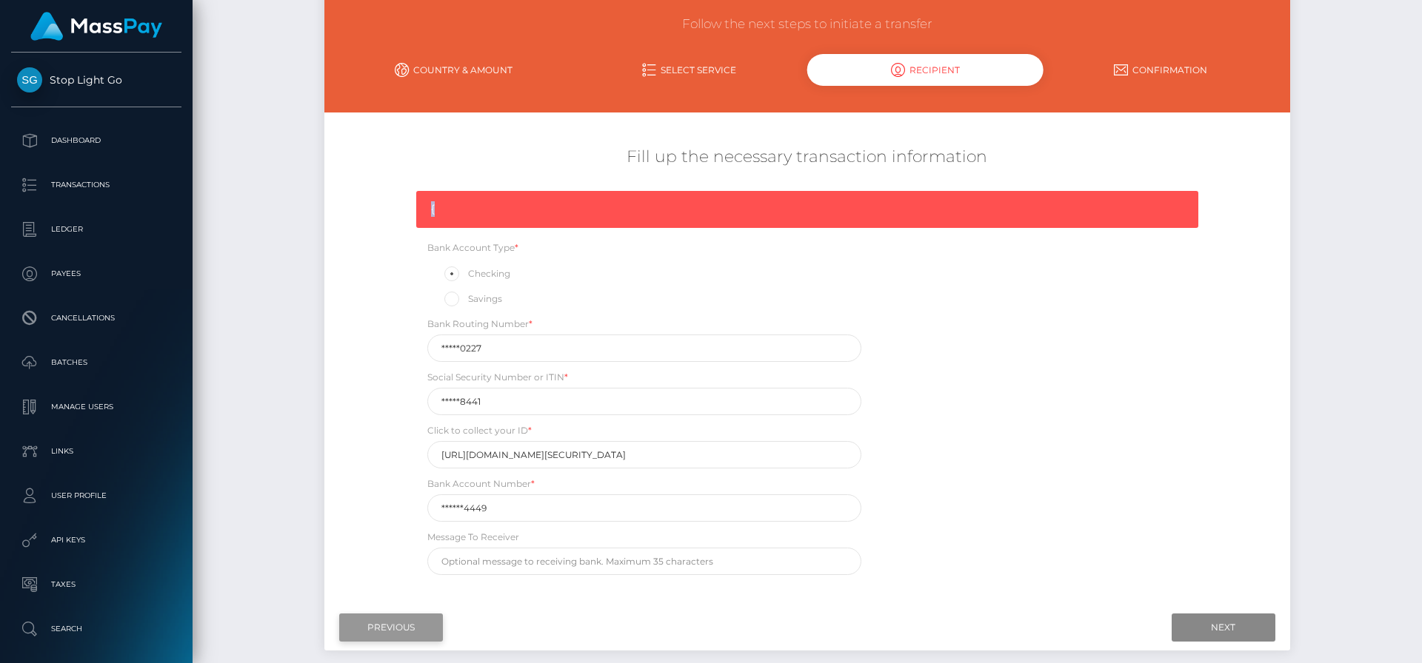
click at [393, 628] on input "Previous" at bounding box center [391, 628] width 104 height 28
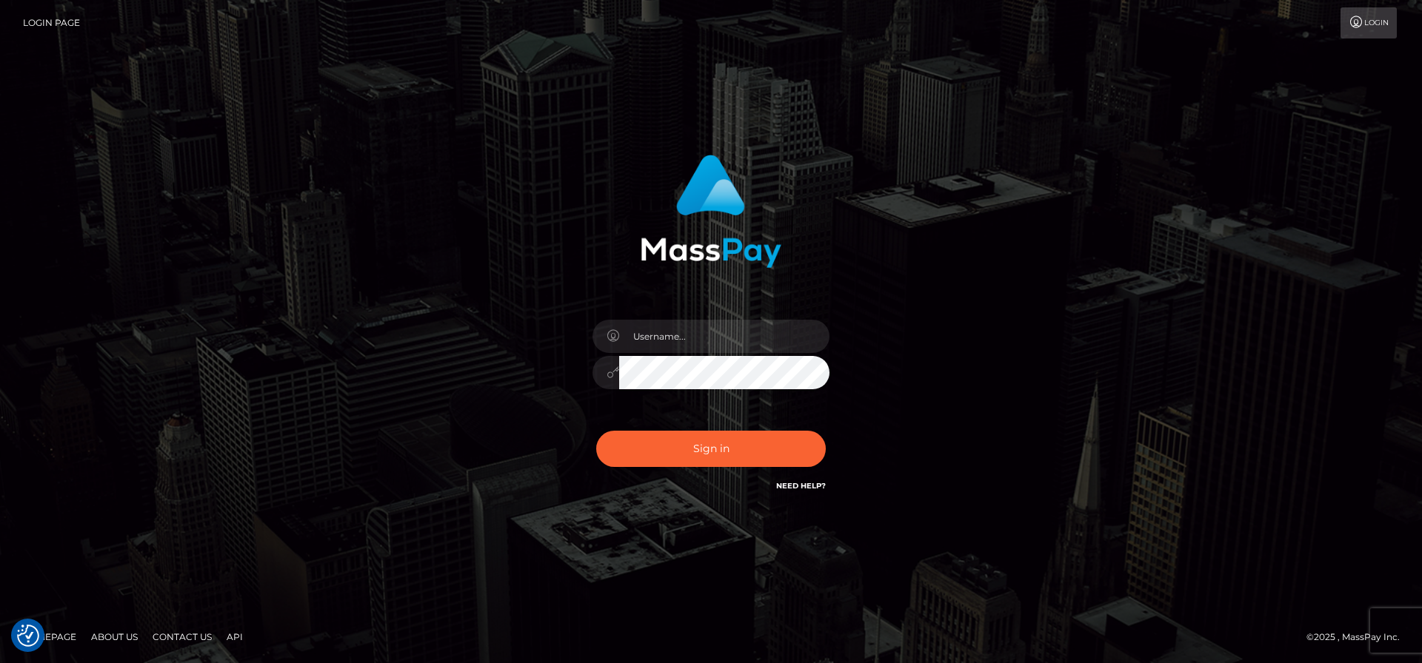
checkbox input "true"
type input "[PERSON_NAME][EMAIL_ADDRESS][PERSON_NAME]"
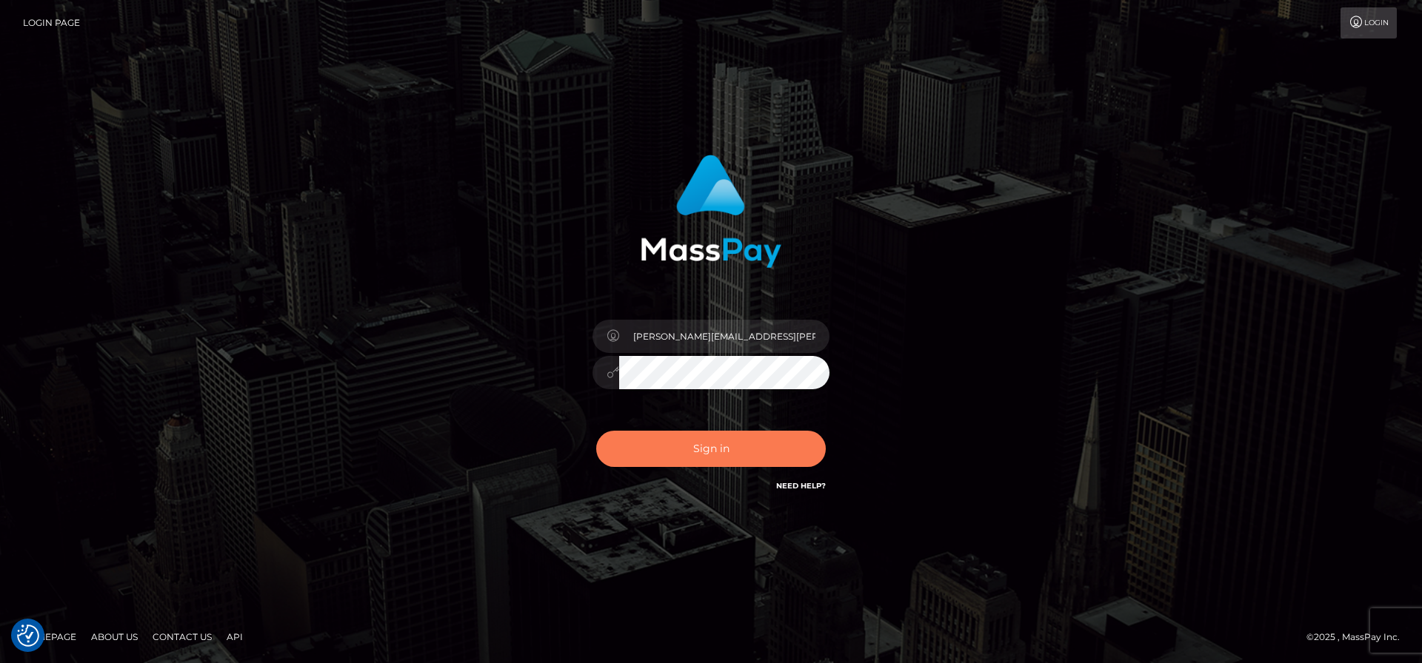
click at [758, 458] on button "Sign in" at bounding box center [711, 449] width 230 height 36
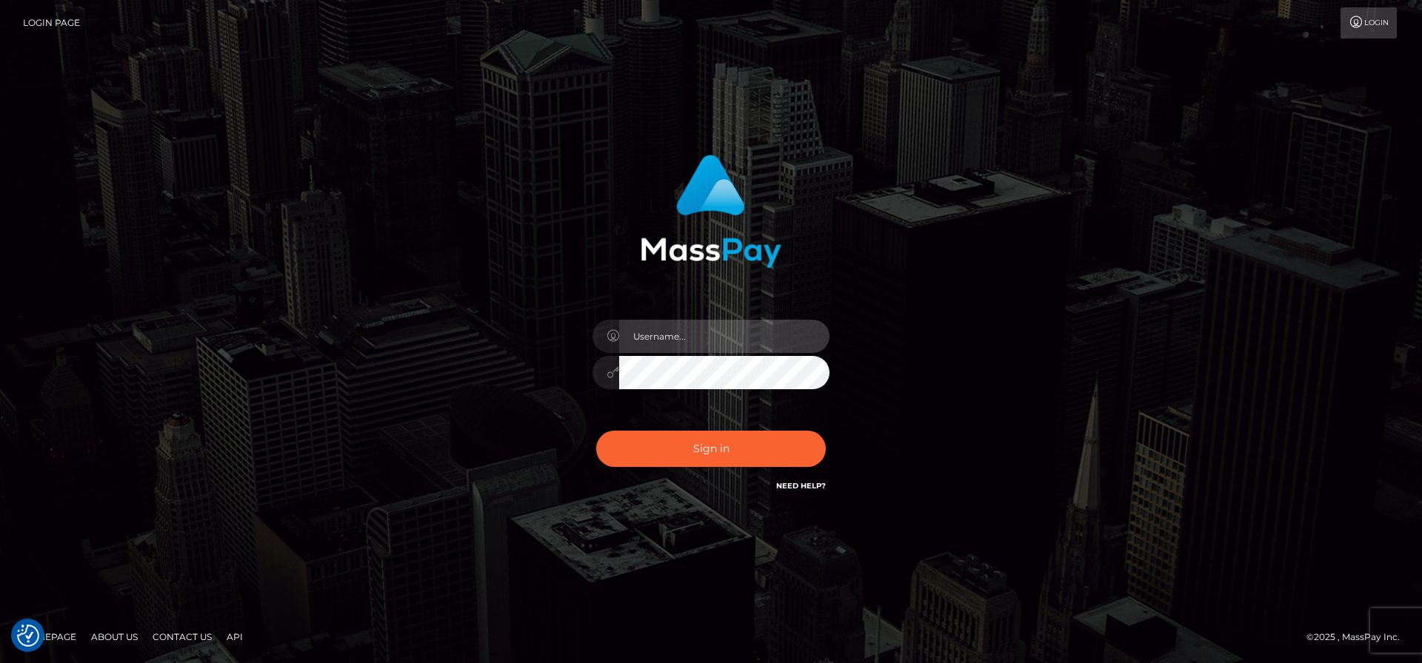
type input "[PERSON_NAME][EMAIL_ADDRESS][PERSON_NAME]"
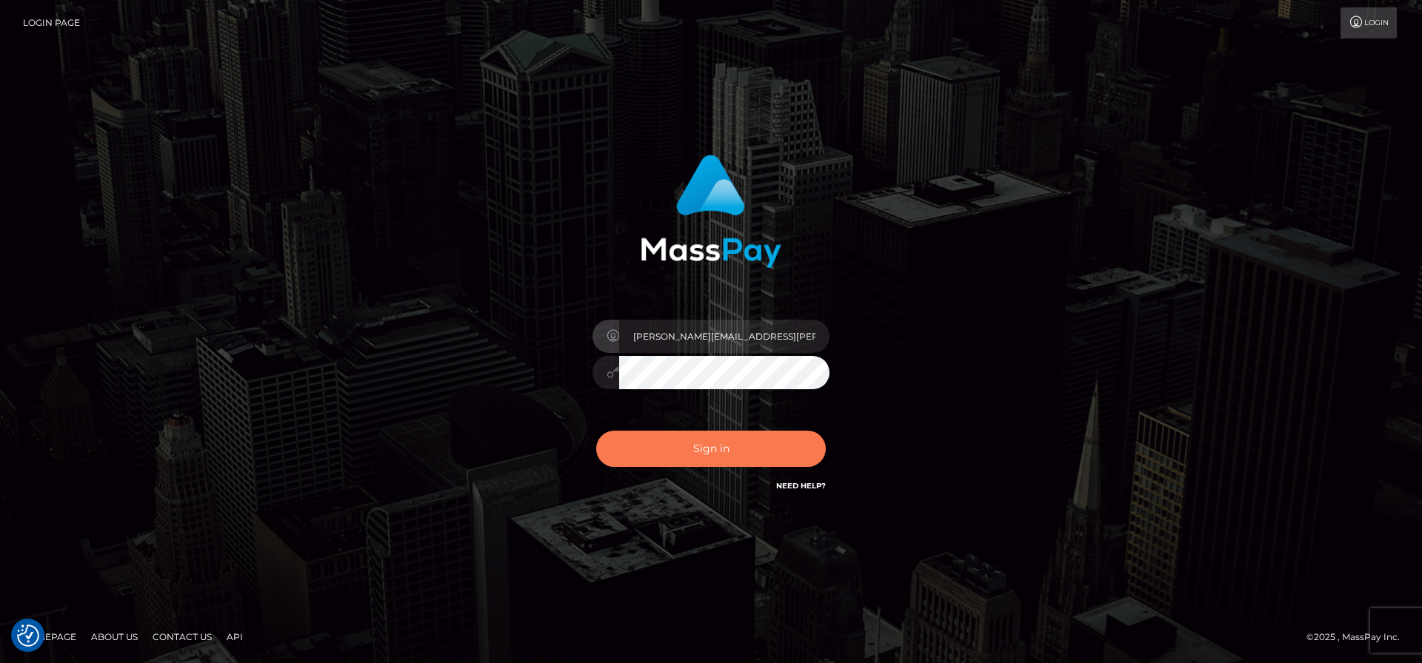
click at [732, 448] on button "Sign in" at bounding box center [711, 449] width 230 height 36
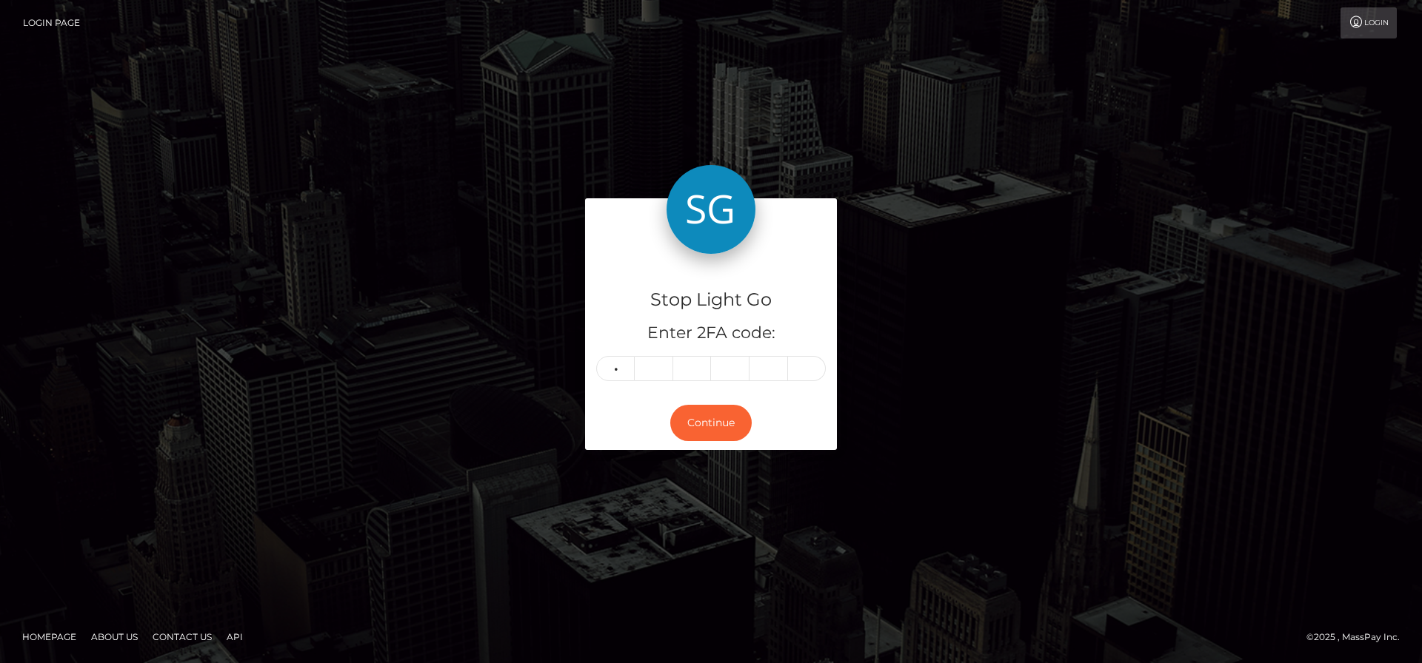
type input "6"
type input "8"
type input "2"
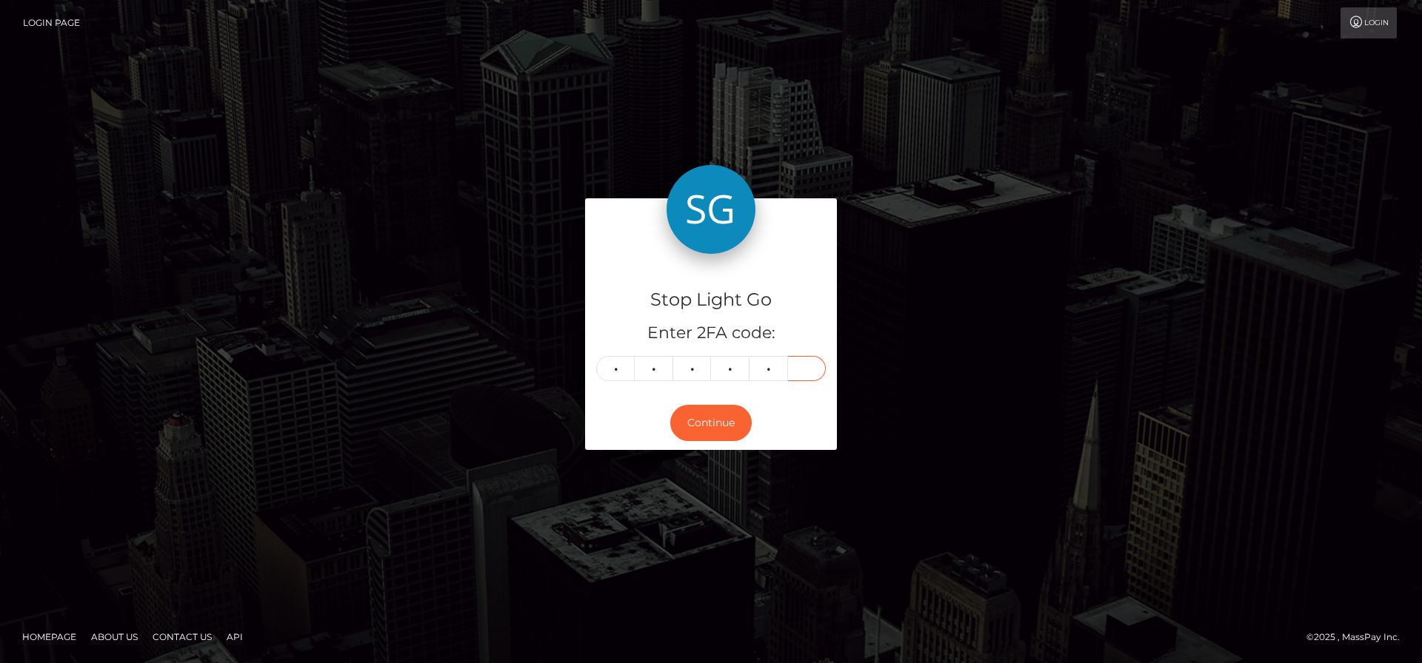
type input "0"
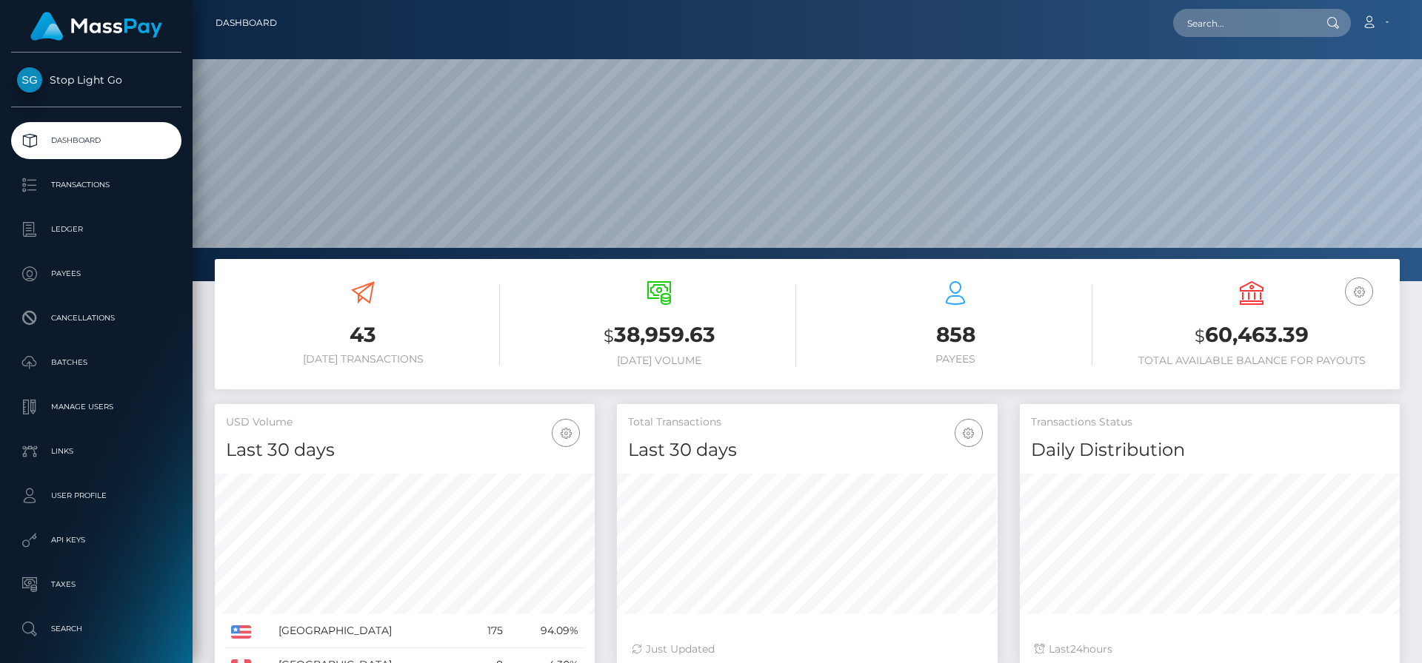
scroll to position [263, 381]
click at [1269, 26] on input "text" at bounding box center [1242, 23] width 139 height 28
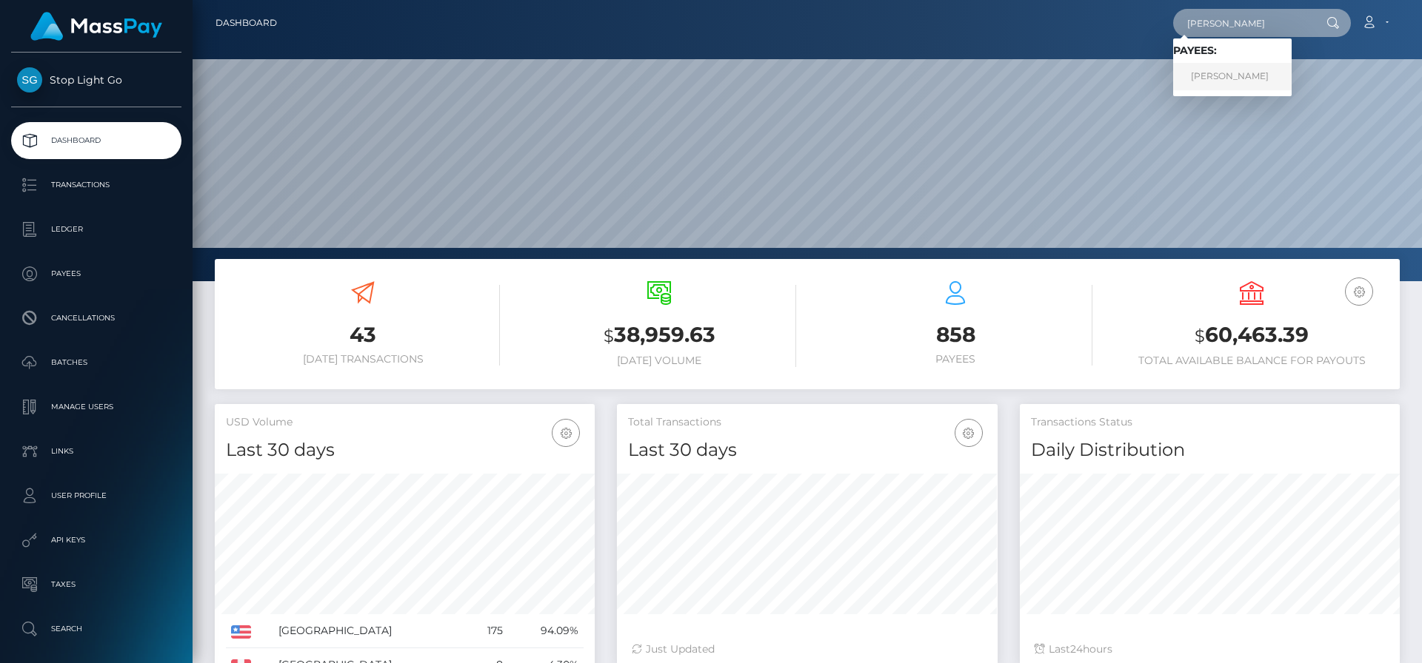
type input "[PERSON_NAME]"
click at [1241, 74] on link "[PERSON_NAME]" at bounding box center [1232, 76] width 118 height 27
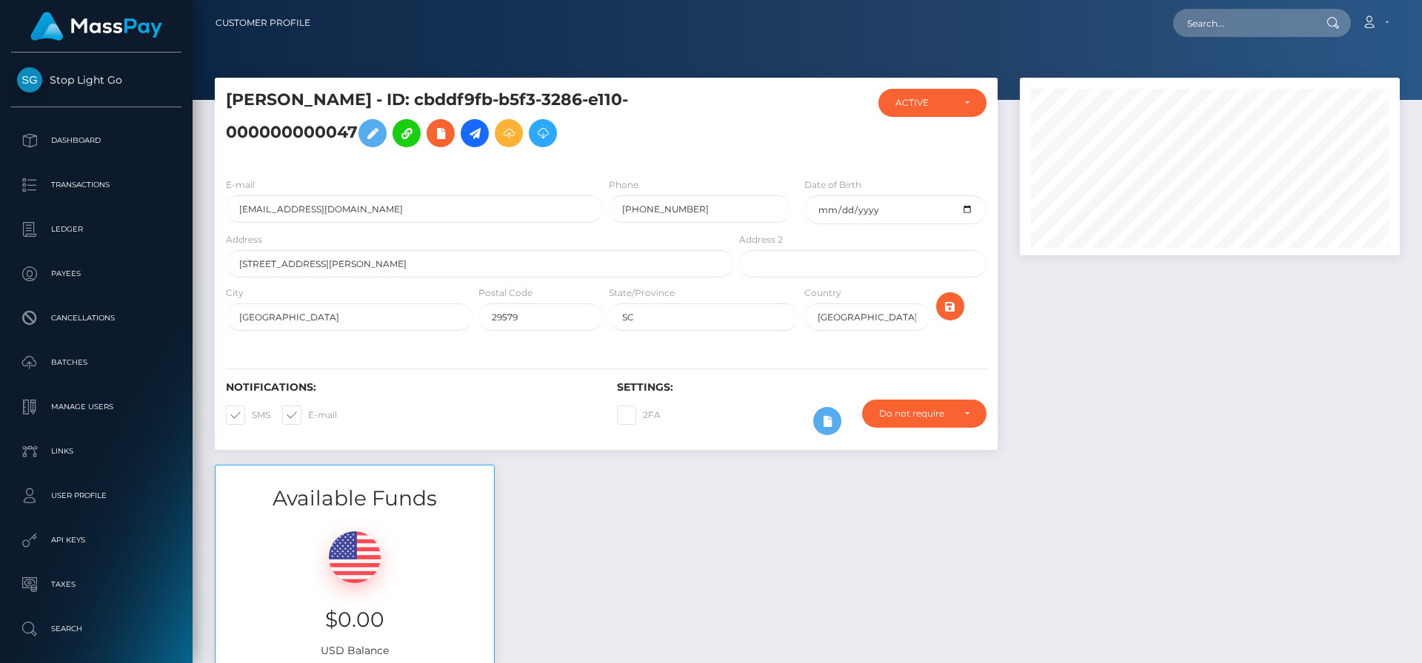
scroll to position [178, 381]
click at [476, 134] on icon at bounding box center [475, 133] width 18 height 19
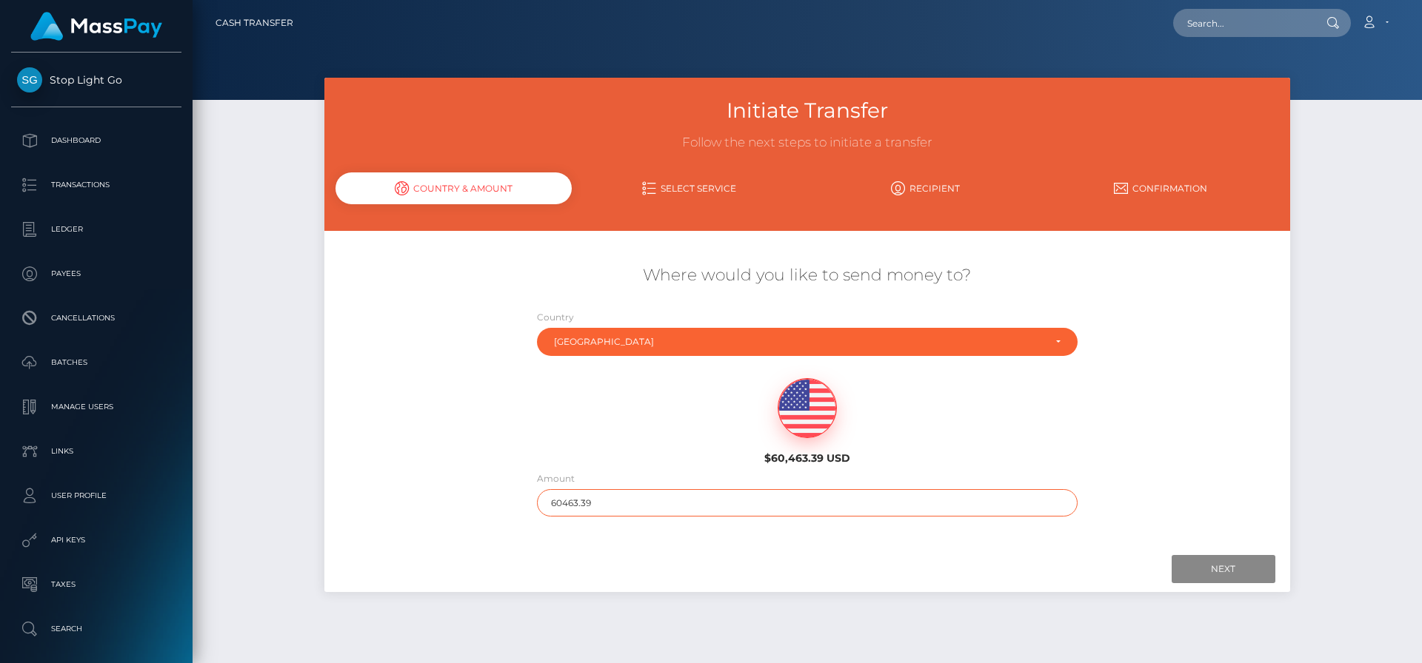
click at [887, 508] on input "60463.39" at bounding box center [807, 502] width 541 height 27
type input "3169.69"
click at [1212, 569] on input "Next" at bounding box center [1223, 569] width 104 height 28
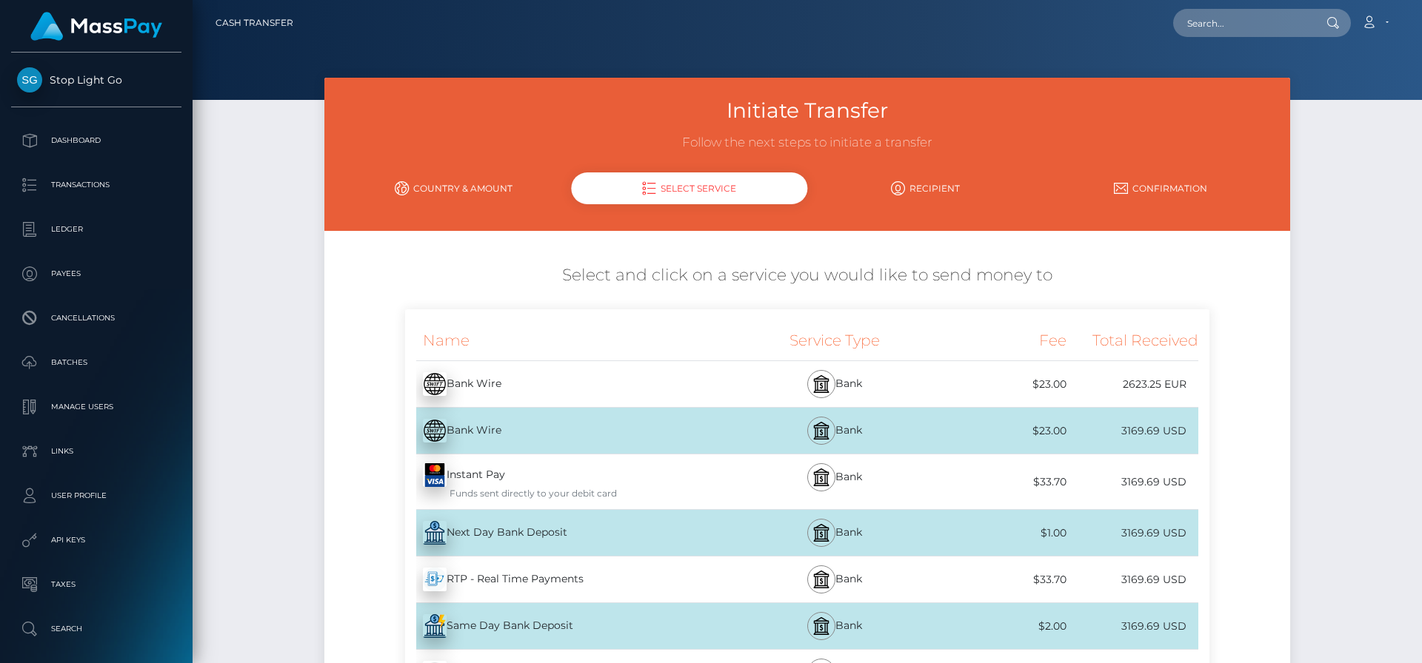
click at [581, 487] on div "Funds sent directly to your debit card" at bounding box center [579, 493] width 312 height 13
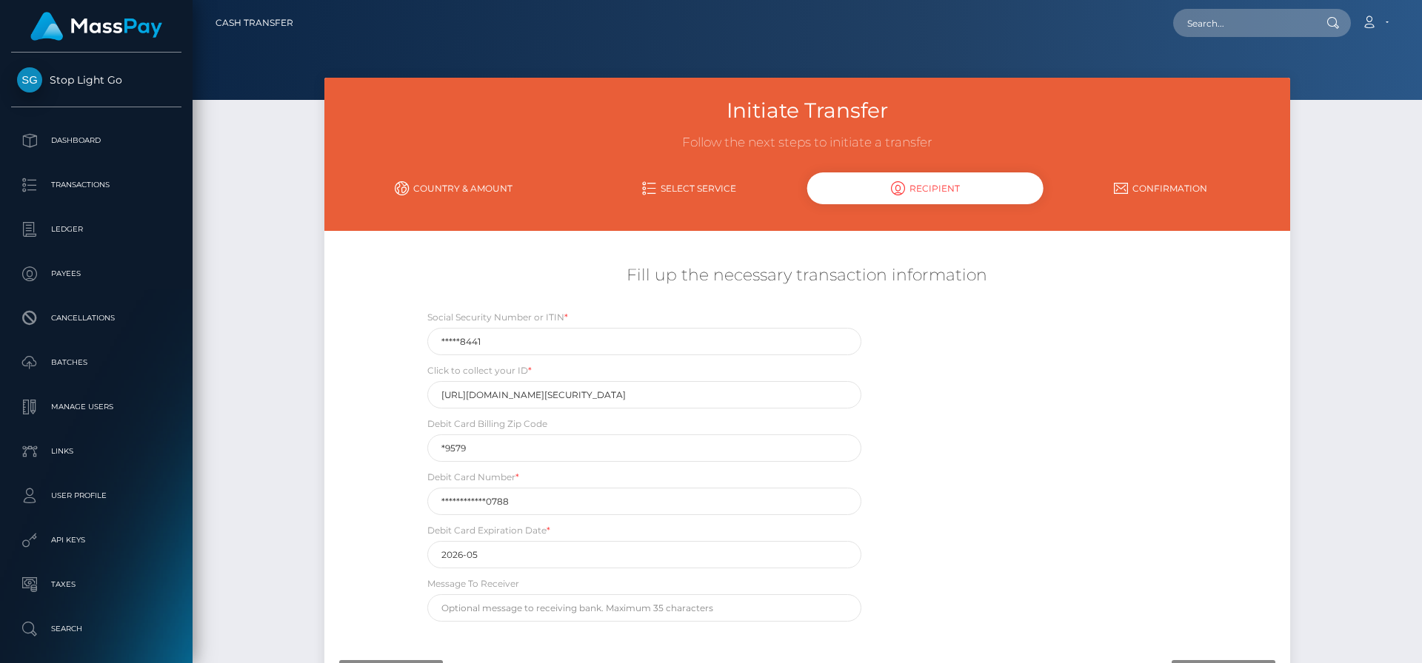
scroll to position [123, 0]
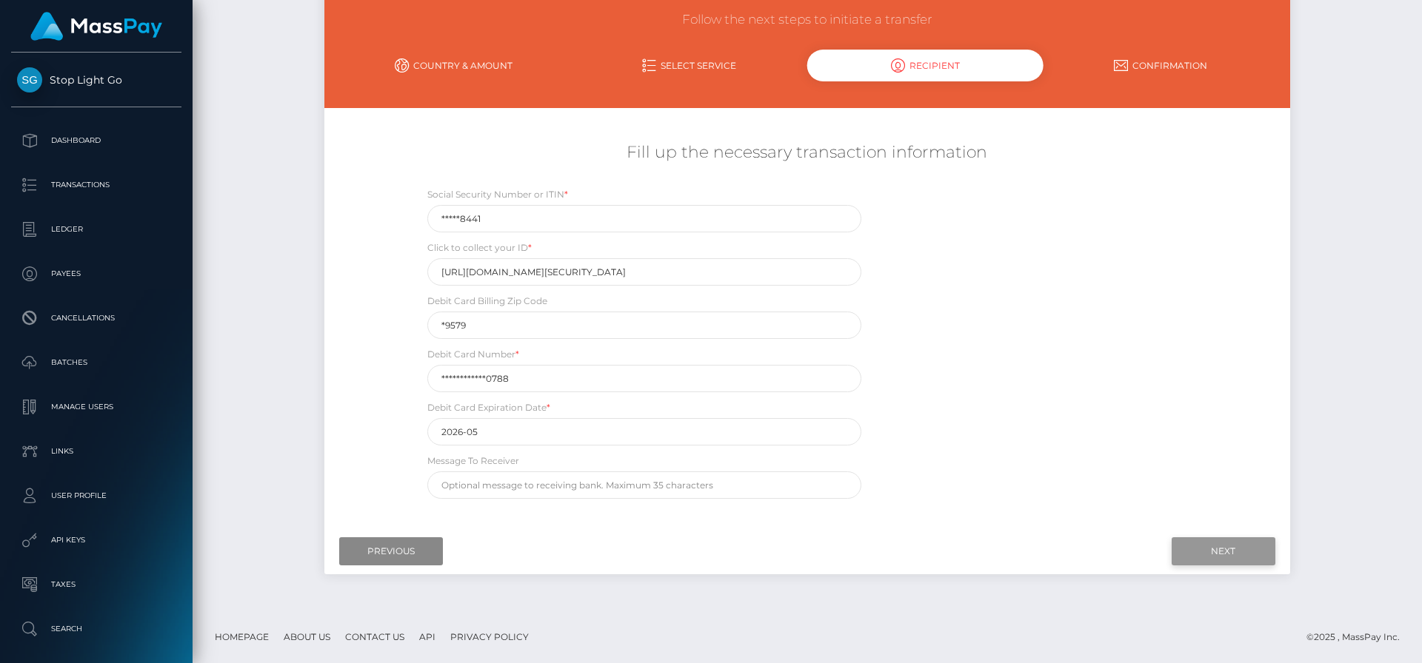
click at [1246, 549] on input "Next" at bounding box center [1223, 552] width 104 height 28
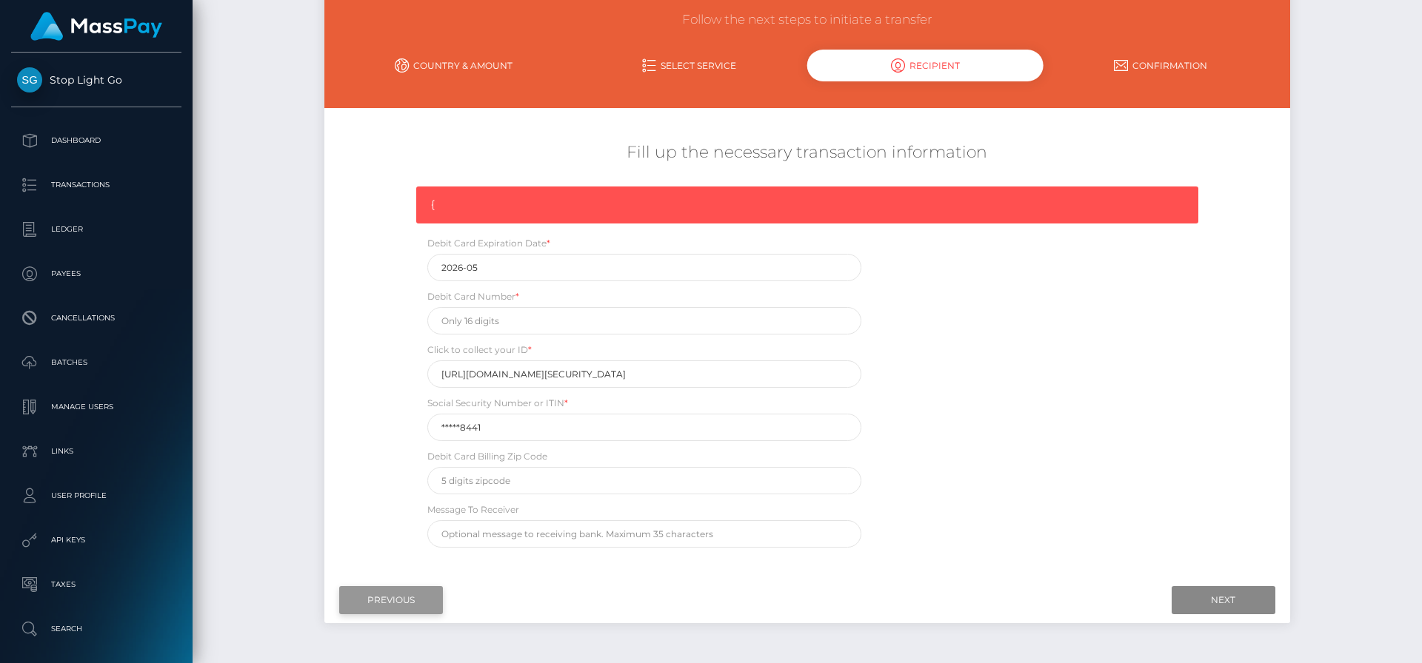
click at [425, 595] on input "Previous" at bounding box center [391, 600] width 104 height 28
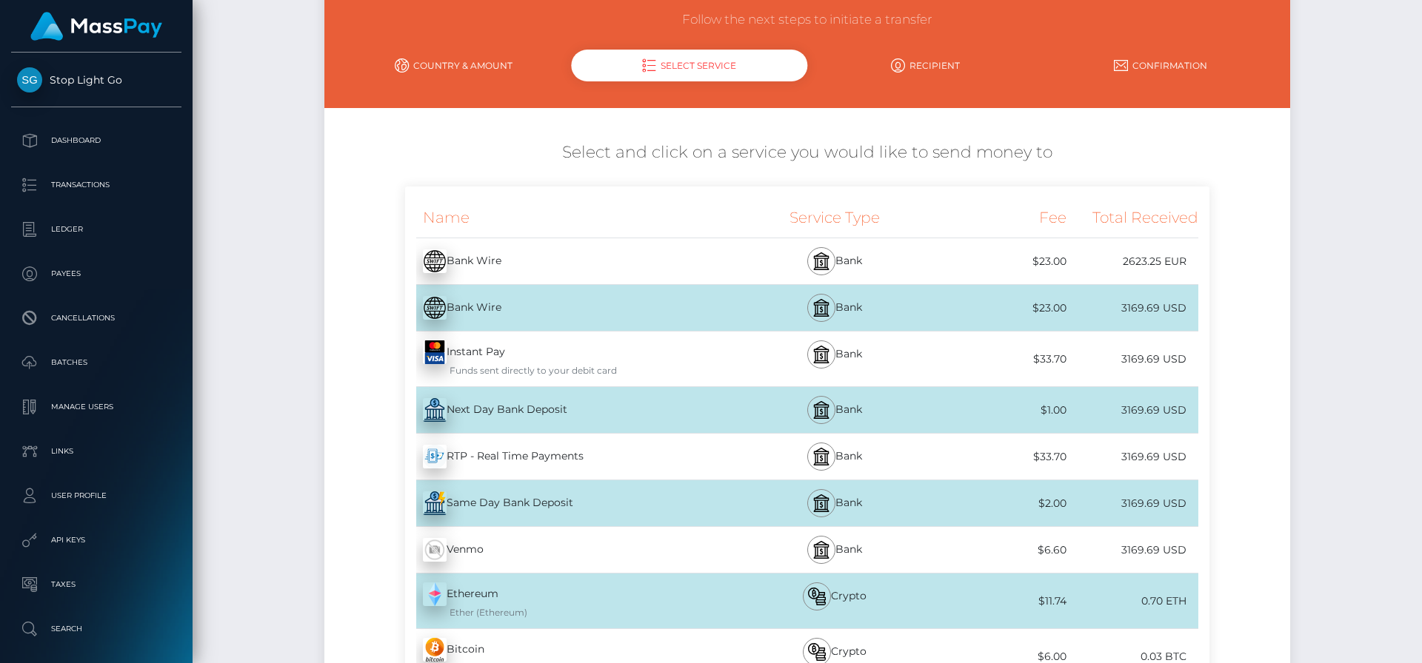
click at [595, 460] on div "RTP - Real Time Payments - USD" at bounding box center [570, 456] width 330 height 41
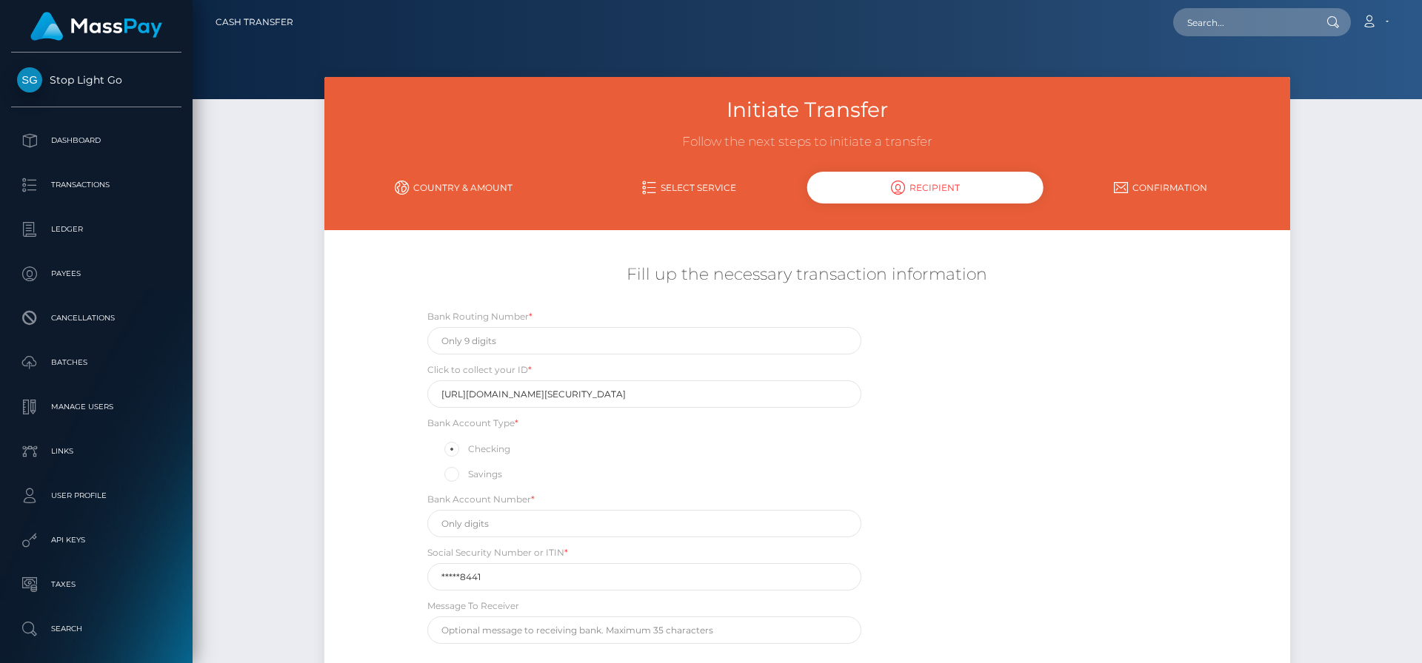
scroll to position [0, 0]
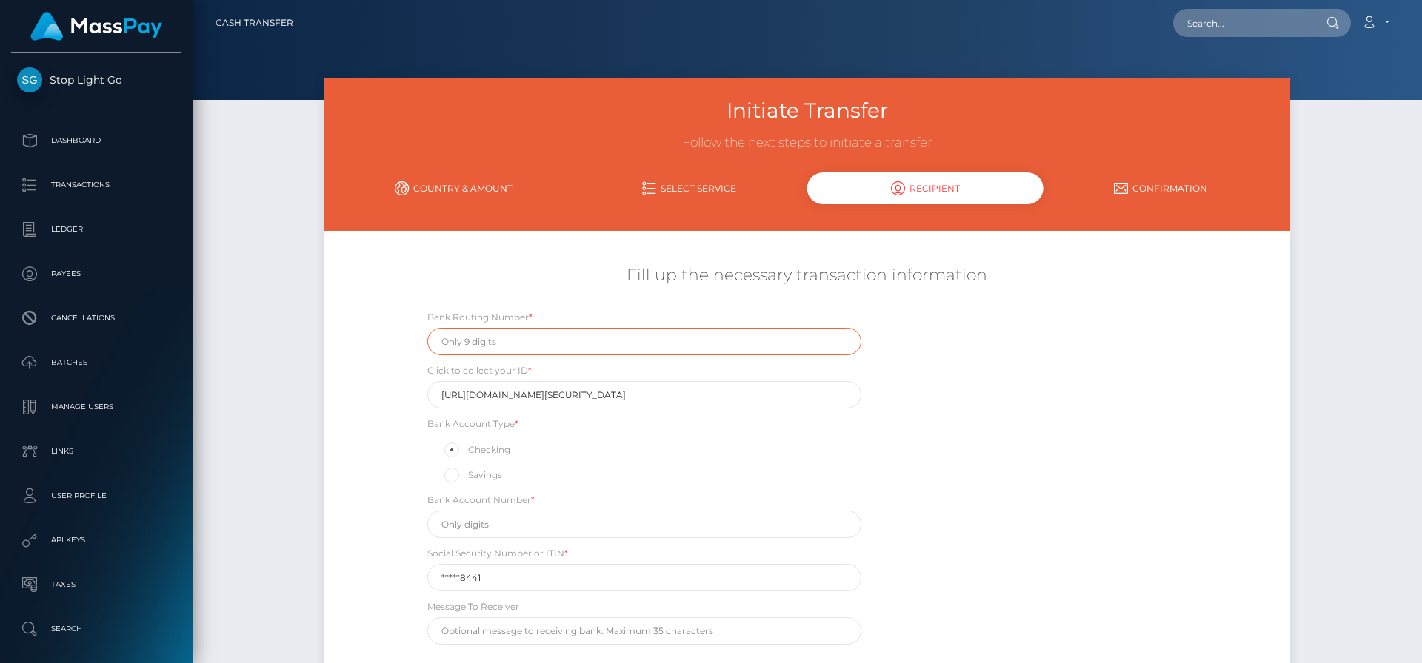
click at [607, 339] on input "text" at bounding box center [644, 341] width 434 height 27
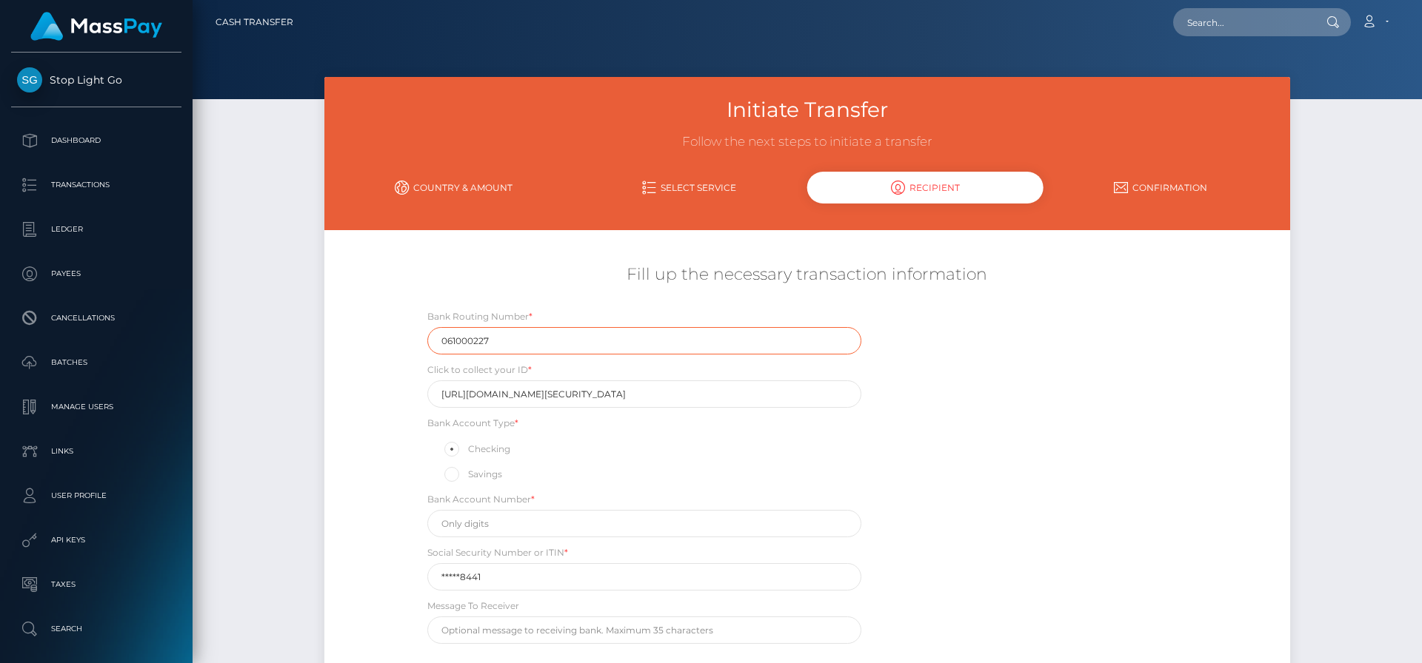
type input "061000227"
click at [592, 524] on input "text" at bounding box center [644, 523] width 434 height 27
type input "64367744449"
click at [561, 580] on input "*****8441" at bounding box center [644, 576] width 434 height 27
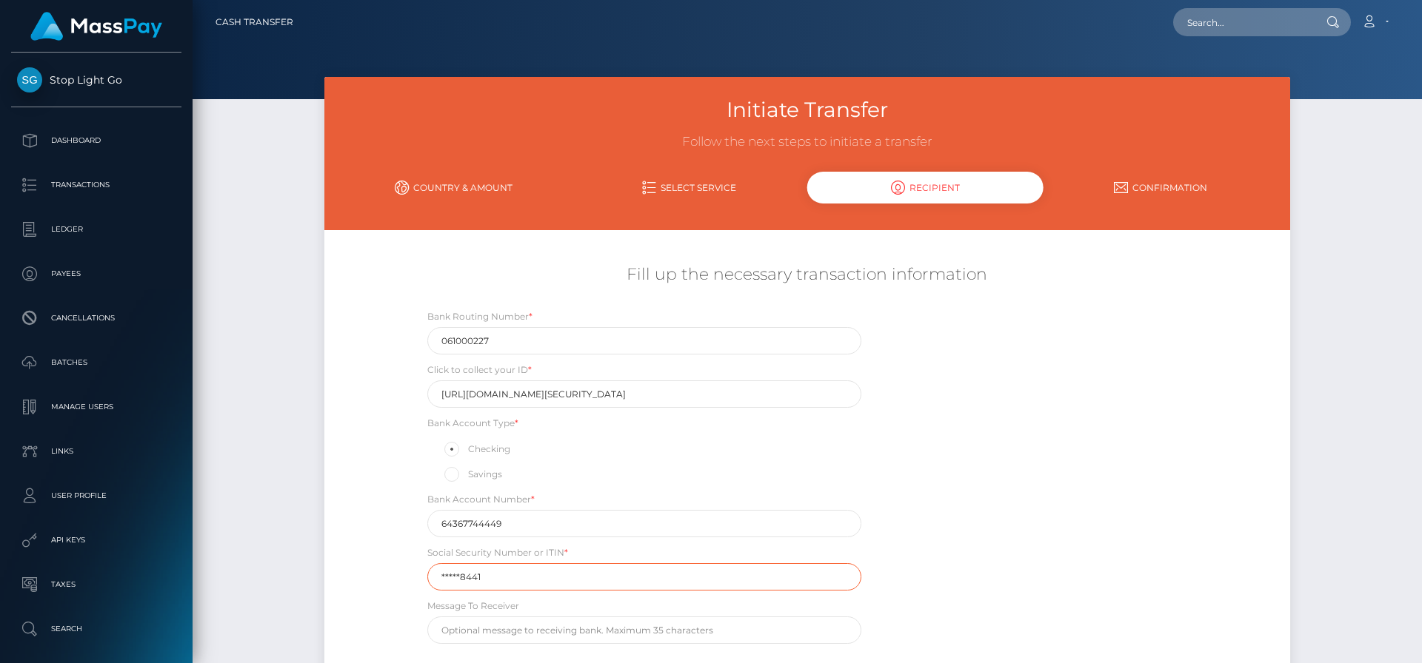
click at [561, 580] on input "*****8441" at bounding box center [644, 576] width 434 height 27
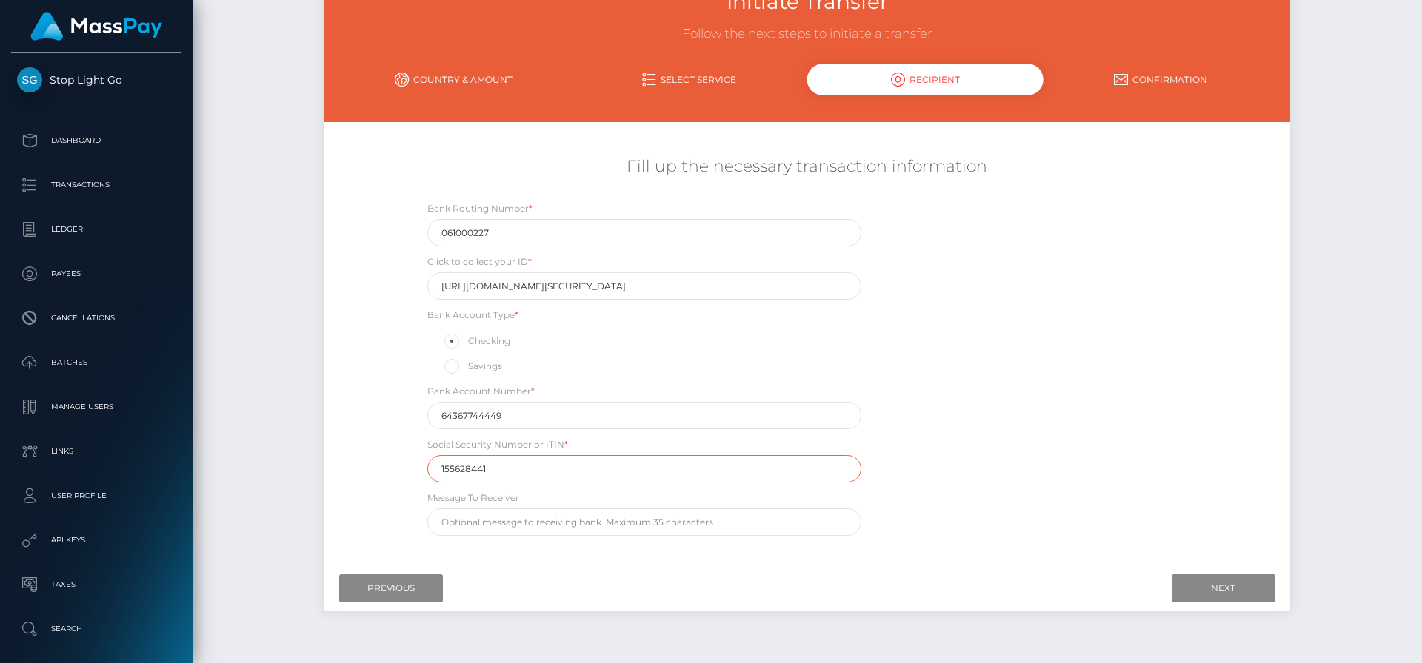
scroll to position [138, 0]
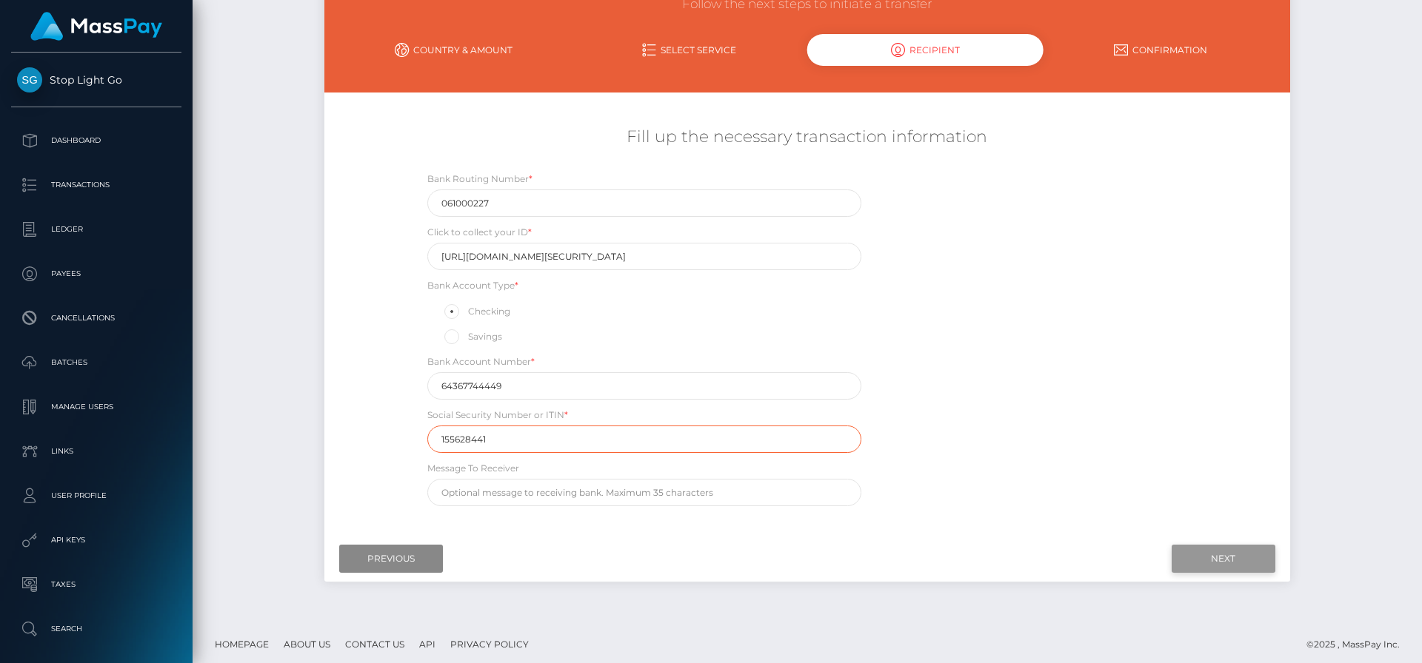
type input "155628441"
click at [1222, 557] on input "Next" at bounding box center [1223, 559] width 104 height 28
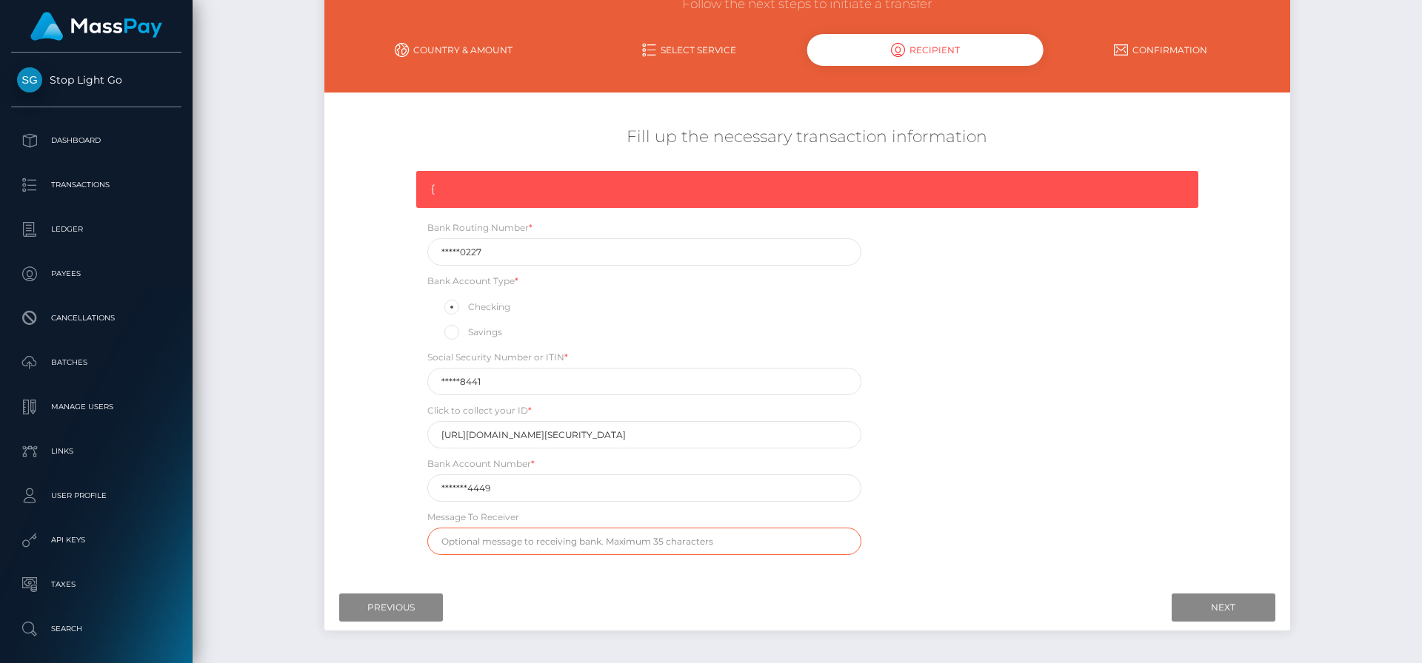
click at [638, 541] on input "text" at bounding box center [644, 541] width 434 height 27
type input "TBD"
click at [955, 545] on div "{ Bank Routing Number * *****0227 Bank Account Type * Checking Savings Social S…" at bounding box center [807, 367] width 804 height 392
click at [1230, 606] on input "Next" at bounding box center [1223, 608] width 104 height 28
click at [405, 609] on input "Previous" at bounding box center [391, 608] width 104 height 28
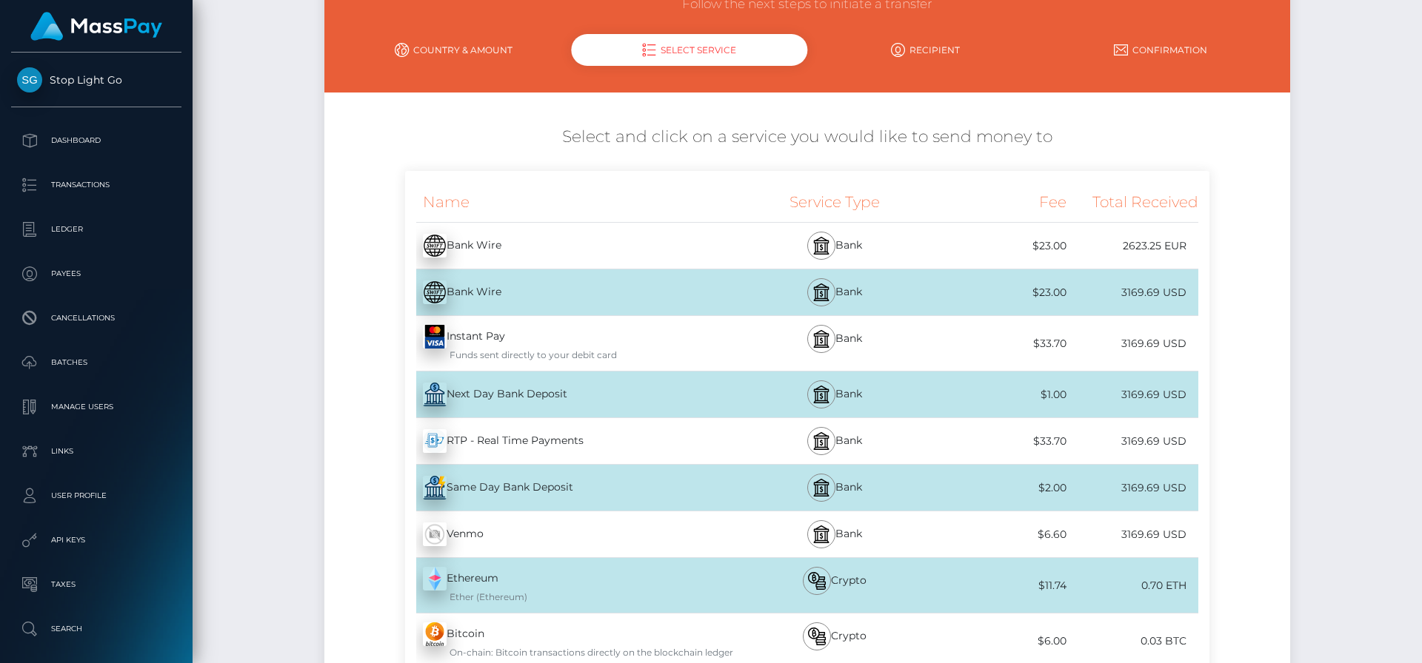
click at [543, 337] on div "Instant Pay - USD Funds sent directly to your debit card" at bounding box center [570, 343] width 330 height 55
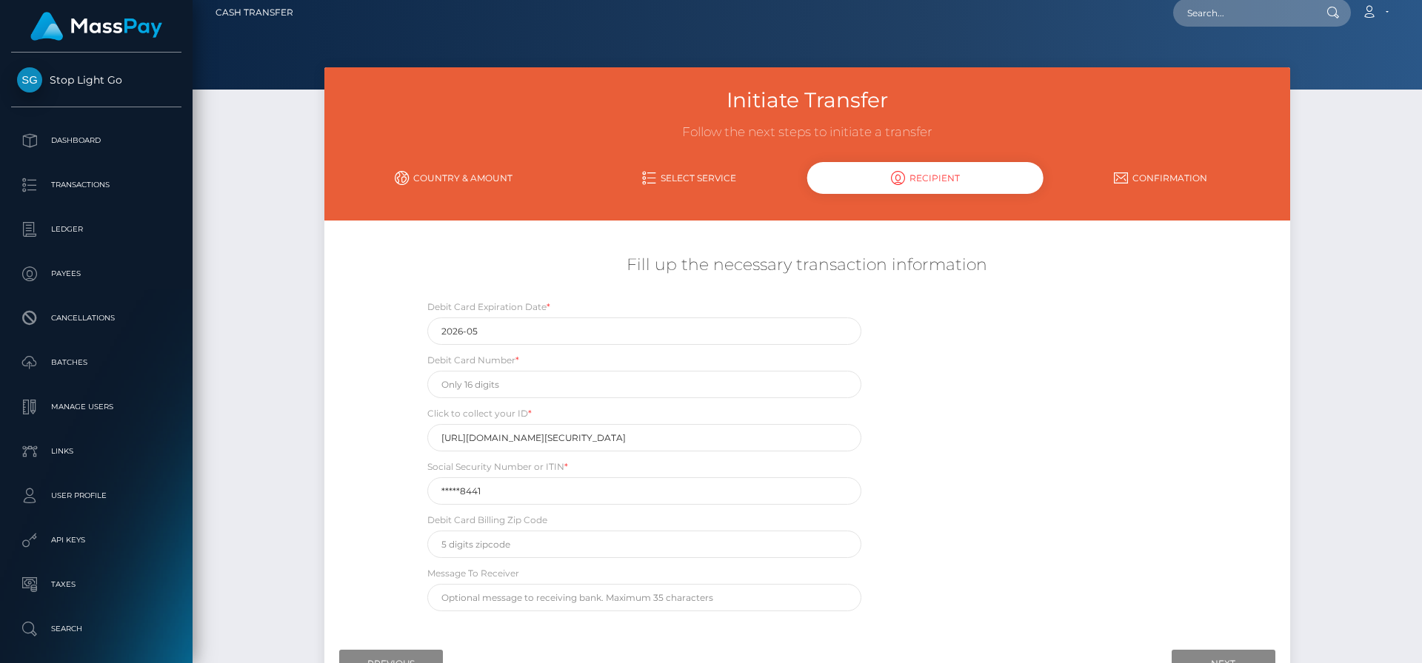
scroll to position [0, 0]
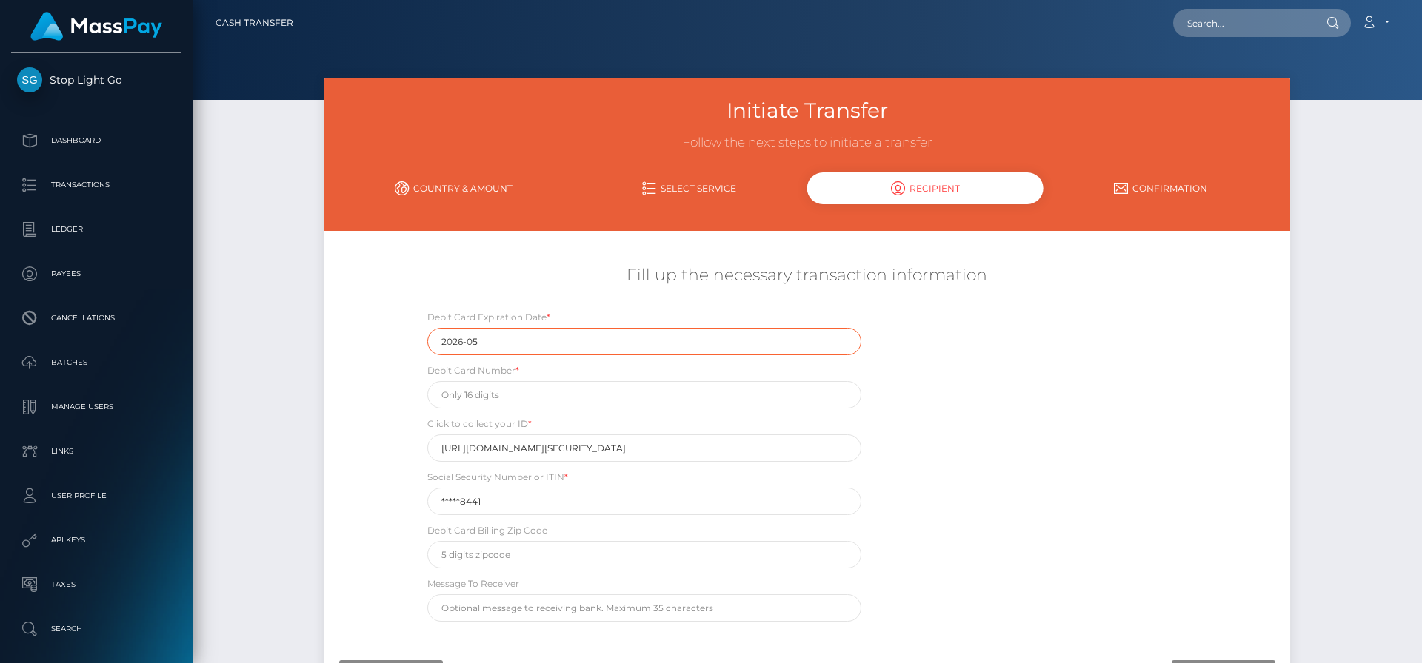
click at [686, 347] on input "2026-05" at bounding box center [644, 341] width 434 height 27
click at [682, 346] on input "text" at bounding box center [644, 341] width 434 height 27
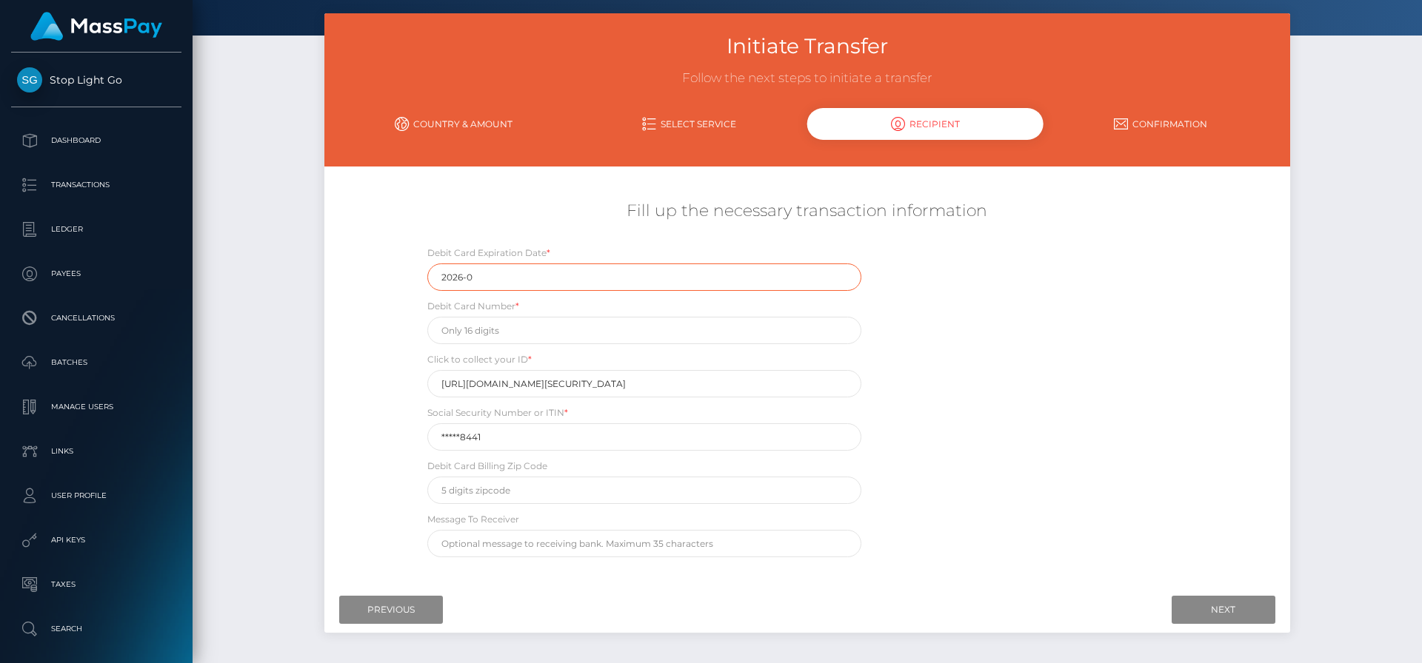
type input "2026-05"
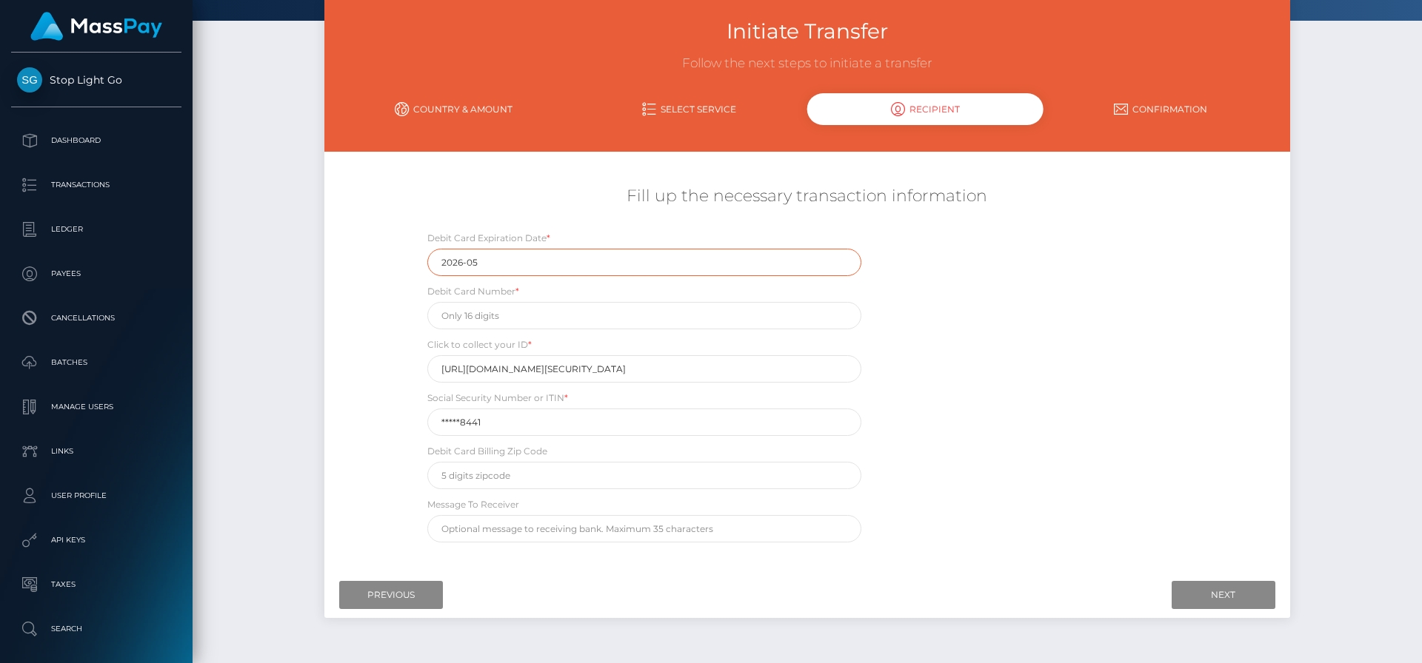
scroll to position [81, 0]
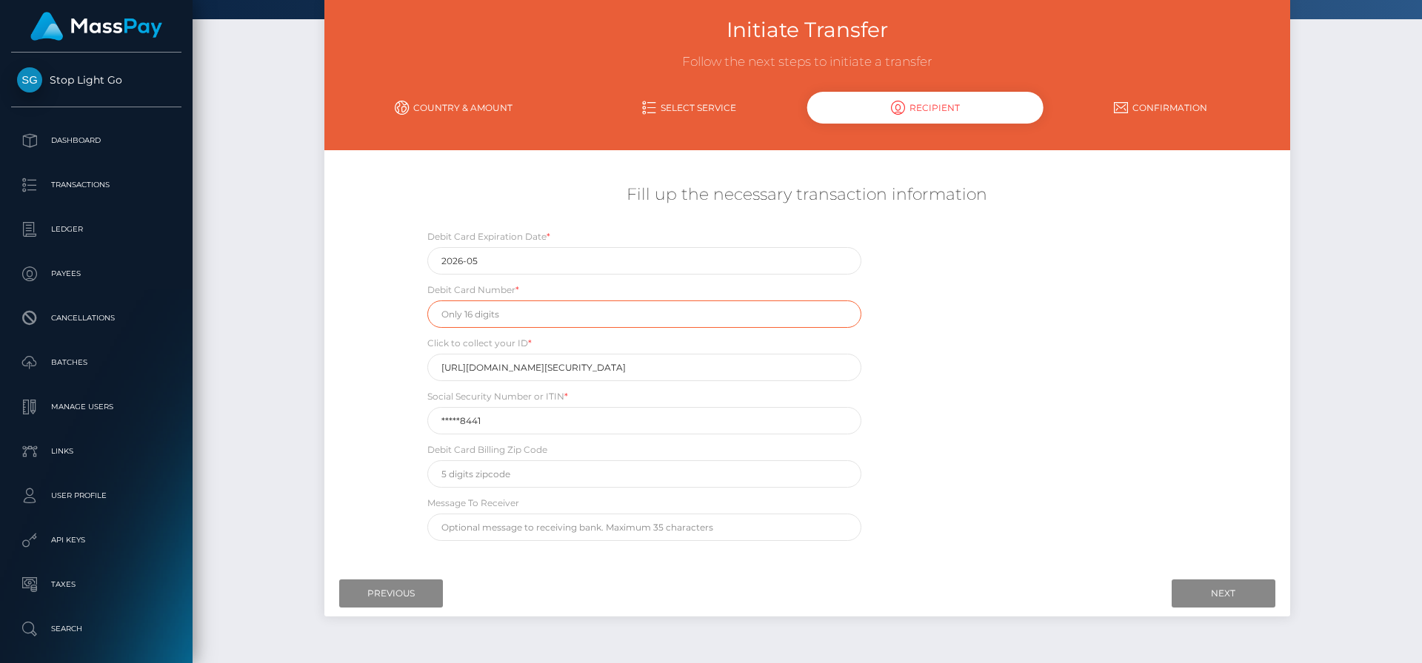
click at [692, 316] on input "text" at bounding box center [644, 314] width 434 height 27
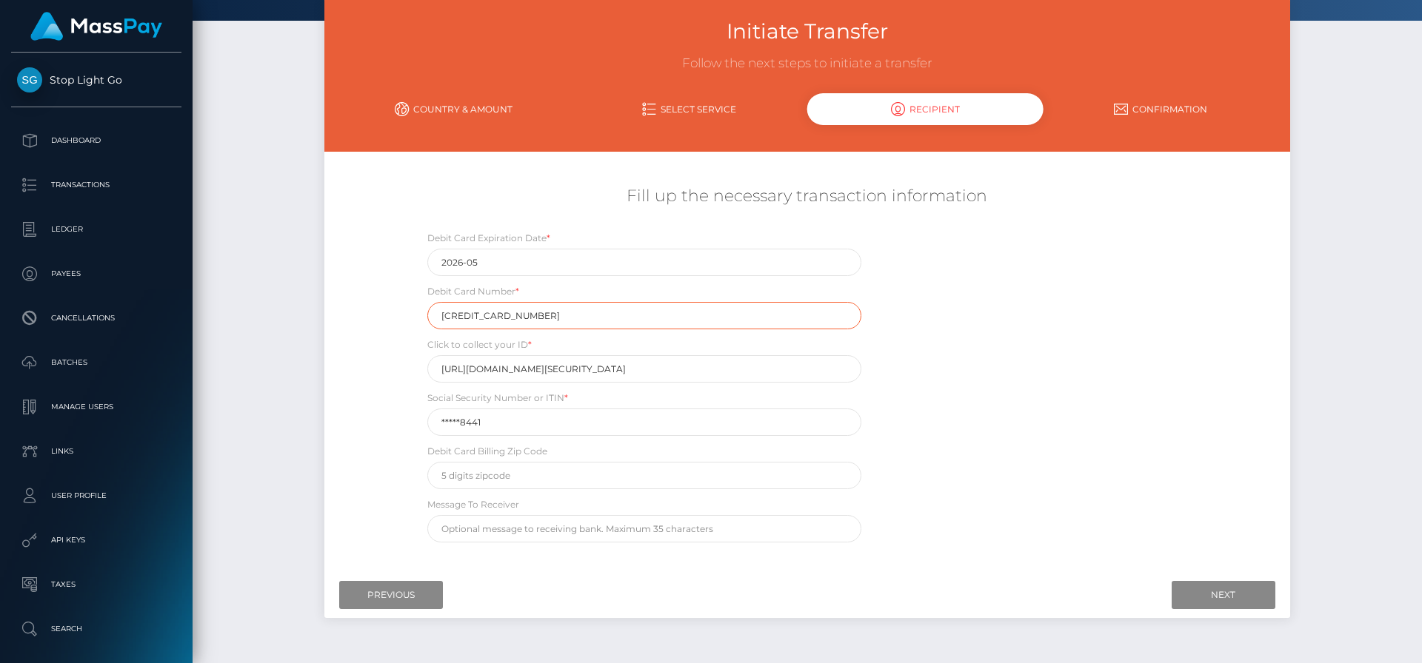
type input "4737023066520788"
click at [473, 426] on input "*****8441" at bounding box center [644, 422] width 434 height 27
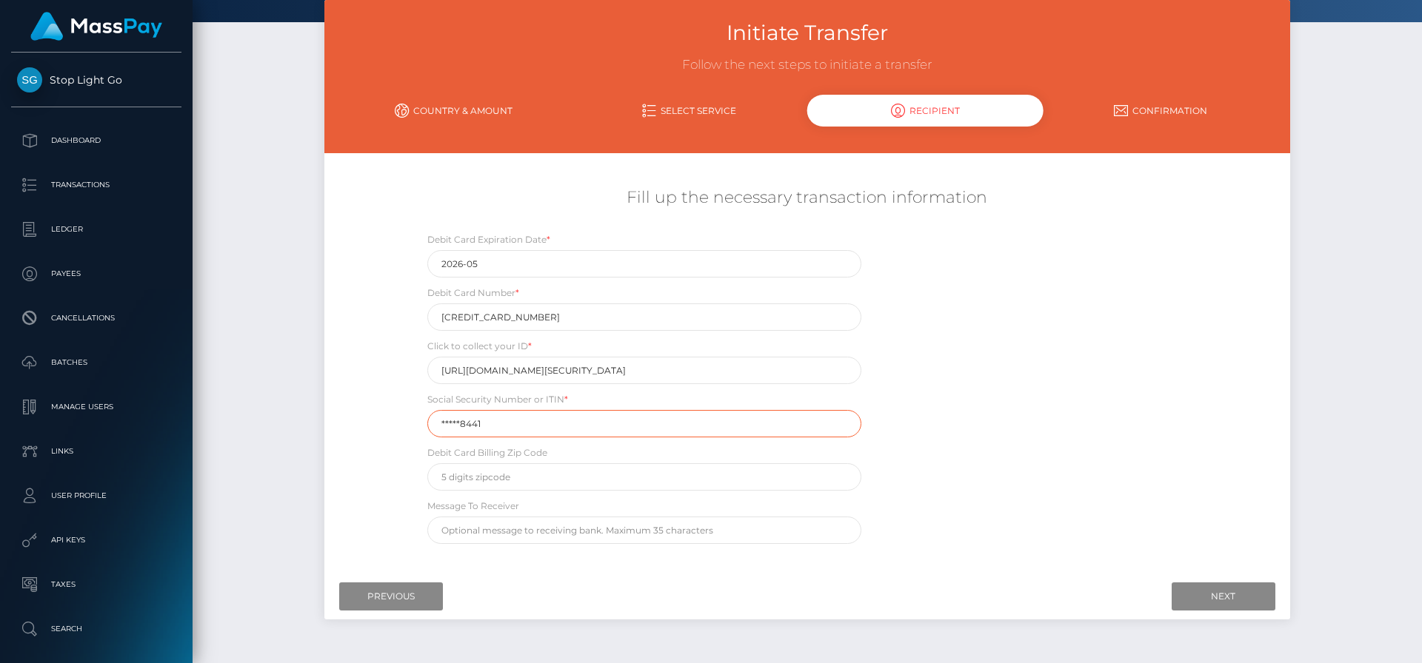
scroll to position [76, 0]
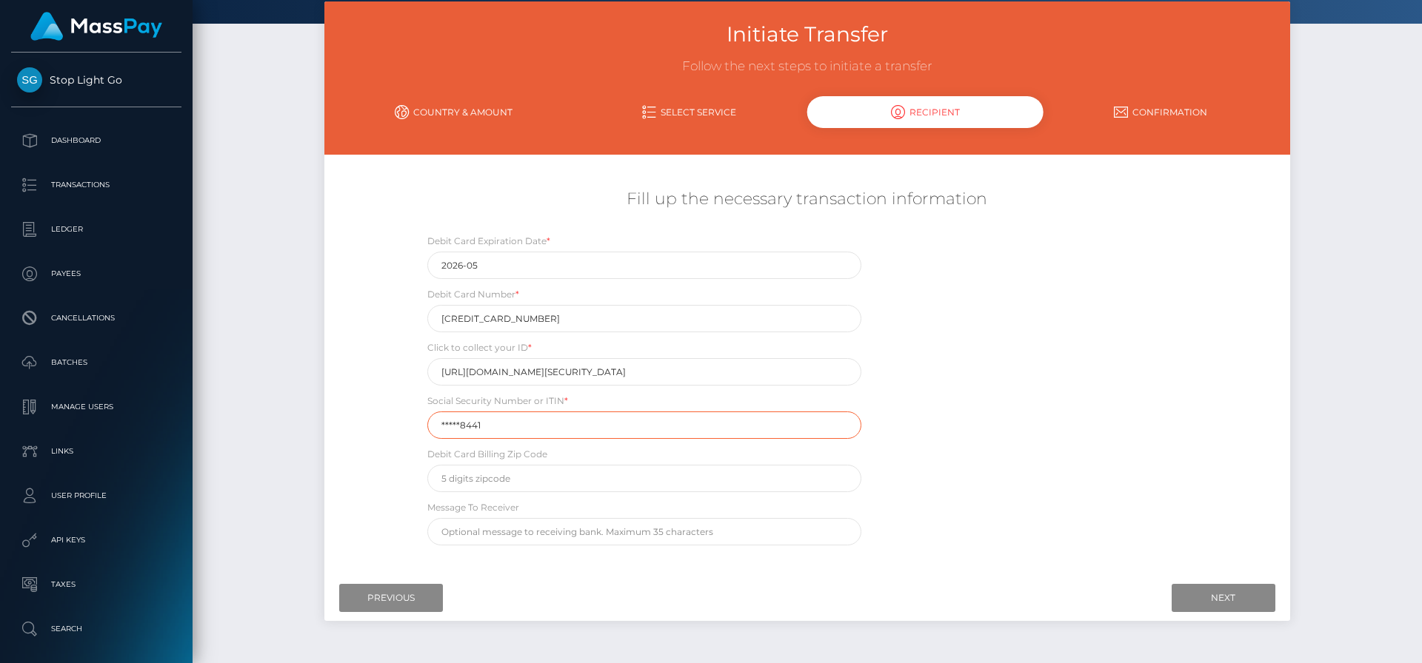
click at [473, 426] on input "*****8441" at bounding box center [644, 425] width 434 height 27
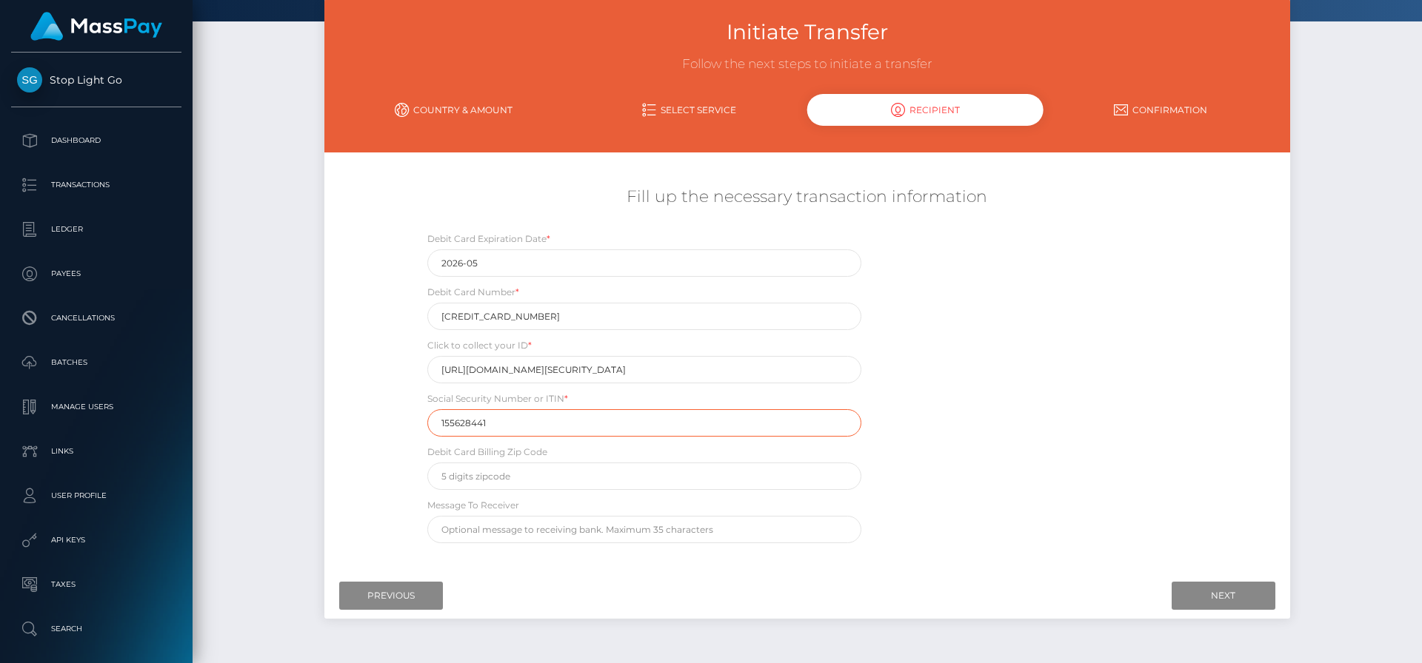
type input "155628441"
click at [450, 475] on input "text" at bounding box center [644, 476] width 434 height 27
type input "29579"
drag, startPoint x: 389, startPoint y: 460, endPoint x: 405, endPoint y: 471, distance: 19.7
click at [389, 460] on div "Fill up the necessary transaction information Debit Card Expiration Date * 2026…" at bounding box center [806, 364] width 965 height 372
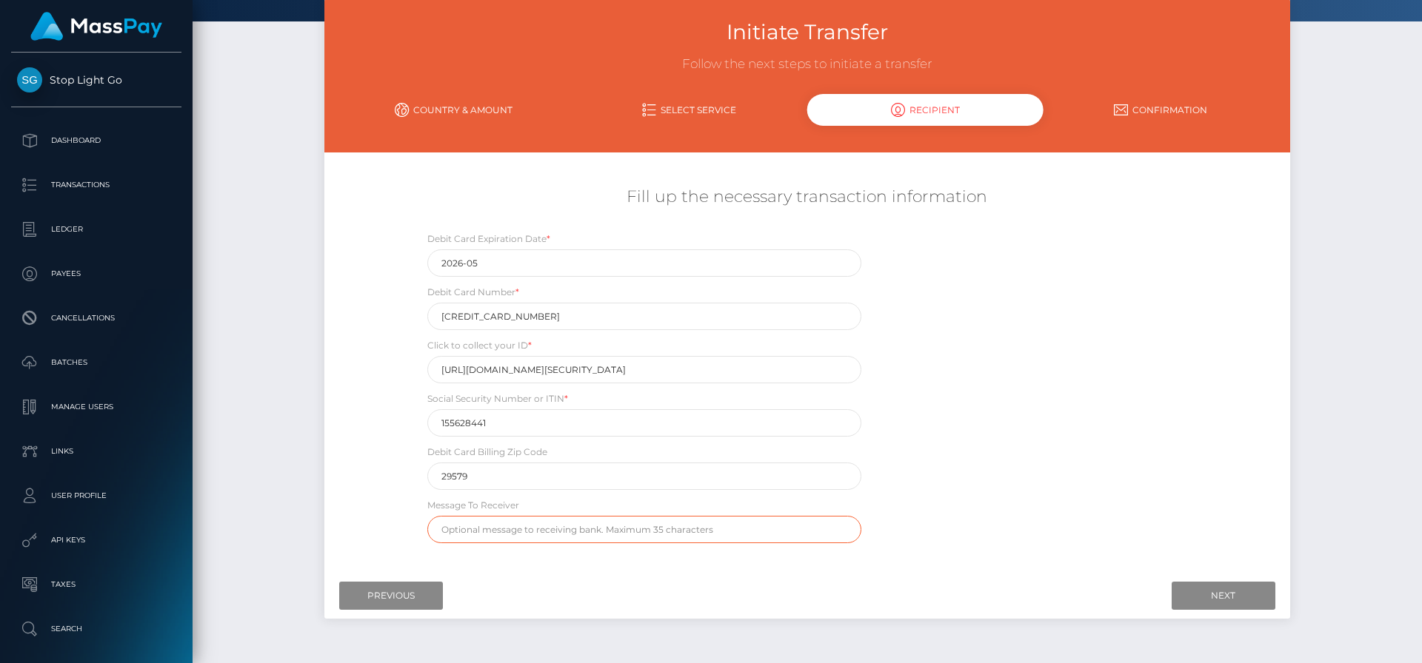
click at [504, 532] on input "text" at bounding box center [644, 529] width 434 height 27
type input "TBD"
click at [1200, 594] on input "Next" at bounding box center [1223, 596] width 104 height 28
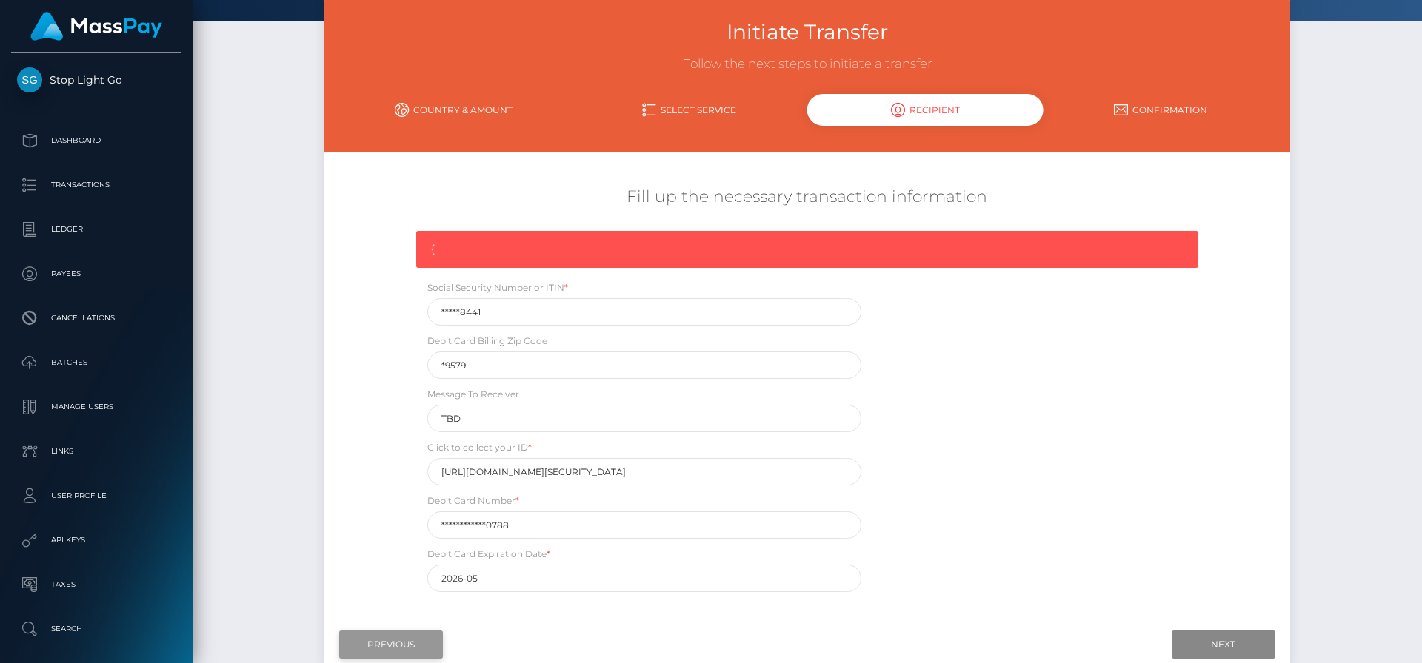
click at [396, 646] on input "Previous" at bounding box center [391, 645] width 104 height 28
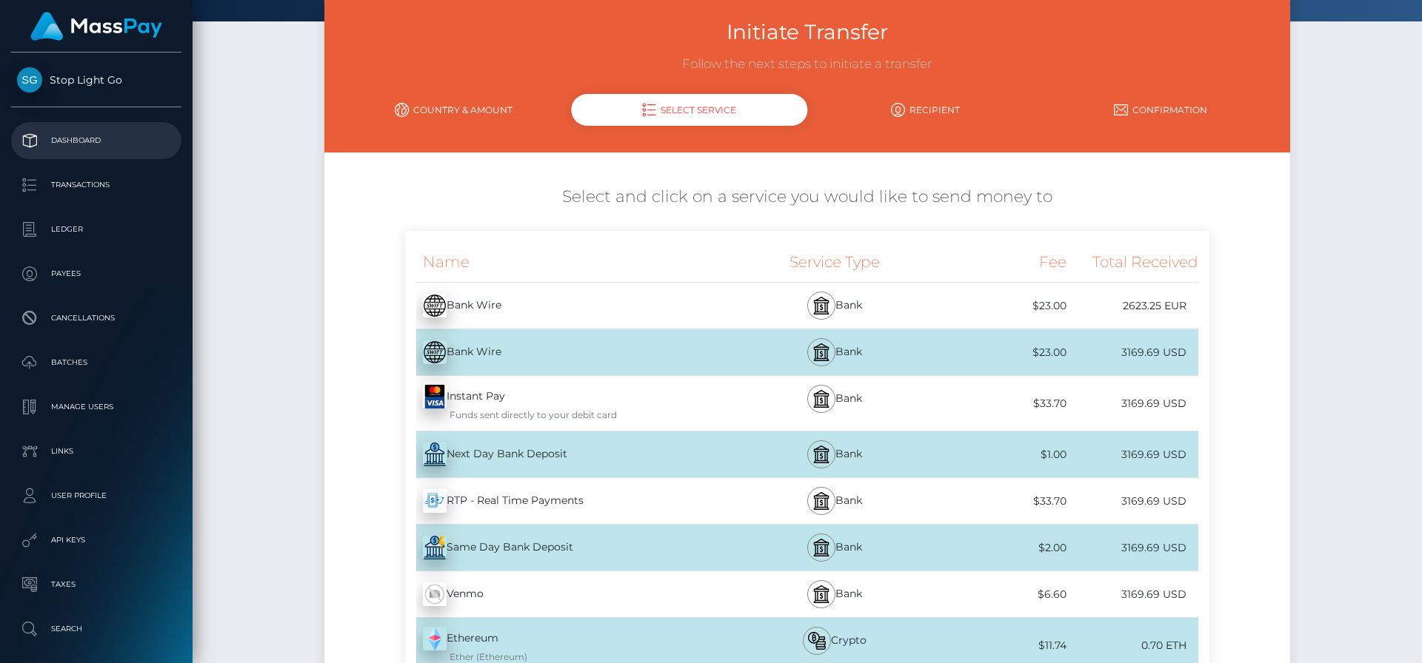
click at [62, 146] on p "Dashboard" at bounding box center [96, 141] width 158 height 22
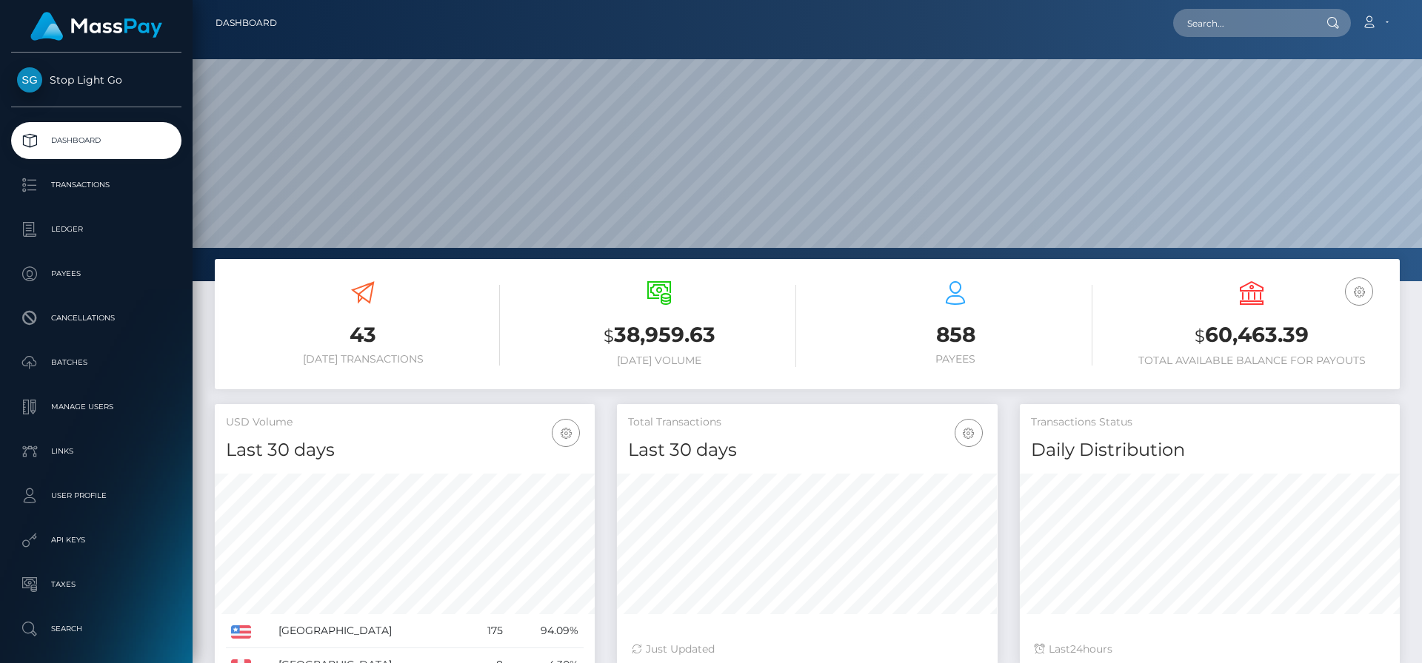
scroll to position [263, 381]
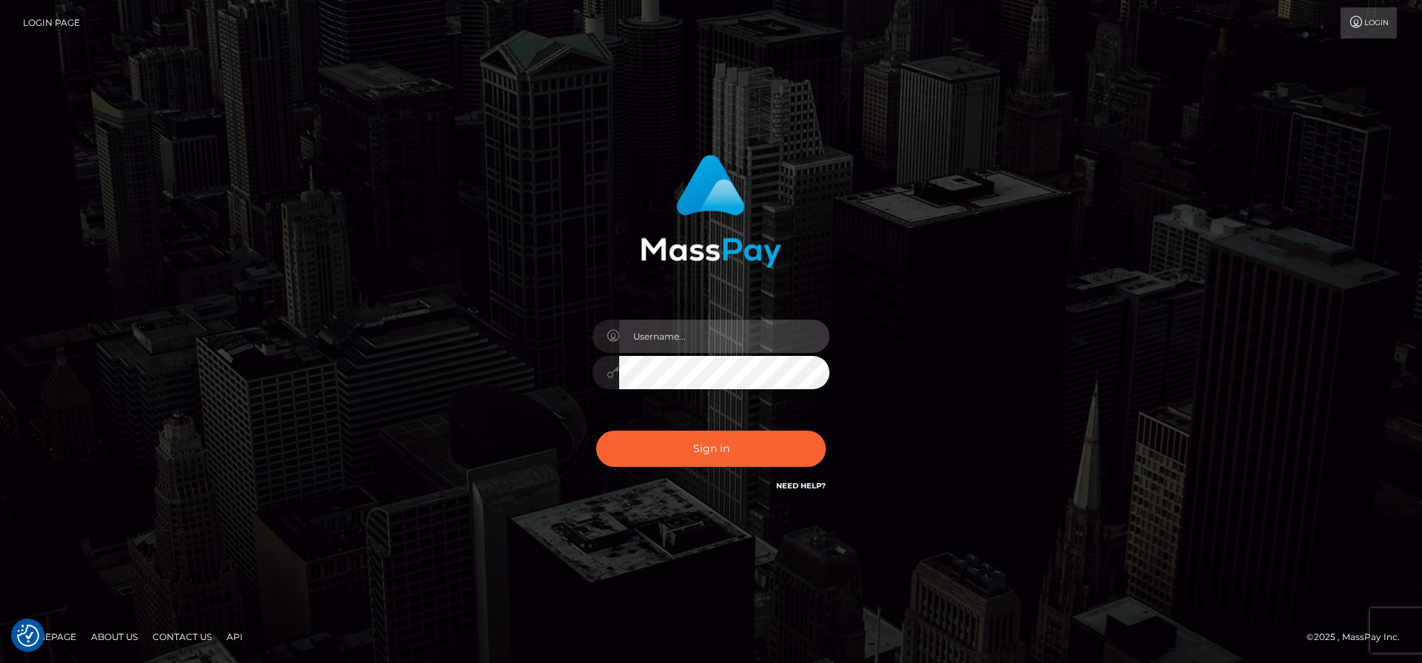
type input "[PERSON_NAME][EMAIL_ADDRESS][PERSON_NAME]"
click at [596, 431] on button "Sign in" at bounding box center [711, 449] width 230 height 36
type input "frank.minyon@cforth.com2Creating2much!"
click at [596, 431] on button "Sign in" at bounding box center [711, 449] width 230 height 36
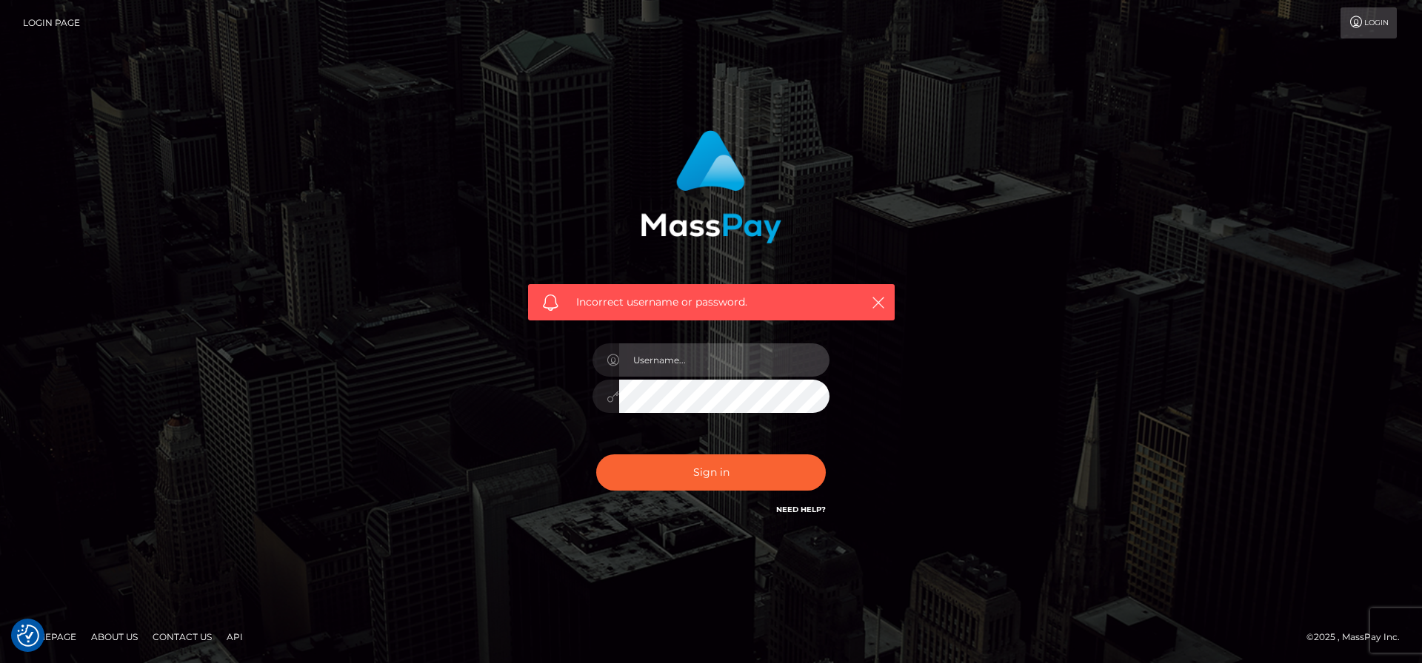
type input "[PERSON_NAME][EMAIL_ADDRESS][PERSON_NAME]"
click at [596, 455] on button "Sign in" at bounding box center [711, 473] width 230 height 36
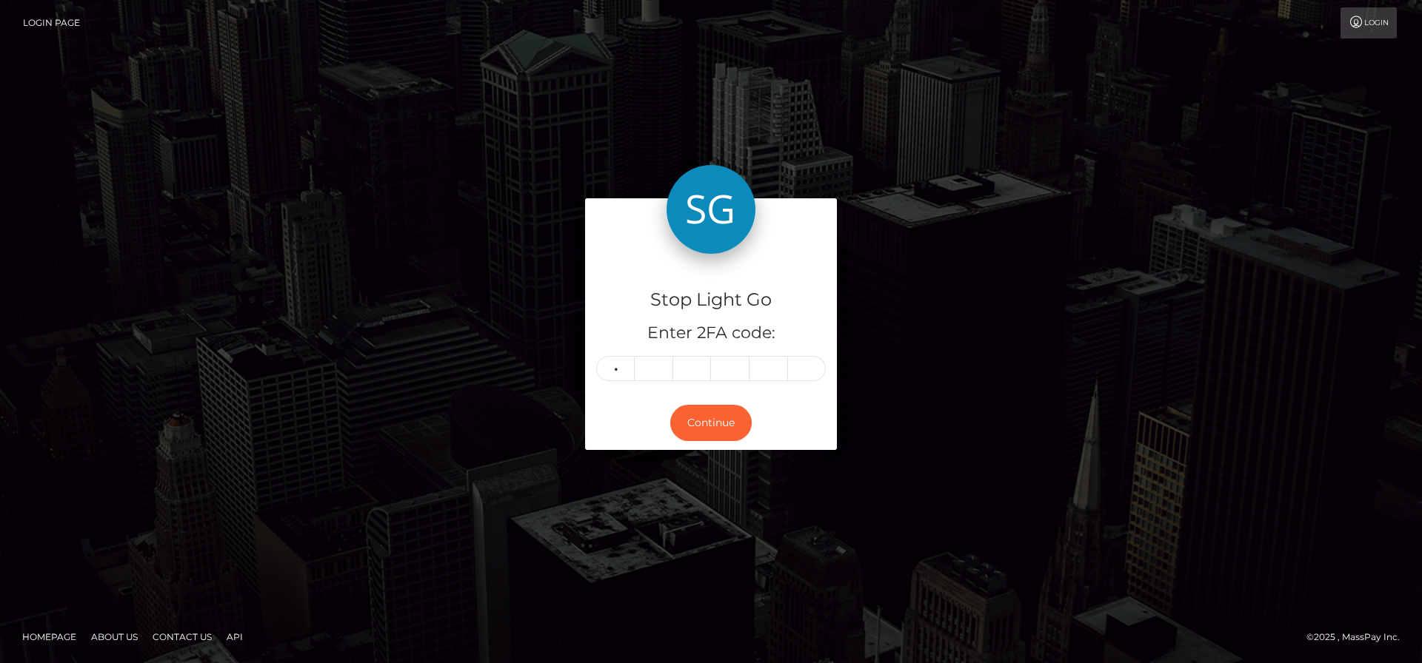
type input "9"
type input "3"
type input "8"
type input "0"
type input "2"
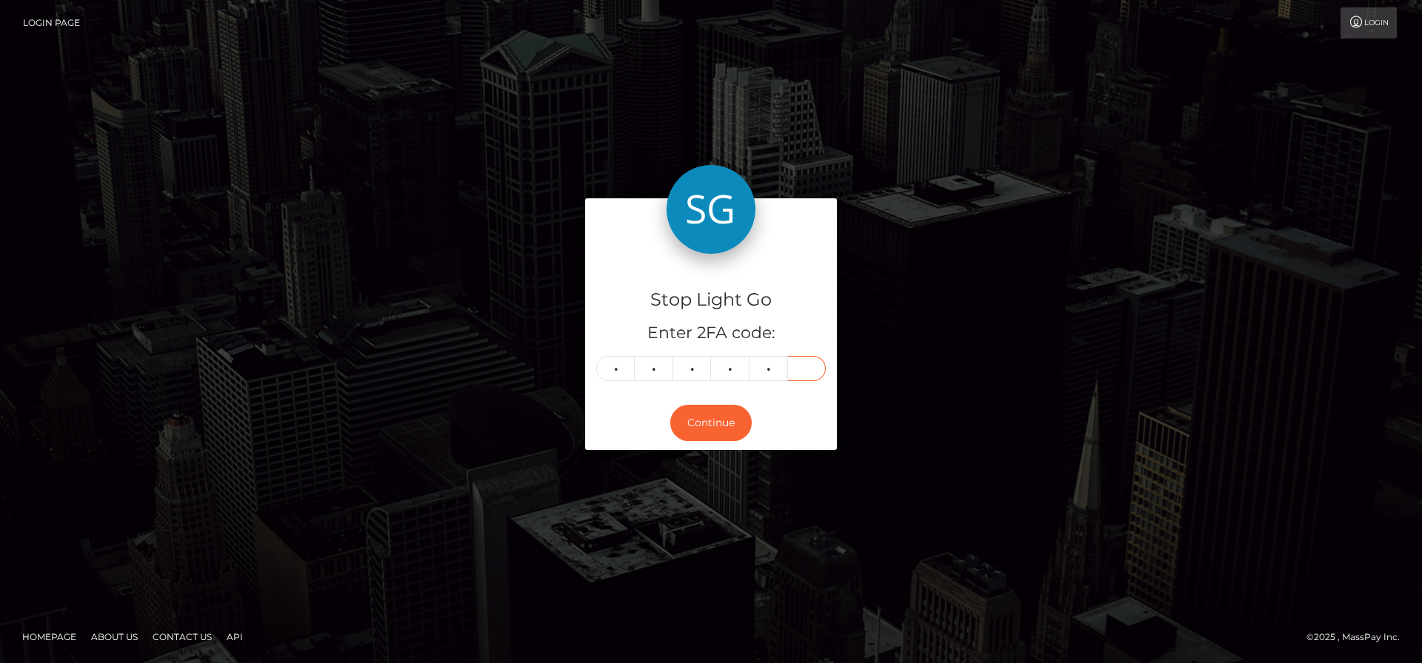
type input "6"
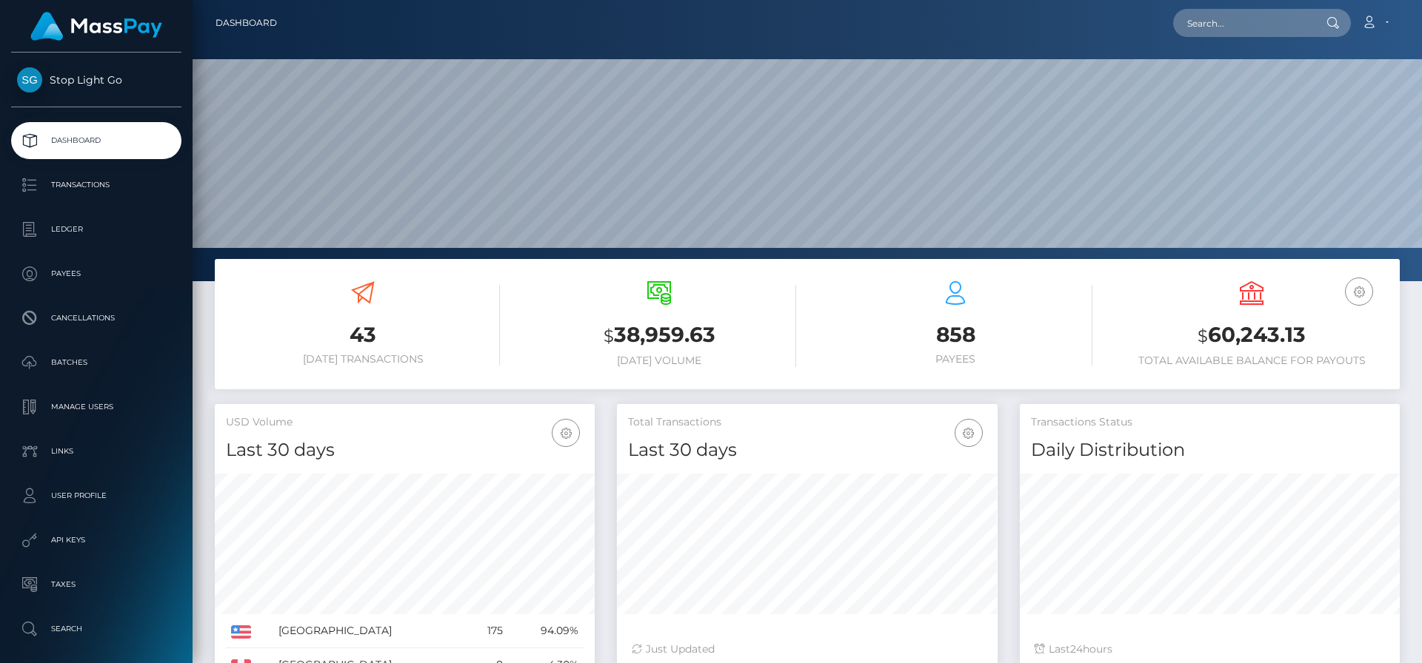
scroll to position [263, 381]
click at [1253, 24] on input "text" at bounding box center [1242, 23] width 139 height 28
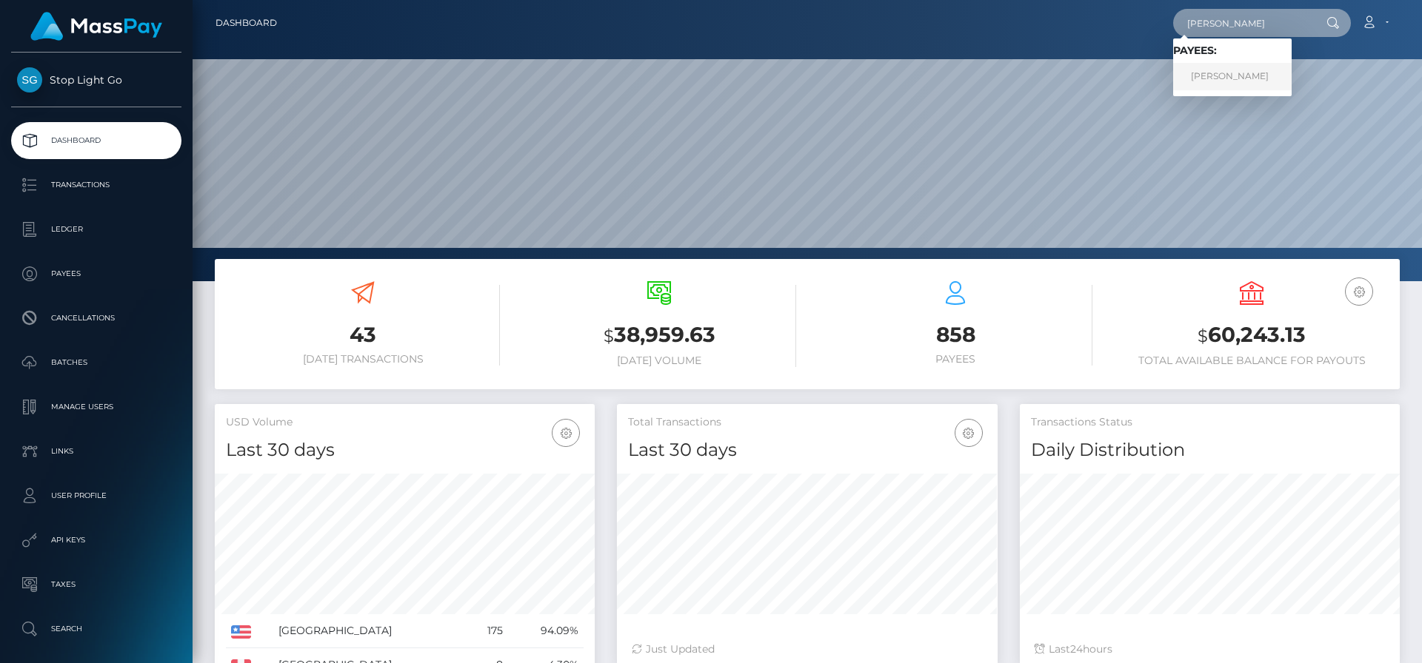
type input "[PERSON_NAME]"
click at [1247, 77] on link "Frank J Minyon" at bounding box center [1232, 76] width 118 height 27
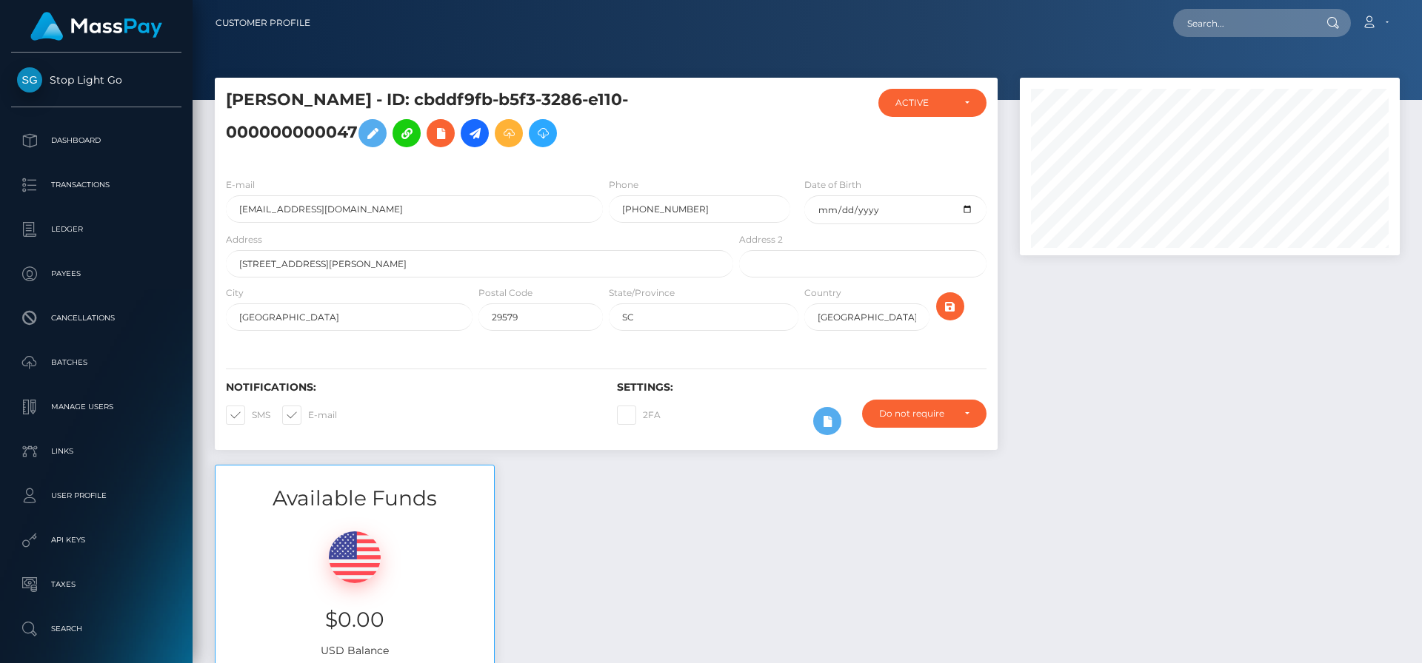
scroll to position [178, 381]
drag, startPoint x: 476, startPoint y: 135, endPoint x: 493, endPoint y: 201, distance: 68.1
click at [476, 135] on icon at bounding box center [475, 133] width 18 height 19
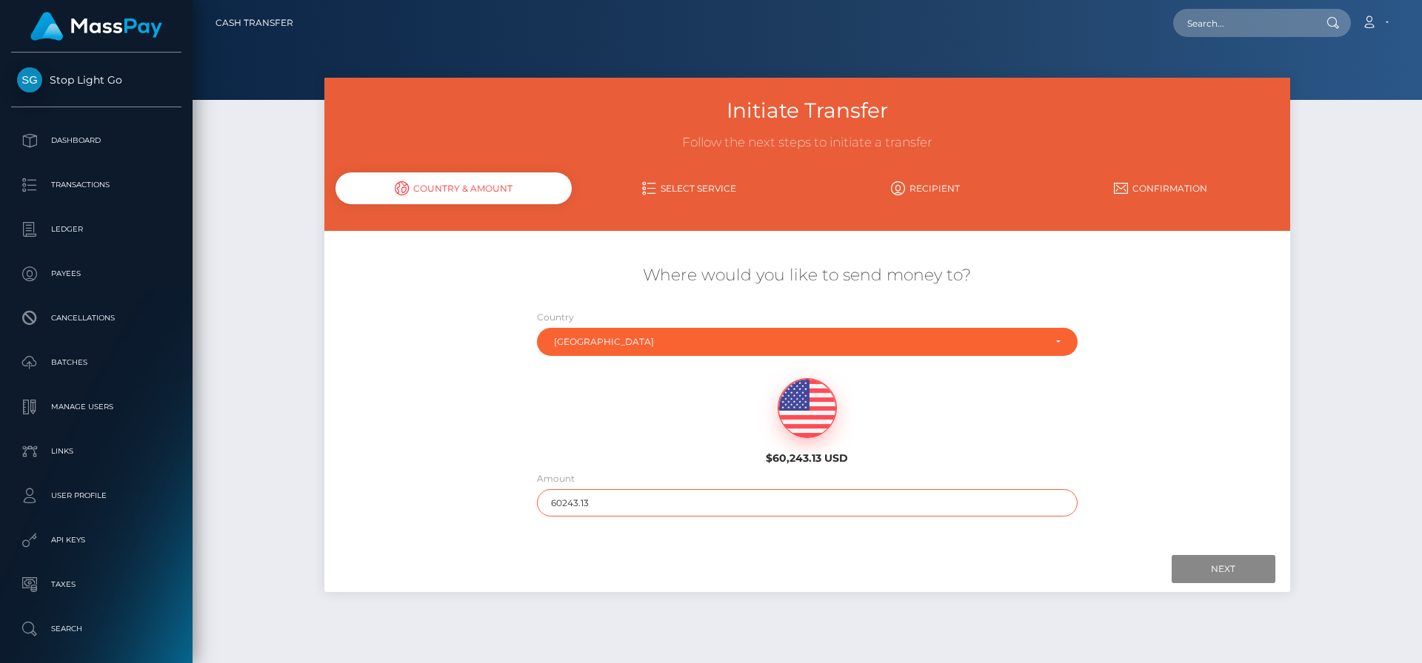
click at [806, 506] on input "60243.13" at bounding box center [807, 502] width 541 height 27
click at [808, 506] on input "60243.13" at bounding box center [807, 502] width 541 height 27
type input "3169.69"
click at [1202, 568] on input "Next" at bounding box center [1223, 569] width 104 height 28
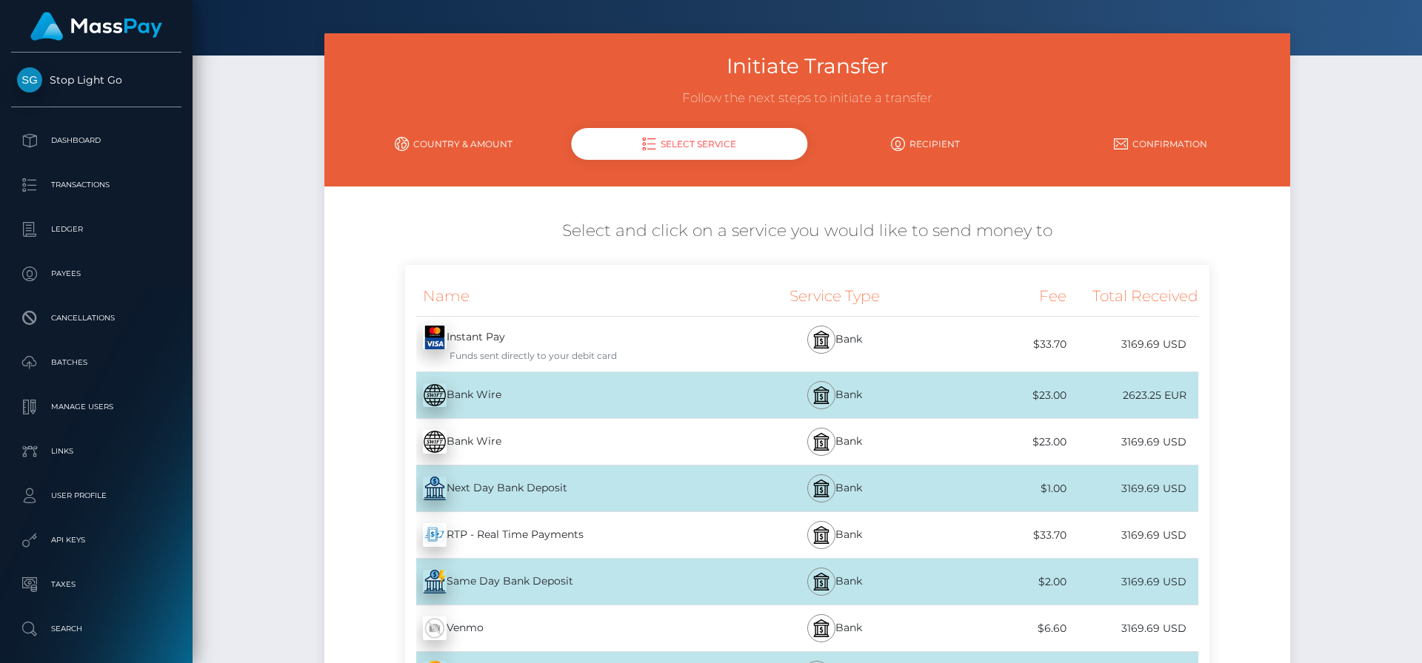
scroll to position [58, 0]
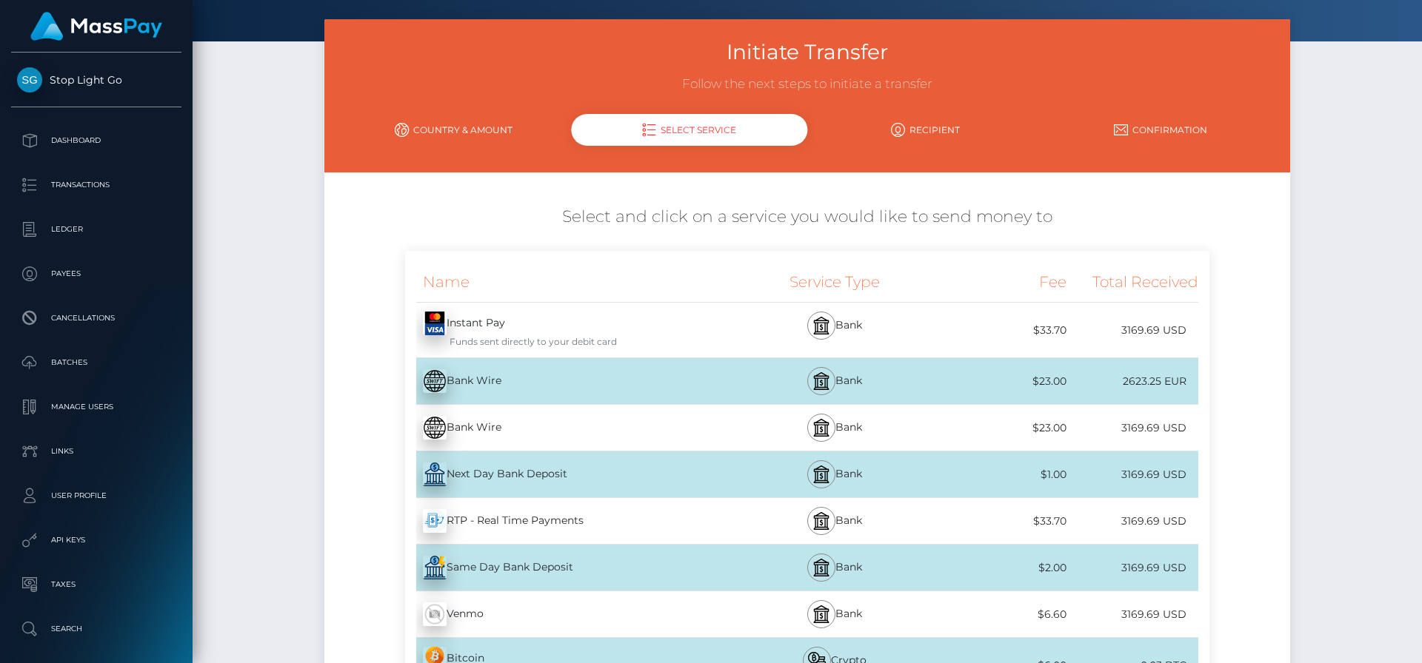
click at [652, 520] on div "RTP - Real Time Payments - USD" at bounding box center [570, 521] width 330 height 41
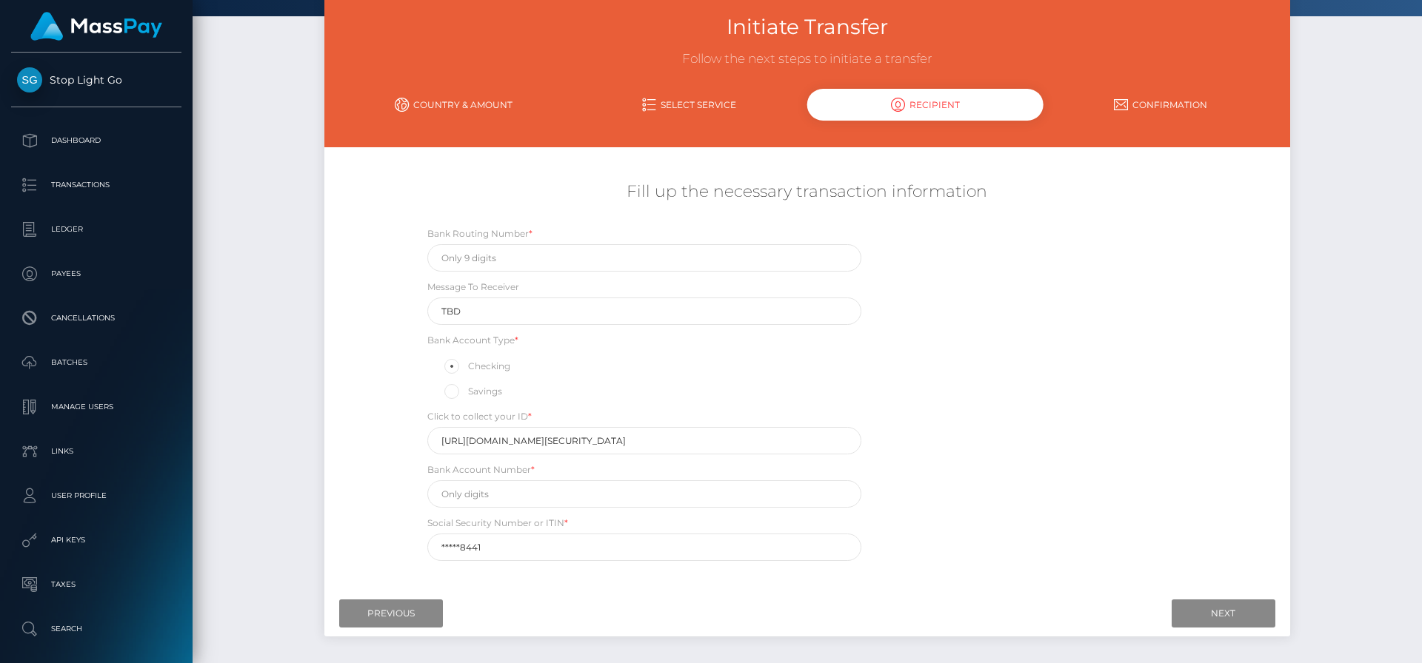
scroll to position [146, 0]
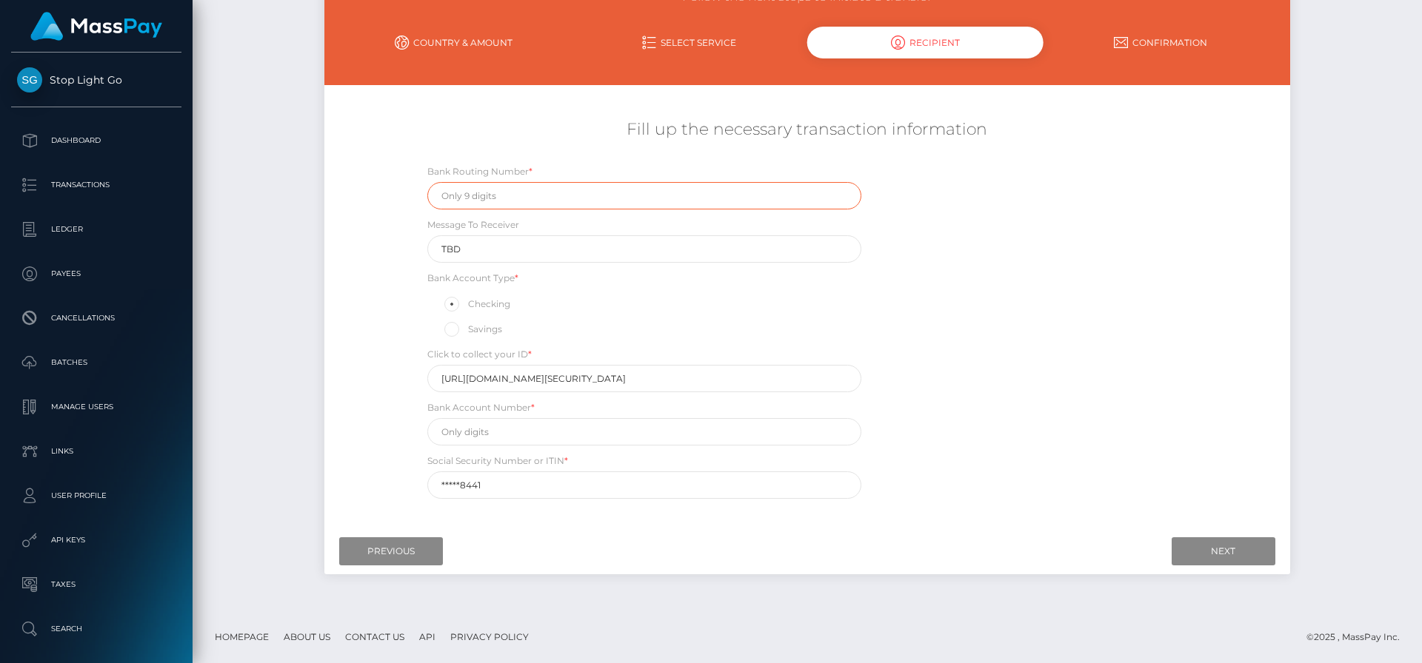
drag, startPoint x: 587, startPoint y: 199, endPoint x: 598, endPoint y: 203, distance: 11.0
click at [587, 200] on input "text" at bounding box center [644, 195] width 434 height 27
type input "061000227"
click at [579, 439] on input "text" at bounding box center [644, 431] width 434 height 27
type input "6436774449"
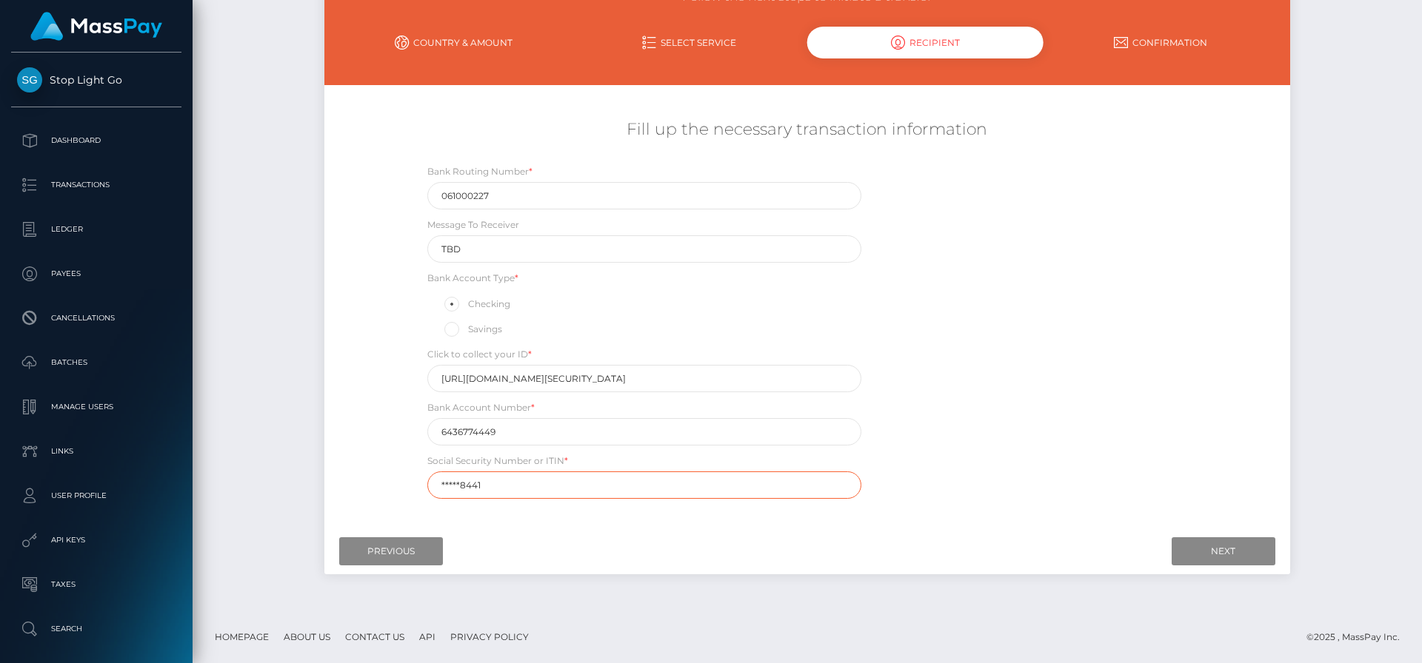
click at [545, 483] on input "*****8441" at bounding box center [644, 485] width 434 height 27
type input "155628441"
click at [1228, 555] on input "Next" at bounding box center [1223, 552] width 104 height 28
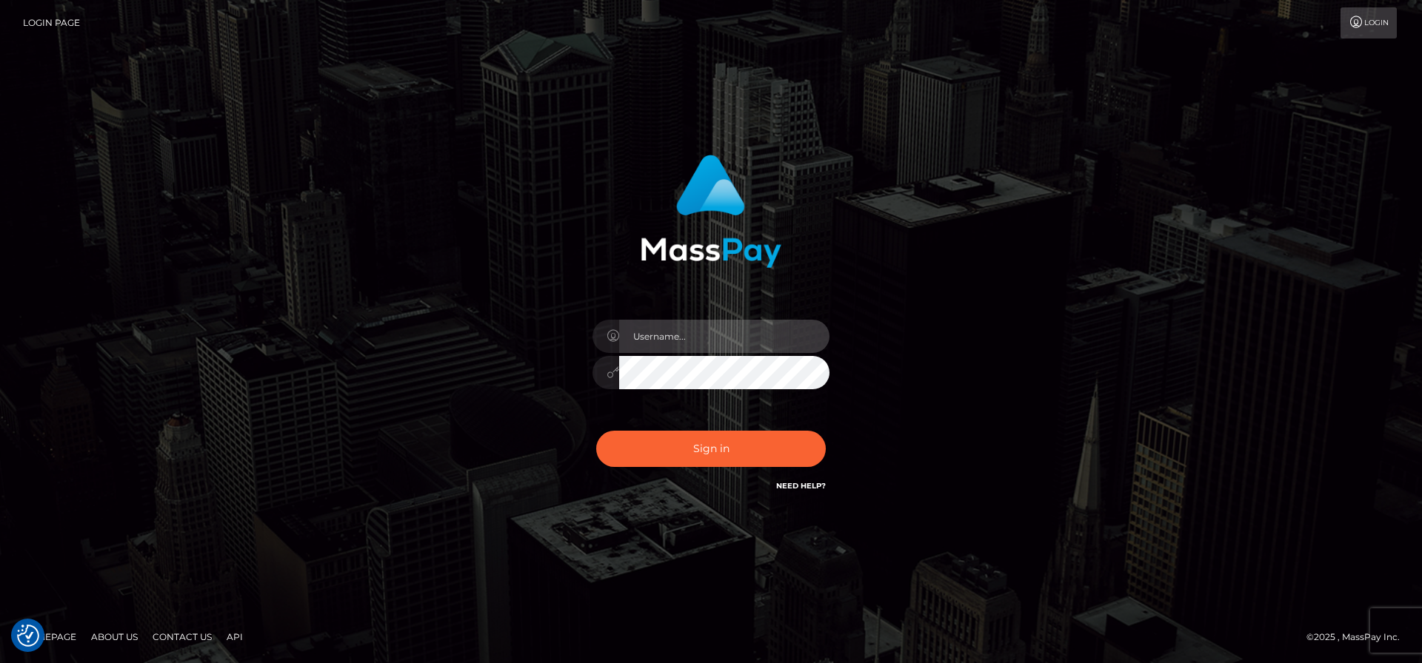
type input "frank.minyon@cforth.com2"
